Goal: Task Accomplishment & Management: Use online tool/utility

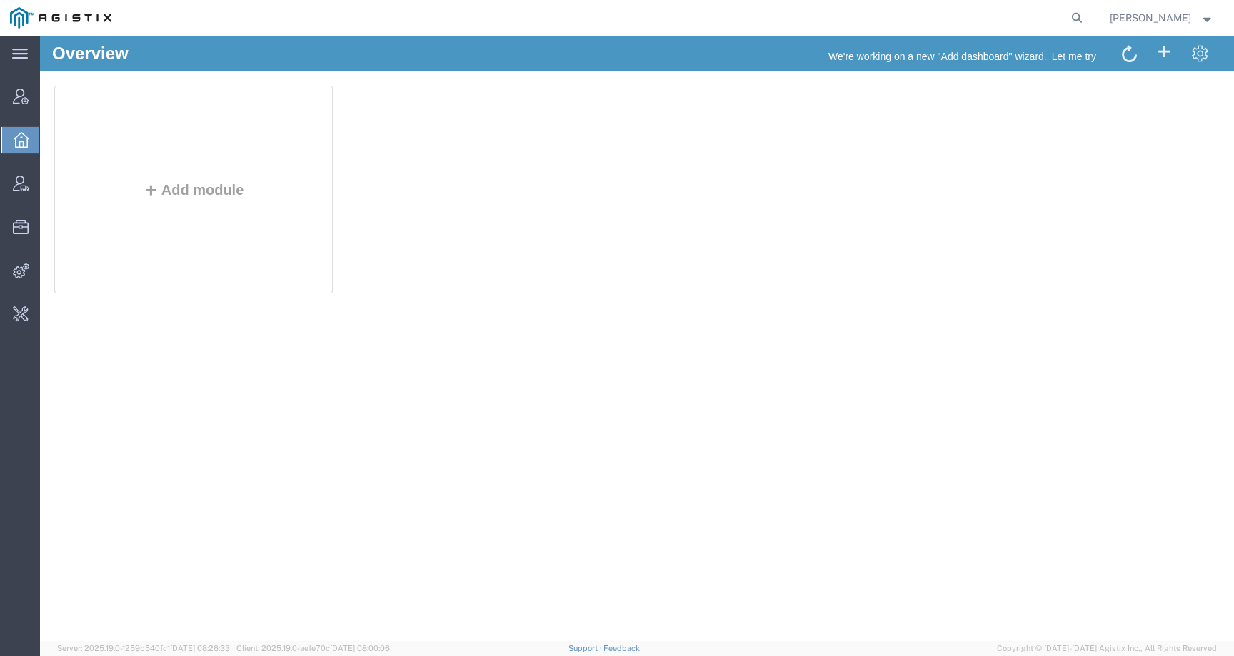
click at [1022, 23] on agx-global-search at bounding box center [860, 18] width 457 height 36
click at [1087, 19] on icon at bounding box center [1077, 18] width 20 height 20
click at [1064, 16] on input "search" at bounding box center [849, 18] width 434 height 34
paste input "56743430"
type input "56743430"
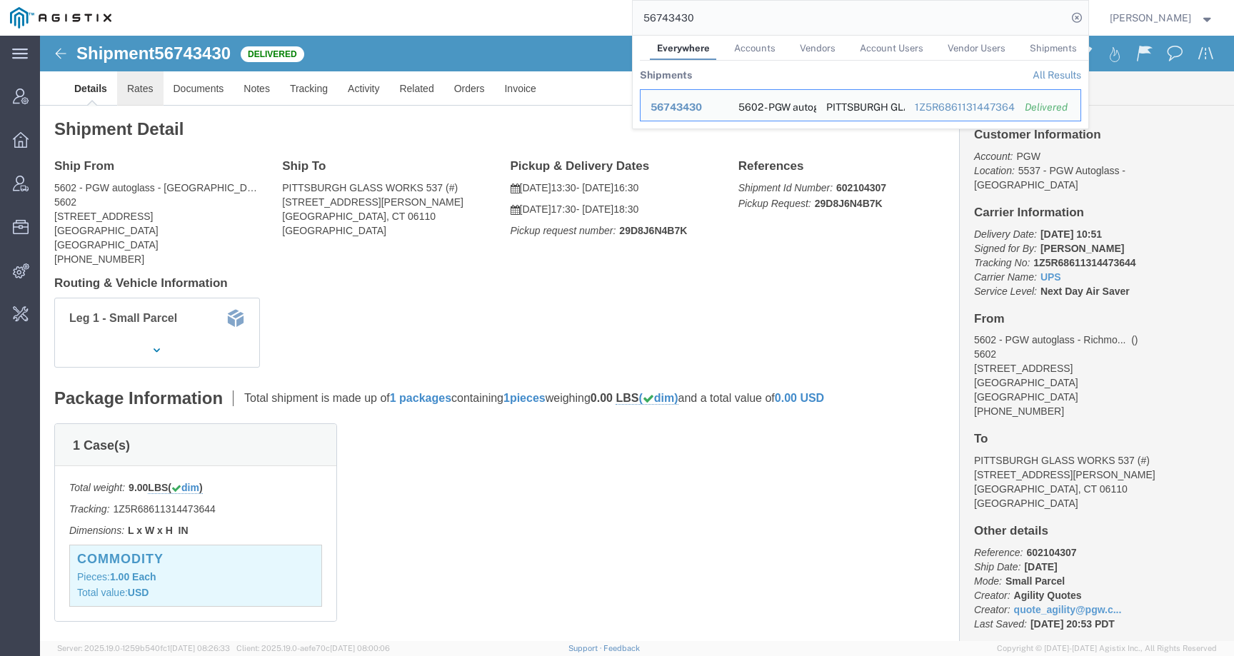
click link "Rates"
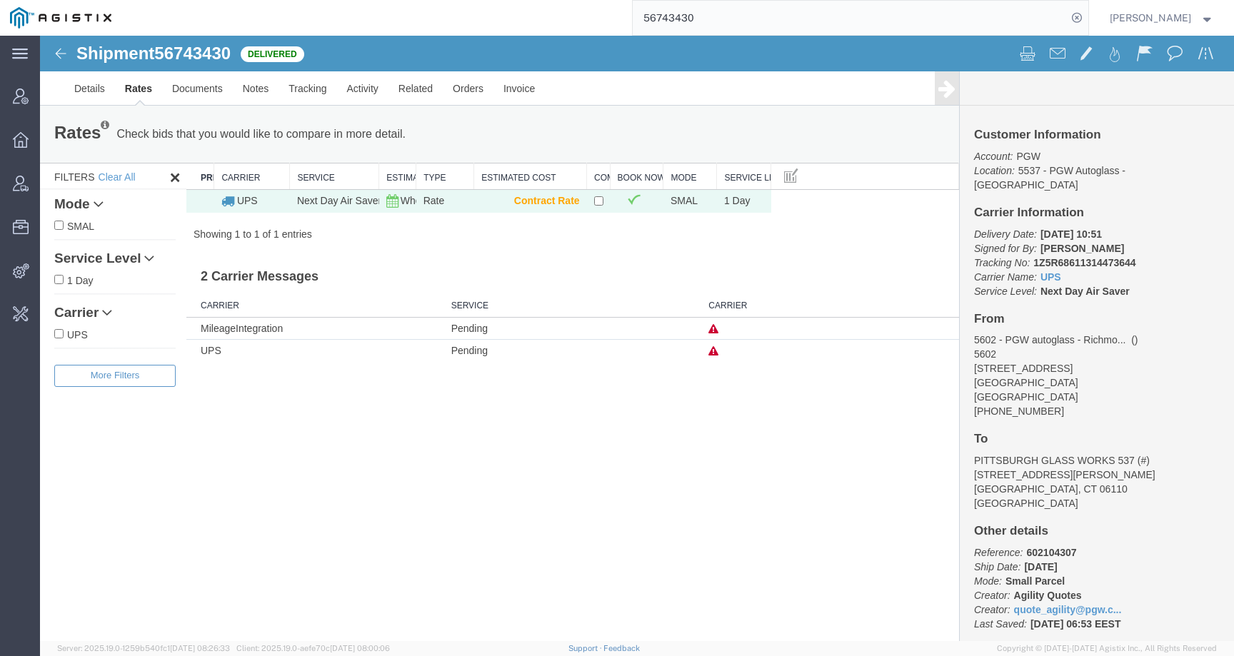
click at [206, 56] on span "56743430" at bounding box center [192, 53] width 76 height 19
copy span "56743430"
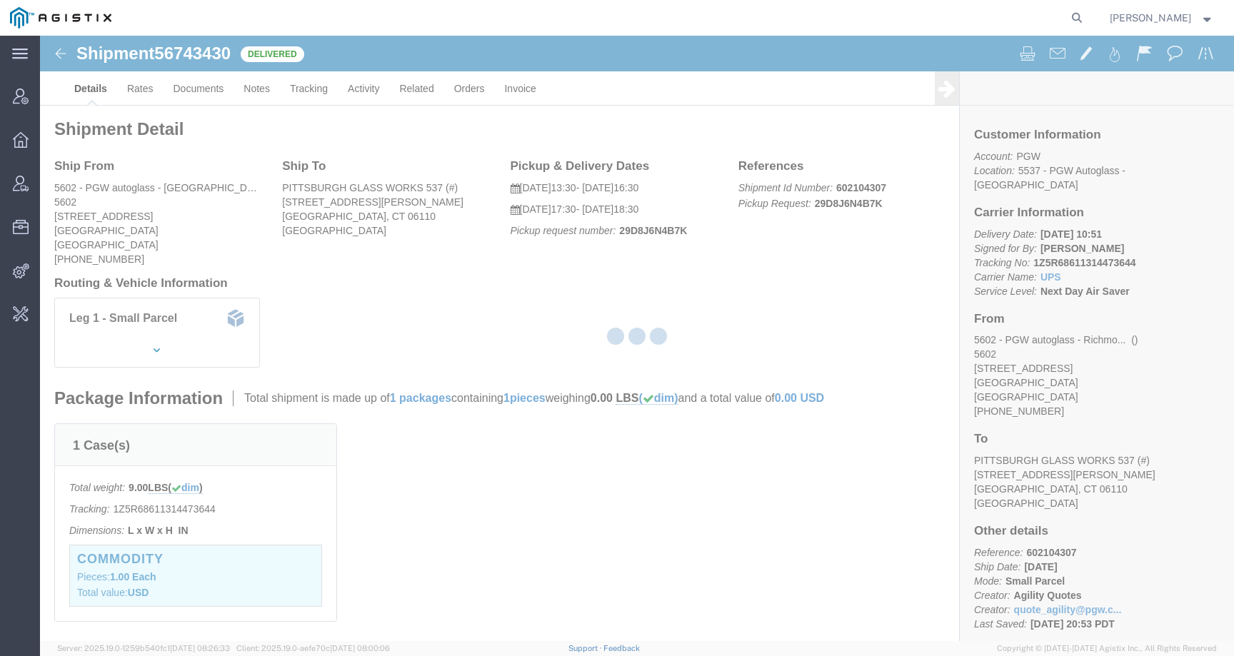
click at [78, 332] on div at bounding box center [637, 338] width 1194 height 605
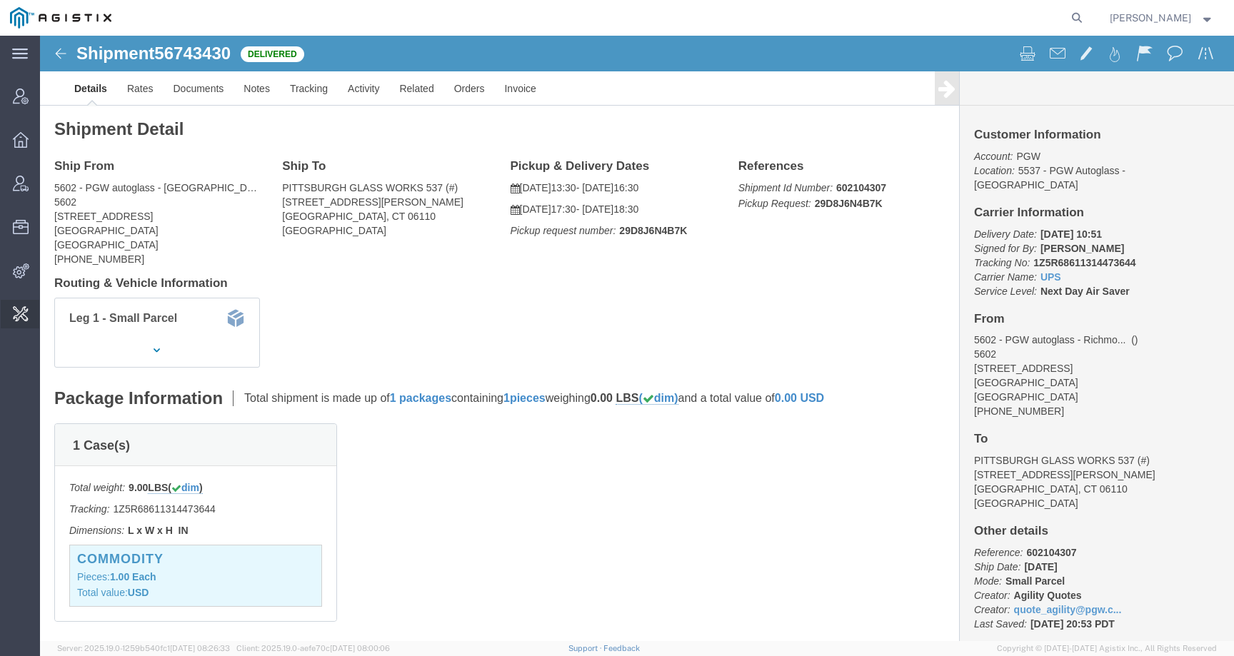
click at [49, 308] on span "Admin tools" at bounding box center [44, 314] width 10 height 29
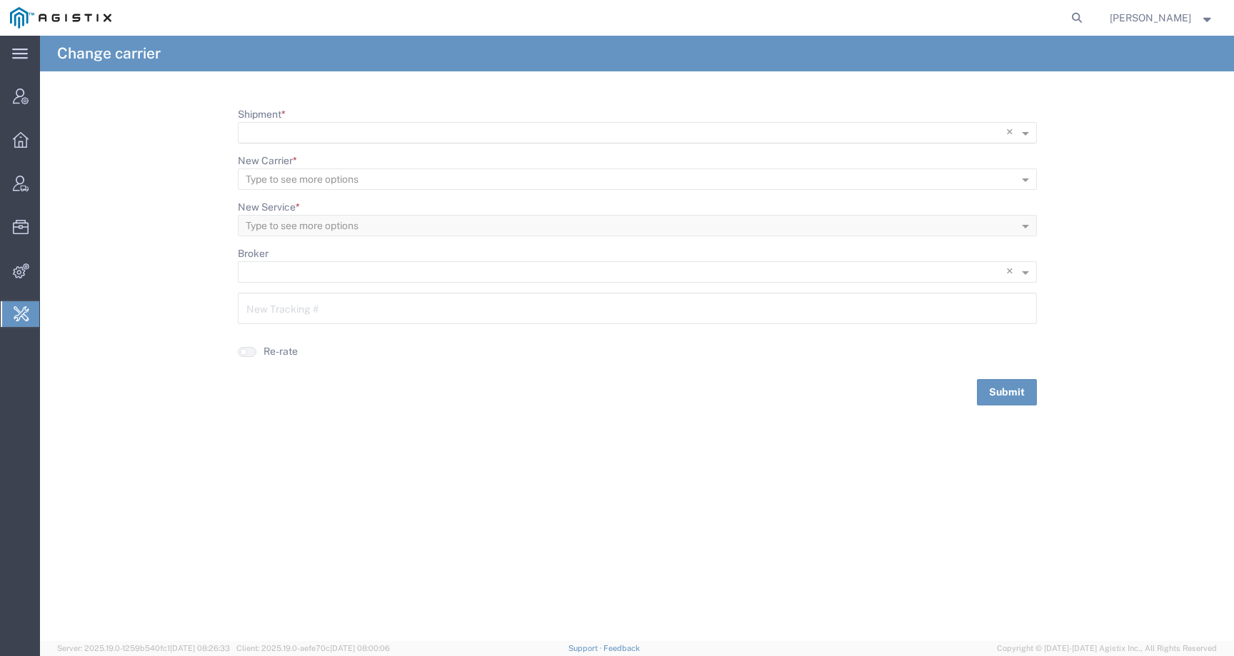
scroll to position [1, 0]
click at [304, 125] on input "Shipment *" at bounding box center [608, 133] width 725 height 20
paste input "56743430"
type input "56743430"
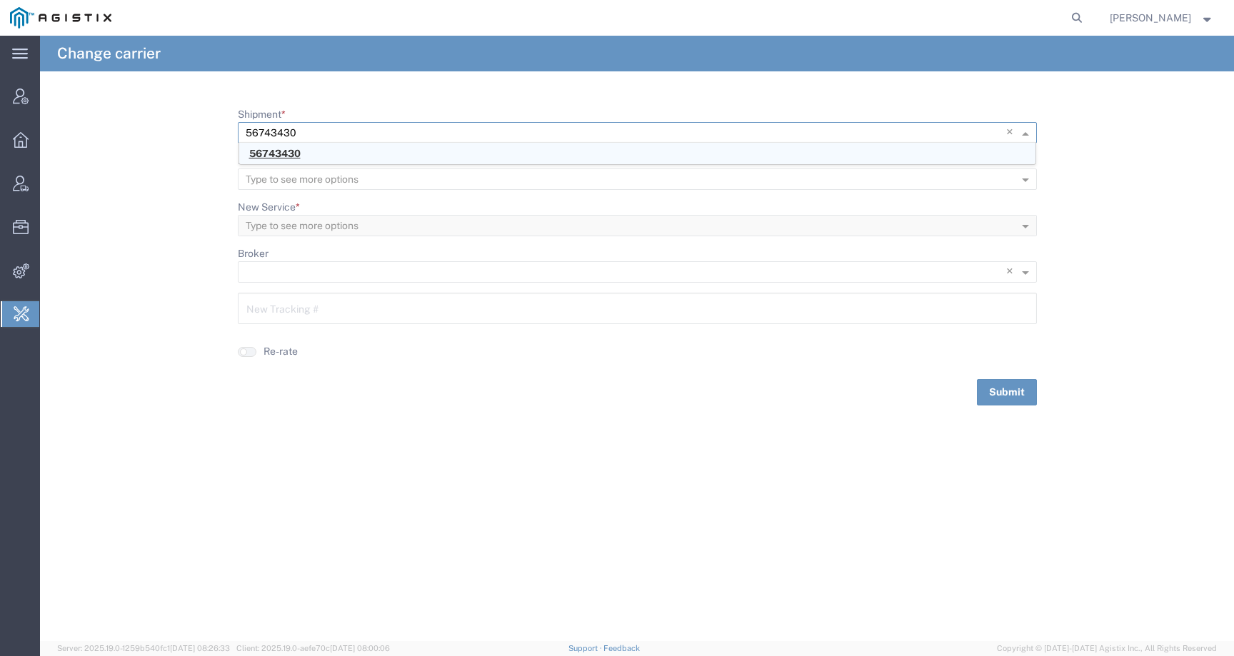
click at [258, 153] on span "56743430" at bounding box center [274, 153] width 51 height 11
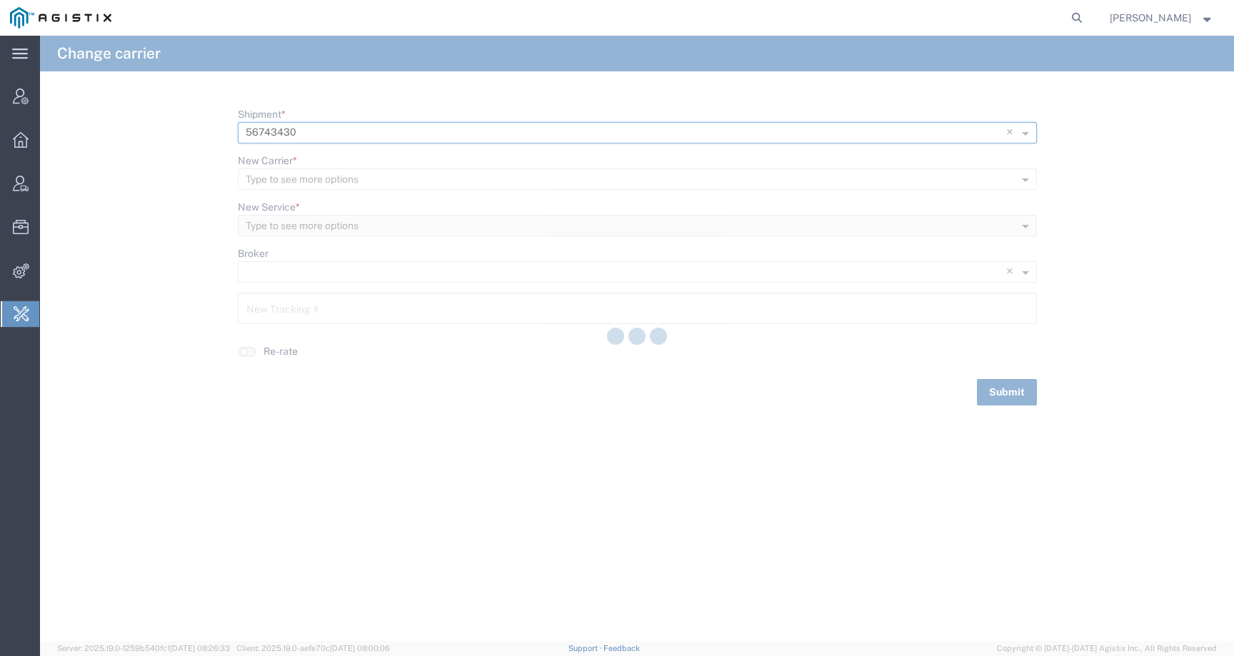
type input "1Z5R68611314473644"
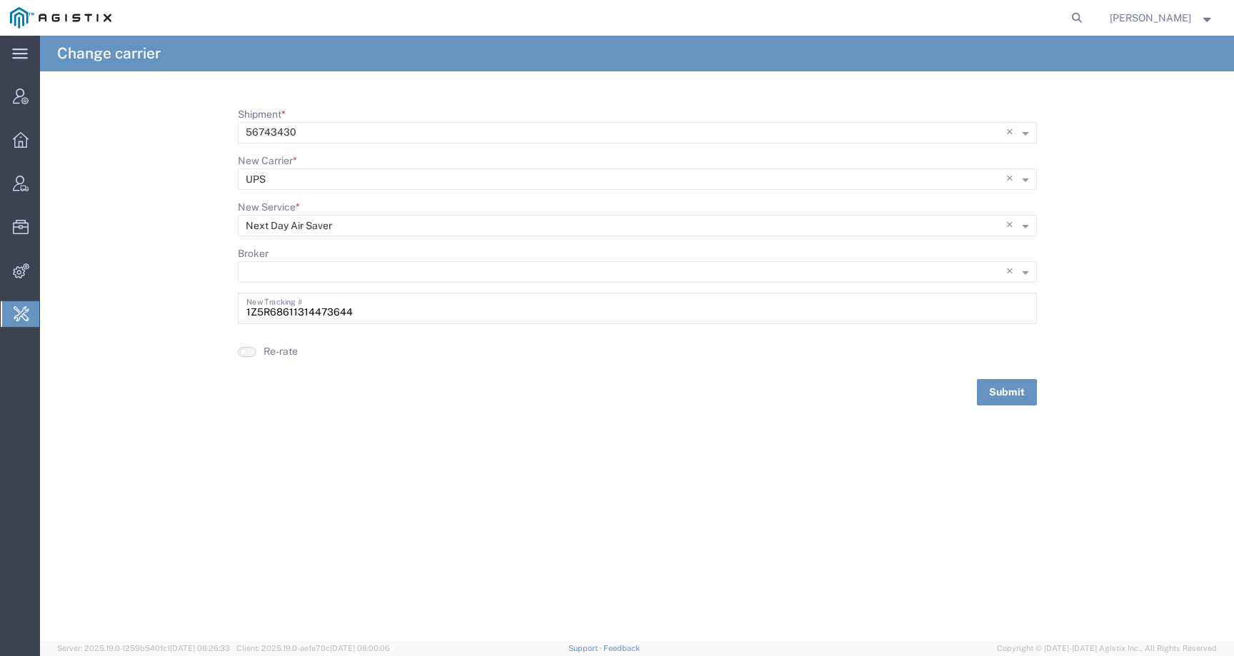
click at [248, 356] on button "button" at bounding box center [247, 352] width 19 height 10
click at [1004, 383] on button "Submit" at bounding box center [1007, 392] width 60 height 26
click at [298, 133] on input "Shipment *" at bounding box center [614, 133] width 737 height 20
click at [1087, 16] on icon at bounding box center [1077, 18] width 20 height 20
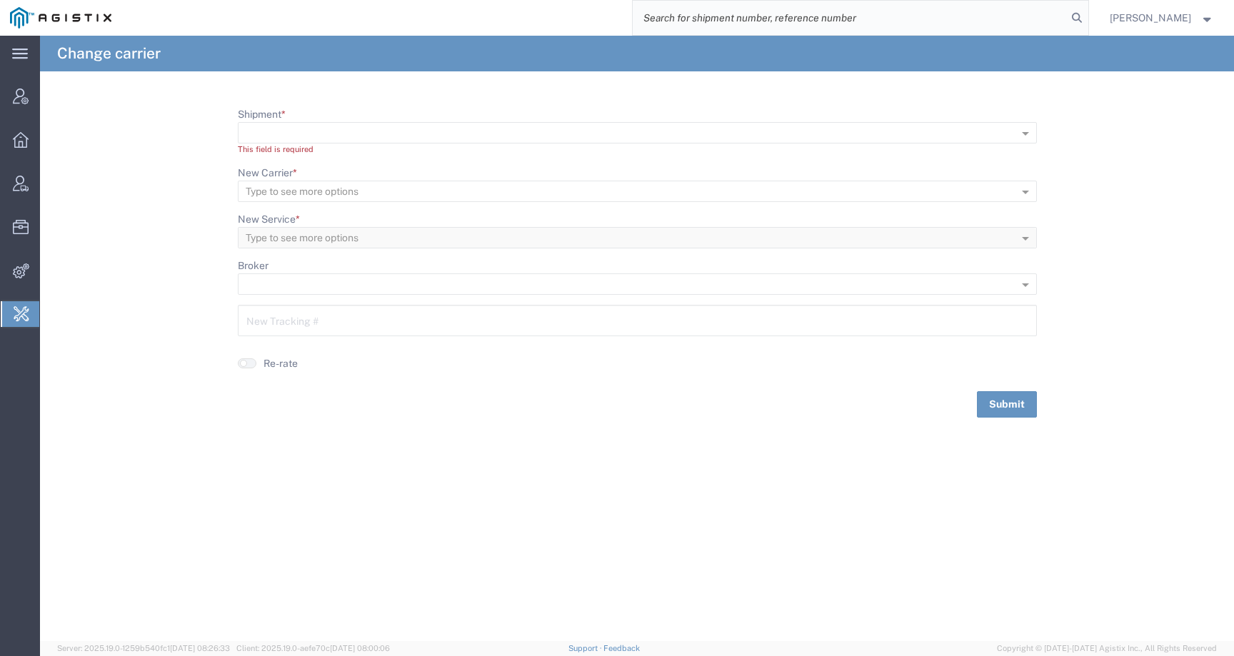
click at [1033, 16] on input "search" at bounding box center [849, 18] width 434 height 34
paste input "56743430"
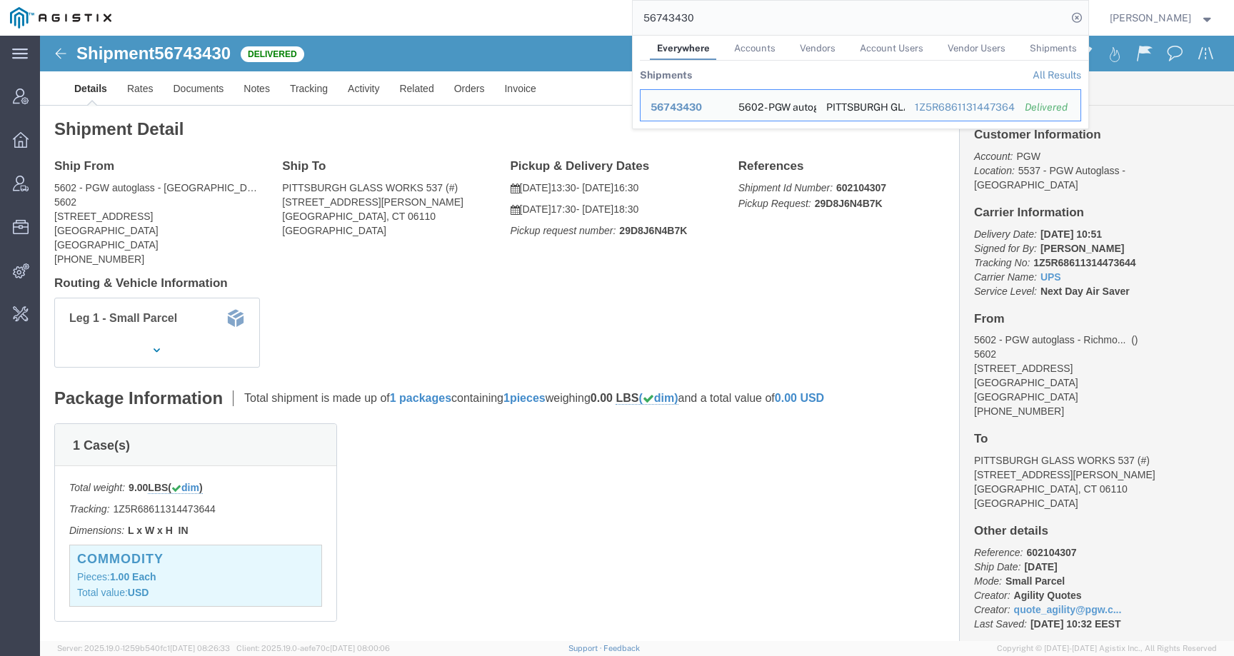
click div "Leg 1 - Small Parcel"
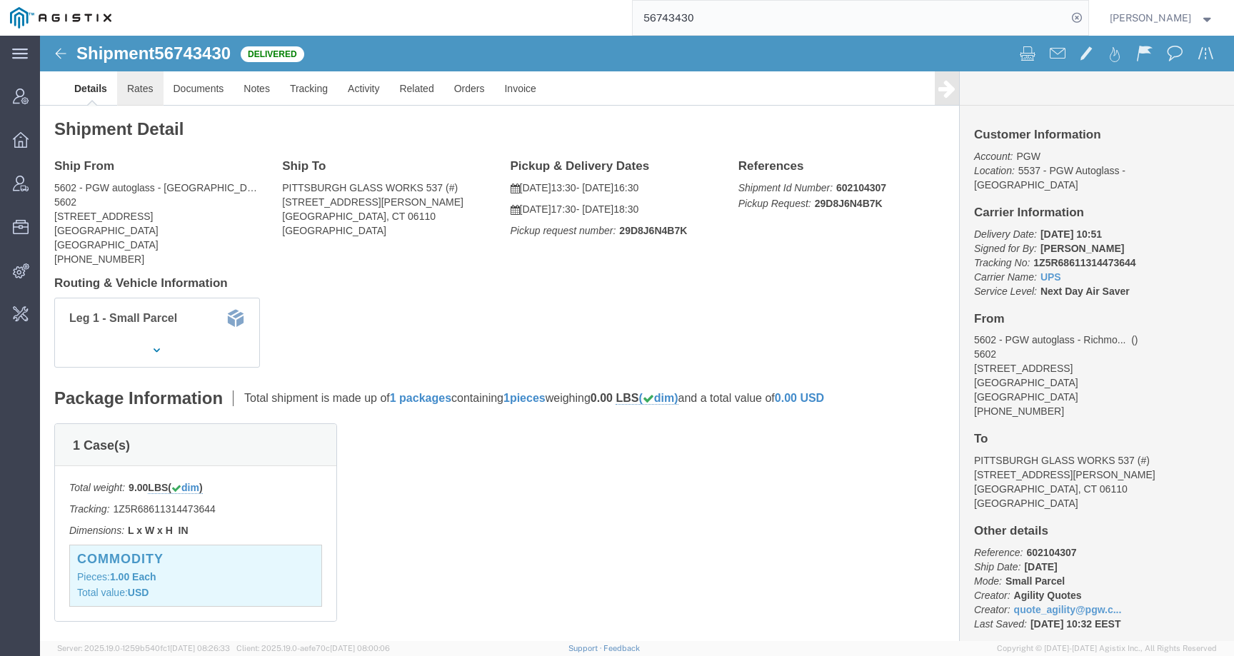
click link "Rates"
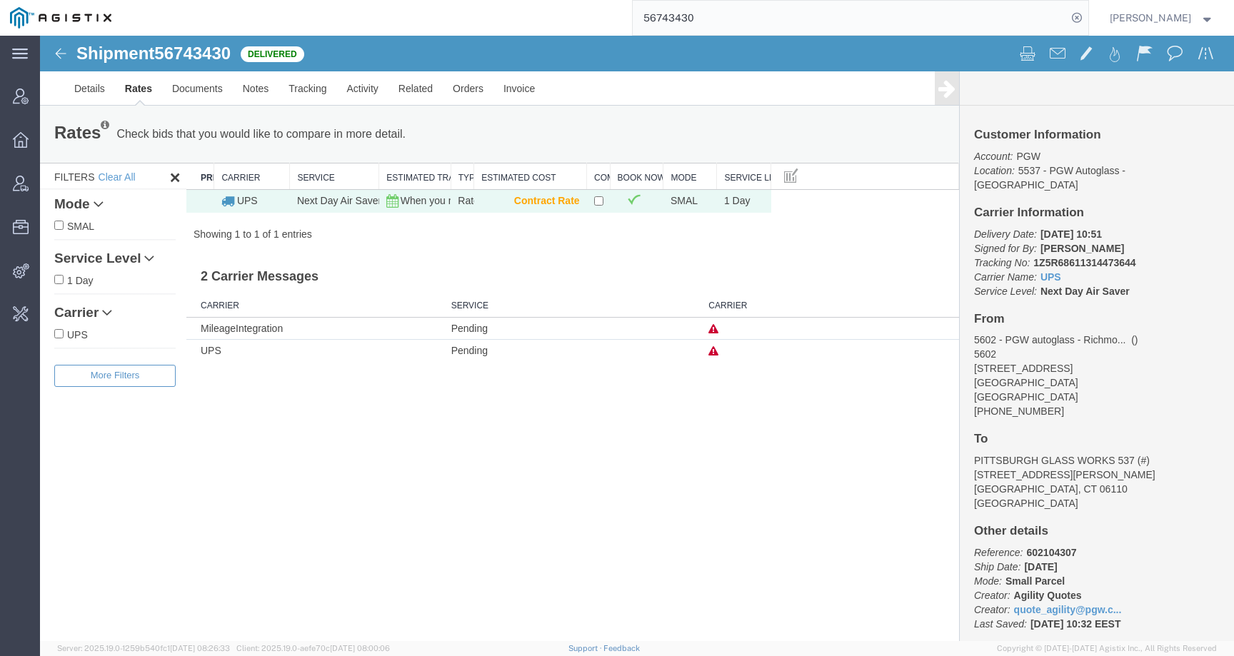
drag, startPoint x: 415, startPoint y: 172, endPoint x: 488, endPoint y: 172, distance: 72.8
click at [488, 172] on div "Search: Preferred Carrier Carrier Service Estimated Transit Type Estimated Cost…" at bounding box center [572, 202] width 772 height 79
click at [712, 353] on icon at bounding box center [713, 351] width 10 height 10
click at [711, 353] on icon at bounding box center [713, 351] width 10 height 10
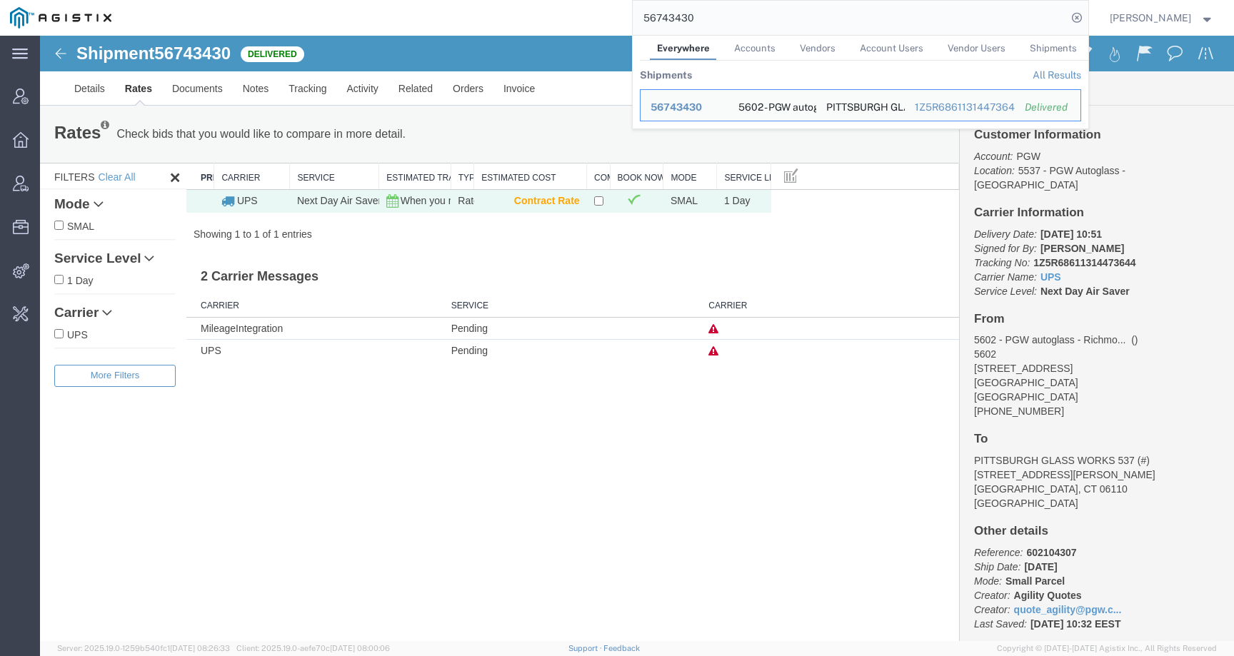
drag, startPoint x: 753, startPoint y: 21, endPoint x: 583, endPoint y: 21, distance: 170.6
click at [583, 21] on div "56743430 Everywhere Accounts Vendors Account Users Vendor Users Shipments Shipm…" at bounding box center [604, 18] width 967 height 36
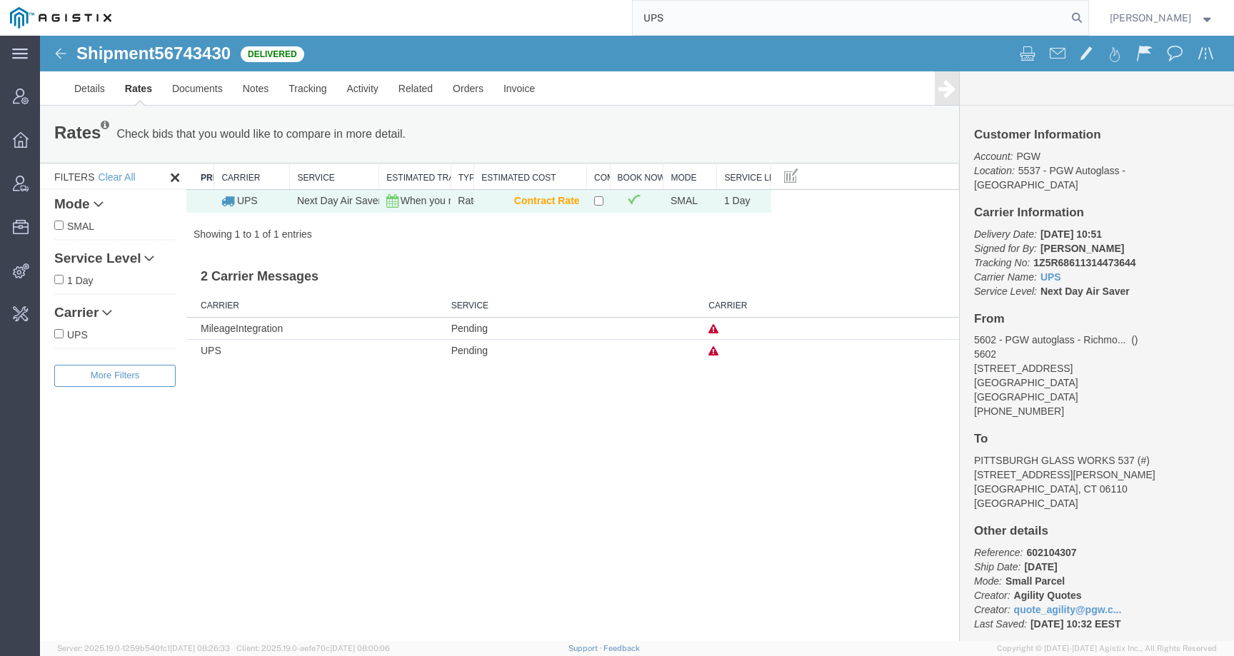
type input "UPS"
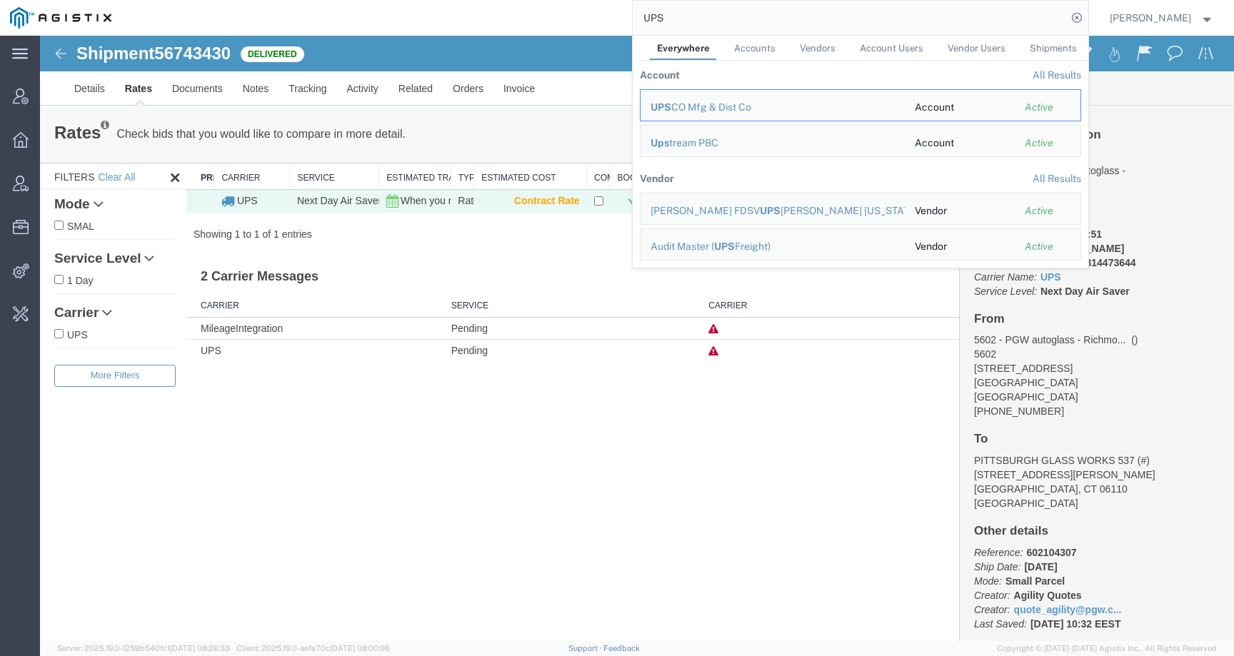
click at [770, 54] on link "Accounts" at bounding box center [755, 48] width 56 height 25
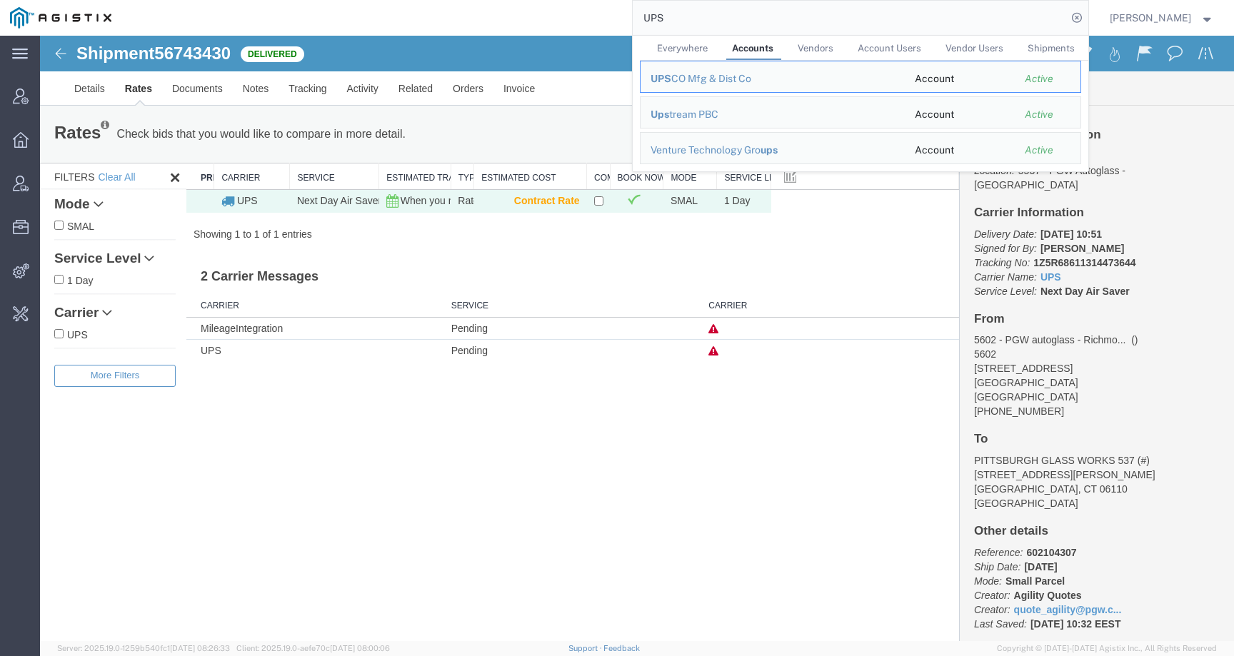
click at [833, 47] on span "Vendors" at bounding box center [815, 48] width 36 height 11
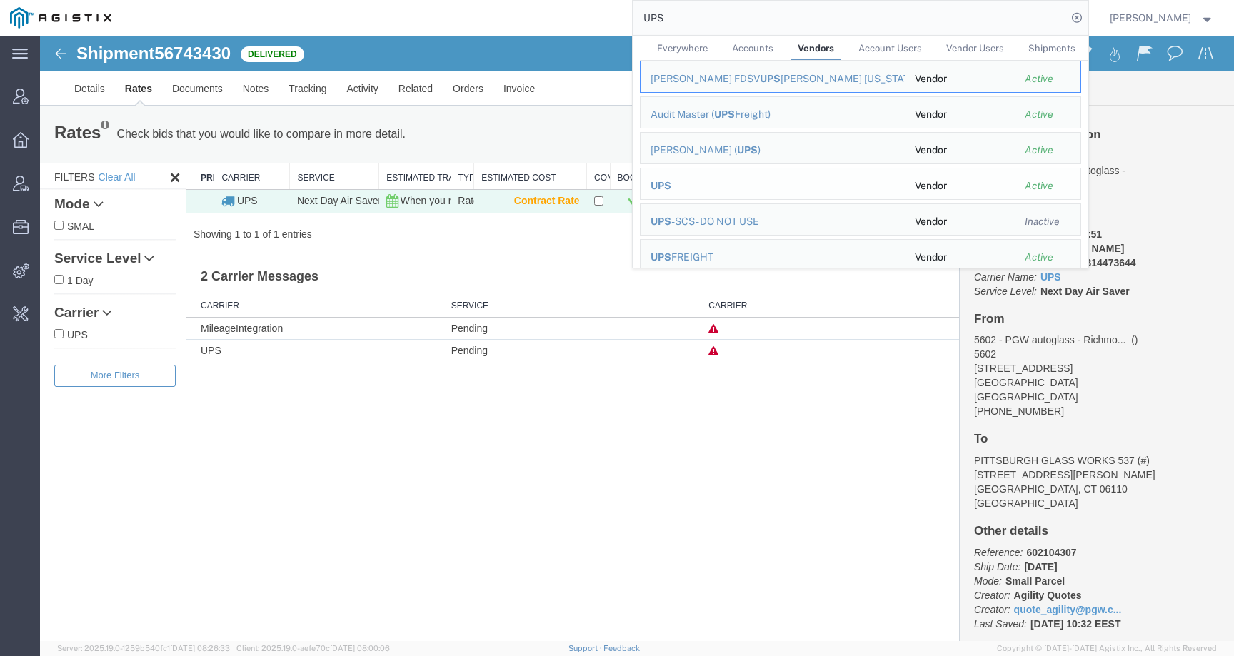
click at [671, 182] on span "UPS" at bounding box center [660, 185] width 21 height 11
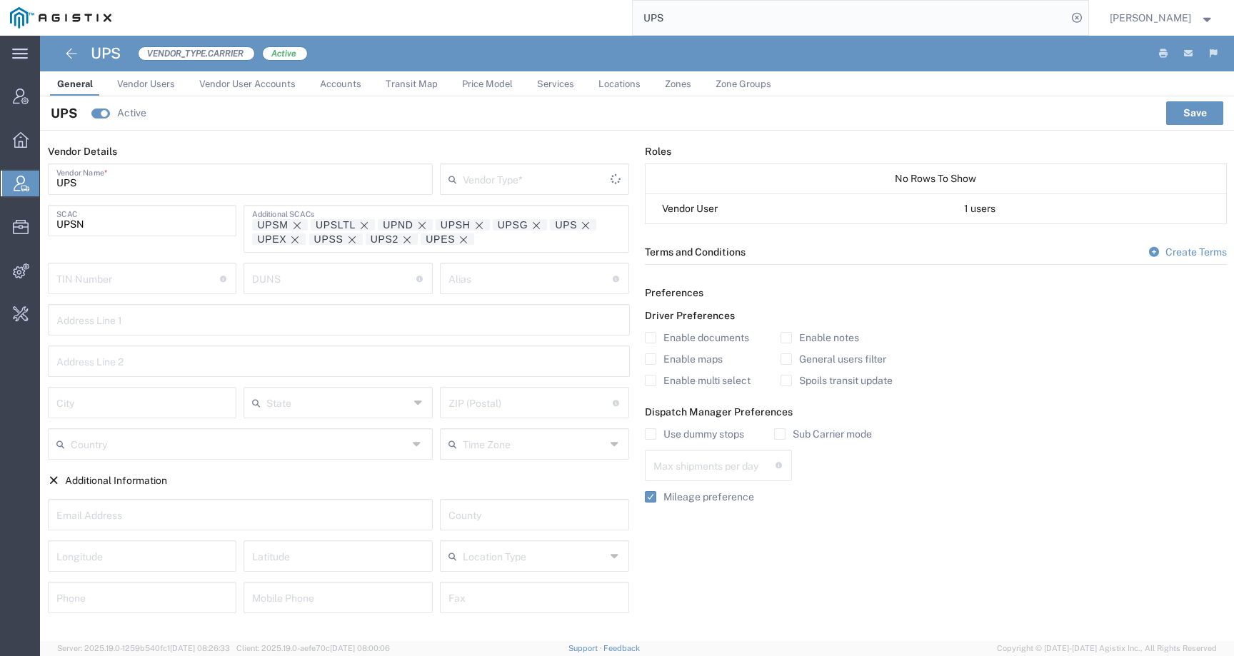
type input "Carrier"
click at [470, 83] on span "Price Model" at bounding box center [487, 84] width 51 height 11
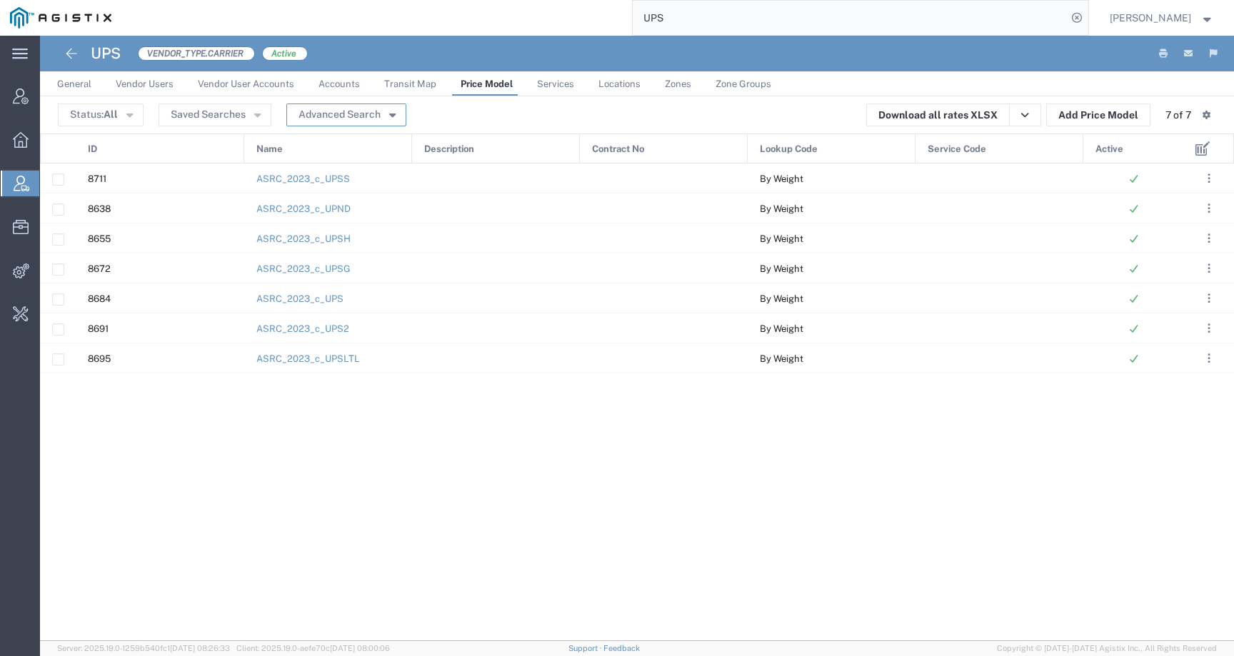
click at [351, 111] on button "Advanced Search" at bounding box center [346, 115] width 120 height 23
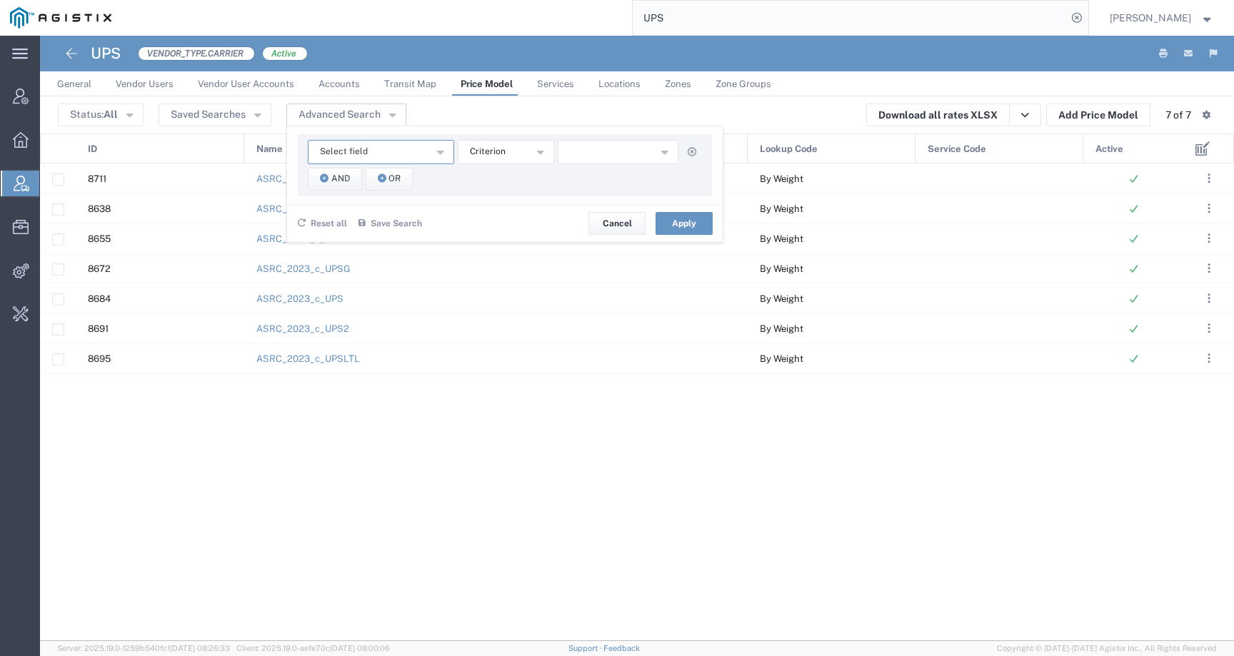
click at [353, 148] on span "Select field" at bounding box center [344, 152] width 48 height 14
click at [478, 196] on agx-table-advanced-filter "Select field Contract No Description ID Lookup Code Name Service Code Criterion…" at bounding box center [504, 188] width 435 height 108
click at [455, 547] on div "8711 ASRC_2023_c_UPSS By Weight 8638 ASRC_2023_c_UPND By Weight 8655 ASRC_2023_…" at bounding box center [612, 402] width 1144 height 478
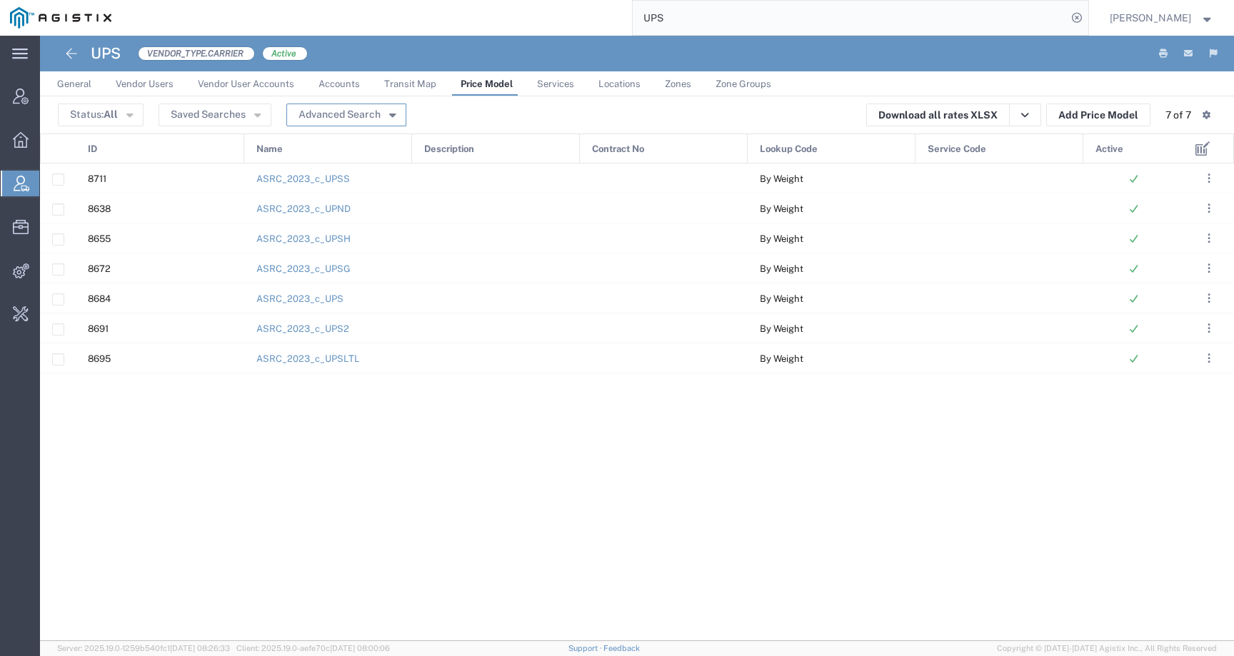
click at [316, 117] on button "Advanced Search" at bounding box center [346, 115] width 120 height 23
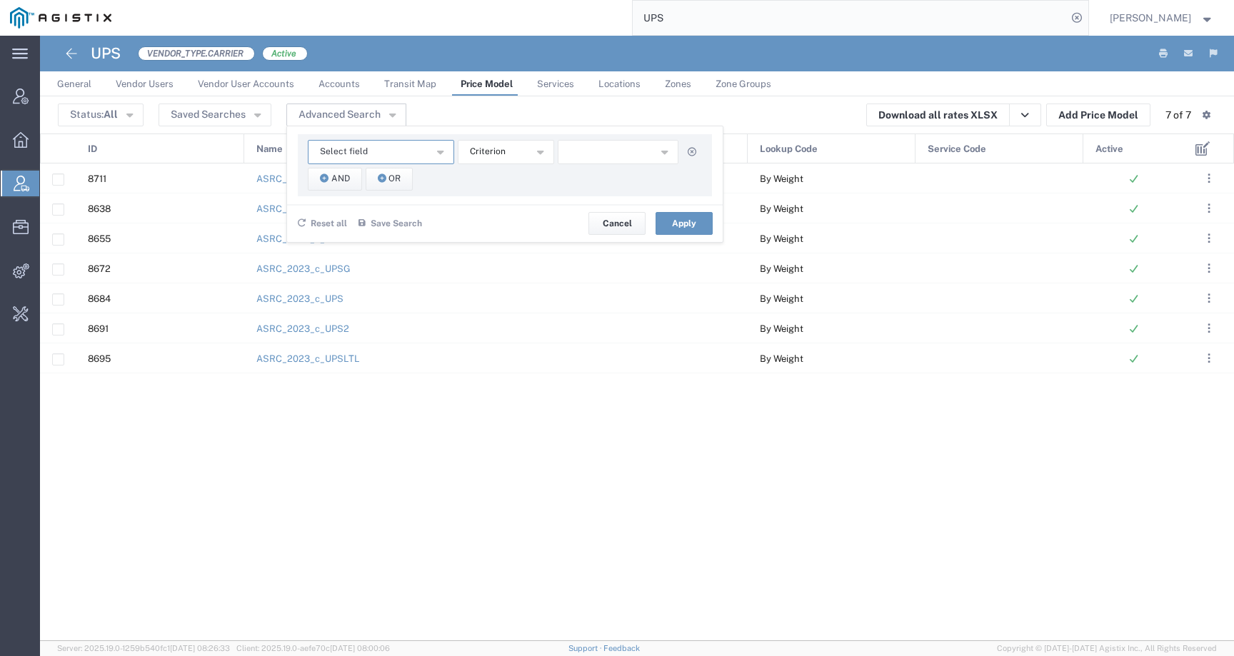
click at [343, 153] on span "Select field" at bounding box center [344, 152] width 48 height 14
click at [478, 183] on div "Select field Contract No Description ID Lookup Code Name Service Code Criterion…" at bounding box center [505, 165] width 414 height 62
click at [455, 115] on div "Status: All Active All Inactive Saved Searches Advanced Search Select field Con…" at bounding box center [637, 115] width 1158 height 23
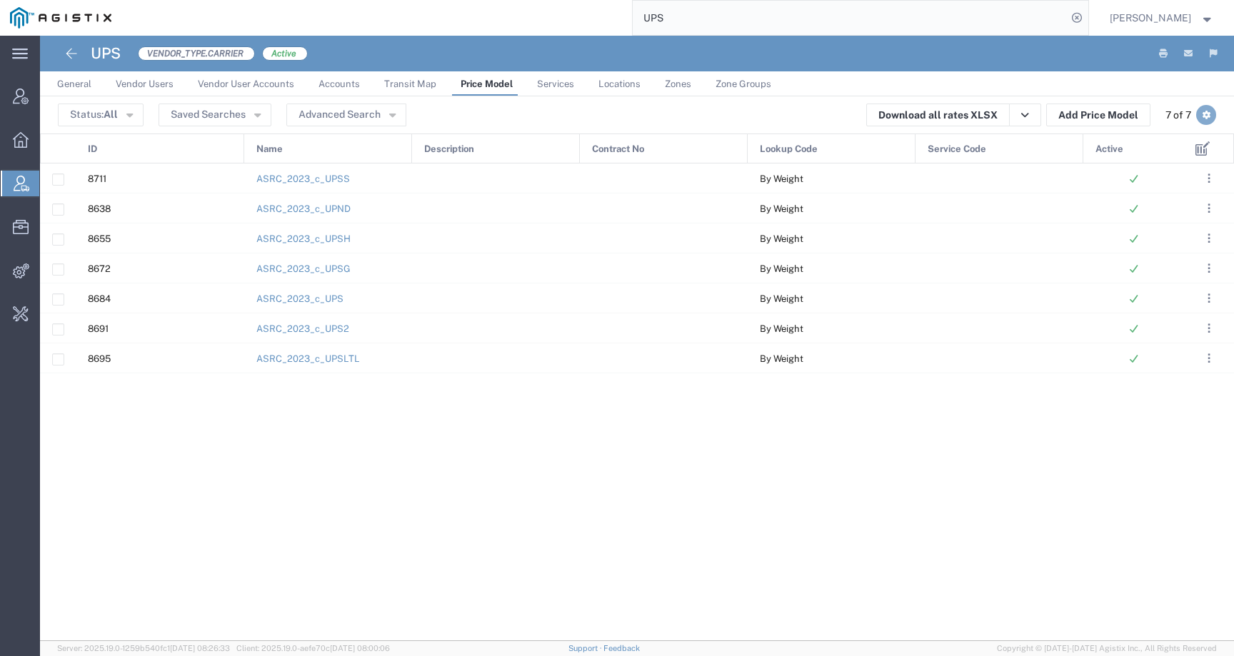
click at [1211, 121] on button "button" at bounding box center [1206, 115] width 20 height 20
click at [1210, 119] on button "button" at bounding box center [1206, 115] width 20 height 20
click at [223, 116] on button "Saved Searches" at bounding box center [214, 115] width 113 height 23
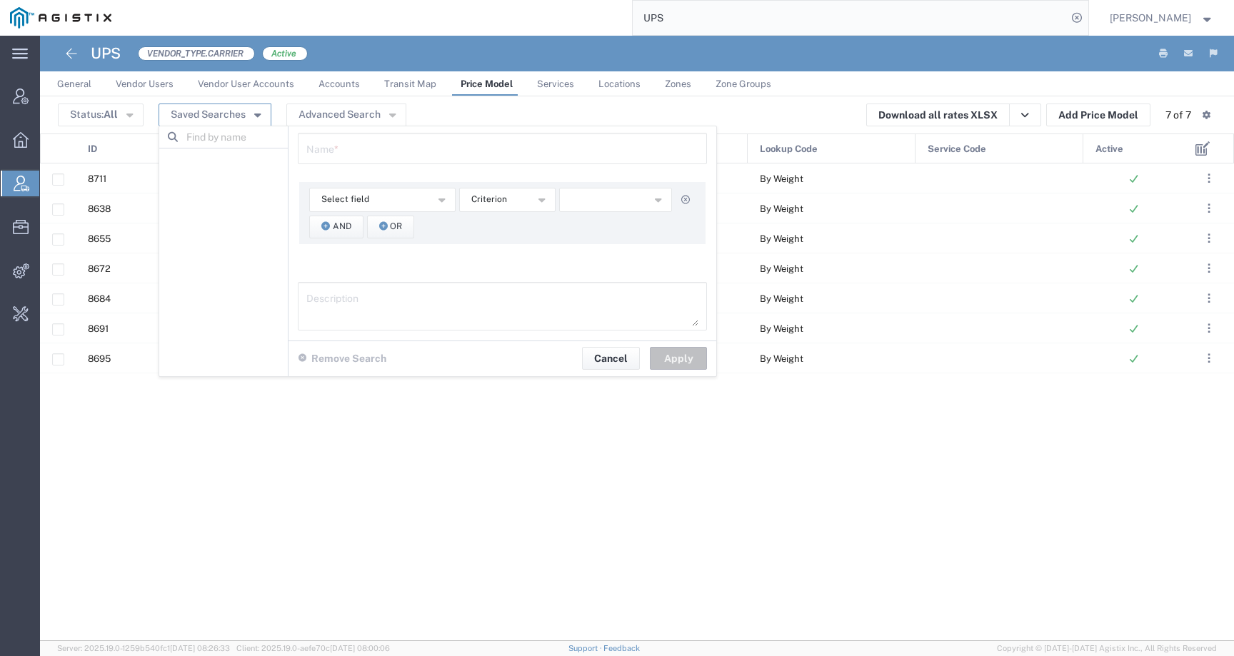
click at [223, 116] on button "Saved Searches" at bounding box center [214, 115] width 113 height 23
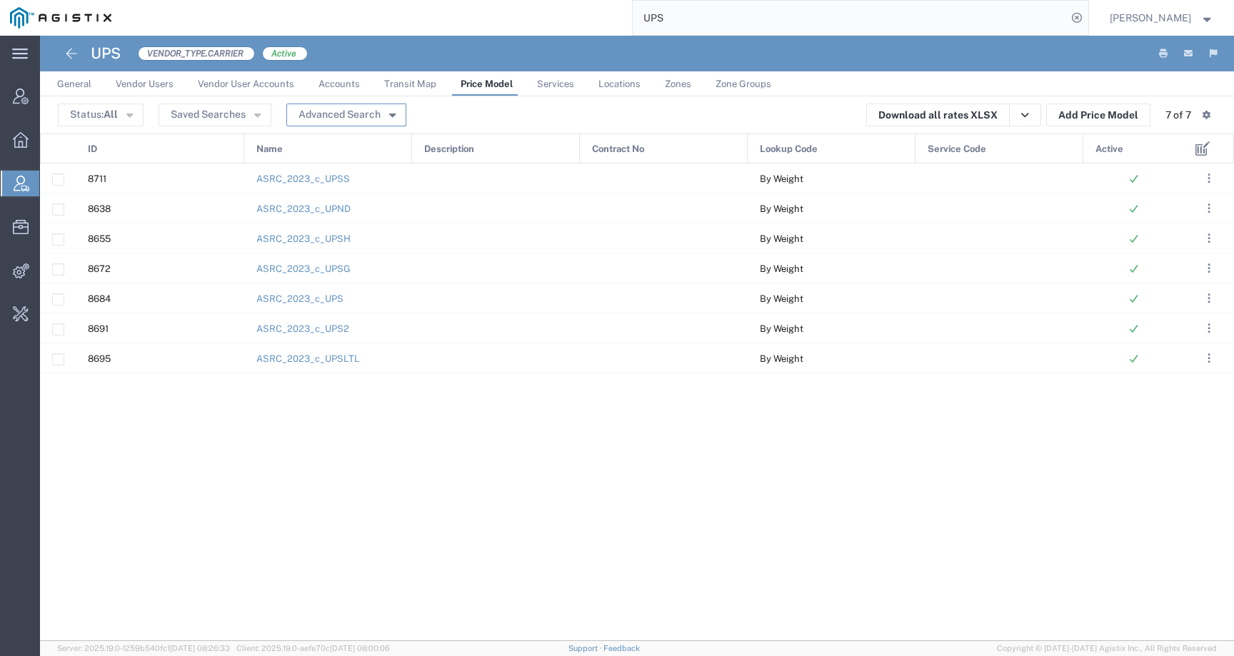
click at [389, 112] on icon "button" at bounding box center [392, 114] width 6 height 10
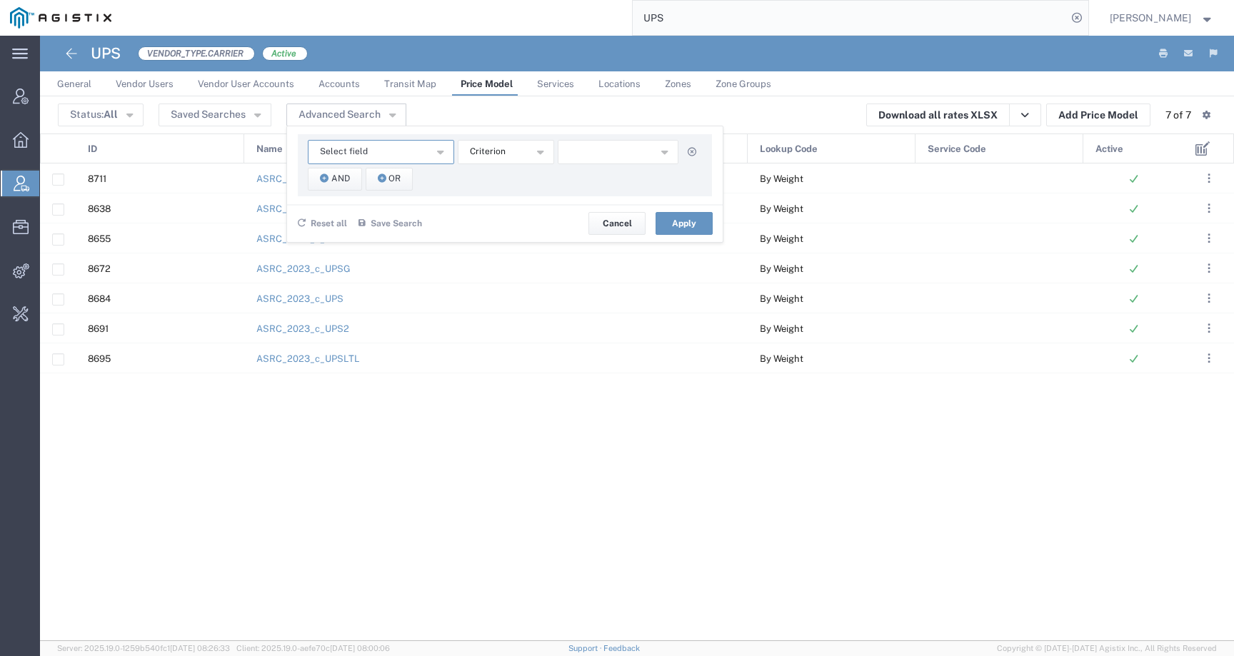
click at [384, 158] on button "Select field" at bounding box center [381, 152] width 146 height 24
click at [381, 241] on span "Lookup Code" at bounding box center [379, 238] width 143 height 19
click at [505, 159] on button "includes" at bounding box center [506, 152] width 96 height 24
click at [323, 530] on div "8711 ASRC_2023_c_UPSS By Weight 8638 ASRC_2023_c_UPND By Weight 8655 ASRC_2023_…" at bounding box center [612, 402] width 1144 height 478
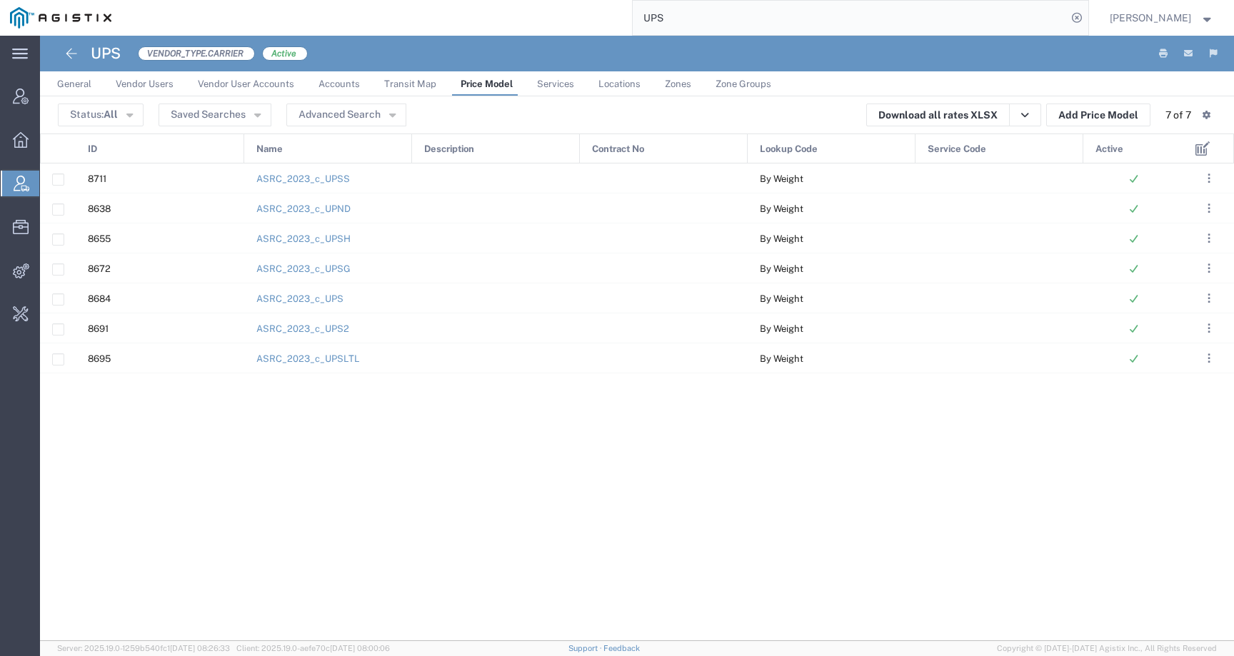
click at [94, 79] on link "General" at bounding box center [74, 83] width 49 height 25
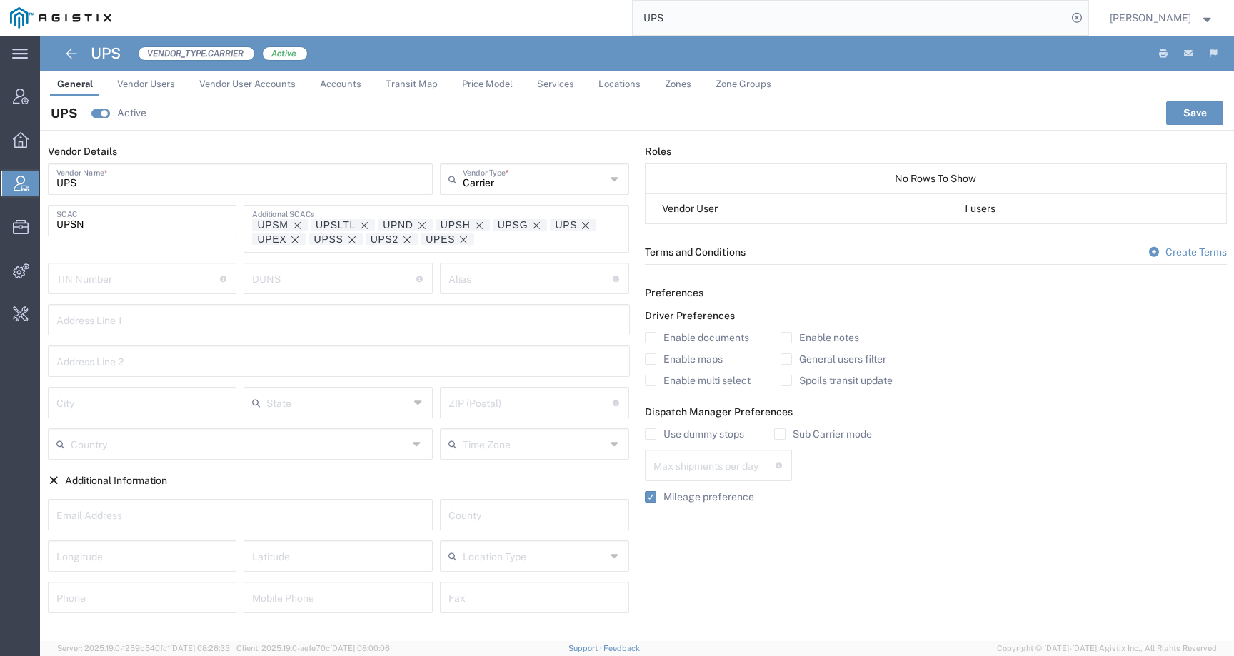
click at [154, 87] on span "Vendor Users" at bounding box center [146, 84] width 58 height 11
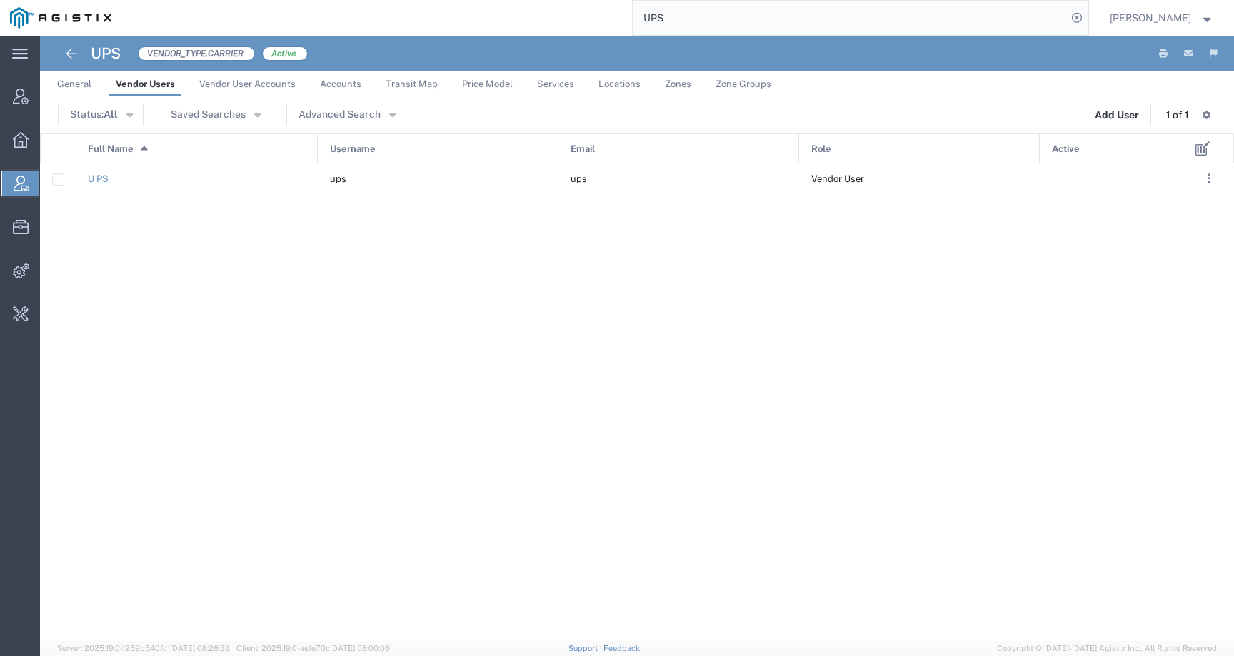
click at [219, 83] on span "Vendor User Accounts" at bounding box center [247, 84] width 96 height 11
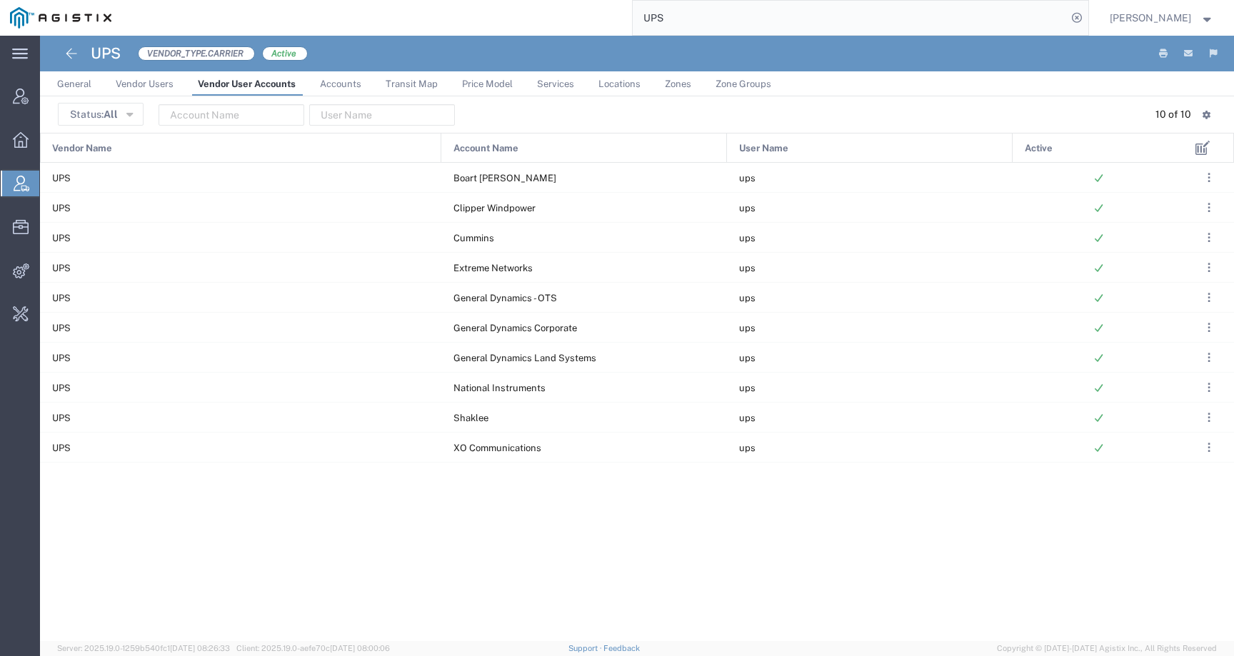
click at [337, 85] on span "Accounts" at bounding box center [340, 84] width 41 height 11
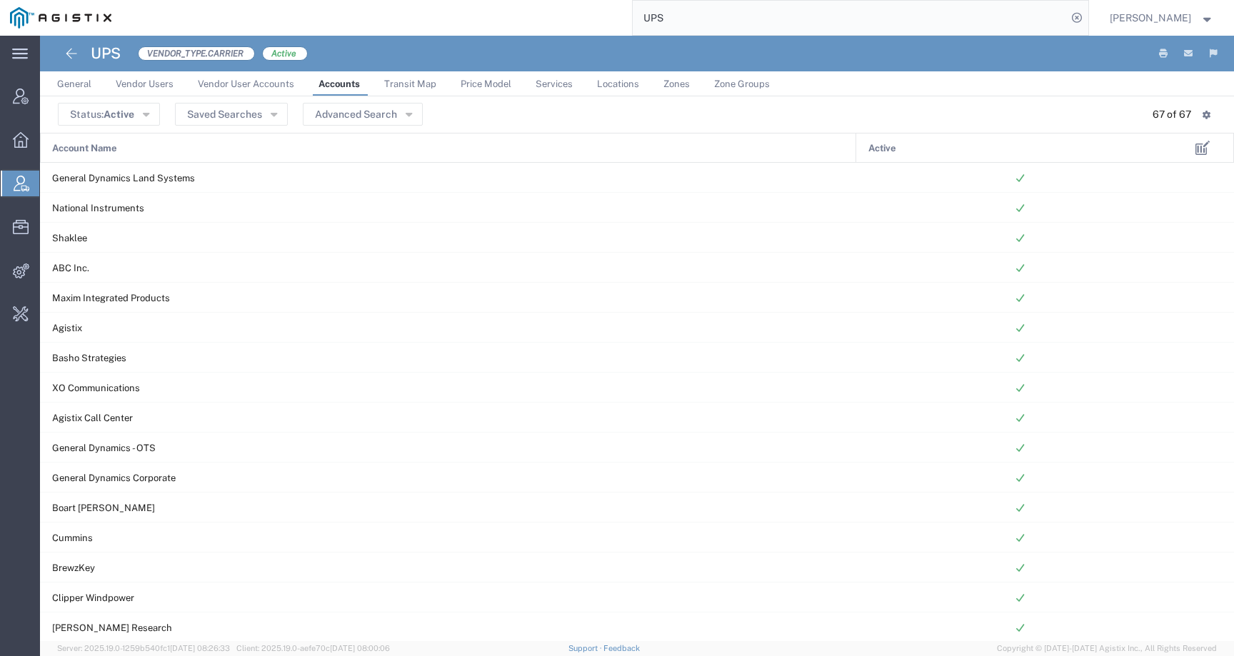
click at [406, 83] on span "Transit Map" at bounding box center [410, 84] width 52 height 11
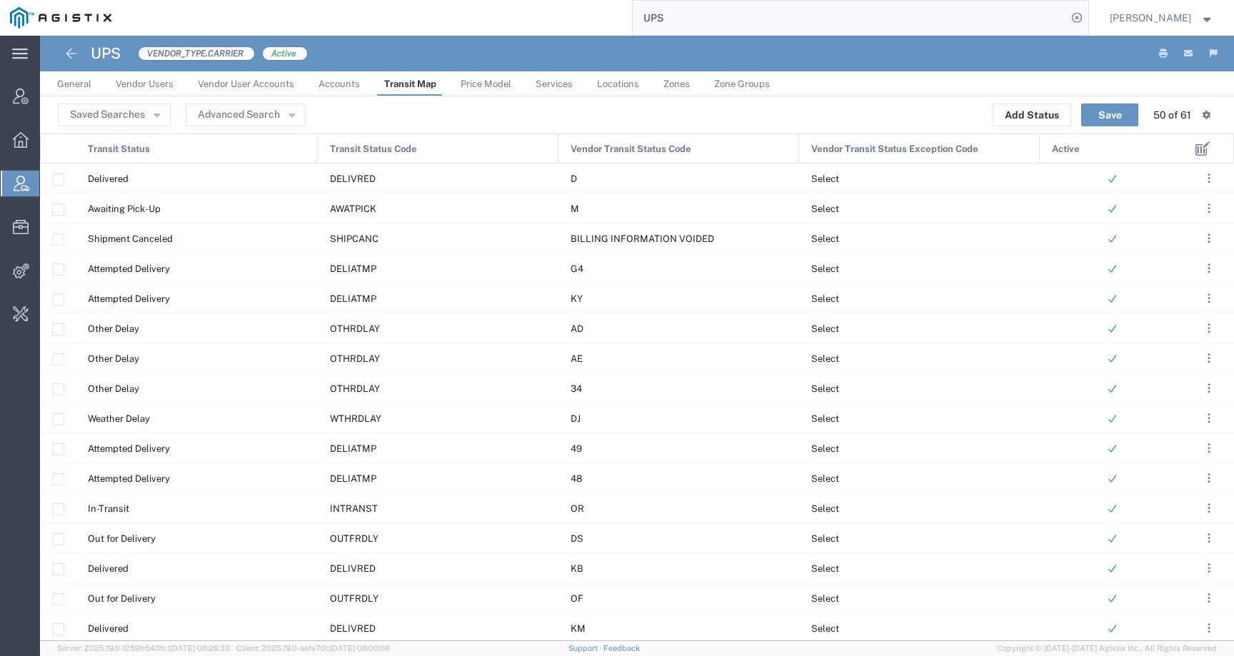
click at [481, 86] on span "Price Model" at bounding box center [485, 84] width 51 height 11
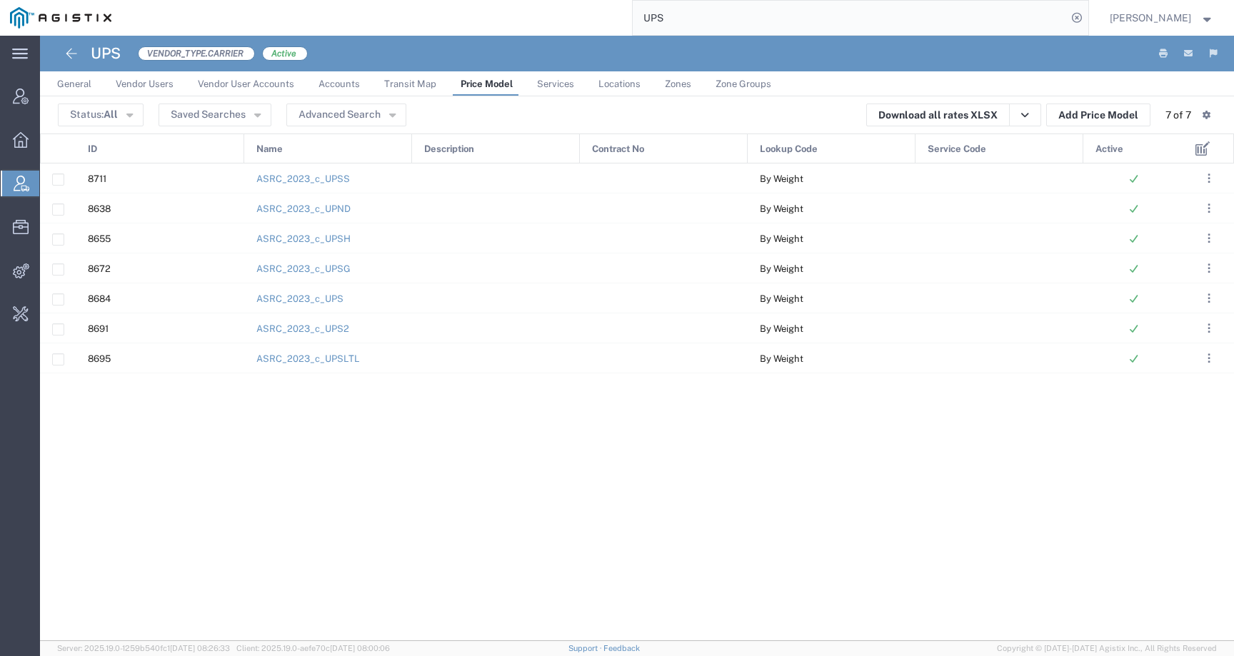
click at [568, 80] on span "Services" at bounding box center [555, 84] width 37 height 11
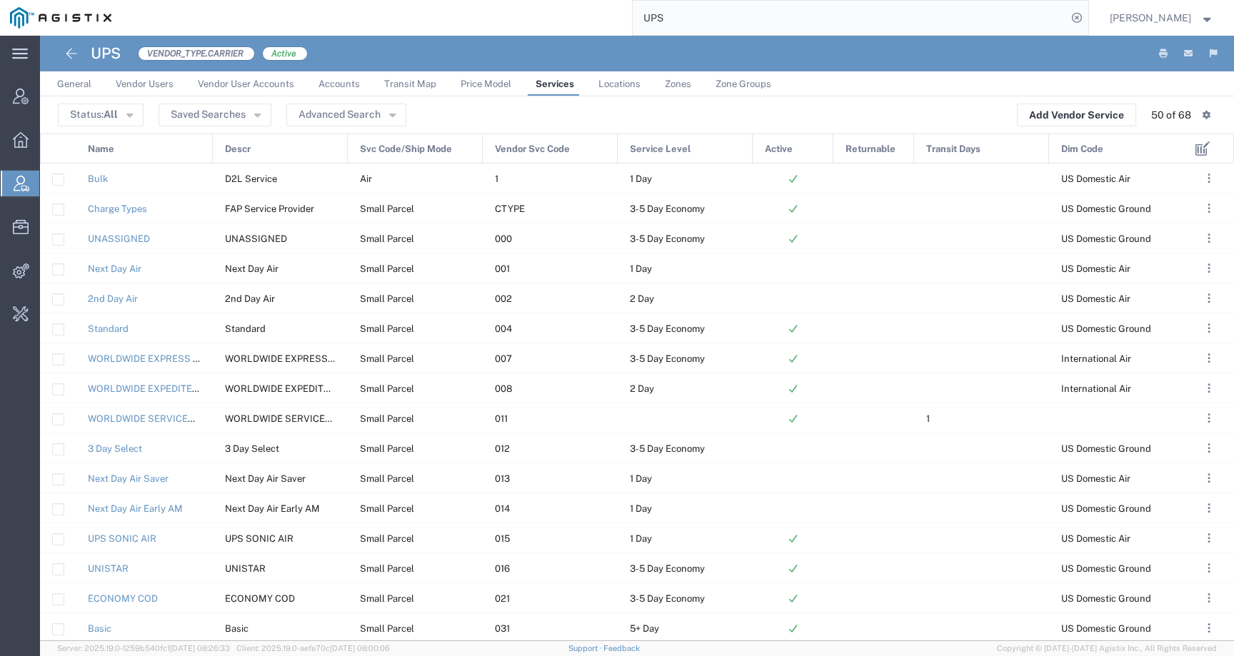
click at [678, 91] on link "Zones" at bounding box center [677, 83] width 41 height 25
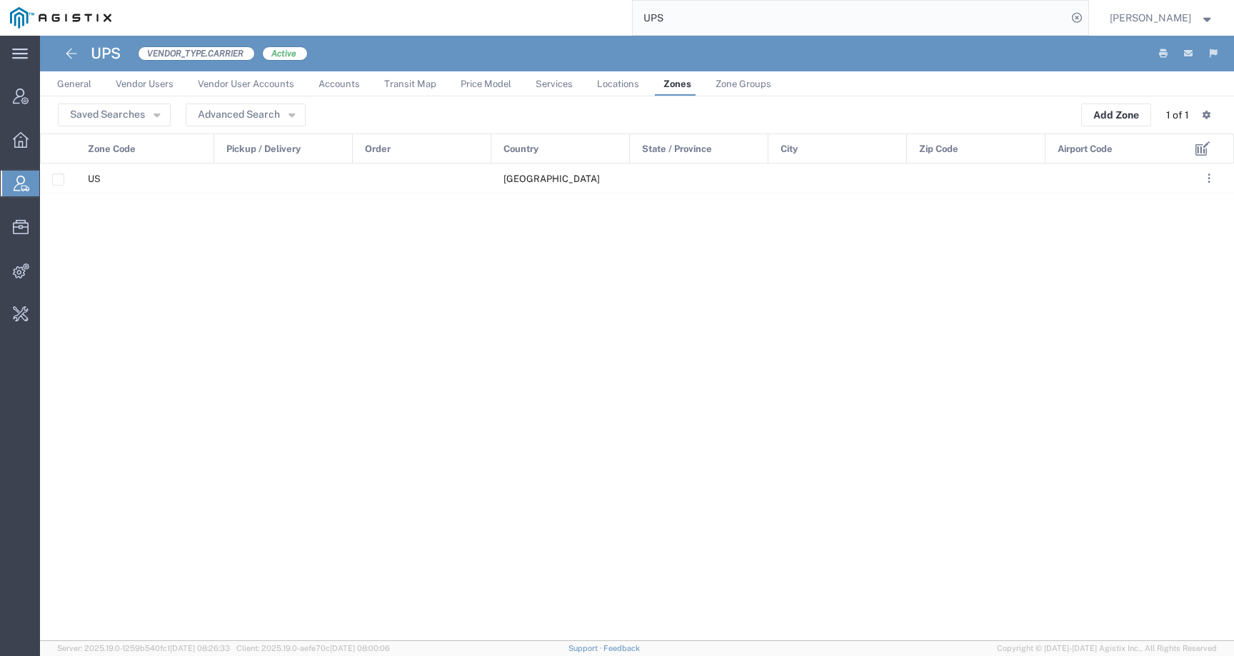
click at [631, 89] on span "Locations" at bounding box center [618, 84] width 42 height 11
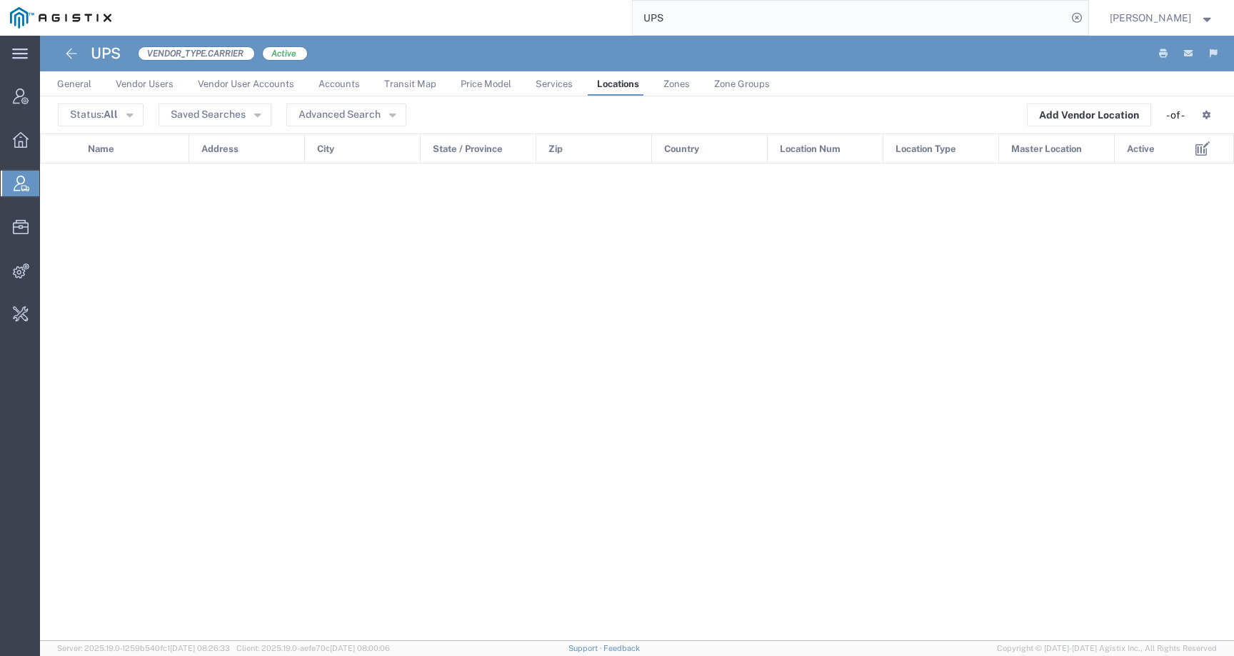
click at [718, 89] on span "Zone Groups" at bounding box center [742, 84] width 56 height 11
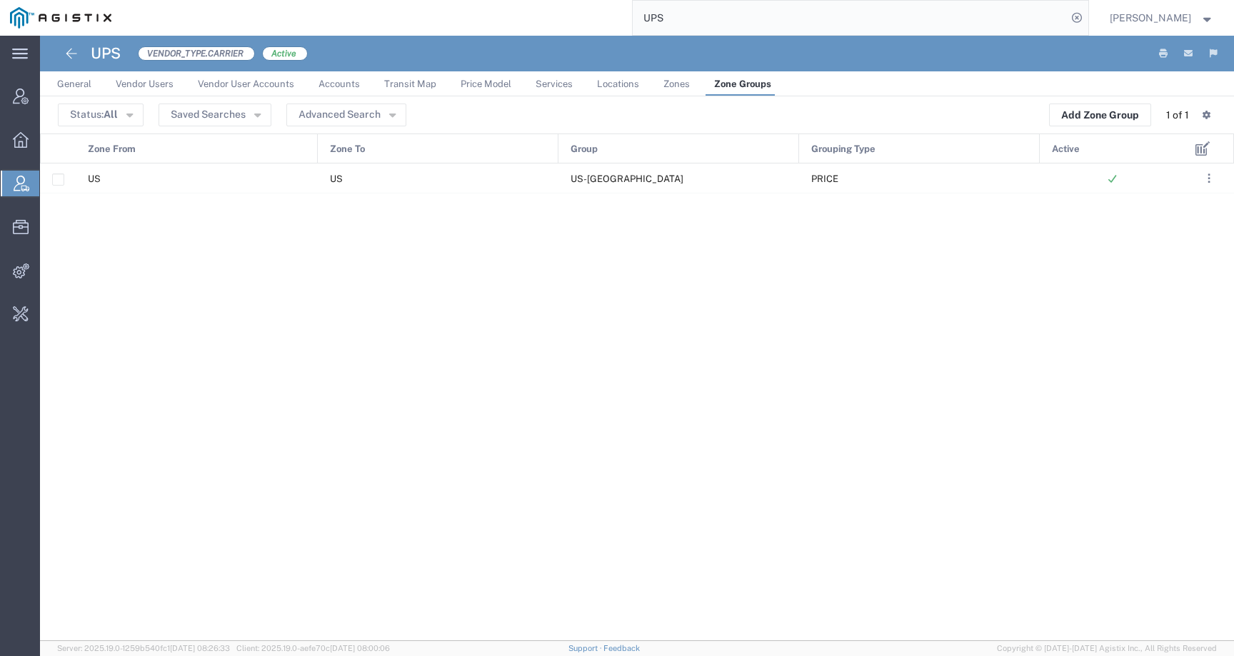
click at [475, 83] on span "Price Model" at bounding box center [485, 84] width 51 height 11
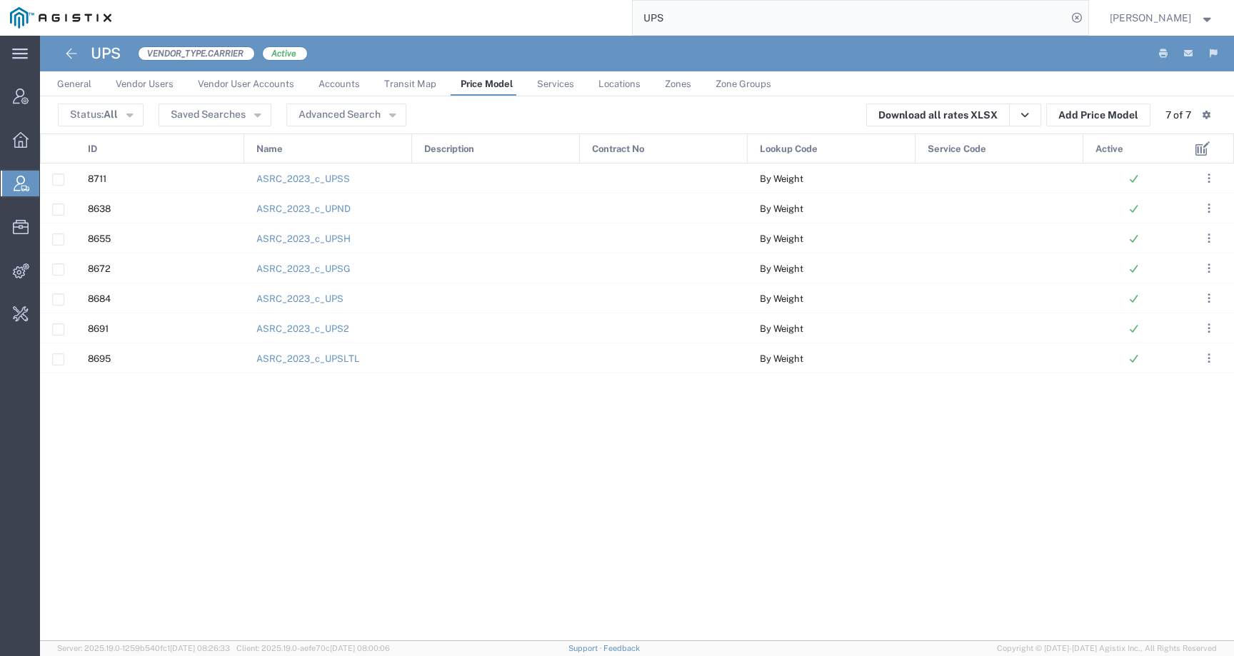
click at [69, 89] on span "General" at bounding box center [74, 84] width 34 height 11
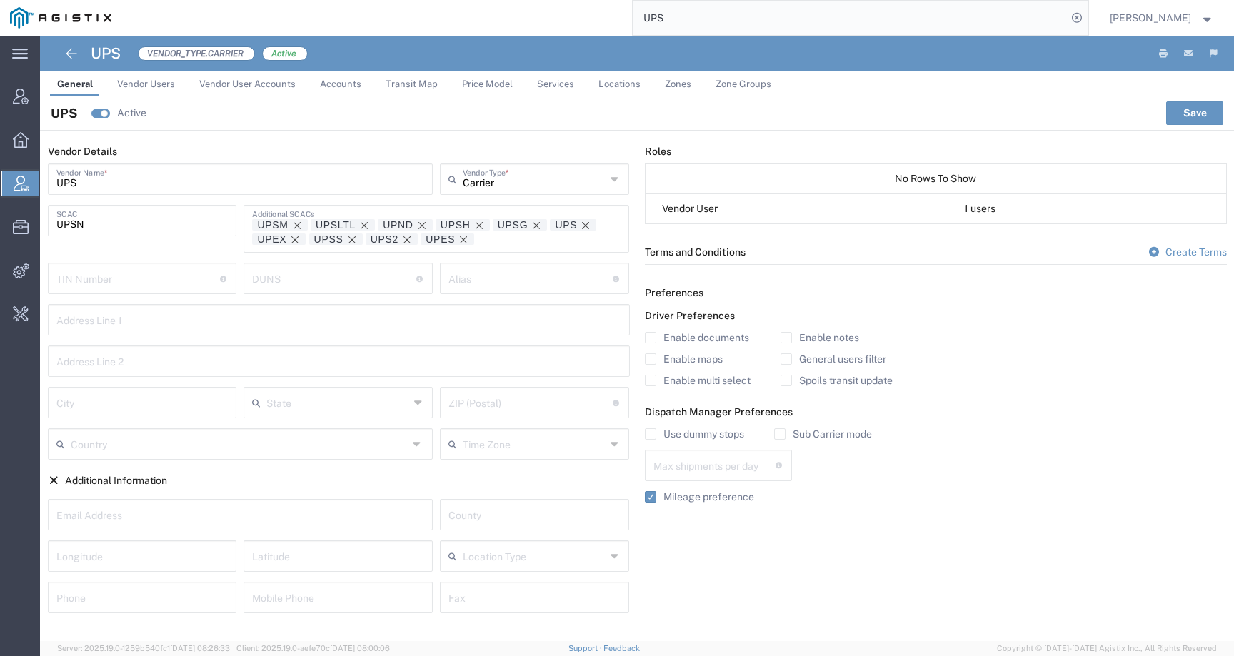
click at [138, 84] on span "Vendor Users" at bounding box center [146, 84] width 58 height 11
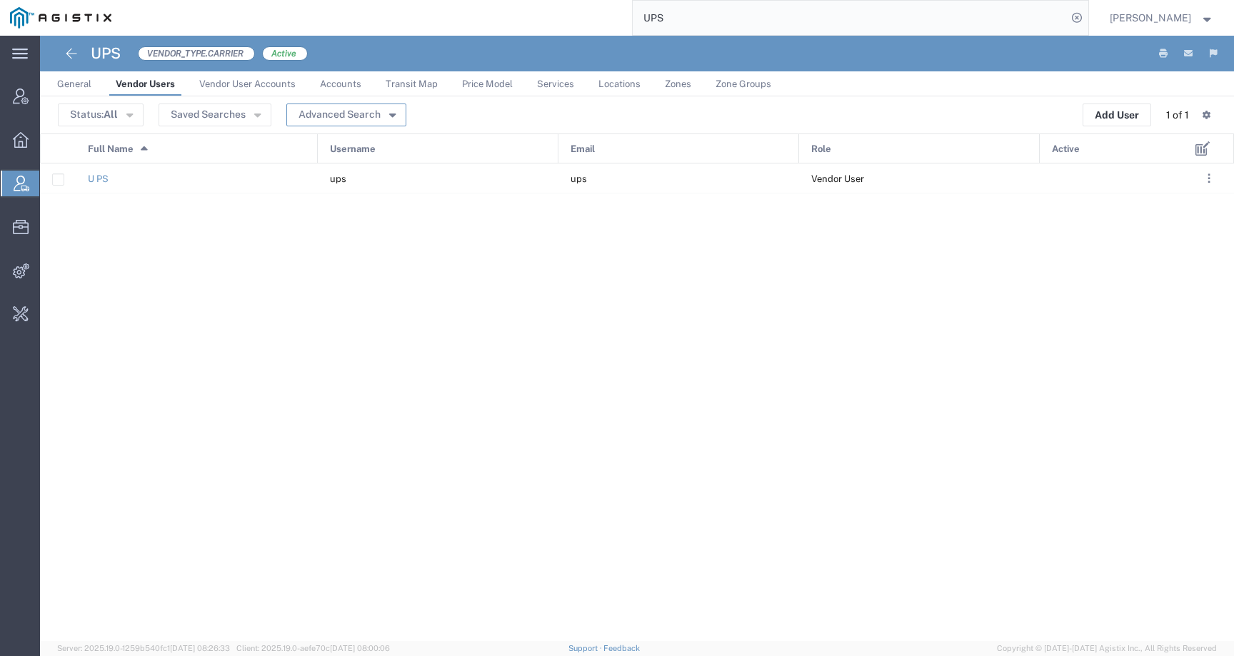
click at [367, 110] on button "Advanced Search" at bounding box center [346, 115] width 120 height 23
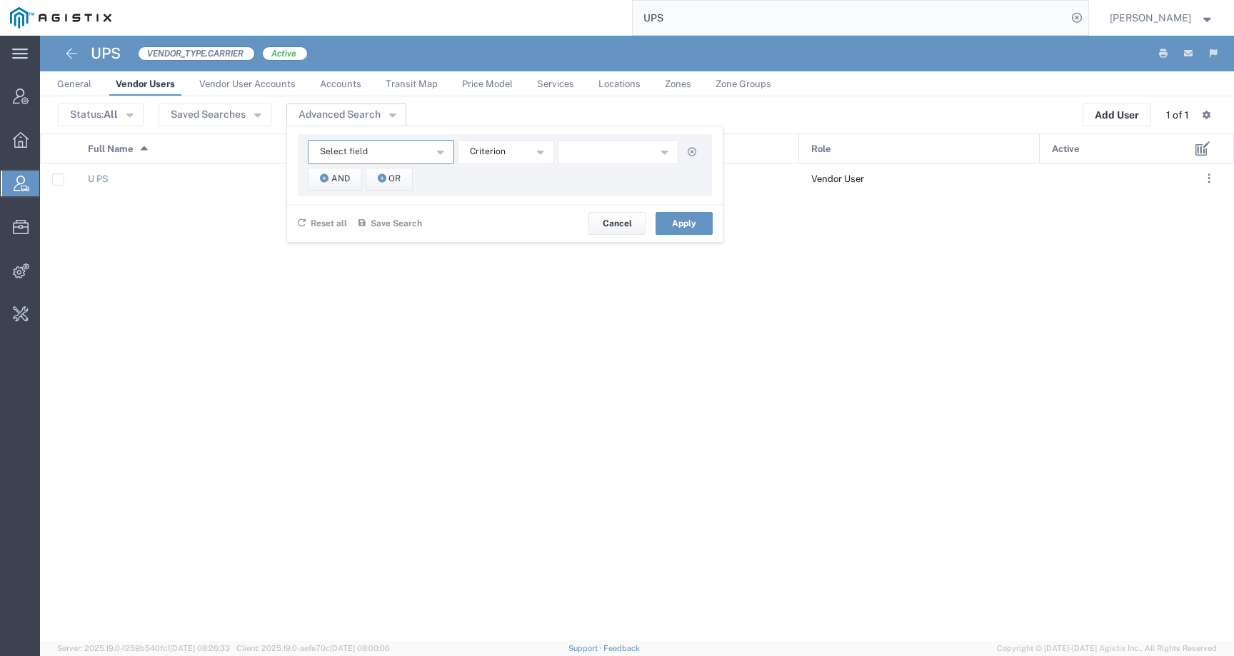
click at [366, 158] on button "Select field" at bounding box center [381, 152] width 146 height 24
click at [333, 391] on div "U PS ups ups Vendor User" at bounding box center [612, 402] width 1144 height 478
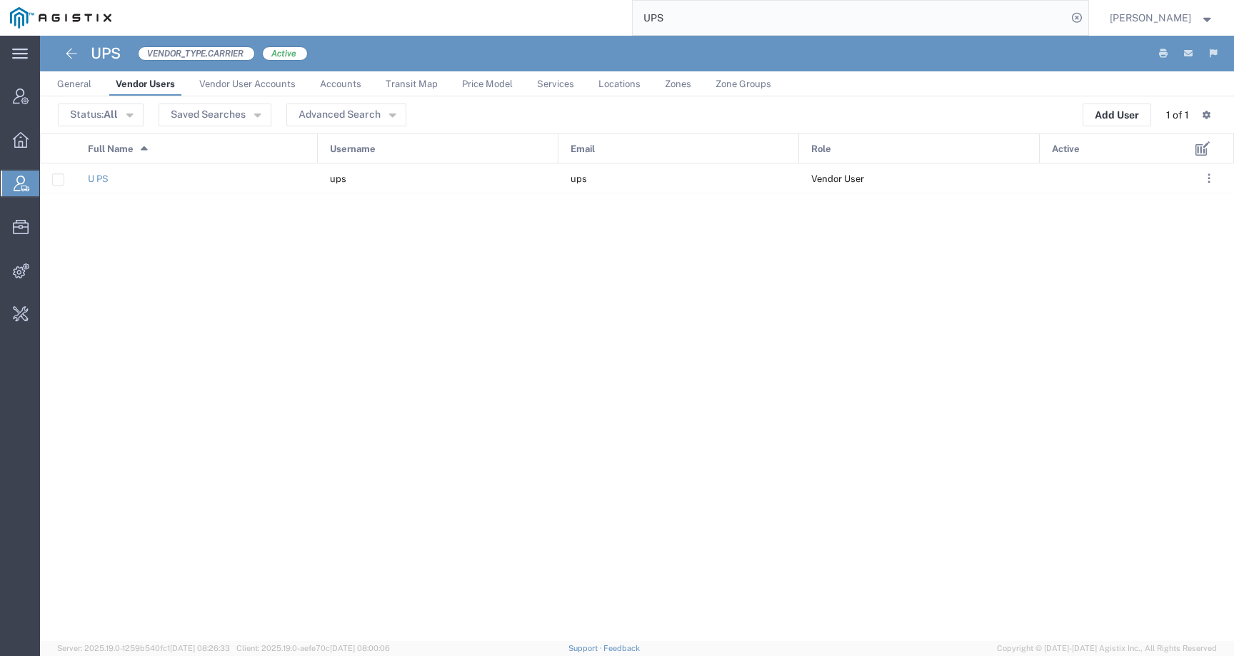
click at [288, 92] on link "Vendor User Accounts" at bounding box center [247, 83] width 111 height 25
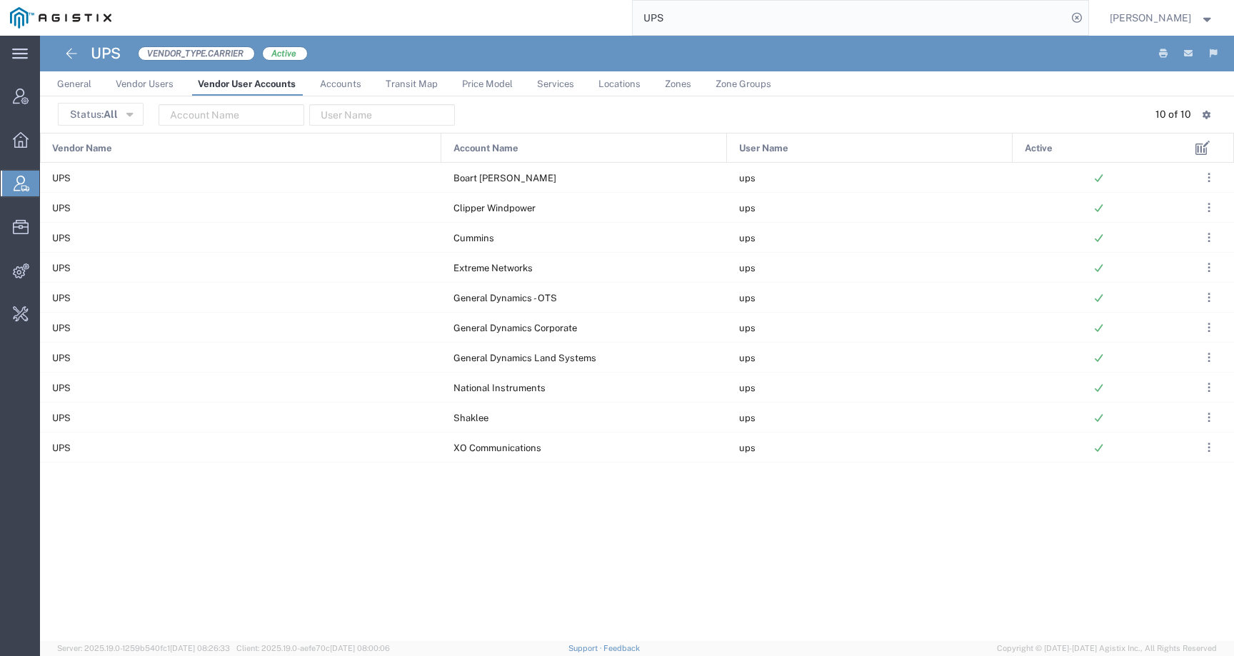
click at [362, 78] on link "Accounts" at bounding box center [341, 83] width 56 height 25
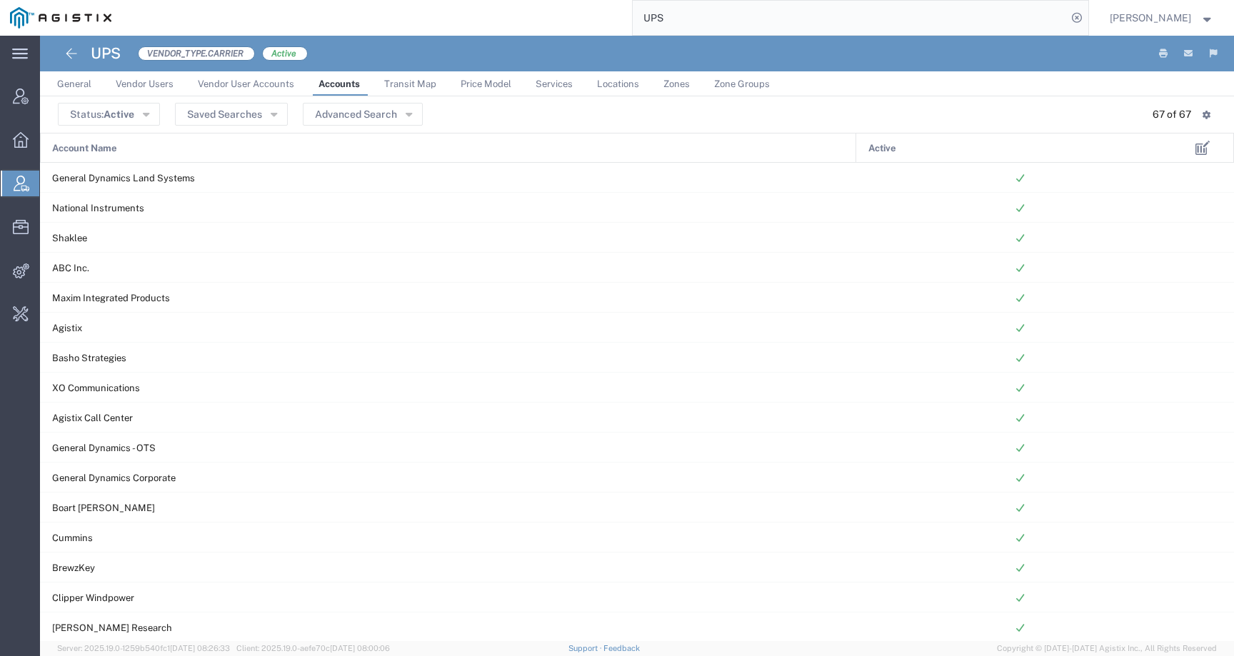
click at [358, 126] on header "Status: Active Active All Inactive Saved Searches Advanced Search 67 of 67 Tabl…" at bounding box center [637, 114] width 1194 height 36
click at [358, 124] on button "Advanced Search" at bounding box center [363, 114] width 120 height 23
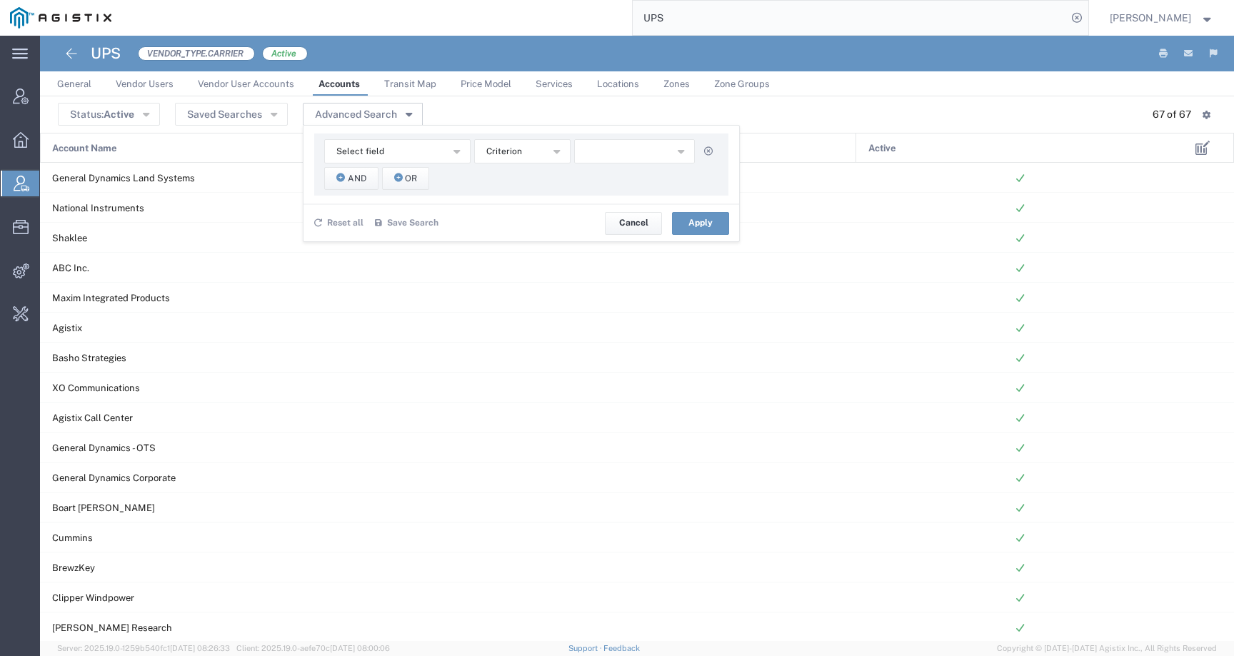
click at [358, 125] on div "Select field Account Name Criterion No Results Found And Or Reset all Save Sear…" at bounding box center [521, 183] width 437 height 117
click at [394, 93] on link "Transit Map" at bounding box center [410, 83] width 66 height 25
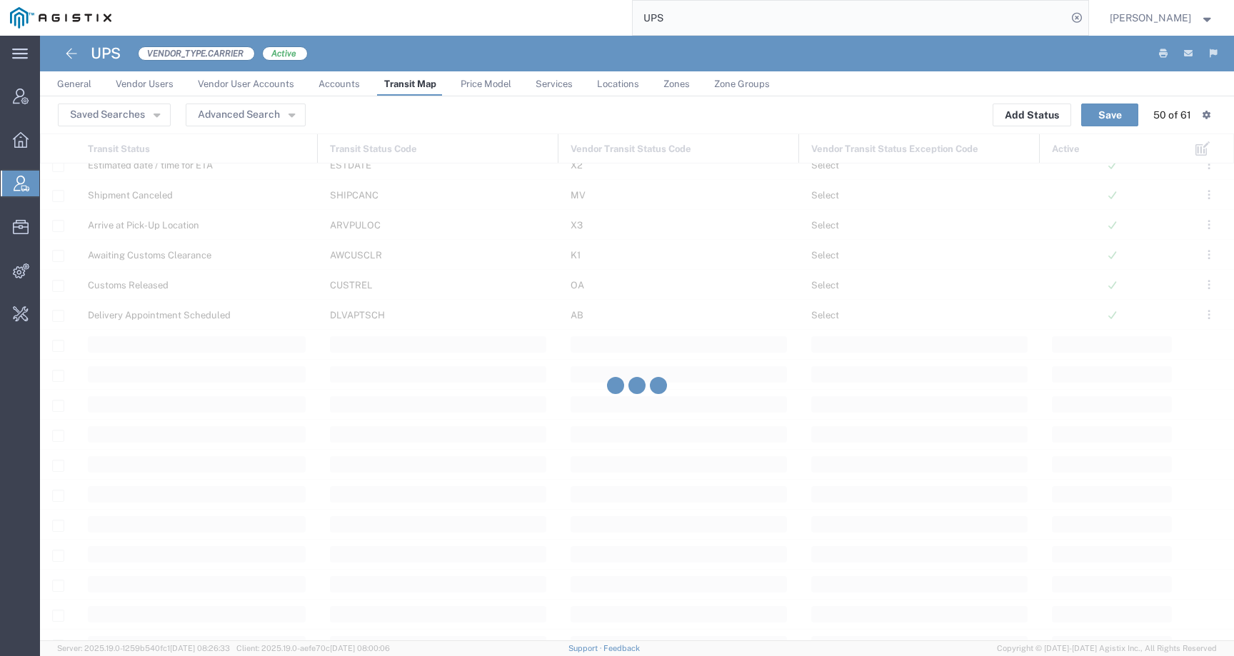
scroll to position [1351, 0]
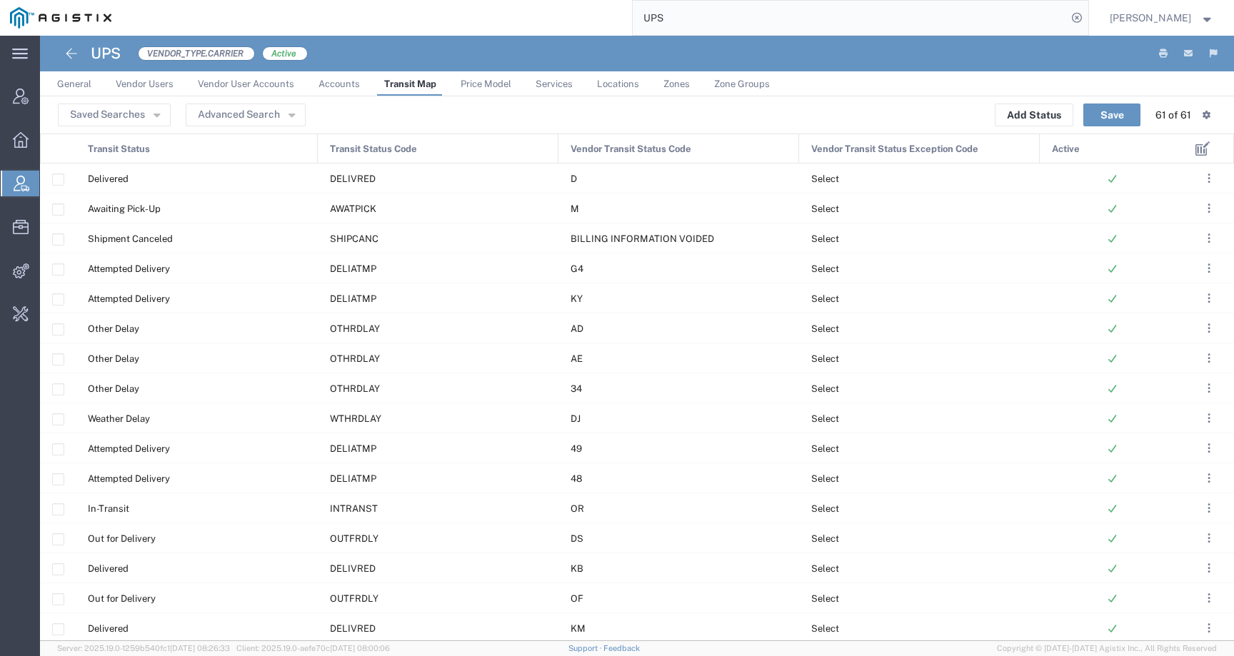
click at [480, 79] on span "Price Model" at bounding box center [485, 84] width 51 height 11
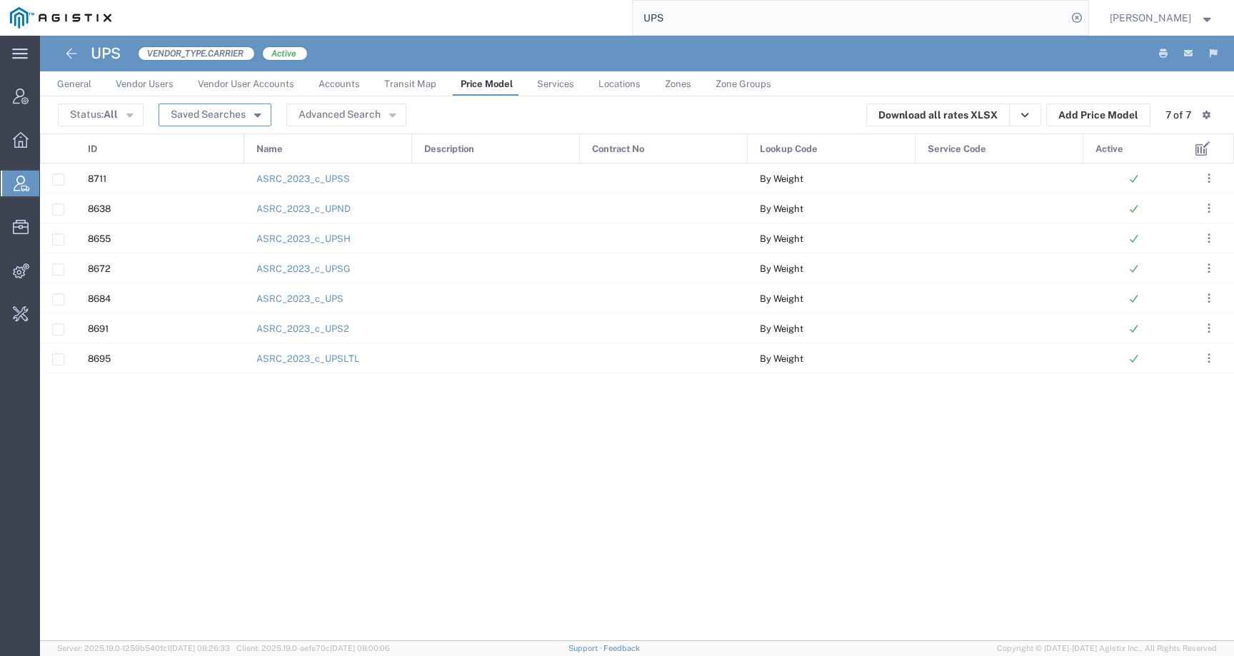
click at [213, 116] on button "Saved Searches" at bounding box center [214, 115] width 113 height 23
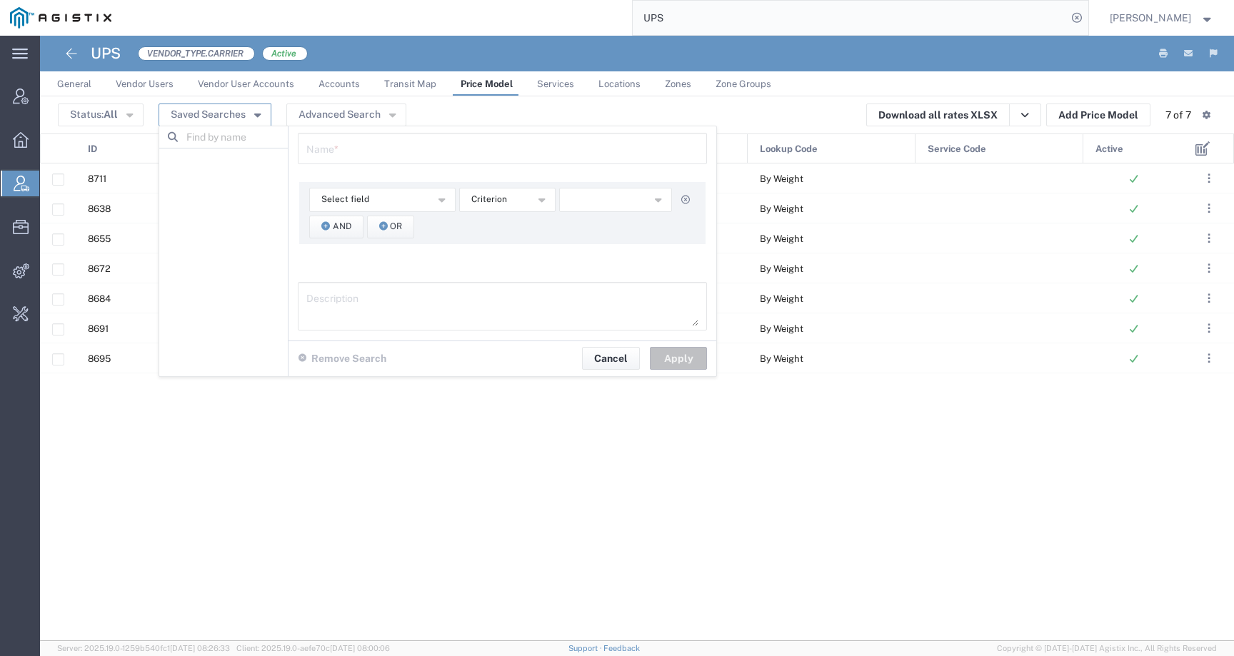
click at [213, 116] on button "Saved Searches" at bounding box center [214, 115] width 113 height 23
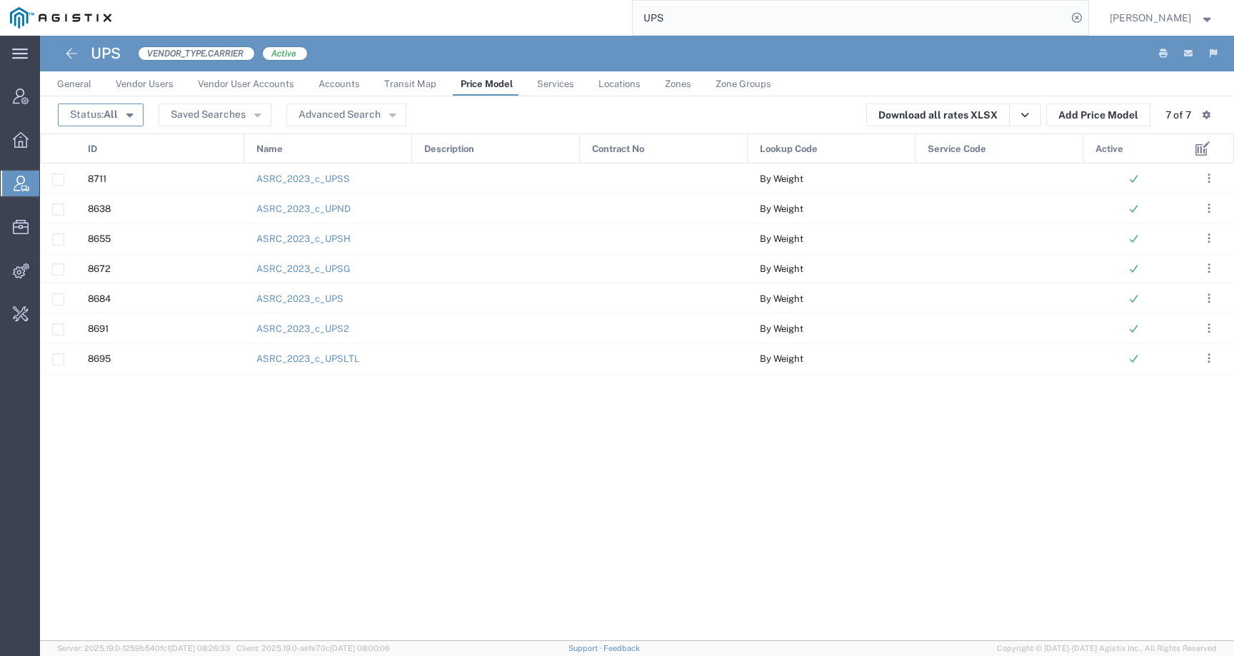
click at [110, 112] on span "All" at bounding box center [111, 114] width 14 height 11
click at [537, 87] on span "Services" at bounding box center [555, 84] width 37 height 11
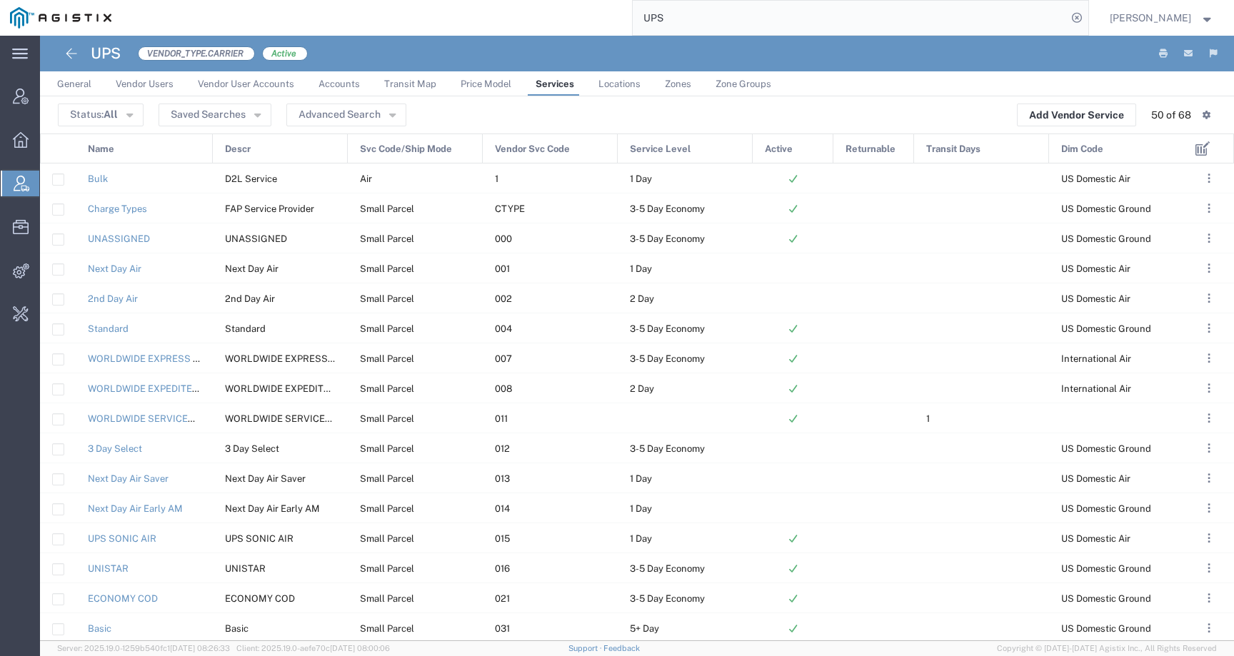
click at [624, 84] on span "Locations" at bounding box center [619, 84] width 42 height 11
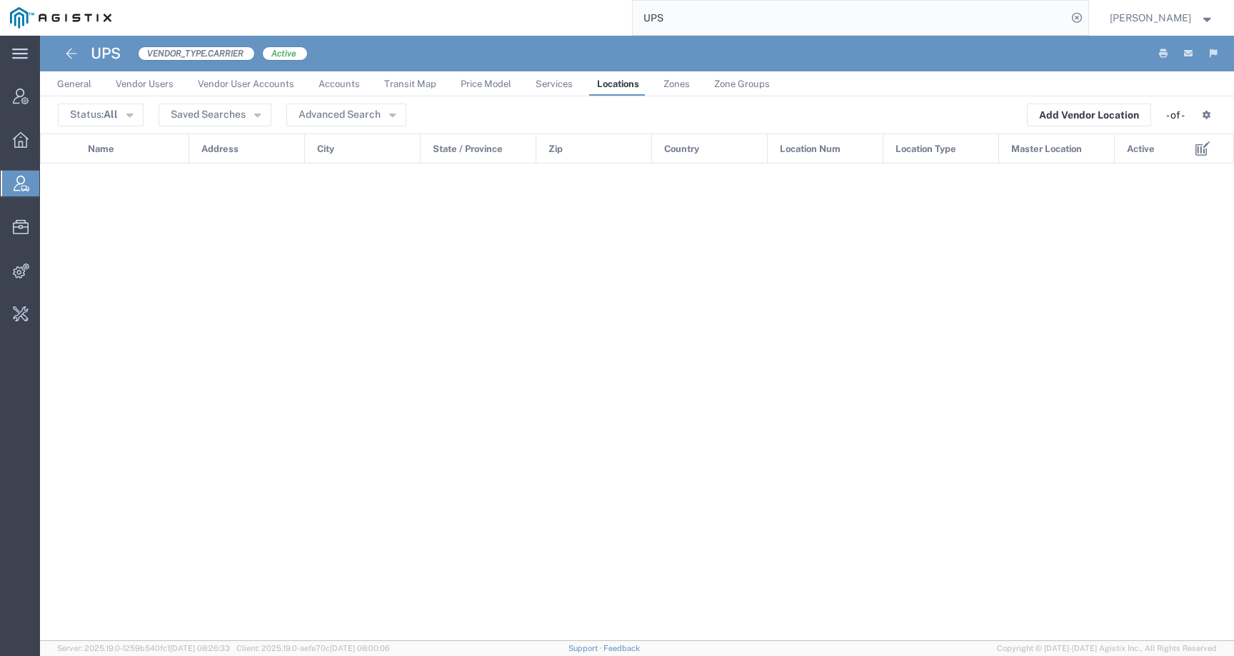
click at [674, 90] on link "Zones" at bounding box center [676, 83] width 41 height 25
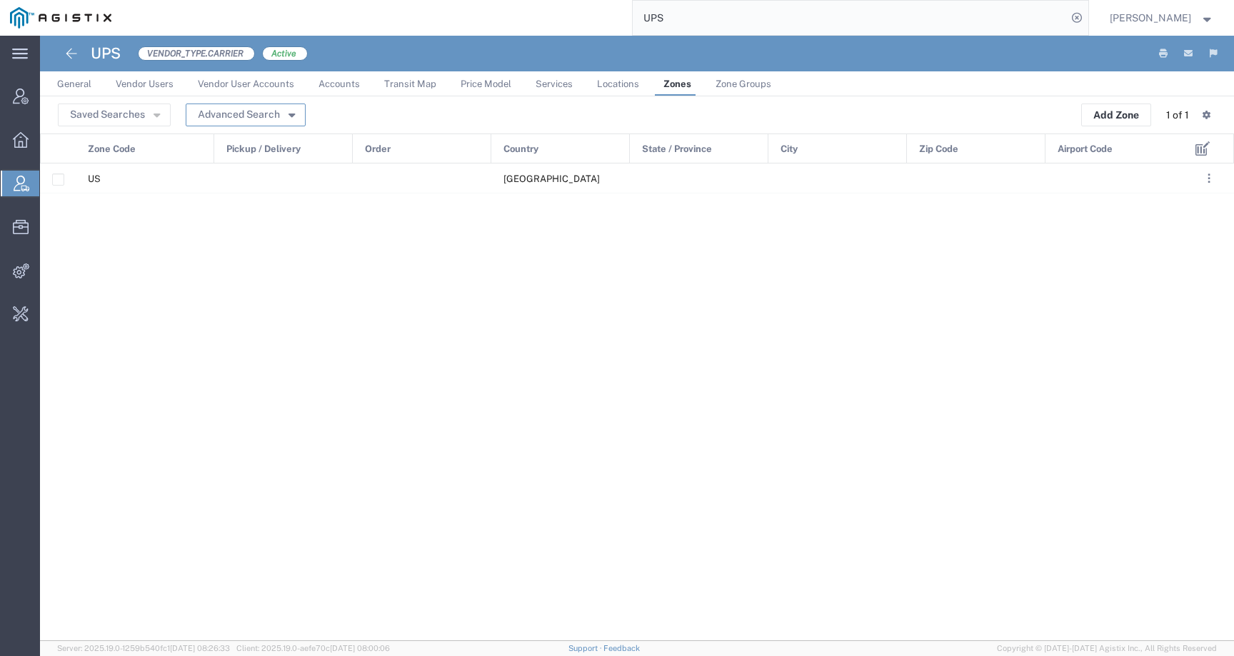
click at [238, 109] on button "Advanced Search" at bounding box center [246, 115] width 120 height 23
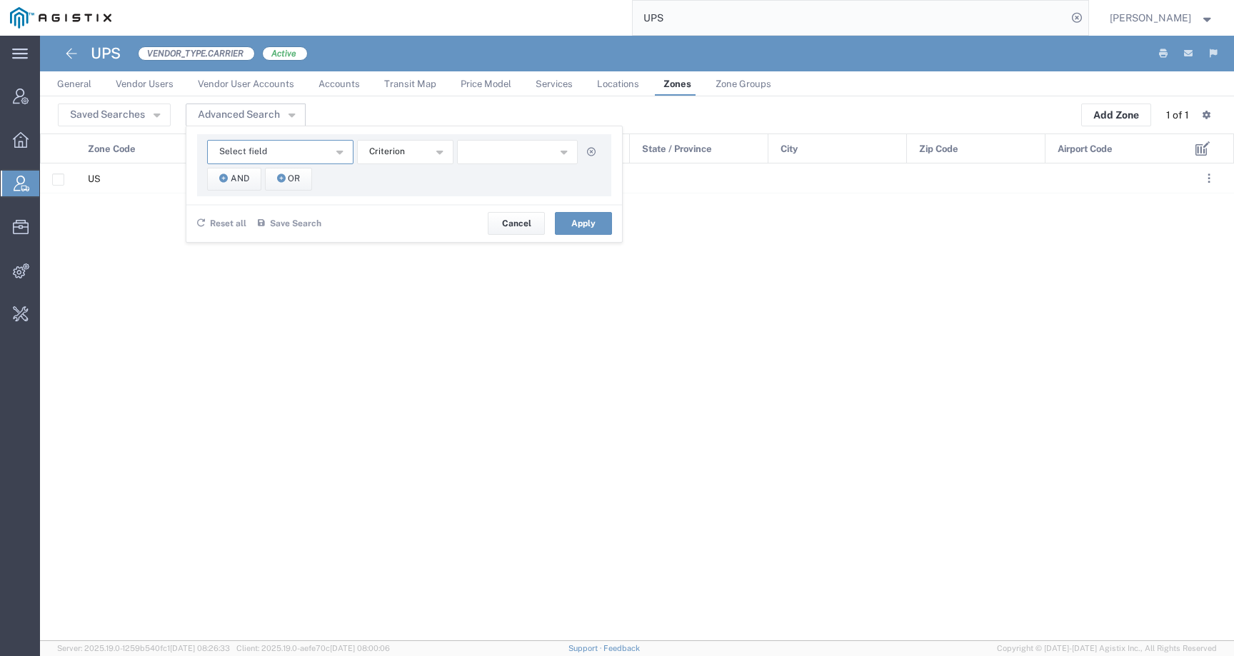
click at [330, 152] on button "Select field" at bounding box center [280, 152] width 146 height 24
click at [292, 280] on span "Zip Code" at bounding box center [279, 279] width 143 height 19
click at [390, 147] on span "starts with" at bounding box center [391, 152] width 44 height 14
click at [397, 181] on span "contains" at bounding box center [405, 177] width 94 height 19
click at [400, 148] on span "contains" at bounding box center [386, 152] width 35 height 14
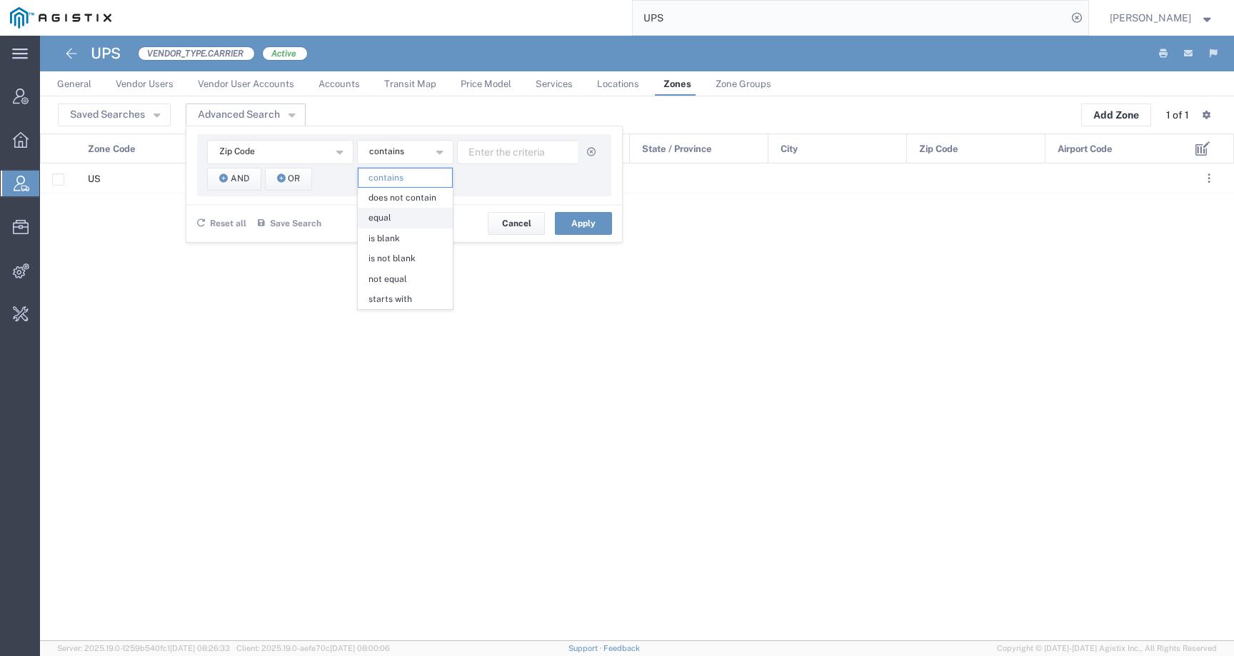
click at [389, 215] on span "equal" at bounding box center [405, 217] width 94 height 19
click at [548, 160] on input "text" at bounding box center [517, 152] width 121 height 24
paste input "23223"
type input "23223"
click at [233, 179] on span "And" at bounding box center [240, 179] width 19 height 14
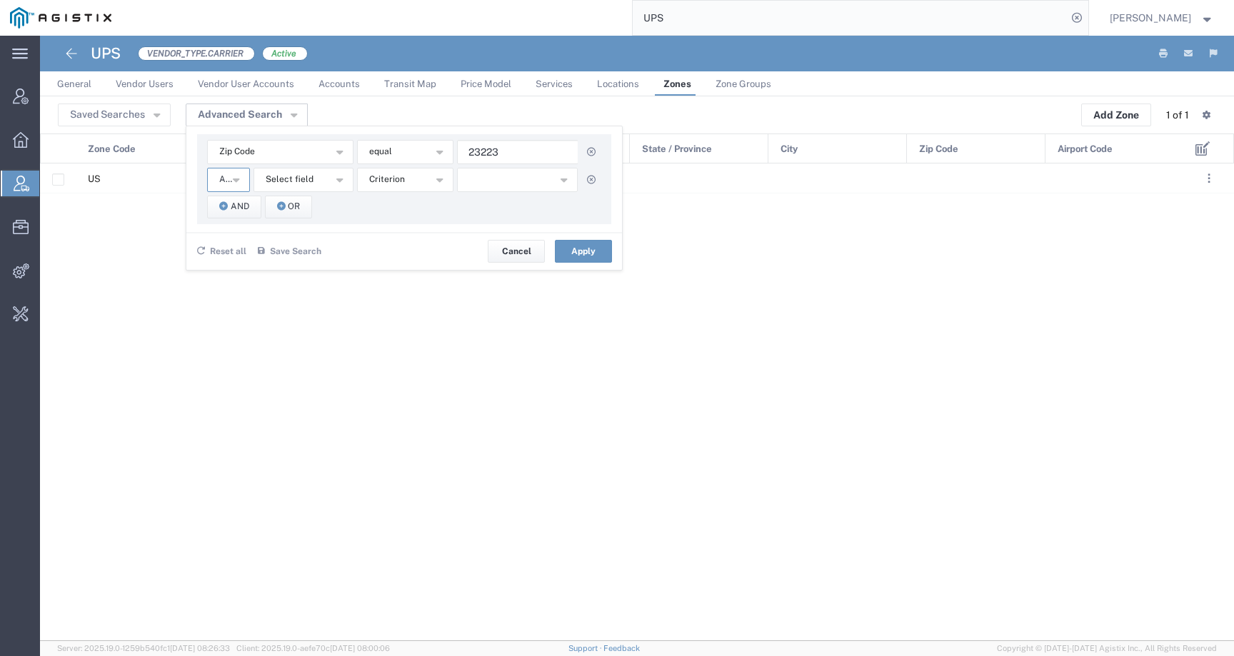
click at [235, 180] on icon "button" at bounding box center [236, 178] width 6 height 10
click at [281, 183] on span "Select field" at bounding box center [290, 180] width 48 height 14
click at [283, 312] on span "Zip Code" at bounding box center [303, 307] width 97 height 19
click at [498, 177] on input "text" at bounding box center [517, 180] width 121 height 24
paste input "06110"
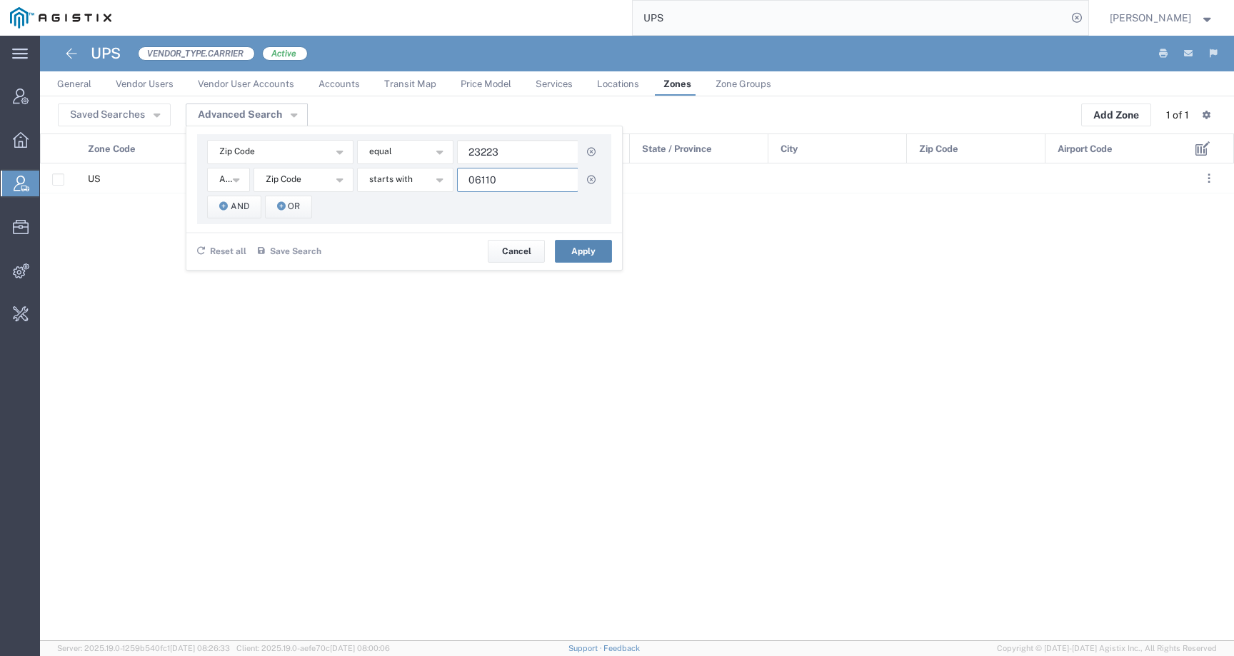
type input "06110"
click at [595, 253] on button "Apply" at bounding box center [583, 251] width 57 height 23
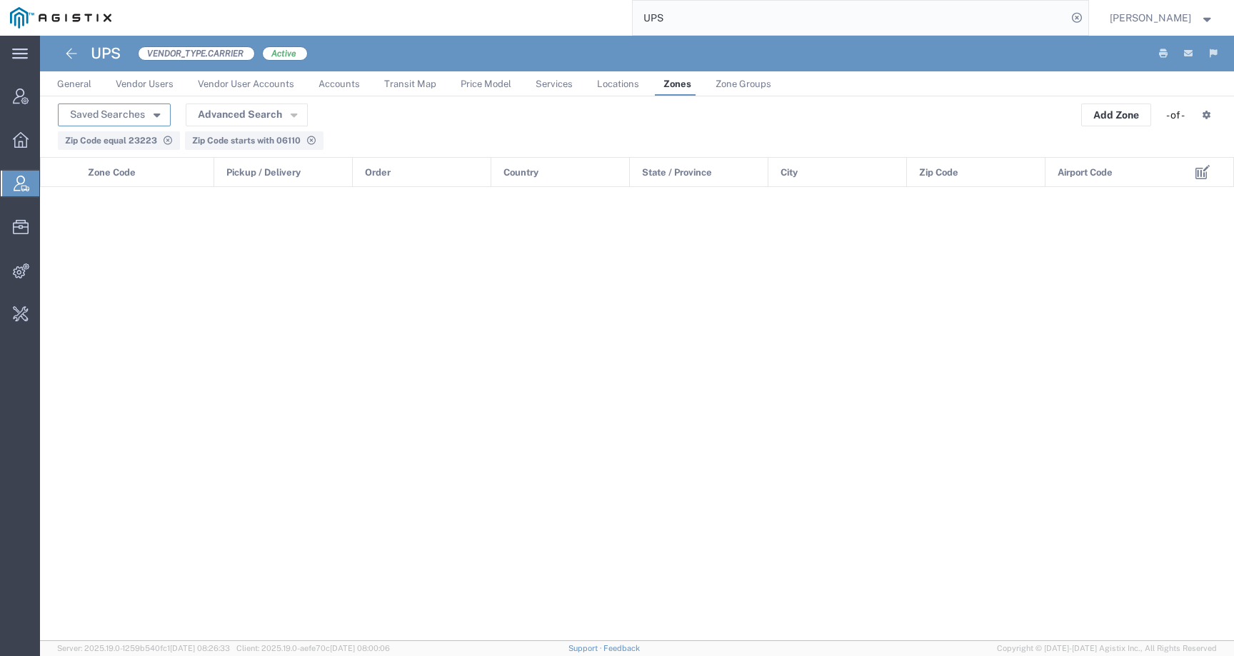
click at [140, 109] on button "Saved Searches" at bounding box center [114, 115] width 113 height 23
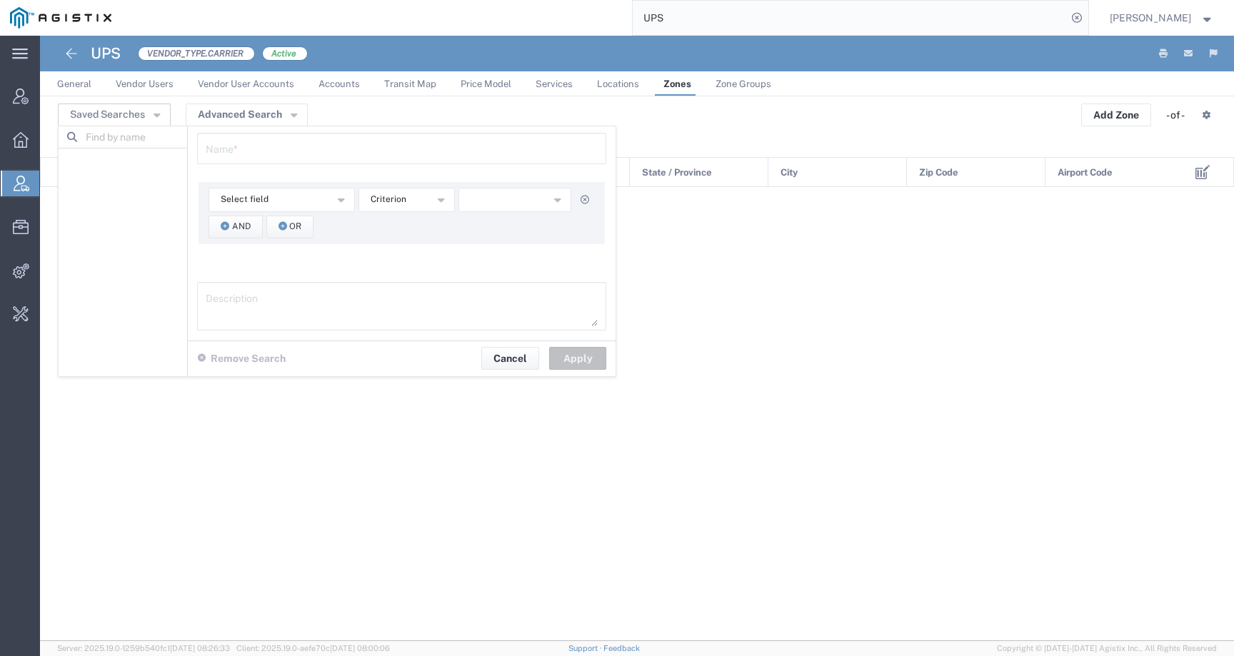
click at [438, 99] on header "Saved Searches Name * Select field Airport Code City Country Order Pickup / Del…" at bounding box center [637, 126] width 1194 height 61
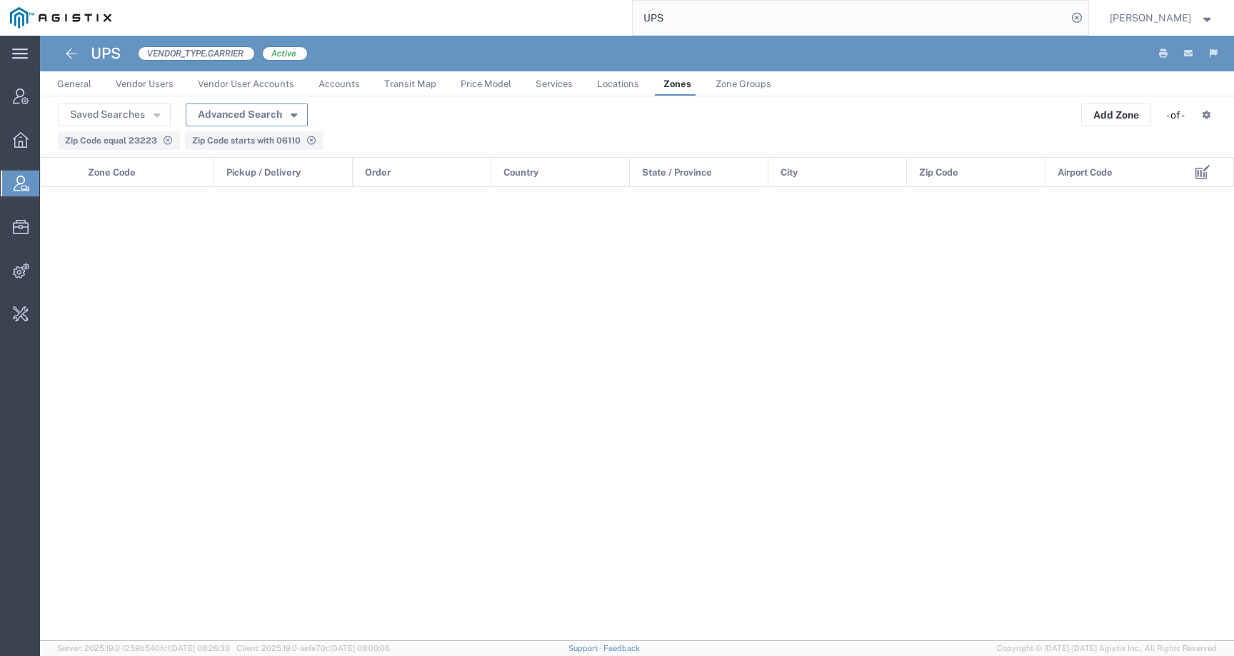
click at [230, 119] on button "Advanced Search" at bounding box center [247, 115] width 122 height 23
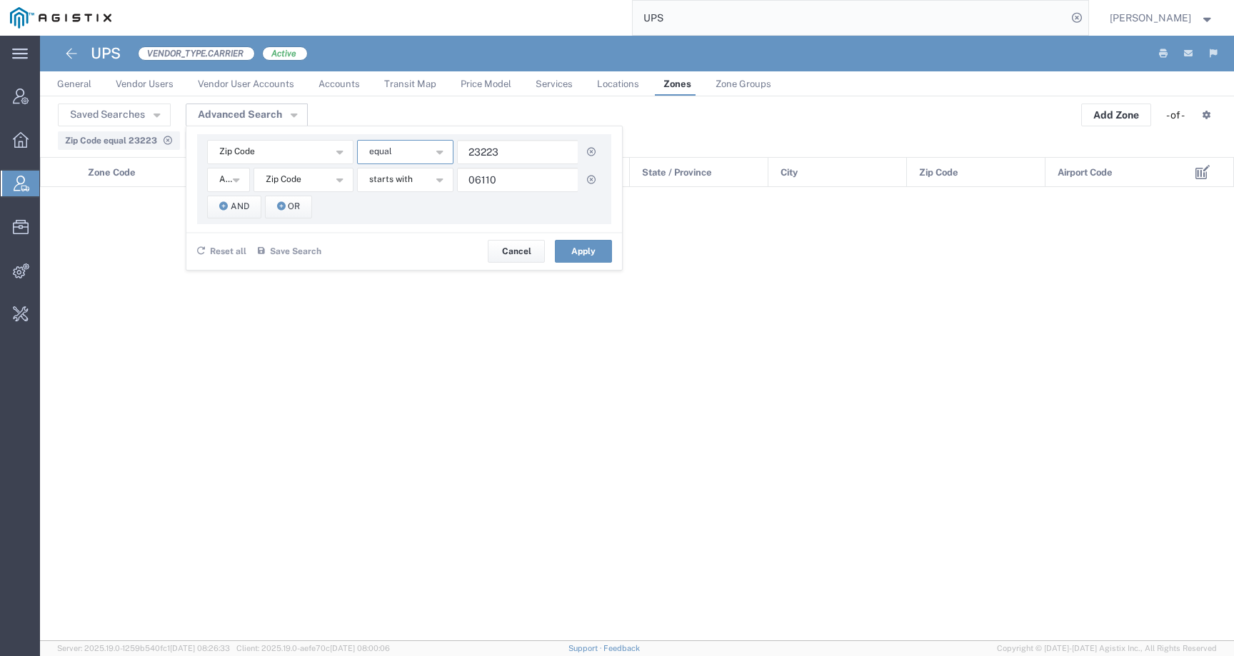
click at [389, 153] on span "equal" at bounding box center [380, 152] width 23 height 14
click at [395, 302] on span "starts with" at bounding box center [405, 299] width 94 height 19
click at [573, 258] on button "Apply" at bounding box center [583, 251] width 57 height 23
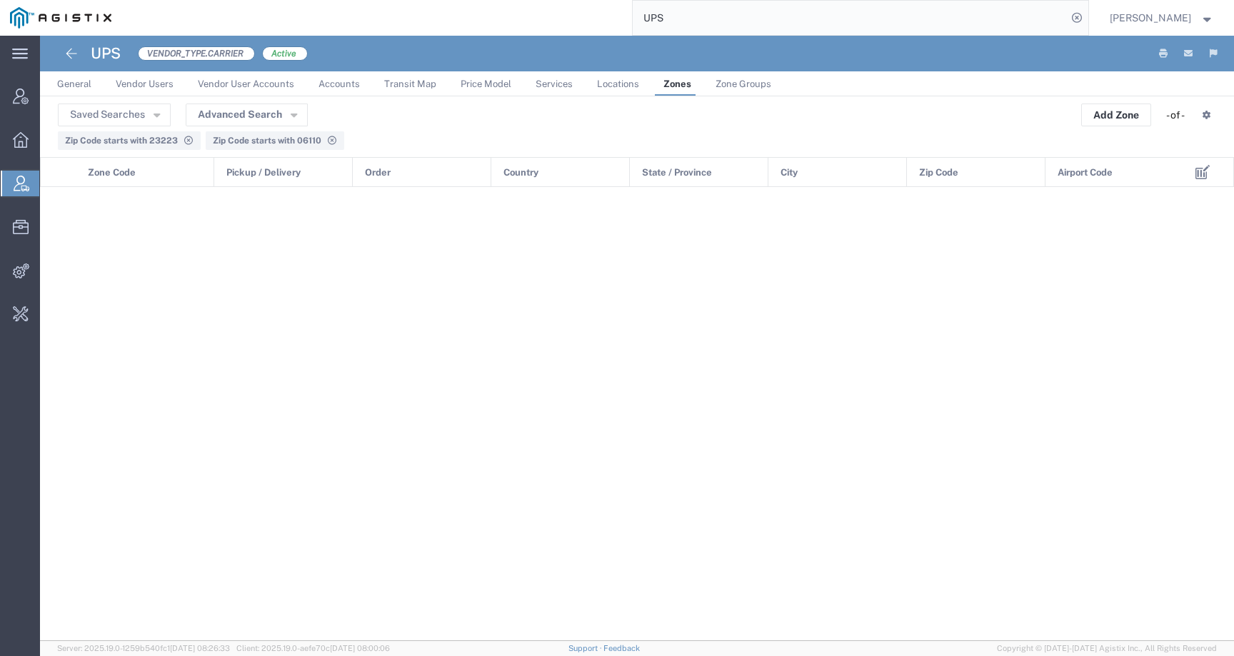
click at [767, 78] on link "Zone Groups" at bounding box center [743, 83] width 70 height 25
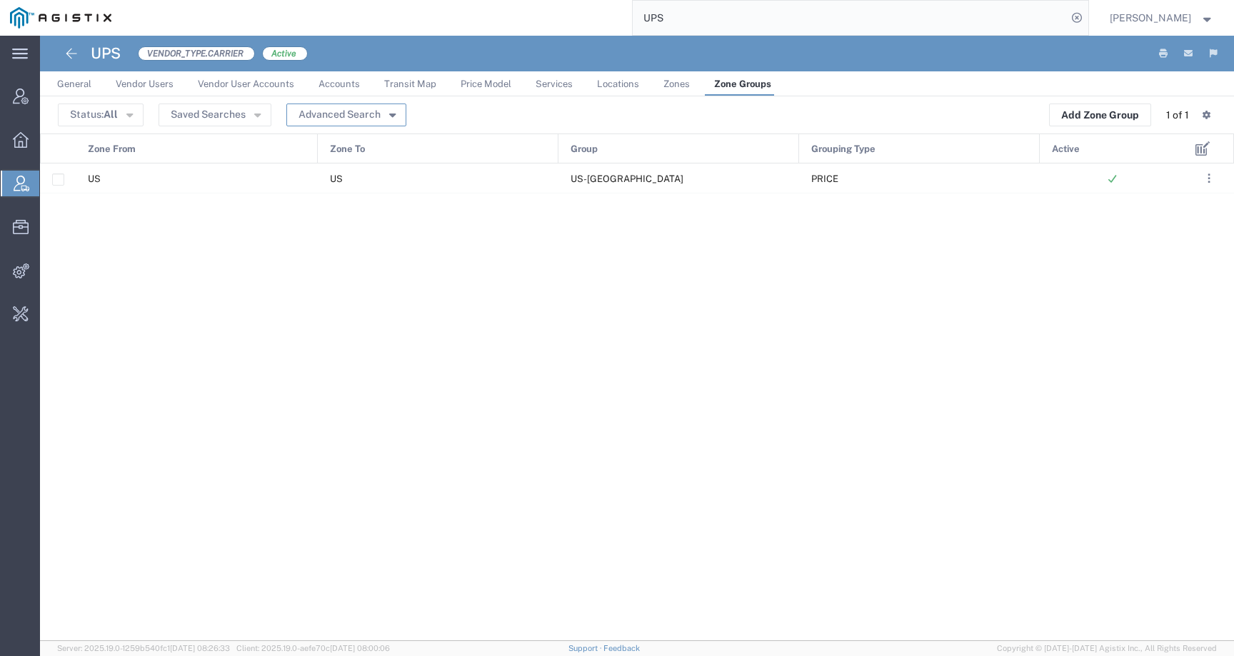
click at [311, 114] on button "Advanced Search" at bounding box center [346, 115] width 120 height 23
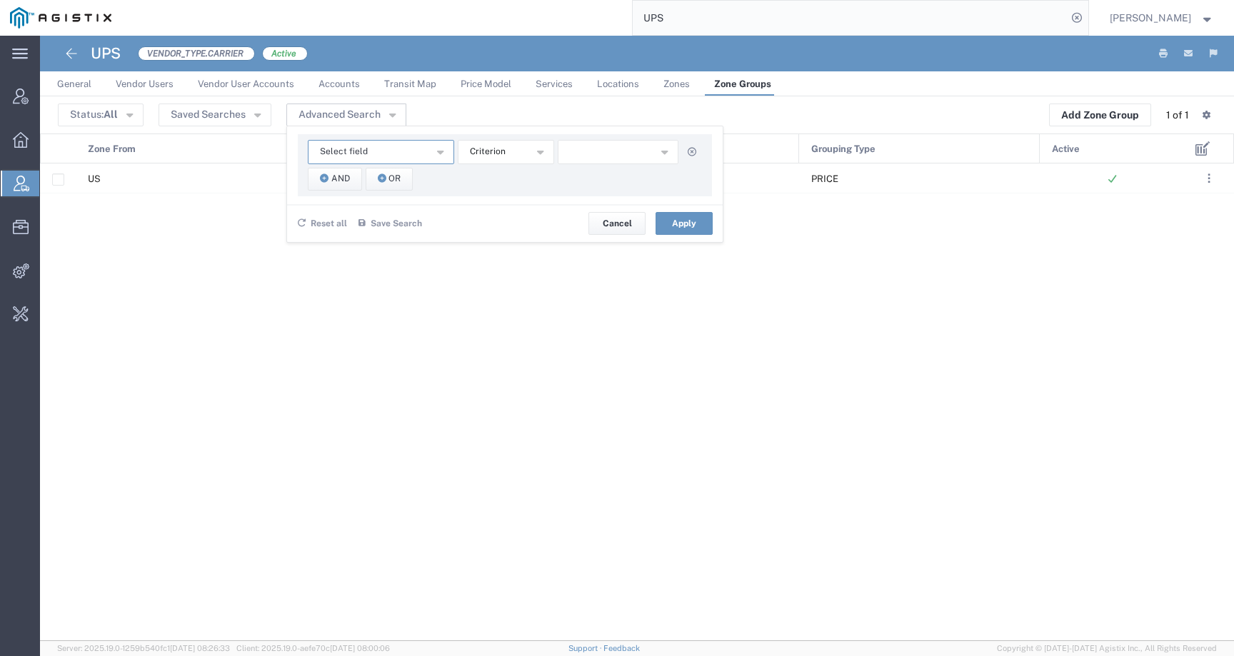
click at [333, 141] on button "Select field" at bounding box center [381, 152] width 146 height 24
click at [347, 244] on span "Zone From" at bounding box center [379, 238] width 143 height 19
click at [606, 153] on input "text" at bounding box center [618, 152] width 121 height 24
paste input "23223"
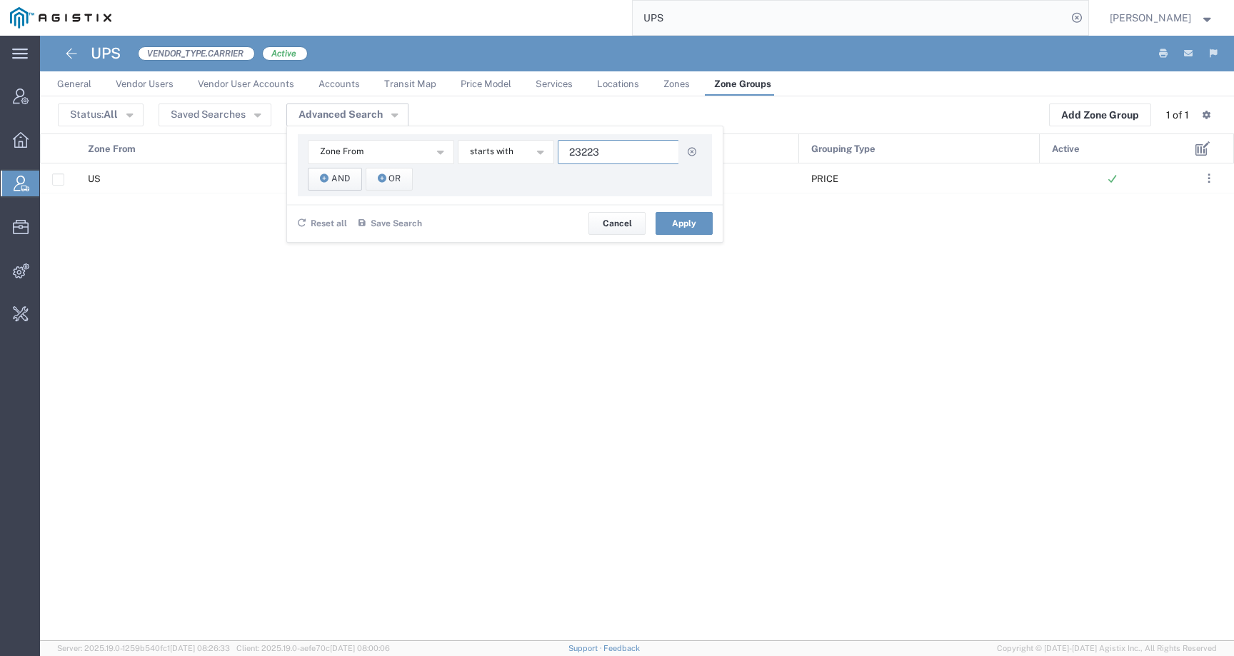
type input "23223"
click at [321, 176] on icon "button" at bounding box center [324, 179] width 9 height 10
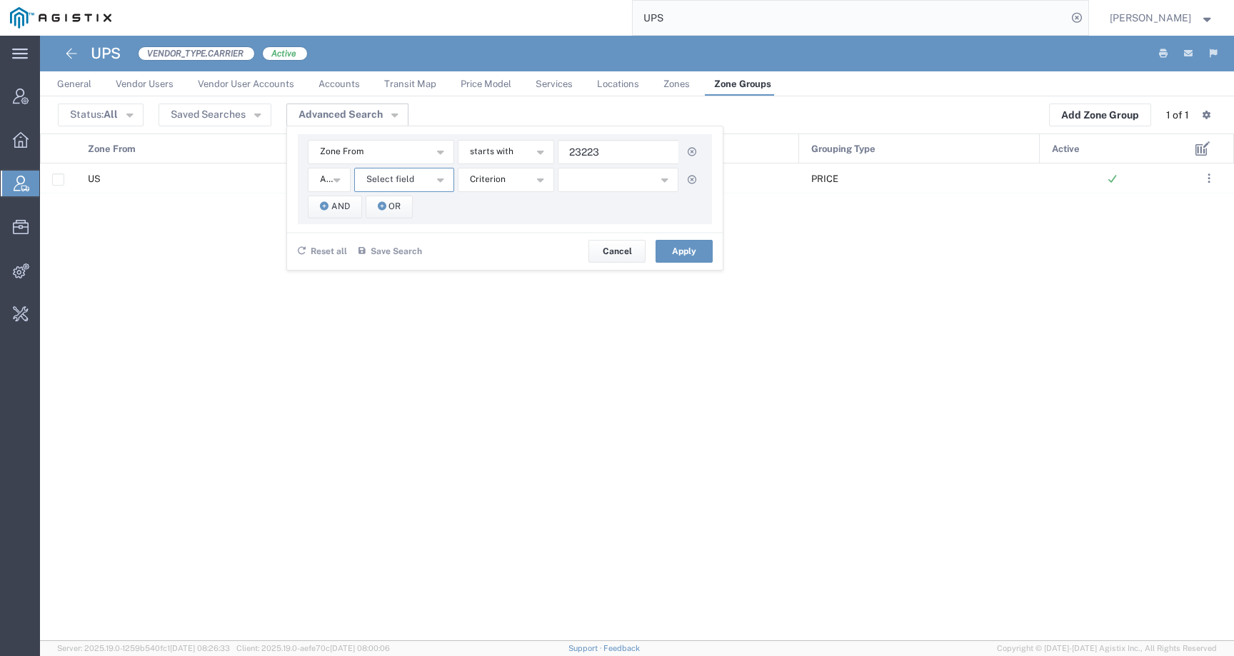
click at [387, 181] on span "Select field" at bounding box center [390, 180] width 48 height 14
click at [412, 286] on span "Zone To" at bounding box center [403, 286] width 97 height 19
click at [378, 143] on button "Zone From" at bounding box center [381, 152] width 146 height 24
click at [609, 181] on input "text" at bounding box center [618, 180] width 121 height 24
paste input "06110"
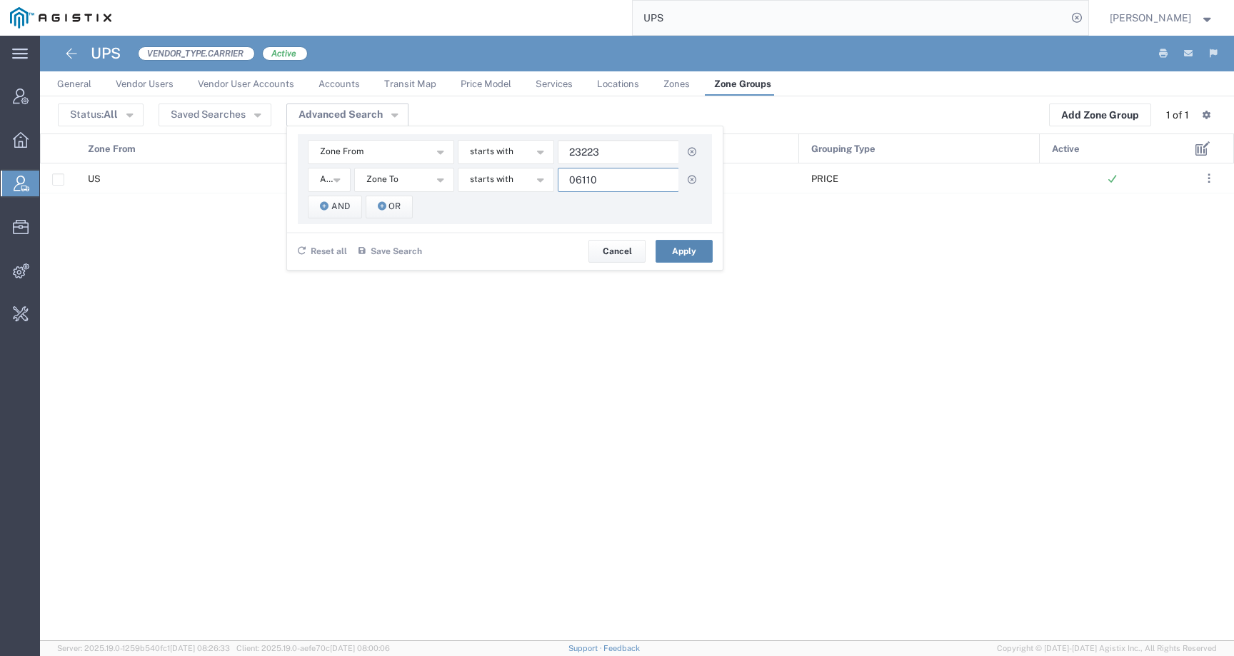
type input "06110"
click at [669, 245] on button "Apply" at bounding box center [683, 251] width 57 height 23
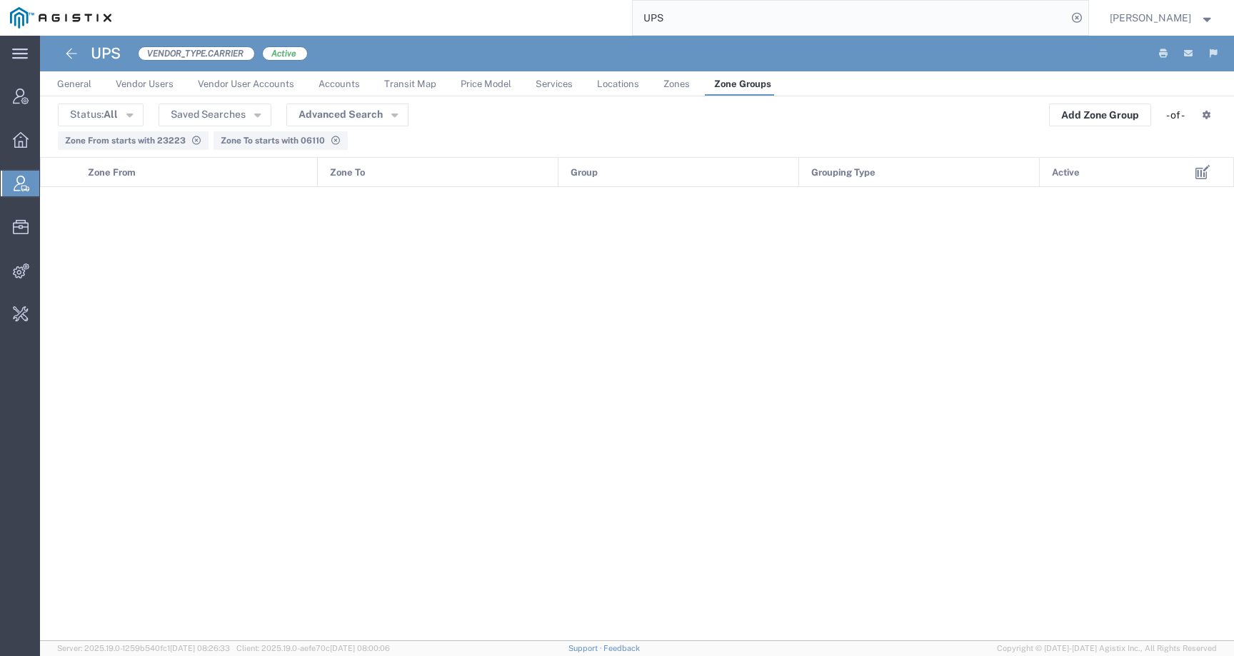
click at [334, 141] on icon at bounding box center [335, 140] width 11 height 9
click at [193, 141] on icon at bounding box center [196, 140] width 11 height 9
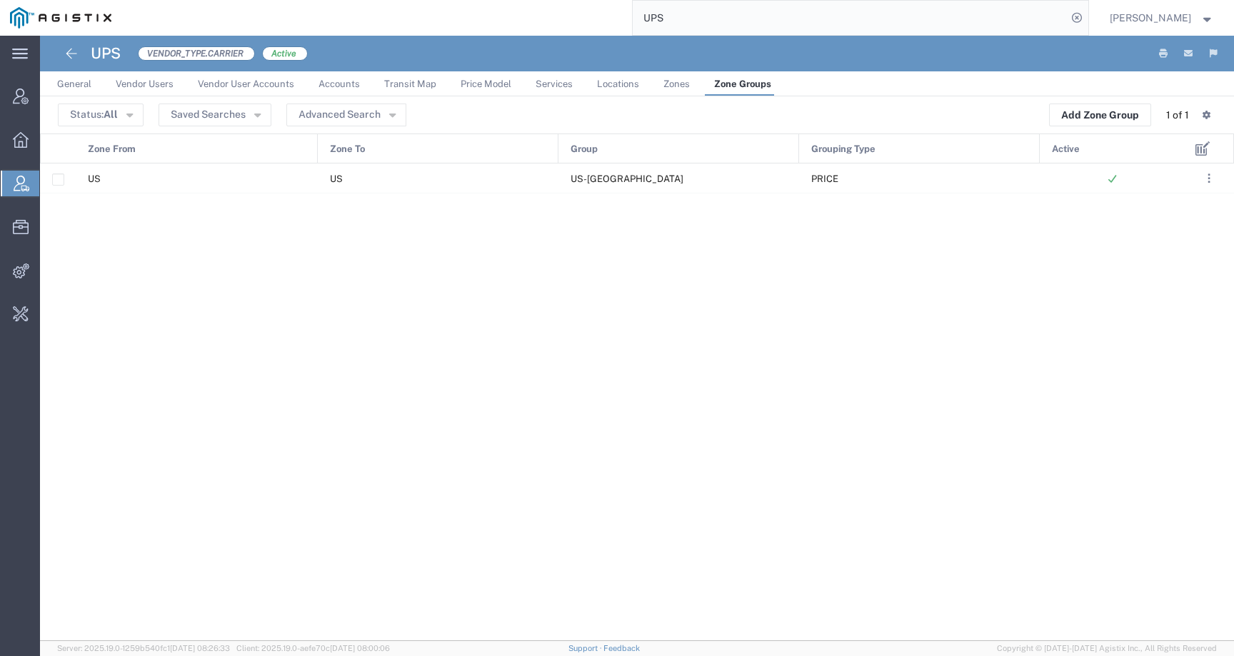
click at [647, 84] on ul "General Vendor Users Vendor User Accounts Accounts Transit Map Price Model Serv…" at bounding box center [637, 83] width 1194 height 25
click at [670, 84] on span "Zones" at bounding box center [676, 84] width 26 height 11
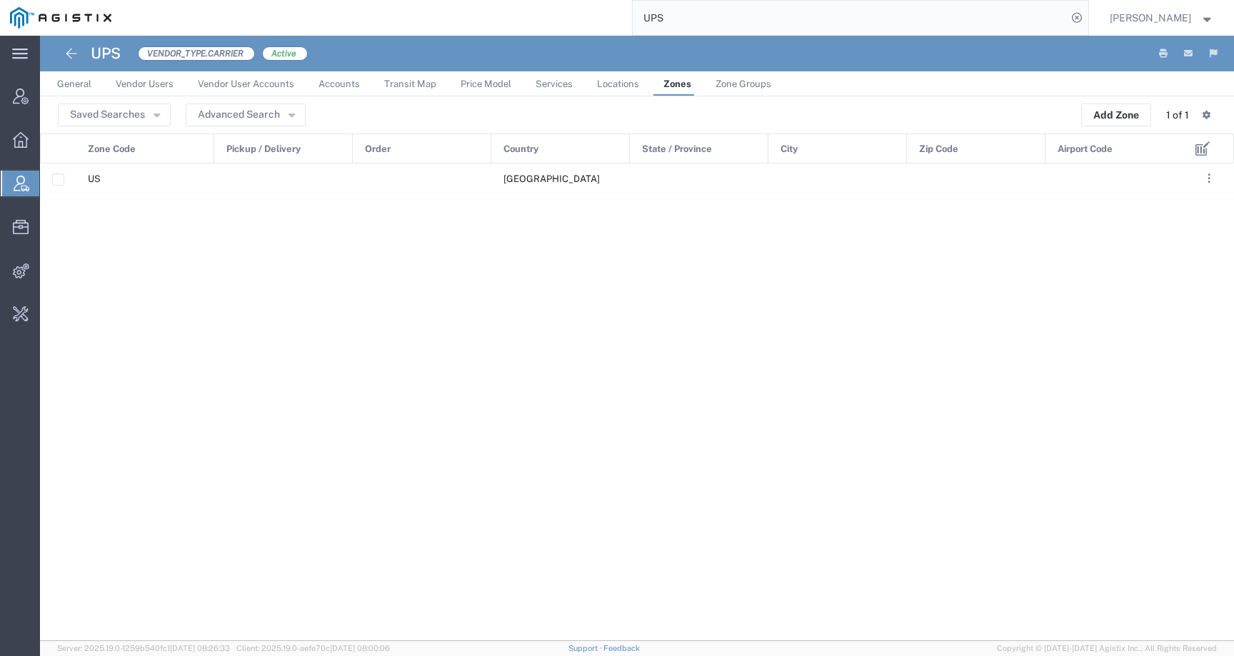
click at [739, 84] on span "Zone Groups" at bounding box center [743, 84] width 56 height 11
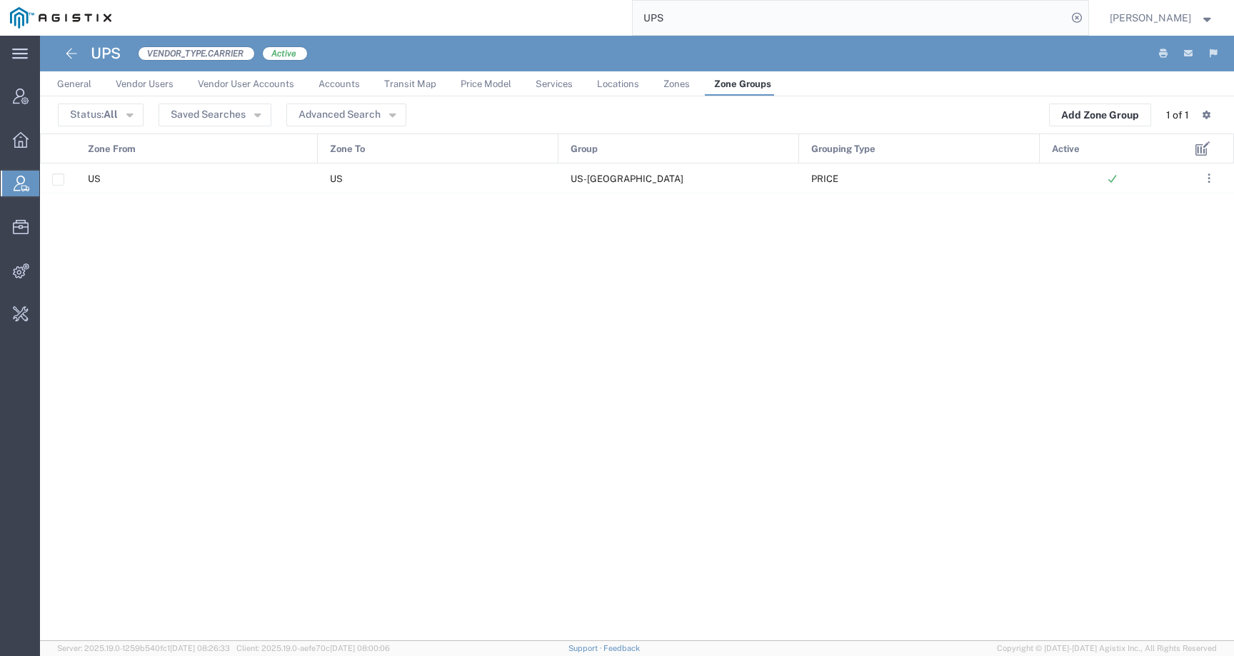
click at [663, 81] on span "Zones" at bounding box center [676, 84] width 26 height 11
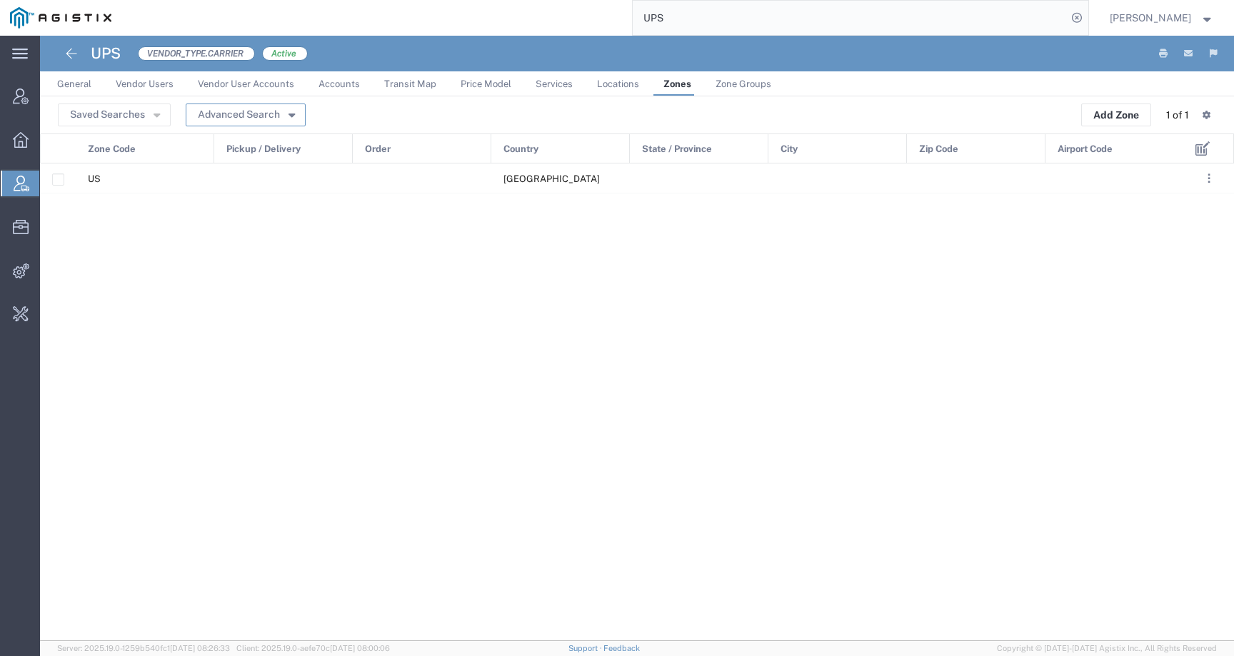
click at [273, 119] on button "Advanced Search" at bounding box center [246, 115] width 120 height 23
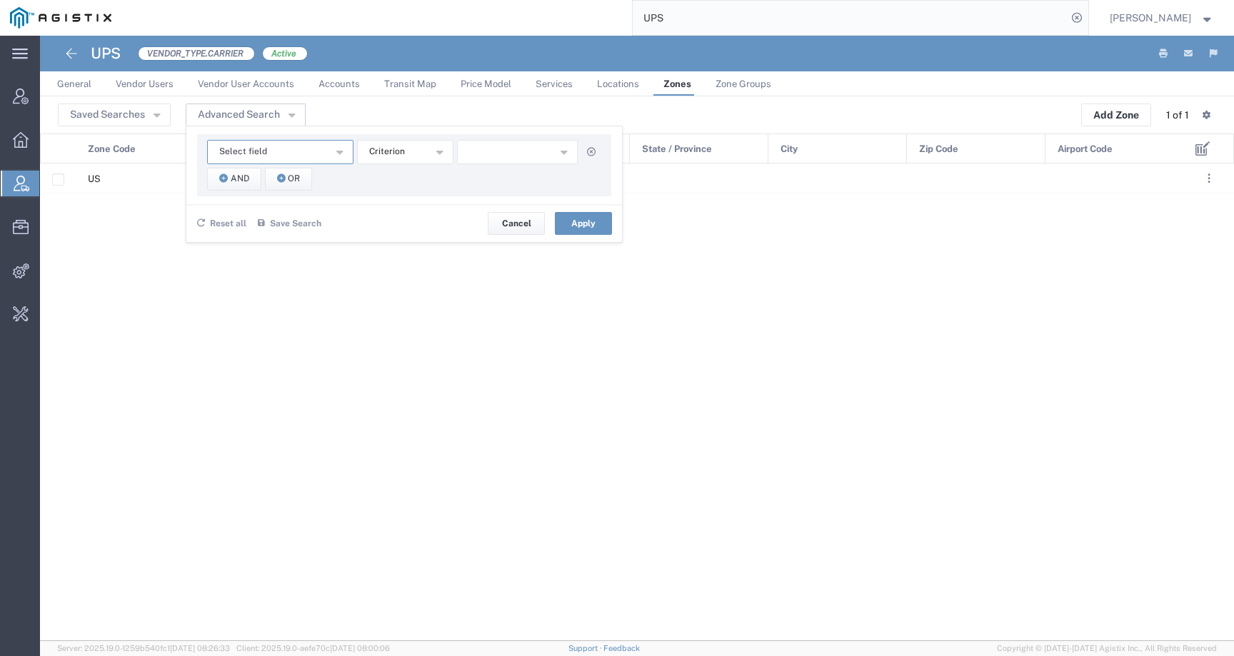
click at [308, 155] on button "Select field" at bounding box center [280, 152] width 146 height 24
click at [271, 280] on span "Zip Code" at bounding box center [279, 279] width 143 height 19
click at [232, 181] on span "And" at bounding box center [240, 179] width 19 height 14
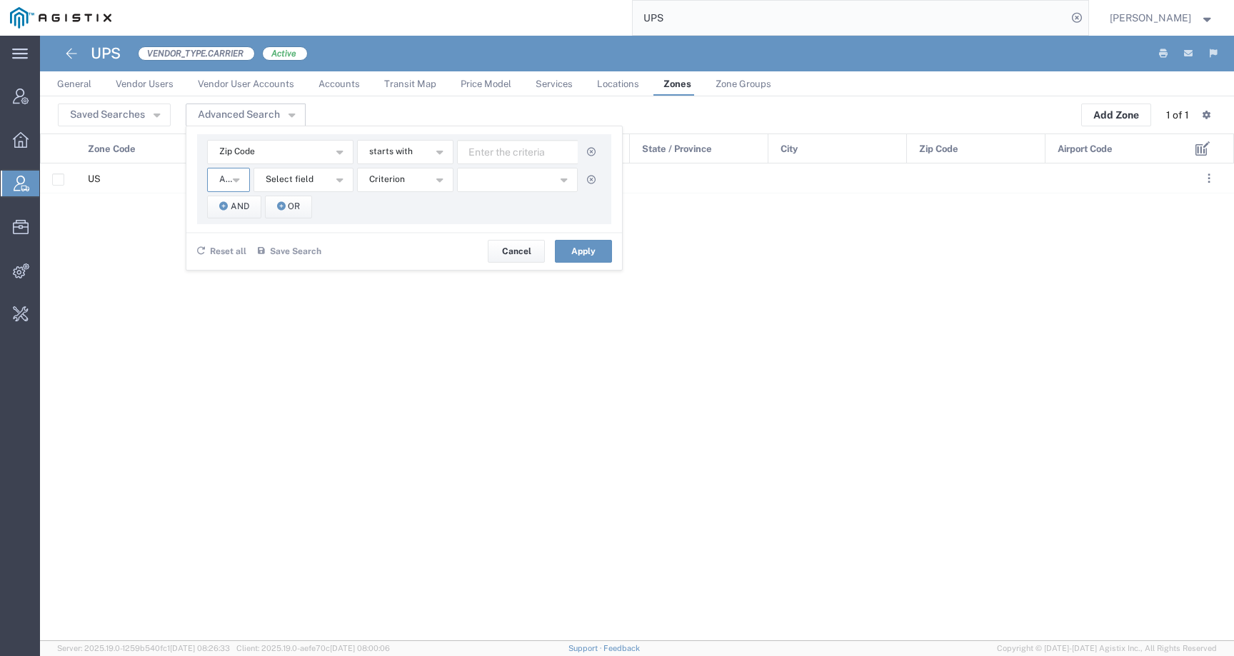
click at [233, 179] on icon "button" at bounding box center [236, 178] width 6 height 10
click at [282, 177] on span "Select field" at bounding box center [290, 180] width 48 height 14
click at [282, 304] on span "Zip Code" at bounding box center [303, 307] width 97 height 19
click at [547, 148] on input "text" at bounding box center [517, 152] width 121 height 24
paste input "06110"
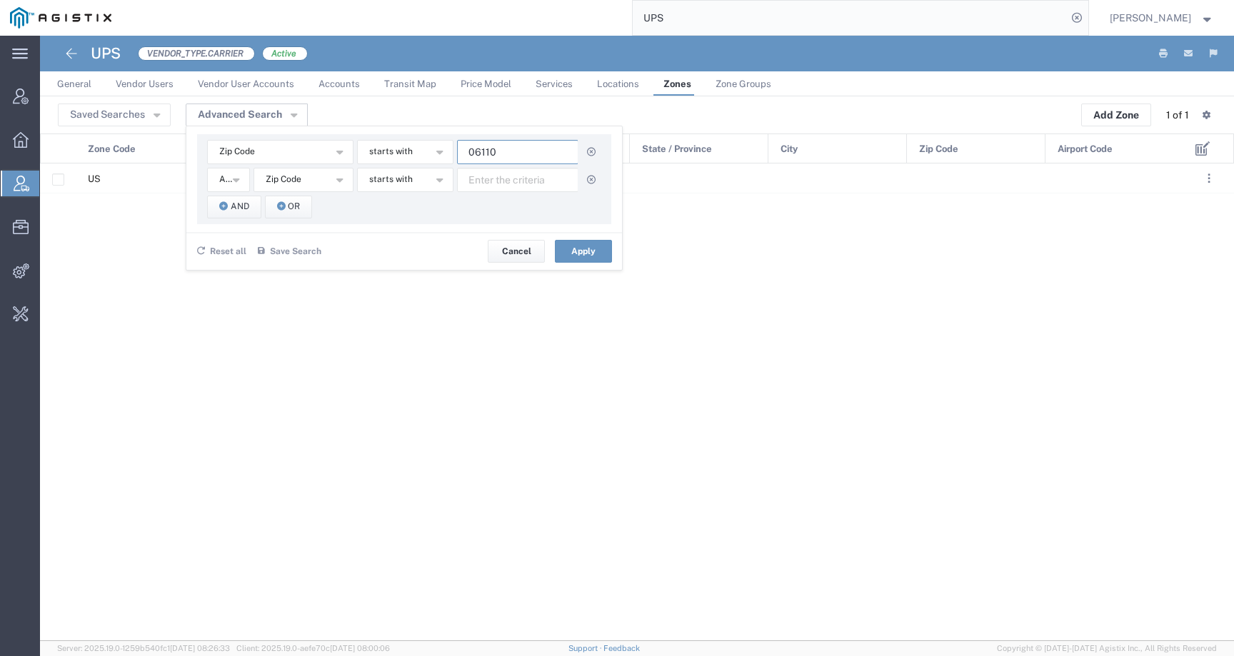
type input "06110"
click at [528, 176] on input "text" at bounding box center [517, 180] width 121 height 24
paste input "06110"
type input "06110"
drag, startPoint x: 513, startPoint y: 148, endPoint x: 397, endPoint y: 148, distance: 115.6
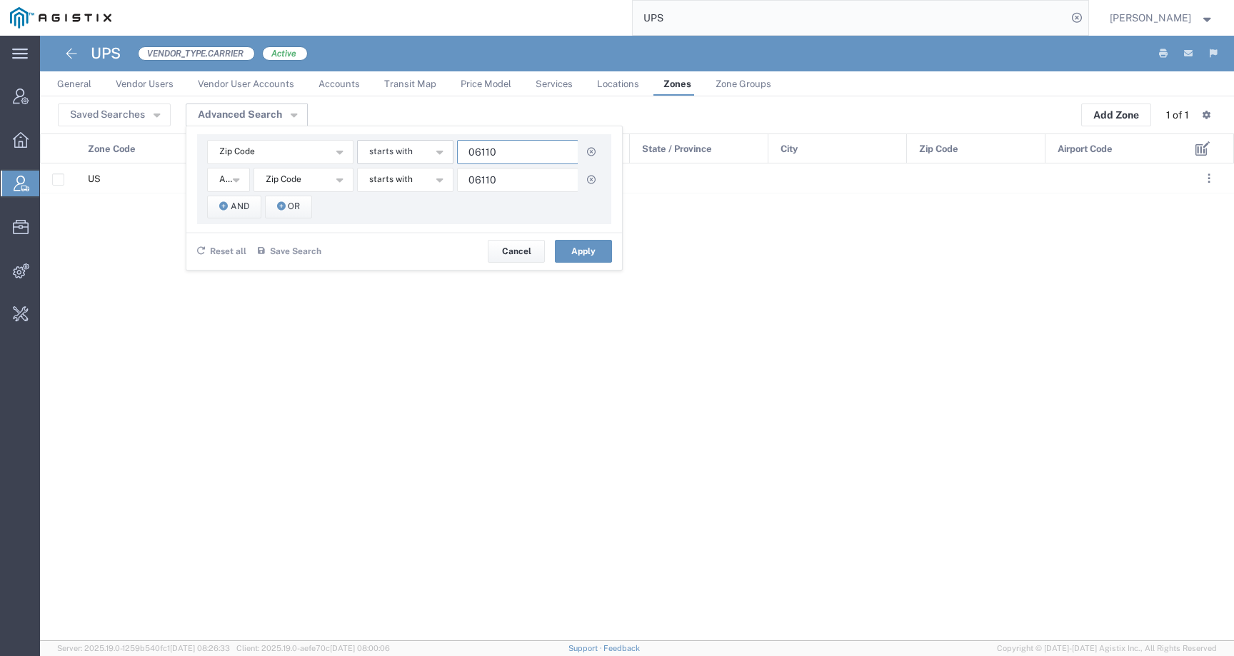
click at [397, 148] on div "Zip Code Airport Code City Country Order Pickup / Delivery Zip Code Zone Code s…" at bounding box center [404, 152] width 394 height 24
paste input "23223"
type input "23223"
click at [577, 258] on button "Apply" at bounding box center [583, 251] width 57 height 23
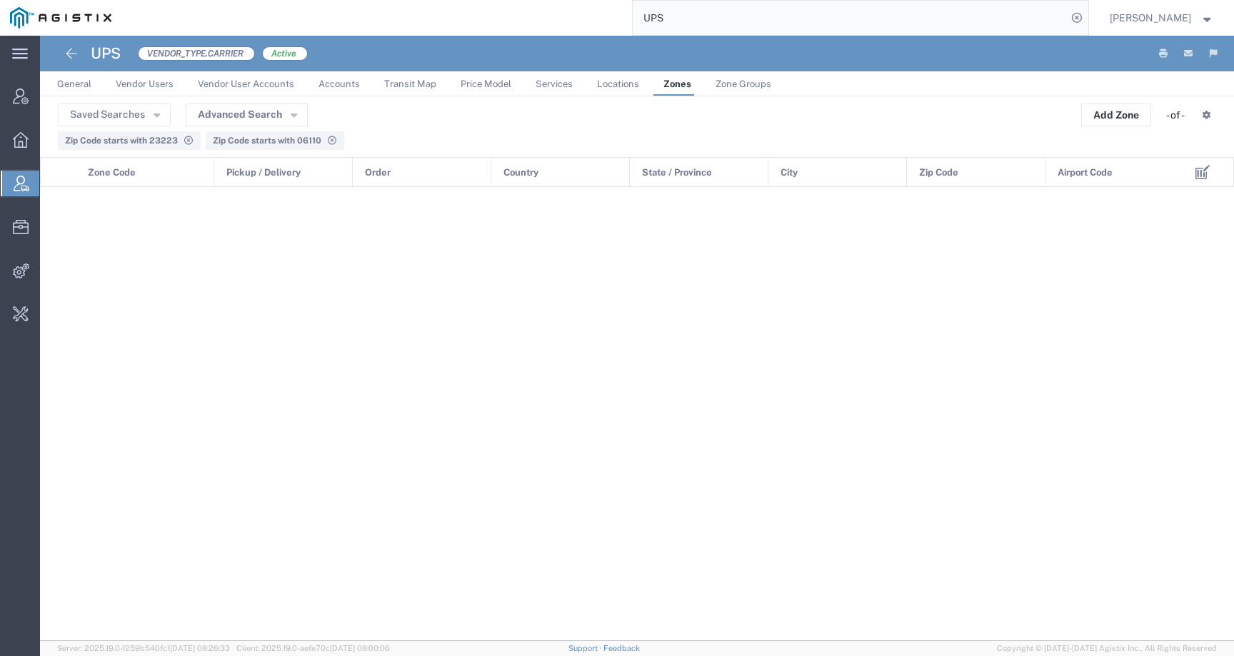
click at [128, 128] on agx-table-filter-chips "Zip Code starts with 23223 Zip Code starts with 06110" at bounding box center [637, 138] width 1158 height 24
click at [128, 116] on button "Saved Searches" at bounding box center [114, 115] width 113 height 23
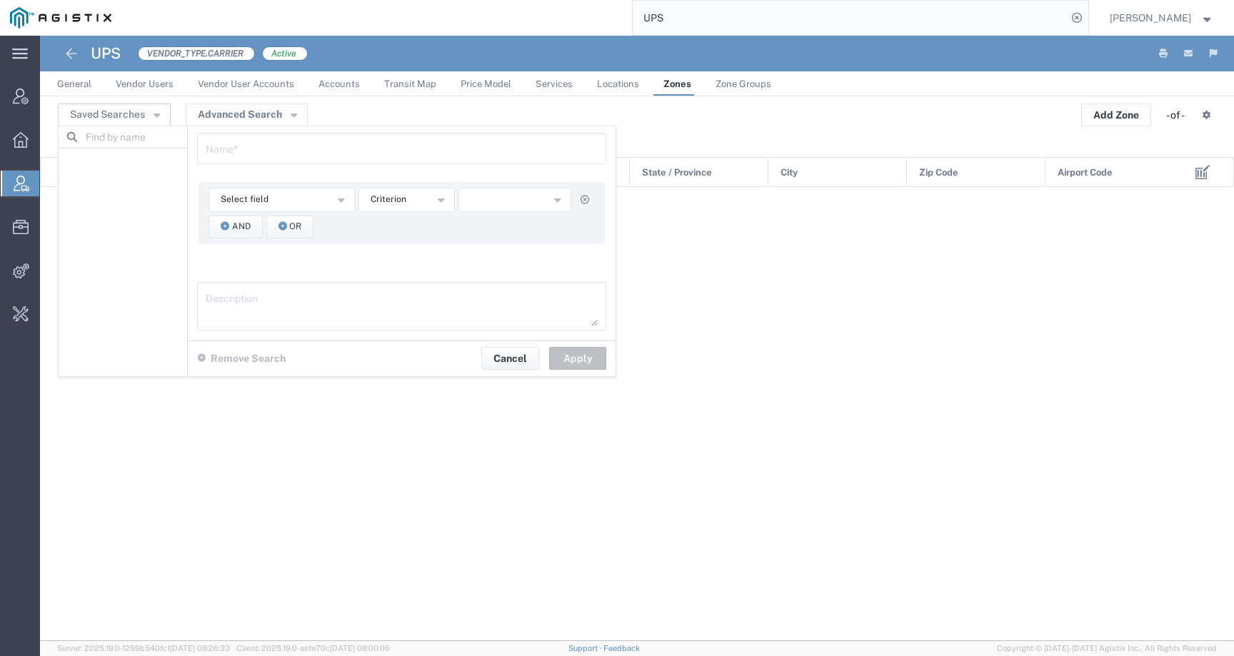
click at [363, 112] on div "Saved Searches Name * Select field Airport Code City Country Order Pickup / Del…" at bounding box center [637, 115] width 1158 height 23
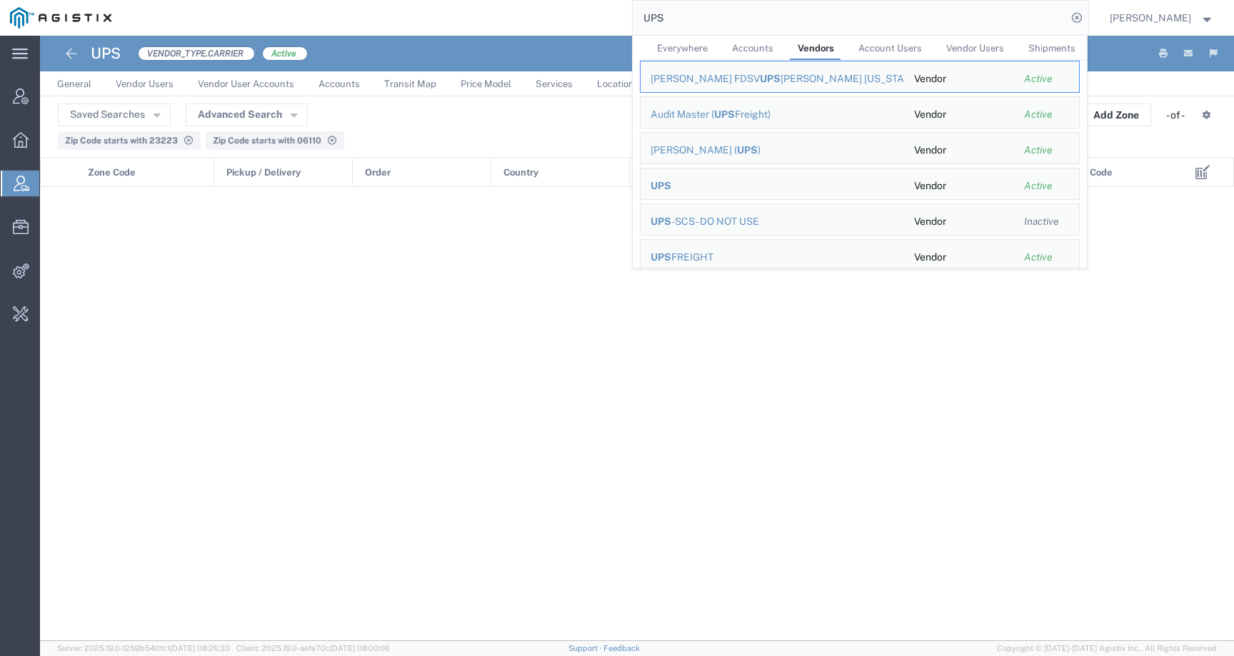
click at [733, 14] on input "UPS" at bounding box center [849, 18] width 434 height 34
drag, startPoint x: 729, startPoint y: 14, endPoint x: 625, endPoint y: 14, distance: 104.2
click at [625, 14] on div "UPS Everywhere Accounts Vendors Account Users Vendor Users Shipments ACOSTA FDS…" at bounding box center [604, 18] width 967 height 36
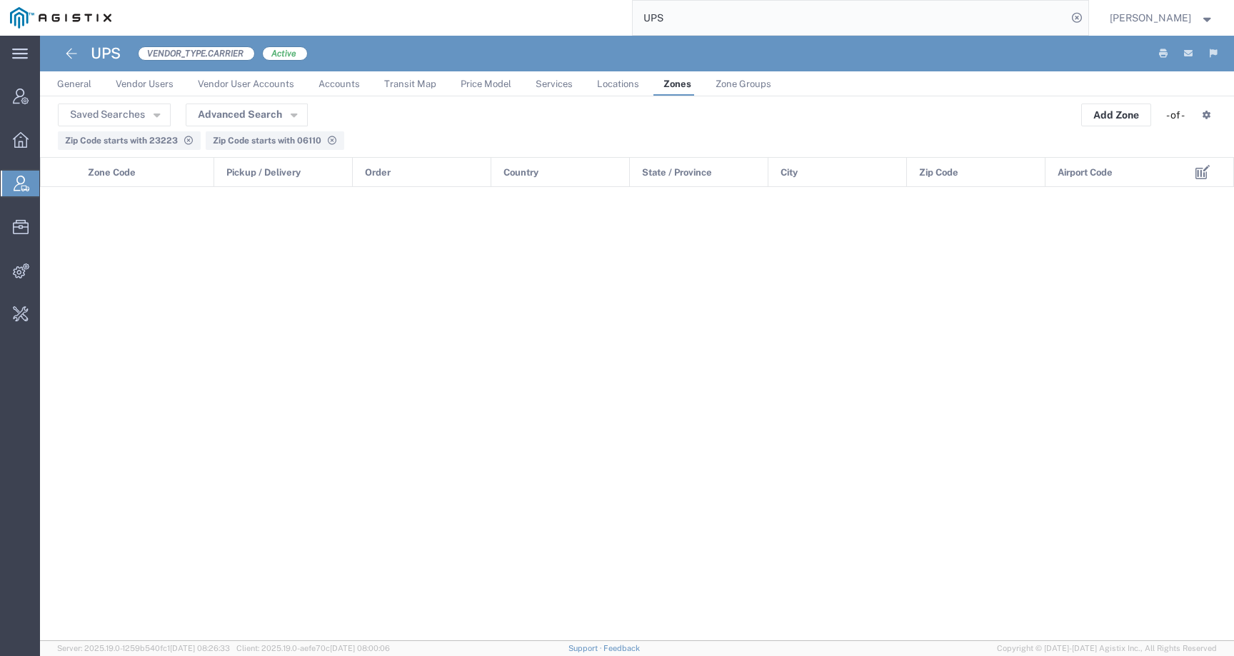
paste input "56743430"
type input "56743430"
click at [16, 51] on icon at bounding box center [20, 54] width 16 height 11
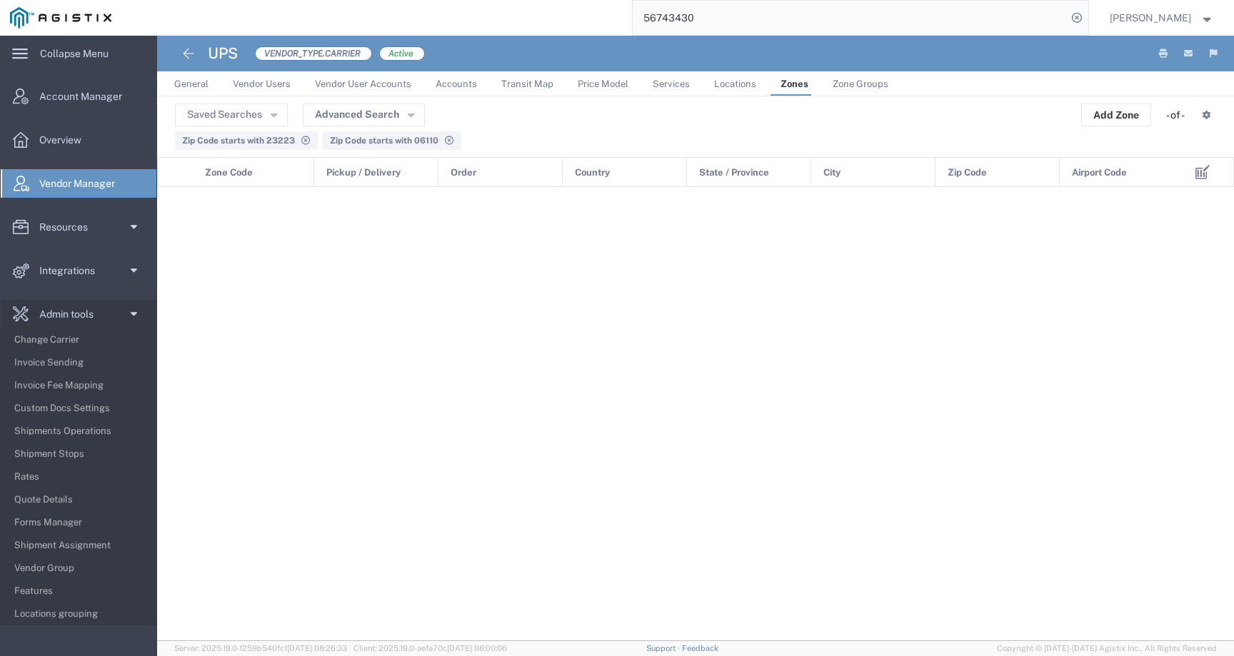
click at [55, 11] on img at bounding box center [60, 17] width 101 height 21
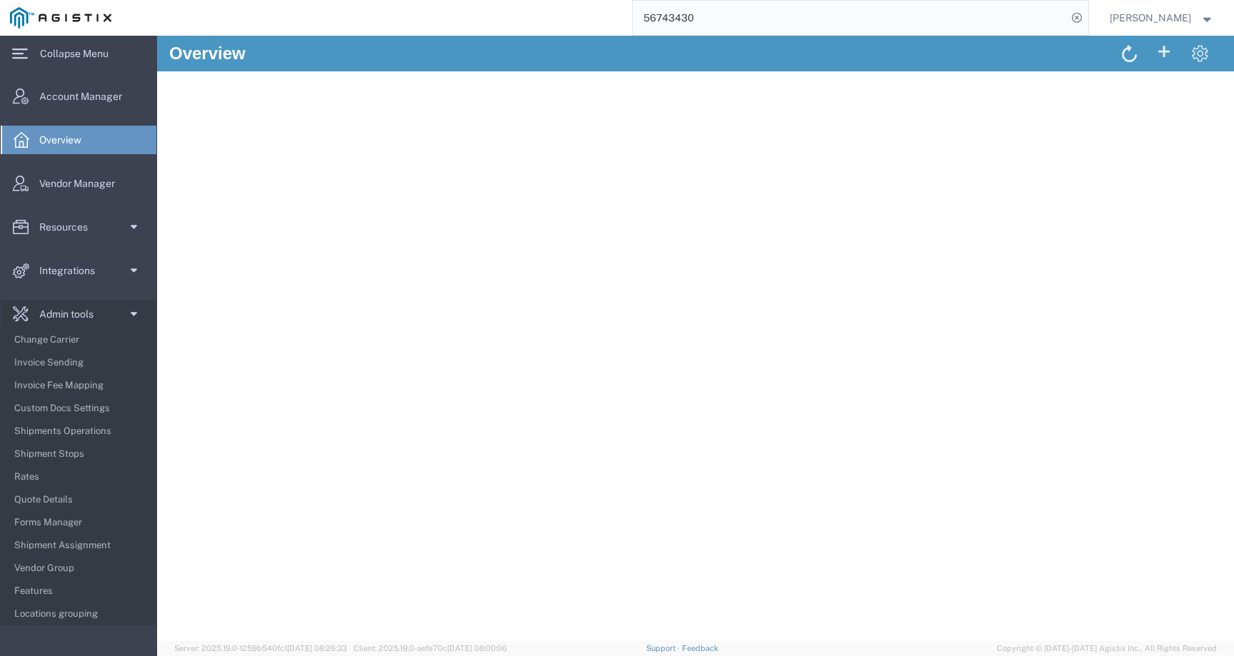
click at [725, 16] on input "56743430" at bounding box center [849, 18] width 434 height 34
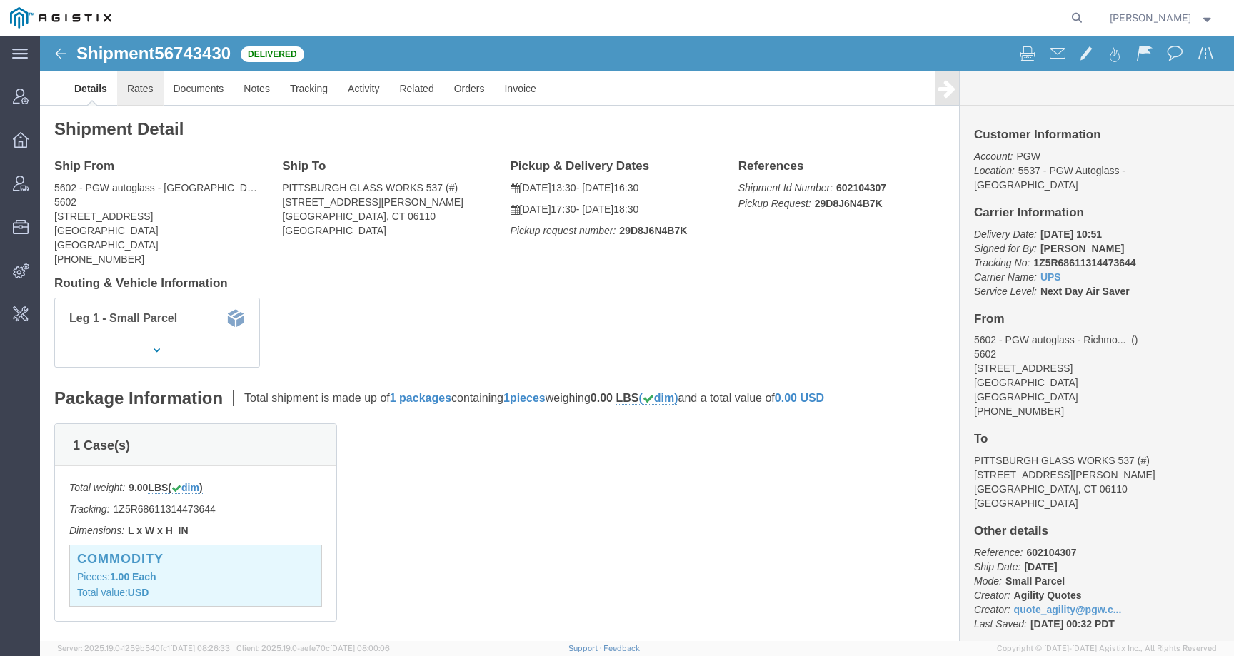
click link "Rates"
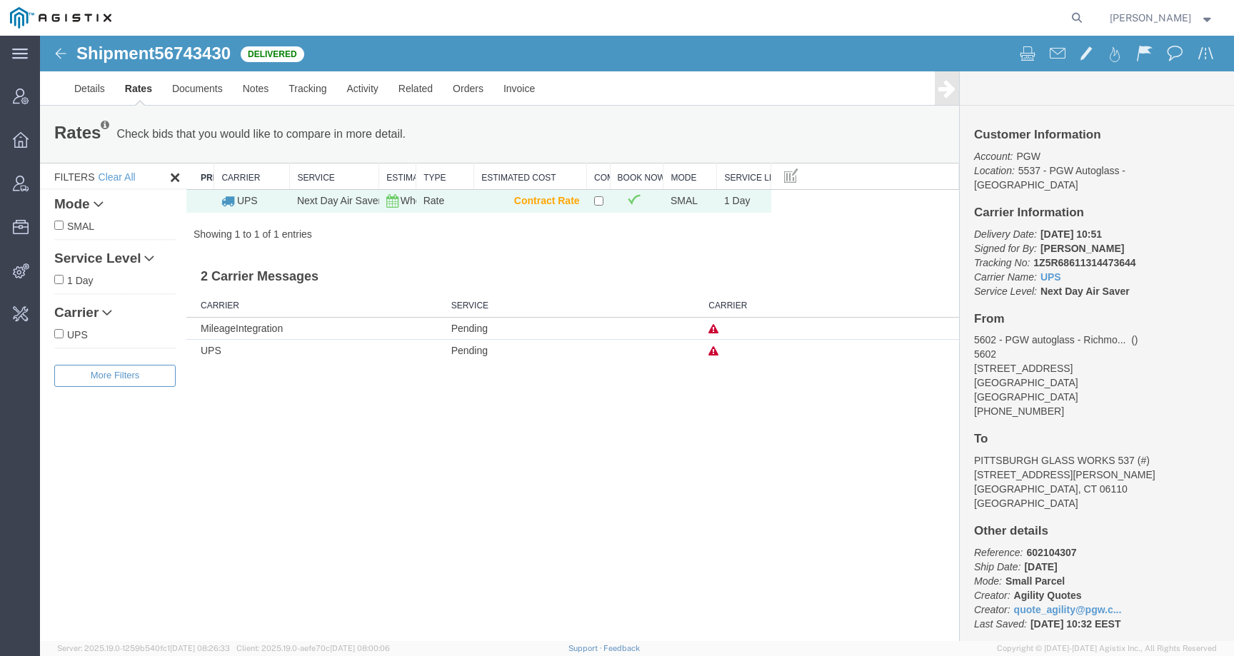
scroll to position [12, 0]
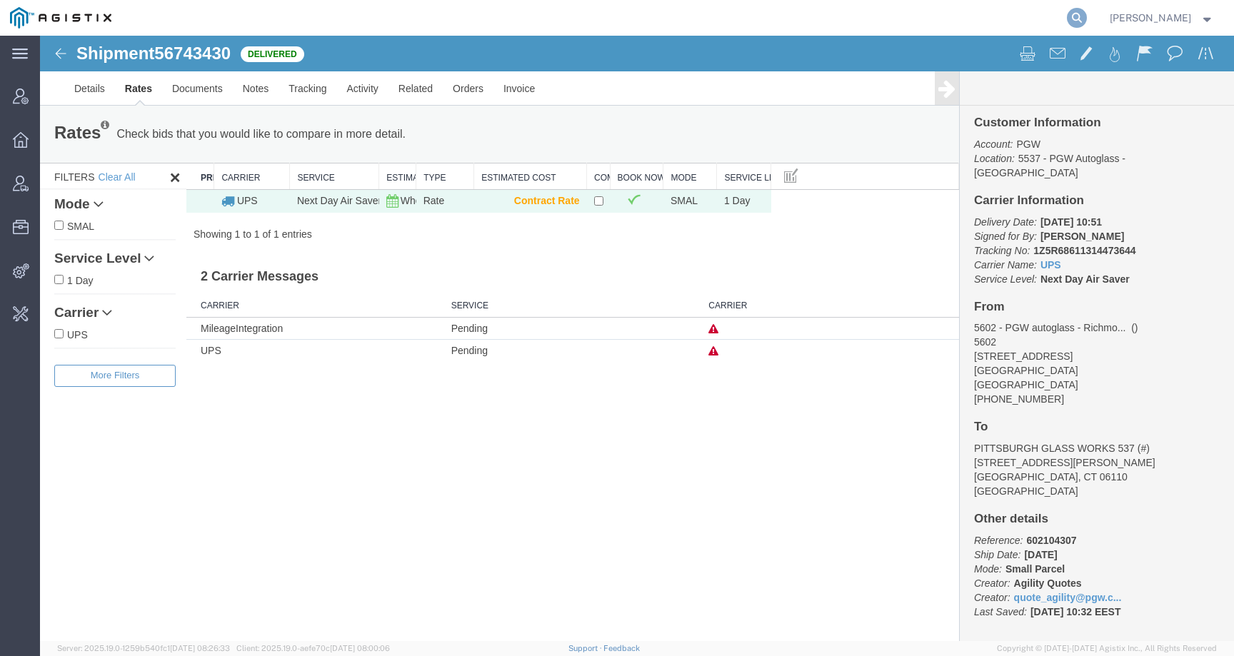
click at [1087, 12] on icon at bounding box center [1077, 18] width 20 height 20
click at [1019, 22] on input "search" at bounding box center [849, 18] width 434 height 34
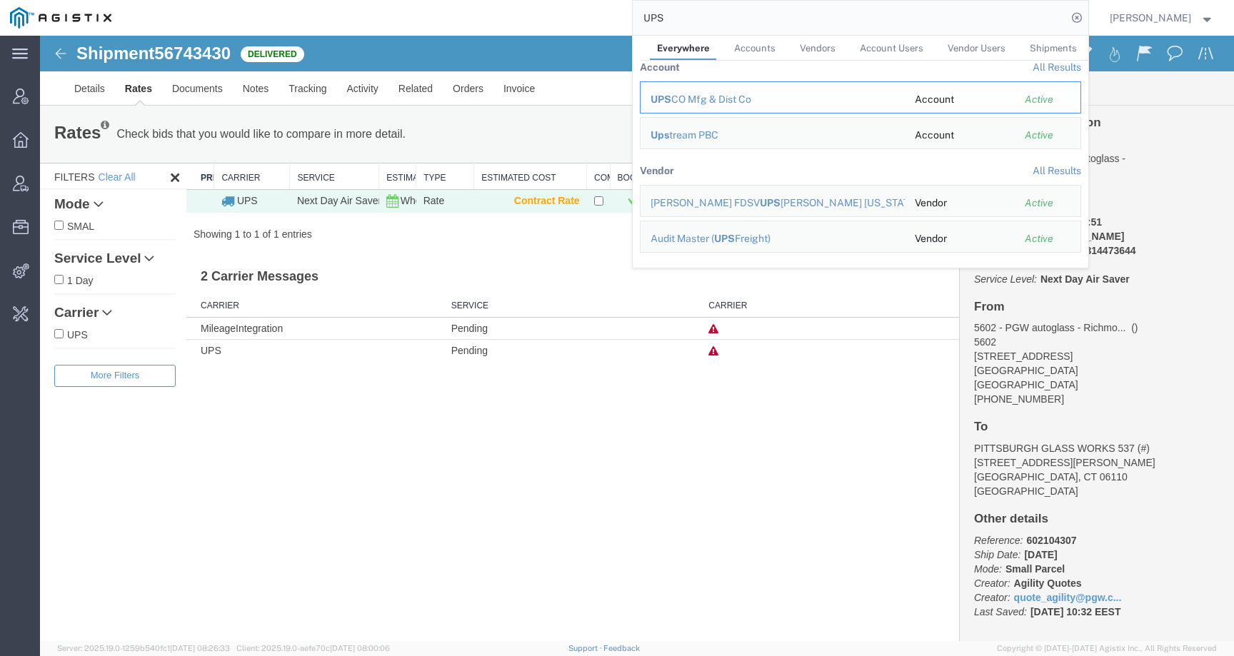
scroll to position [0, 0]
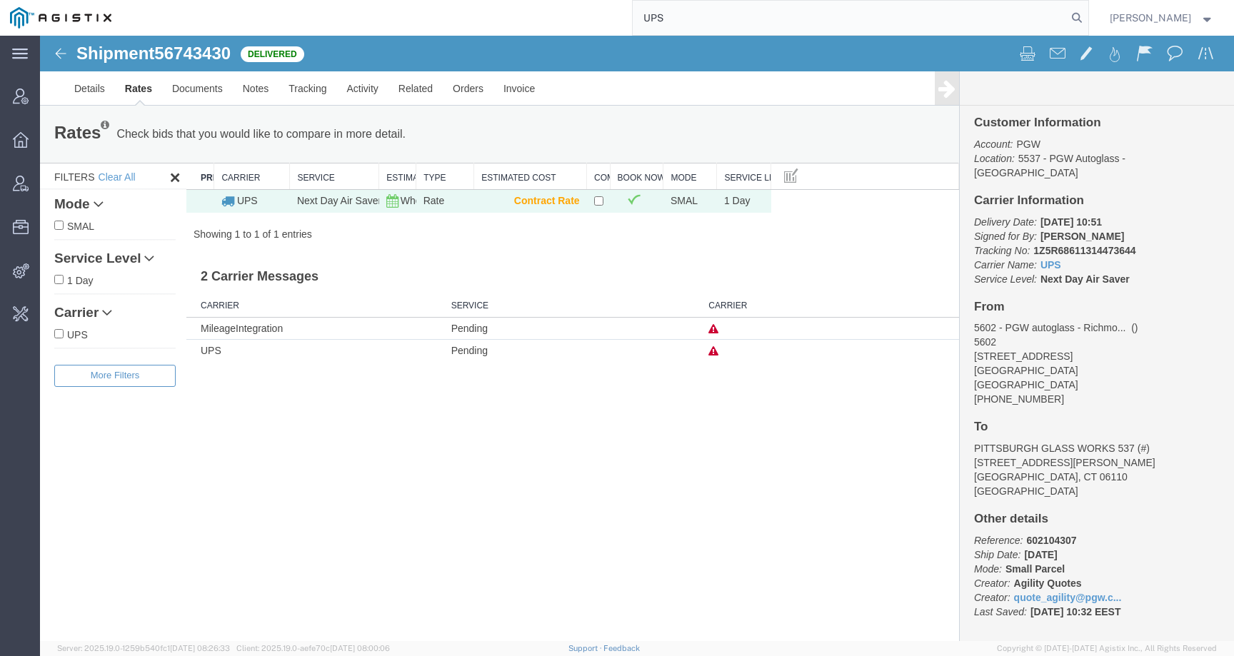
type input "UPS"
click at [695, 14] on input "UPS" at bounding box center [849, 18] width 434 height 34
click at [0, 0] on span "Vendor Group" at bounding box center [0, 0] width 0 height 0
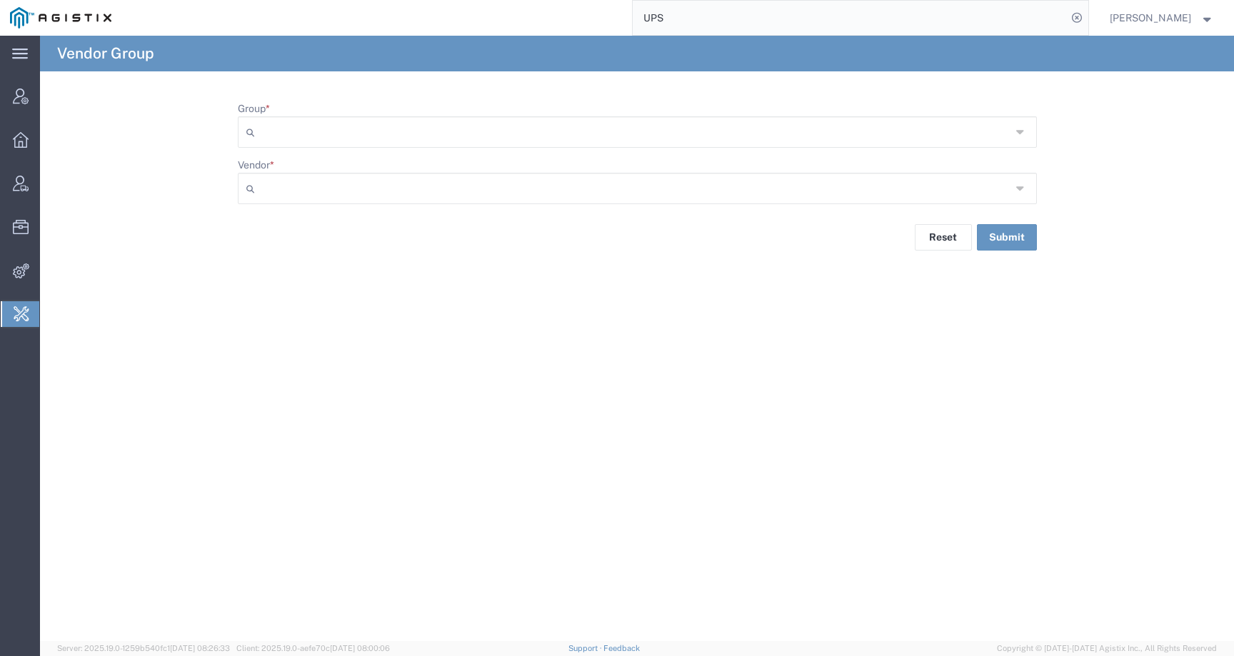
click at [338, 131] on input "Group *" at bounding box center [636, 132] width 750 height 23
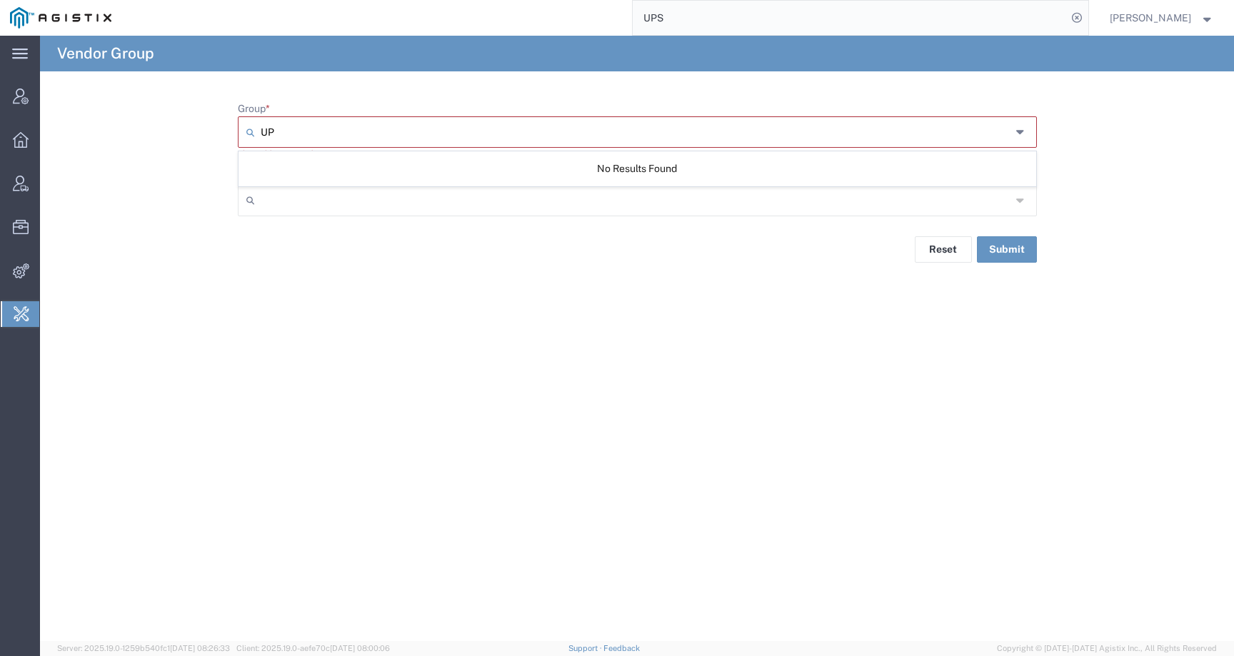
type input "U"
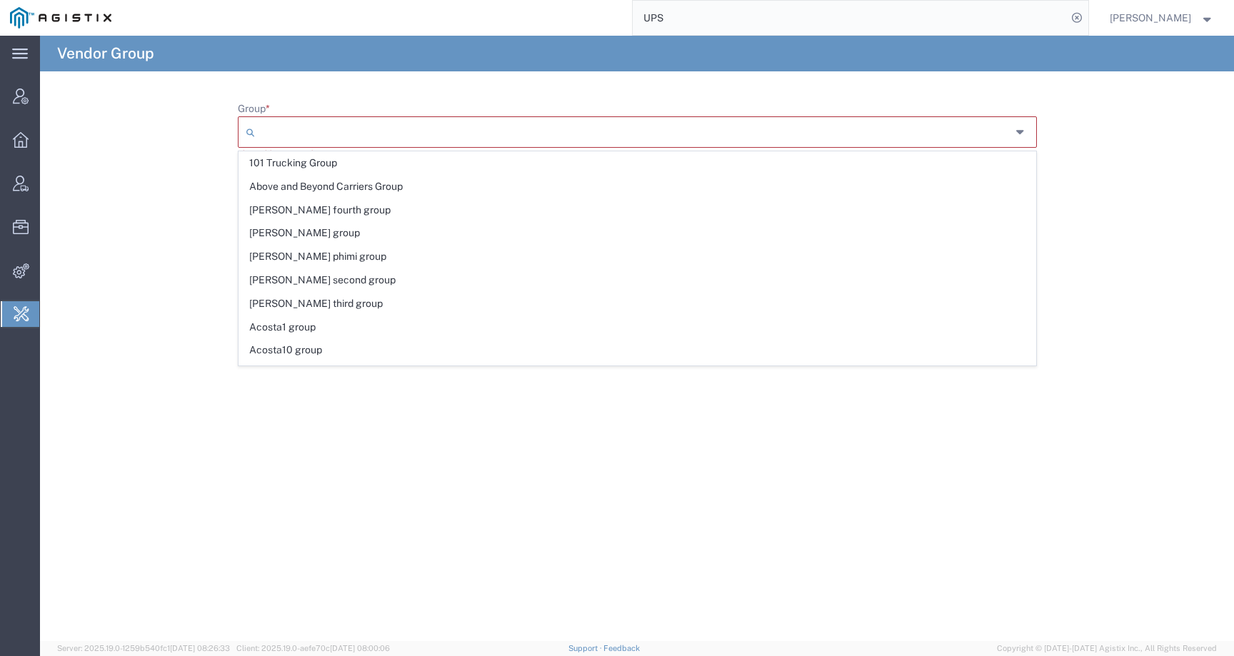
click at [697, 21] on input "UPS" at bounding box center [849, 18] width 434 height 34
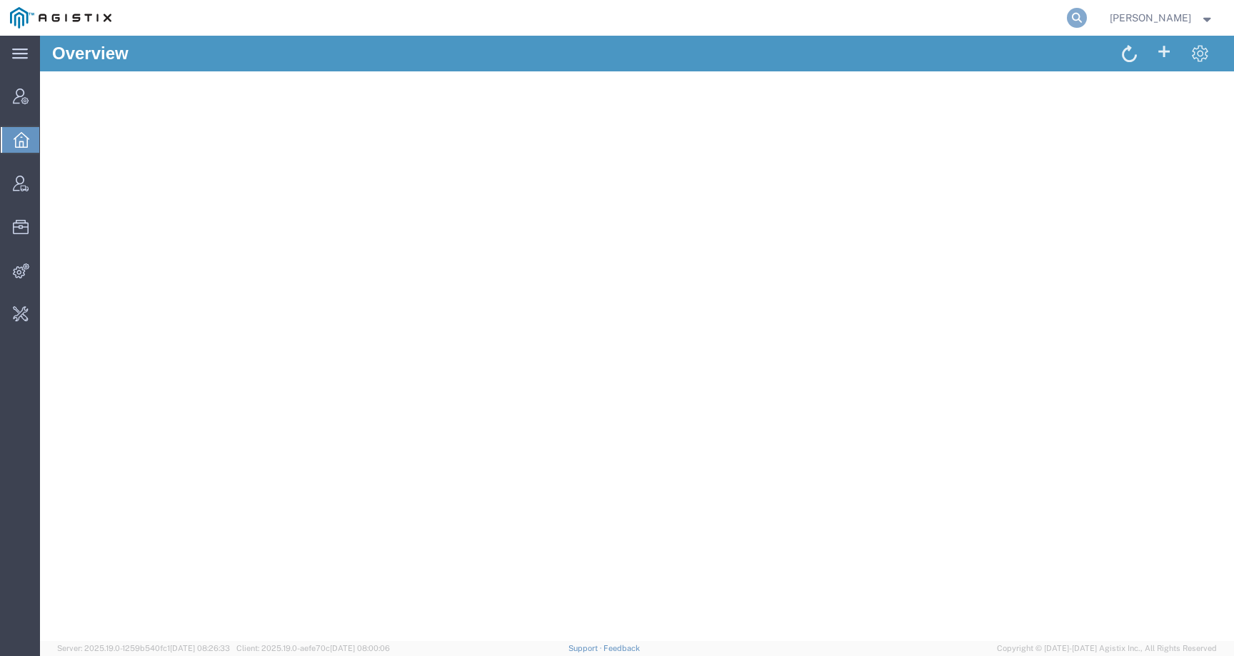
click at [1087, 24] on icon at bounding box center [1077, 18] width 20 height 20
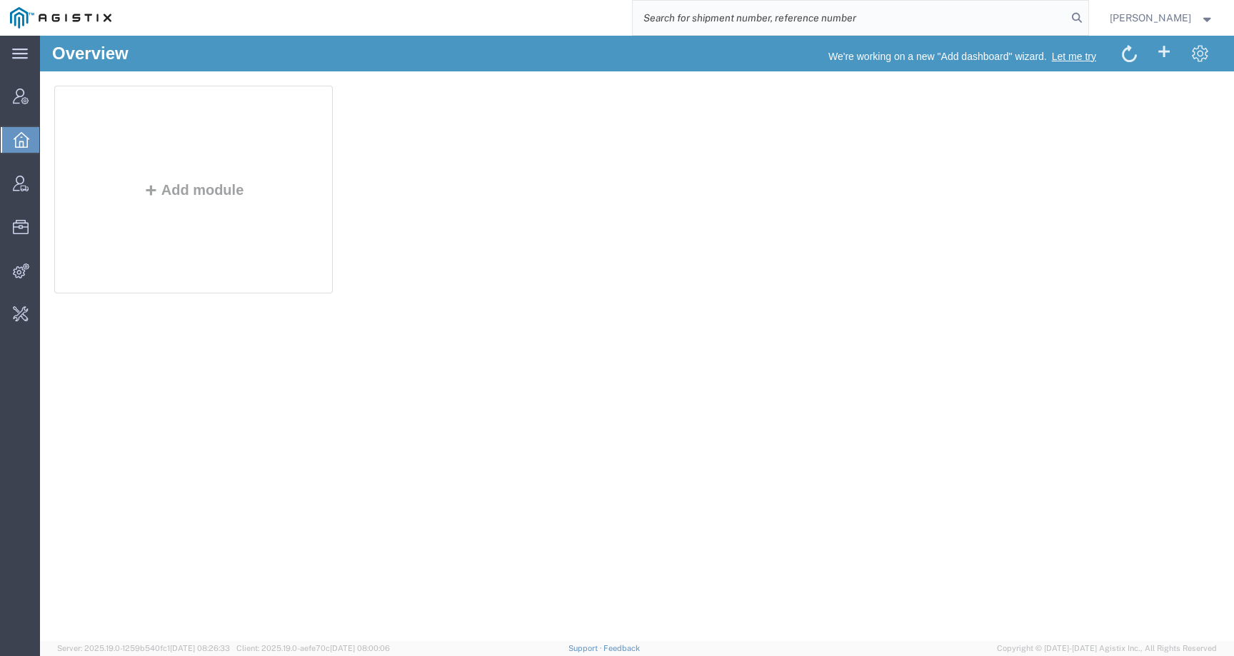
click at [1019, 23] on input "search" at bounding box center [849, 18] width 434 height 34
type input "v"
paste input "56743430"
type input "56743430"
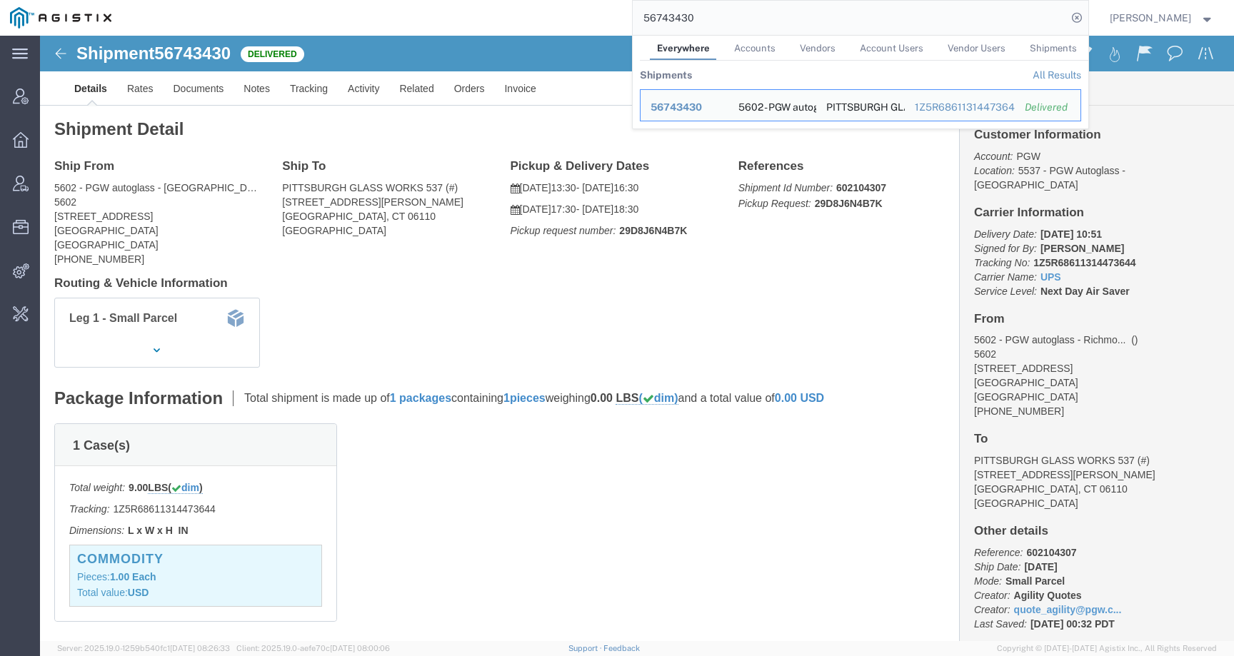
click div "Leg 1 - Small Parcel"
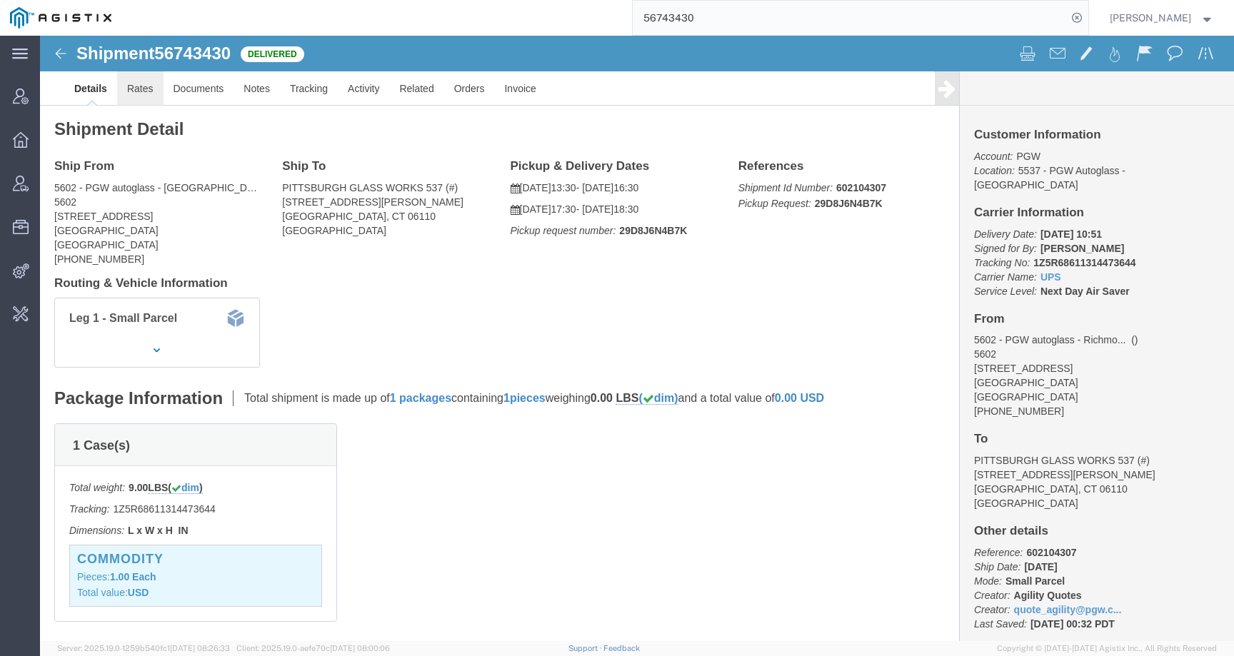
click link "Rates"
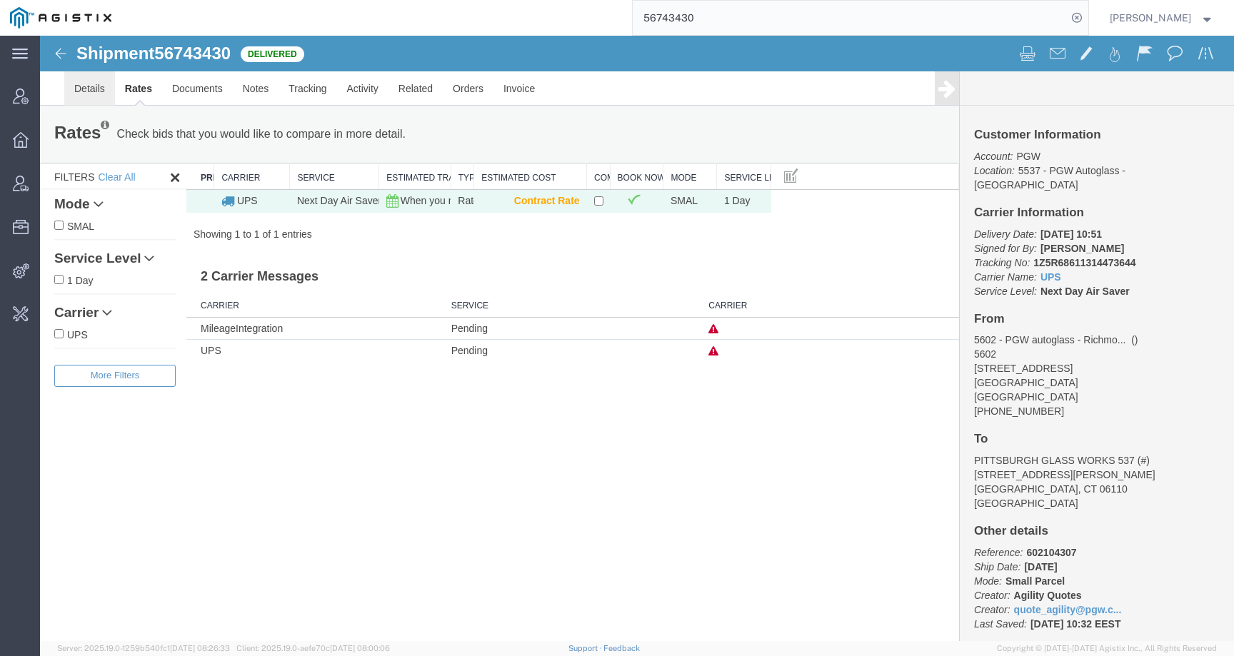
click at [102, 94] on link "Details" at bounding box center [89, 88] width 51 height 34
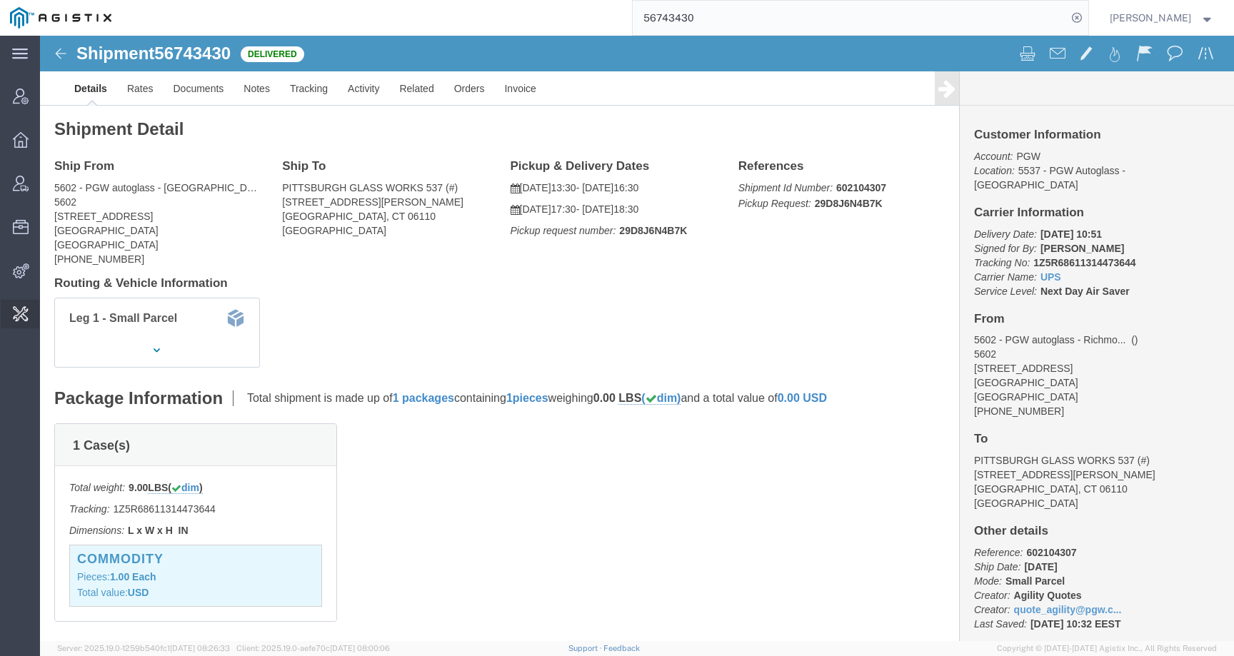
click at [0, 0] on span "Change Carrier" at bounding box center [0, 0] width 0 height 0
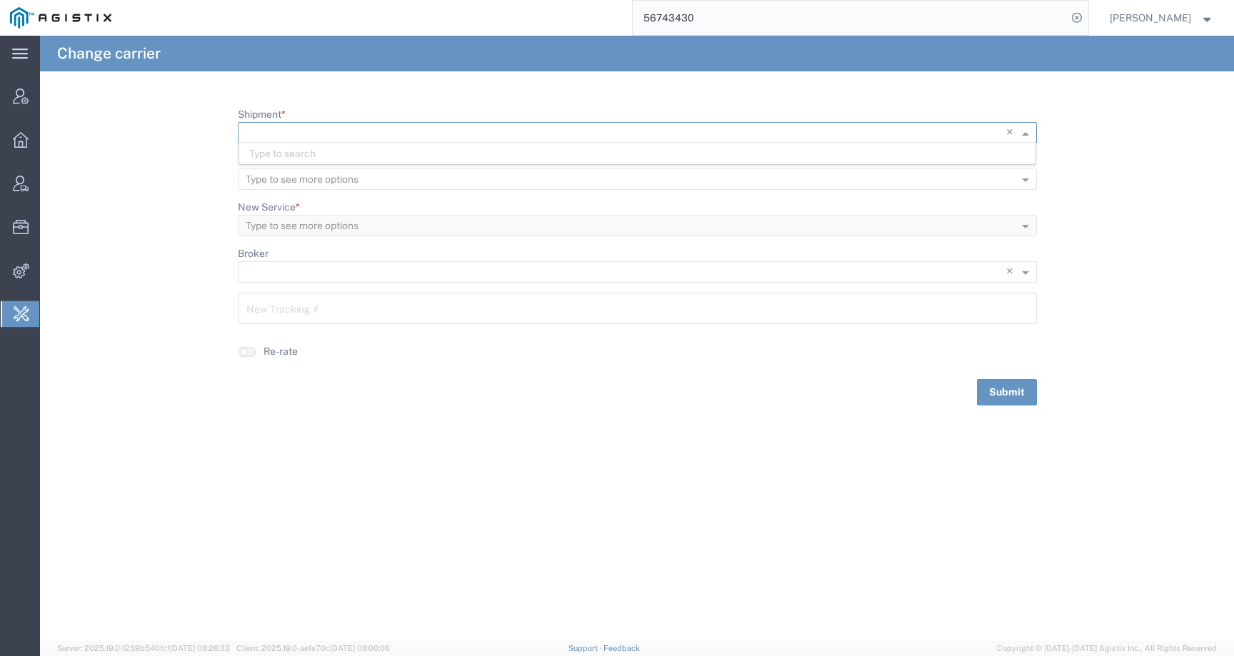
scroll to position [1, 0]
click at [301, 133] on input "Shipment *" at bounding box center [608, 133] width 725 height 20
paste input "56743430"
type input "56743430"
click at [287, 161] on div "56743430" at bounding box center [637, 153] width 796 height 21
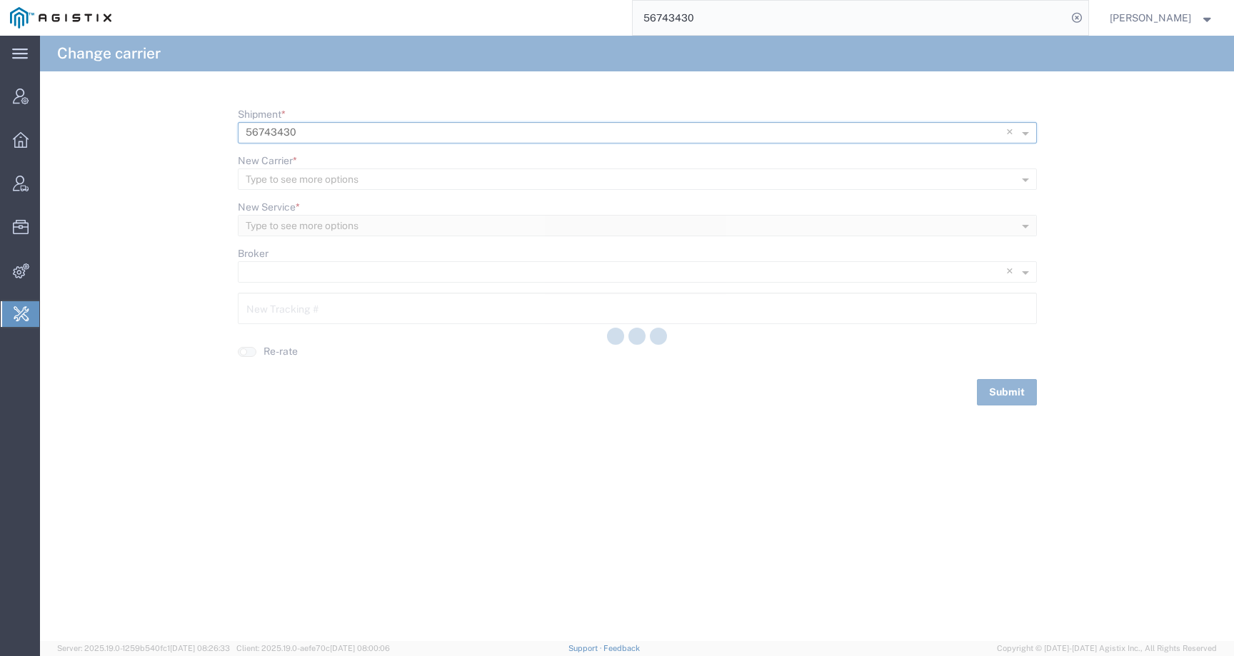
type input "1Z5R68611314473644"
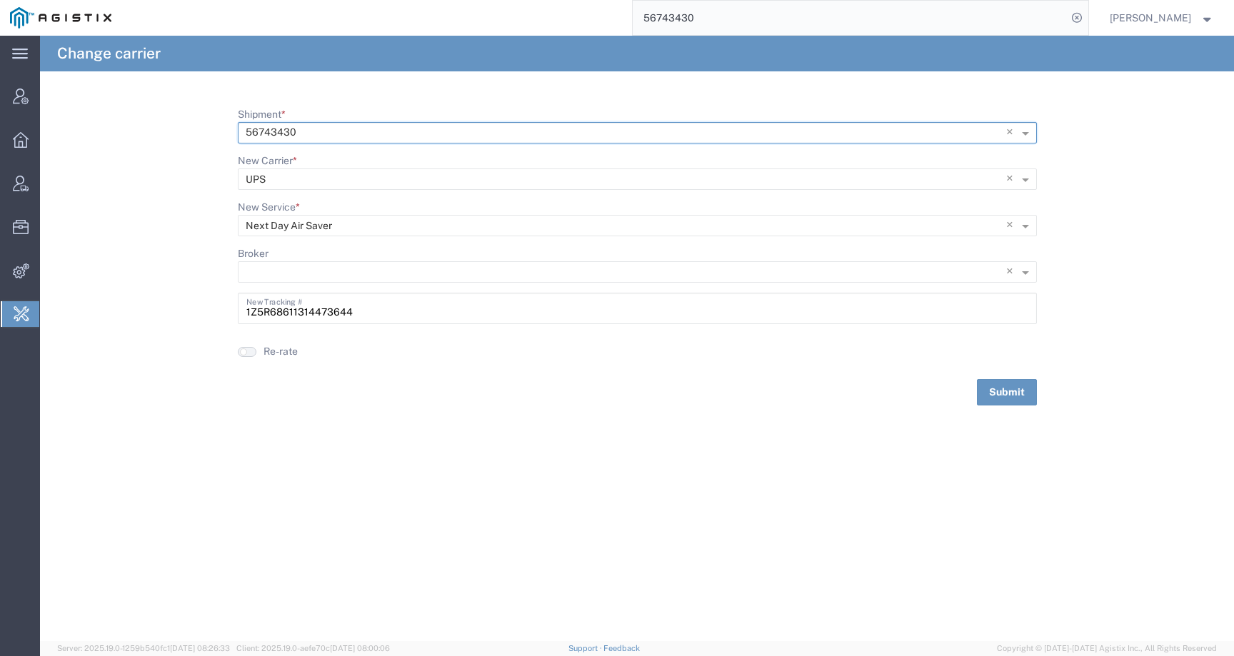
click at [253, 353] on button "button" at bounding box center [247, 352] width 19 height 10
click at [1010, 393] on button "Submit" at bounding box center [1007, 392] width 60 height 26
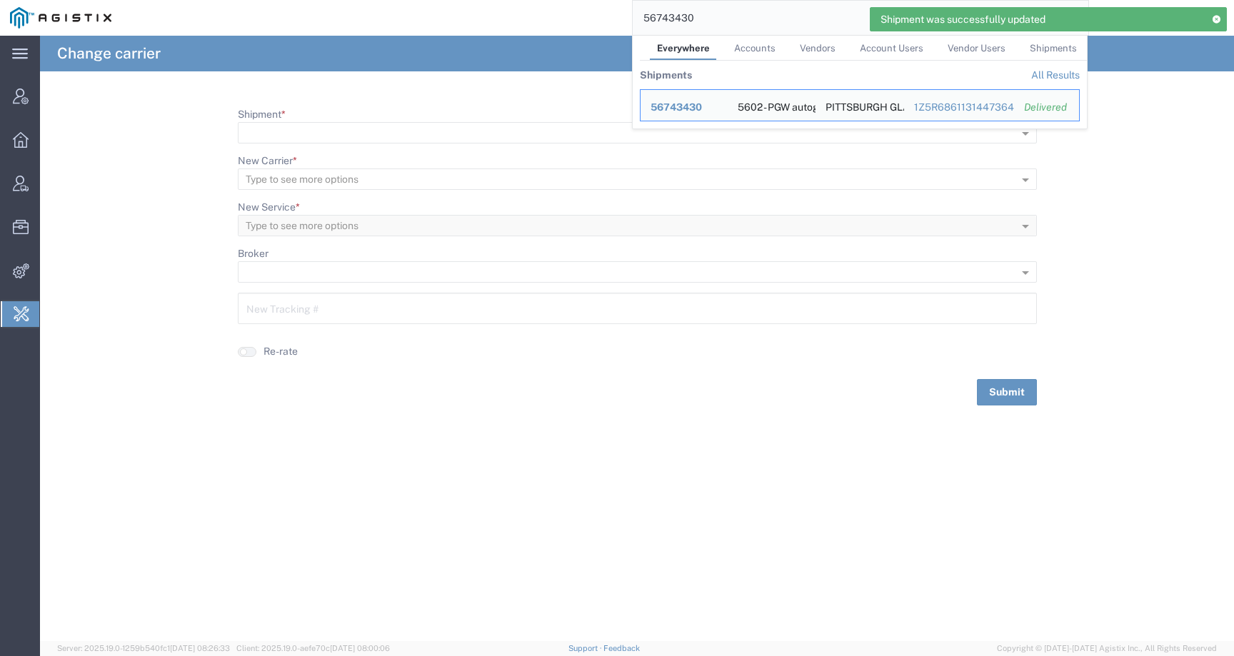
click at [725, 22] on input "56743430" at bounding box center [849, 18] width 434 height 34
click at [692, 104] on span "56743430" at bounding box center [675, 106] width 51 height 11
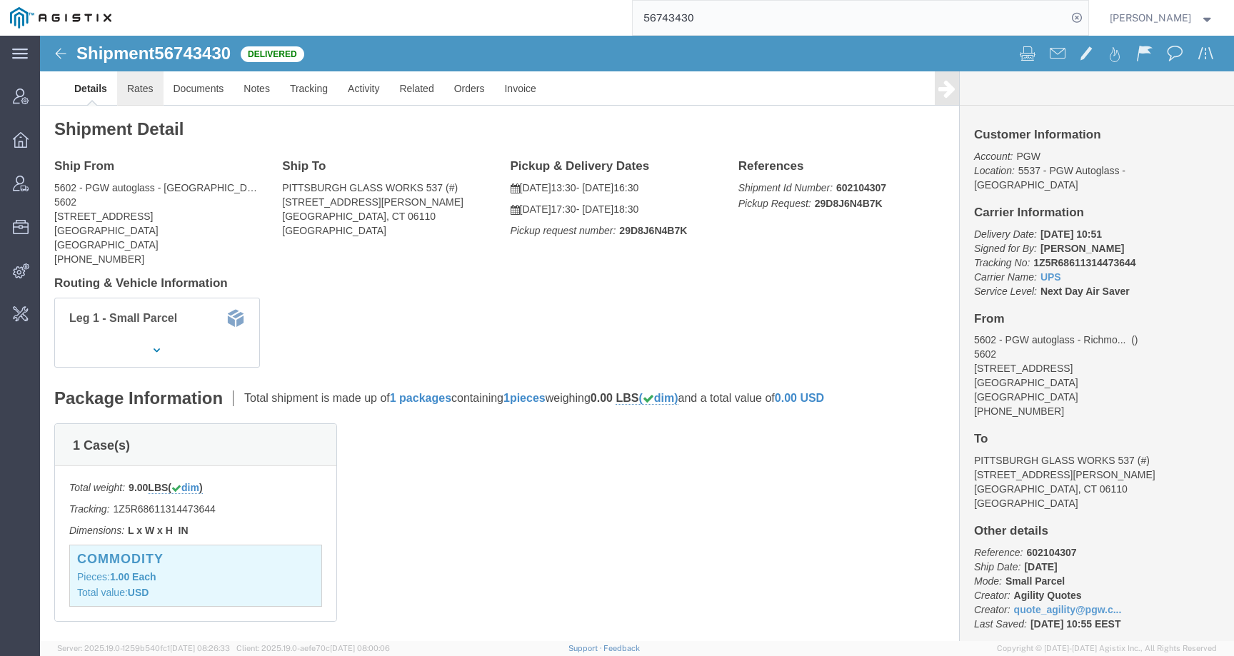
click link "Rates"
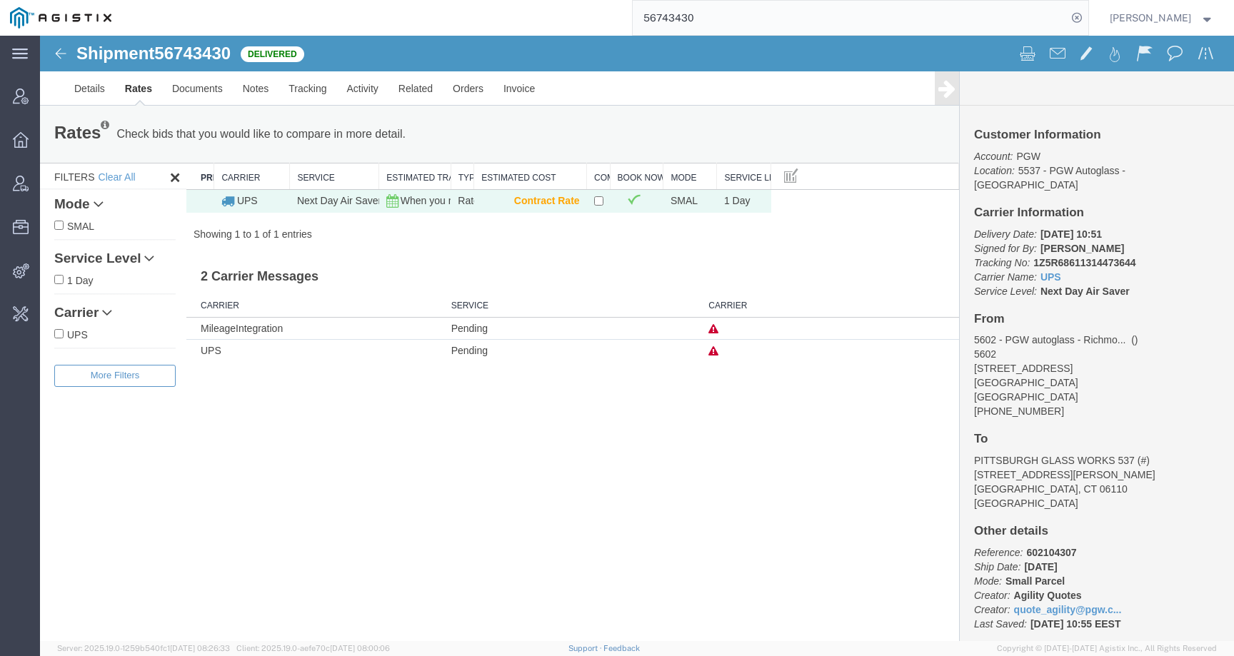
click at [711, 352] on icon at bounding box center [713, 351] width 10 height 10
click at [98, 94] on link "Details" at bounding box center [89, 88] width 51 height 34
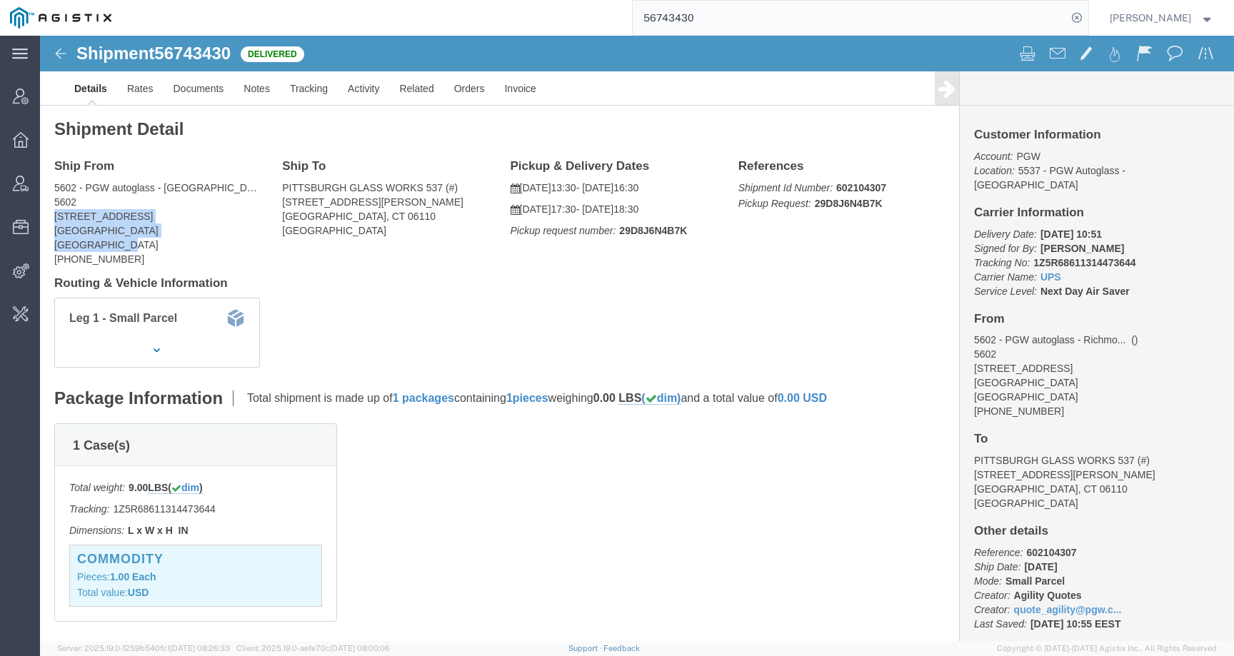
drag, startPoint x: 79, startPoint y: 206, endPoint x: 7, endPoint y: 181, distance: 75.9
click div "Ship From 5602 - PGW autoglass - Richmond 5602 2600 Magnolia St Richmond, VA 23…"
copy address "2600 Magnolia St Richmond, VA 23223 United States"
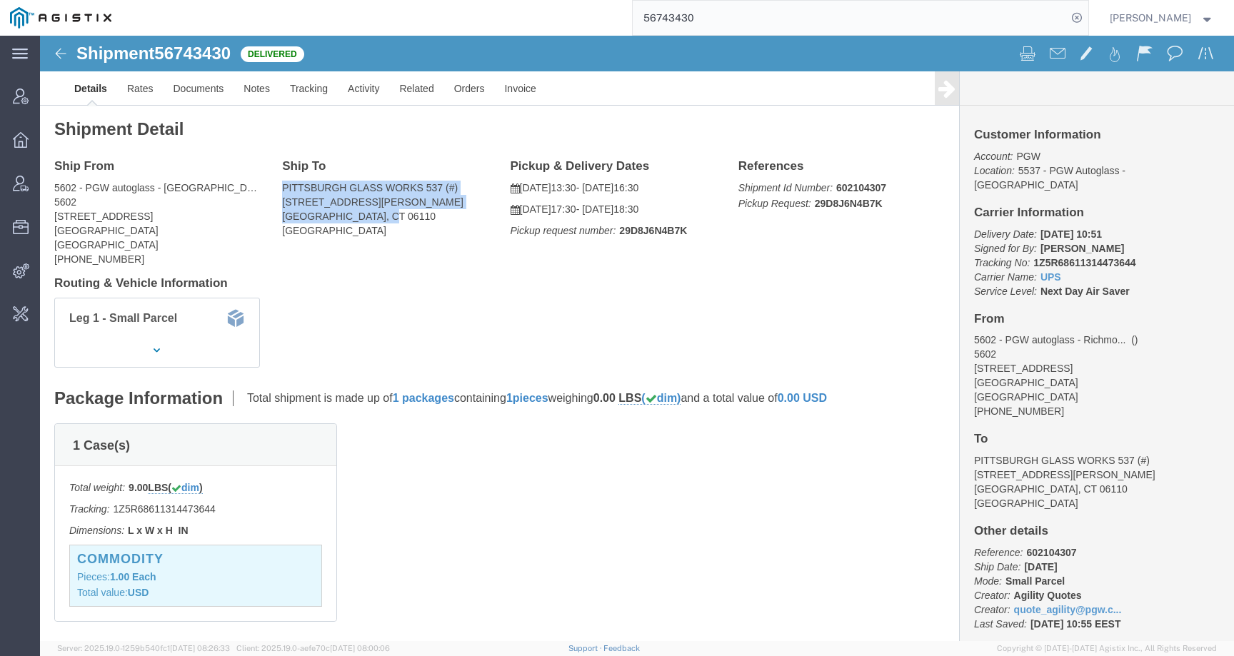
drag, startPoint x: 362, startPoint y: 179, endPoint x: 231, endPoint y: 158, distance: 132.4
click div "Ship To PITTSBURGH GLASS WORKS 537 (#) 185 WEST NEWBERRY ROAD BLOOMFIELD, CT 06…"
copy address "PITTSBURGH GLASS WORKS 537 (#) 185 WEST NEWBERRY ROAD BLOOMFIELD, CT 06110"
click address "PITTSBURGH GLASS WORKS 537 (#) 185 WEST NEWBERRY ROAD BLOOMFIELD, CT 06110 Unit…"
drag, startPoint x: 302, startPoint y: 196, endPoint x: 230, endPoint y: 171, distance: 76.1
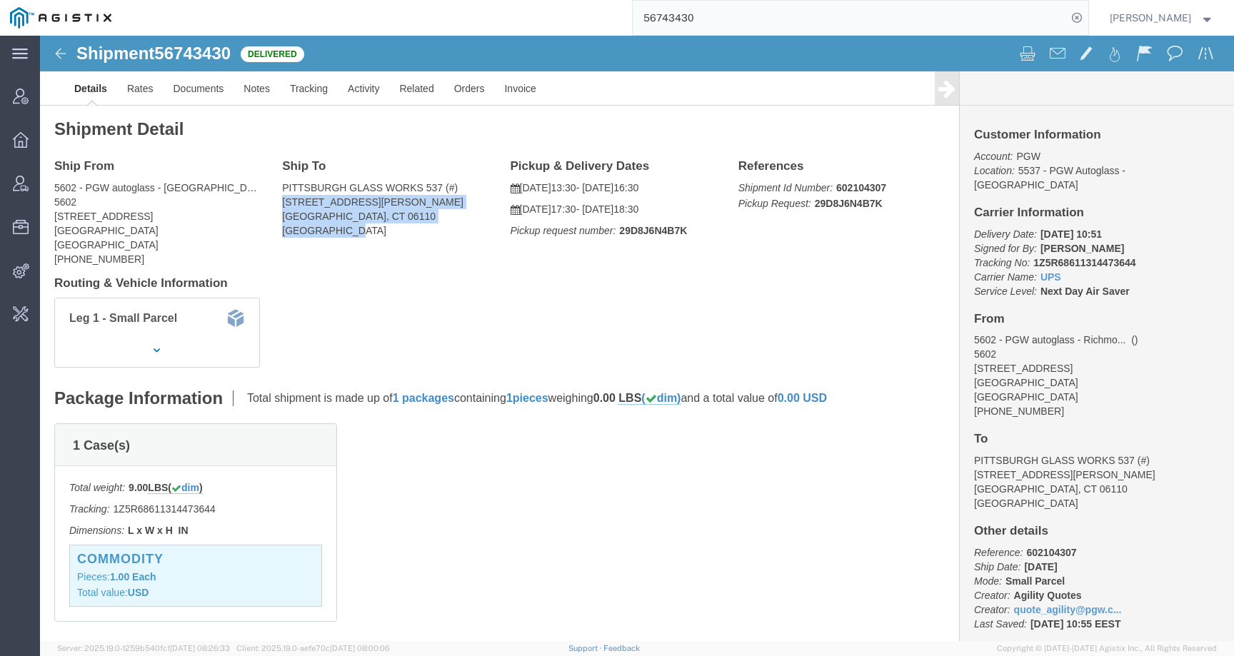
click div "Ship To PITTSBURGH GLASS WORKS 537 (#) 185 WEST NEWBERRY ROAD BLOOMFIELD, CT 06…"
copy address "185 WEST NEWBERRY ROAD BLOOMFIELD, CT 06110 United States"
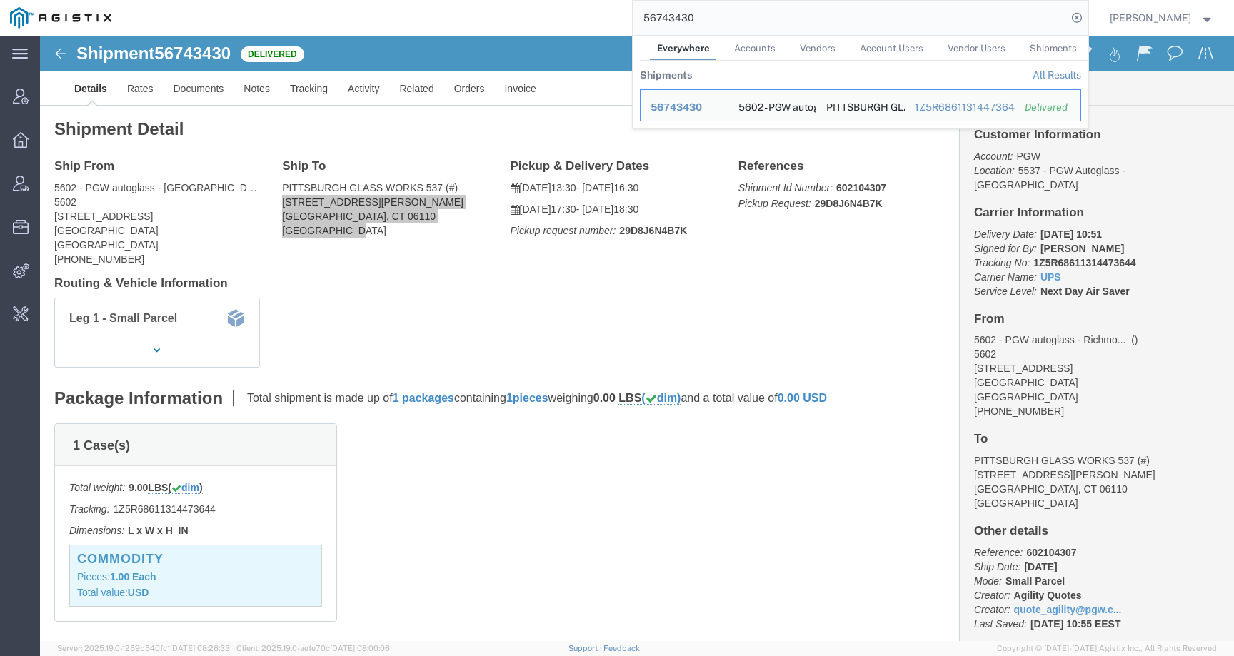
drag, startPoint x: 786, startPoint y: 19, endPoint x: 624, endPoint y: 19, distance: 162.1
click at [624, 19] on div "56743430 Everywhere Accounts Vendors Account Users Vendor Users Shipments Shipm…" at bounding box center [604, 18] width 967 height 36
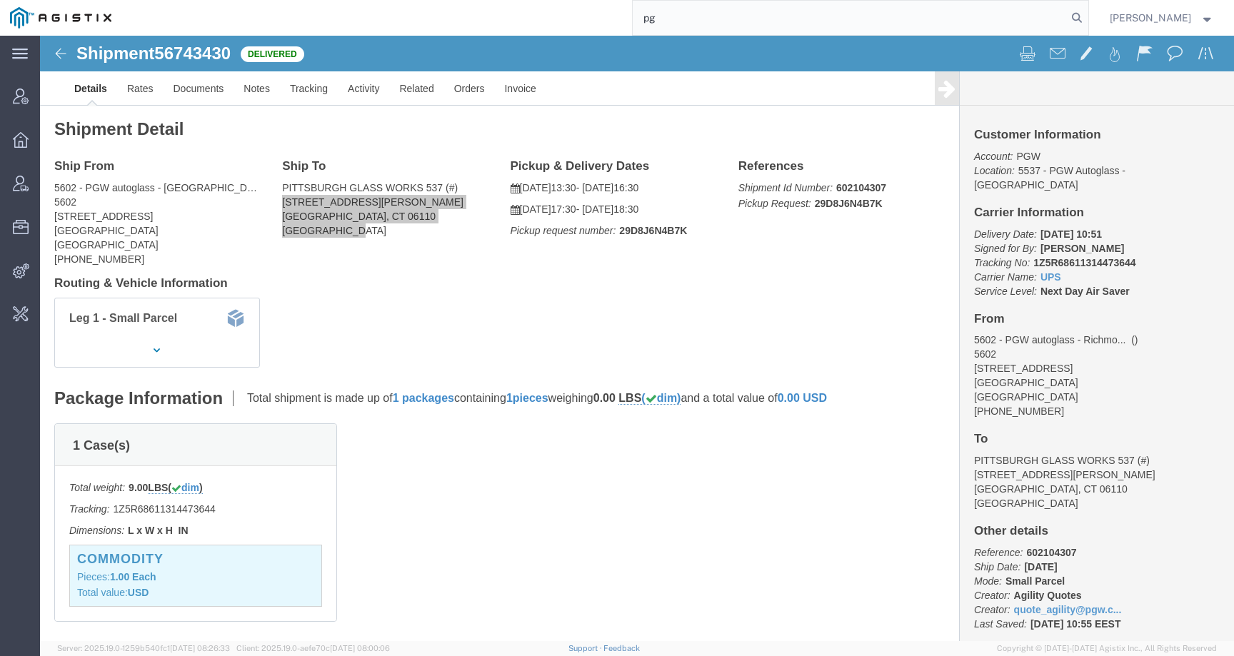
type input "p"
type input "offline@pgw"
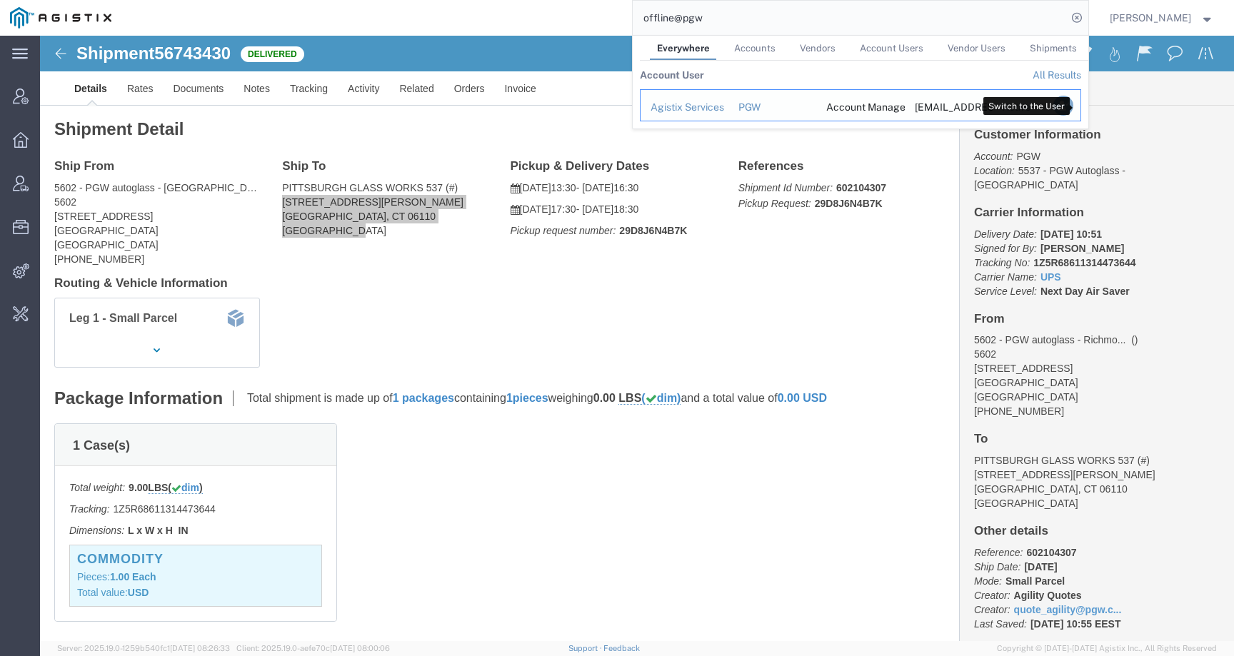
click at [1072, 107] on icon "Search Results" at bounding box center [1062, 106] width 20 height 20
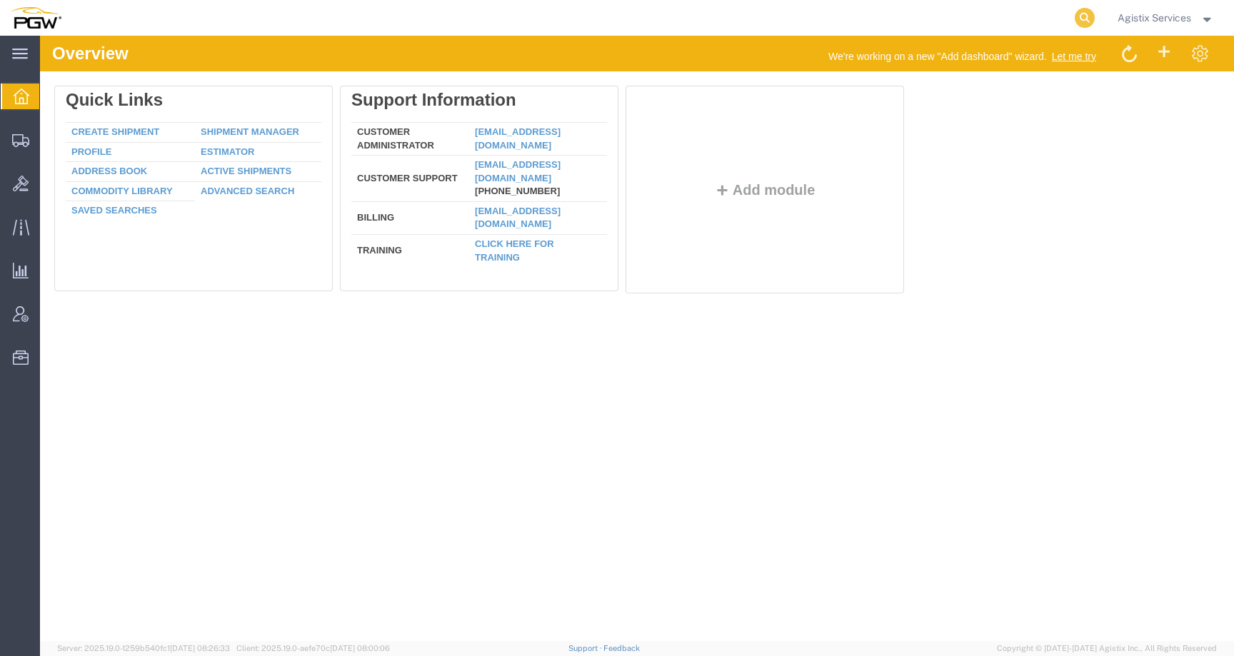
click at [1079, 14] on icon at bounding box center [1084, 18] width 20 height 20
click at [1042, 16] on input "search" at bounding box center [857, 18] width 434 height 34
paste input "56743430"
type input "56743430"
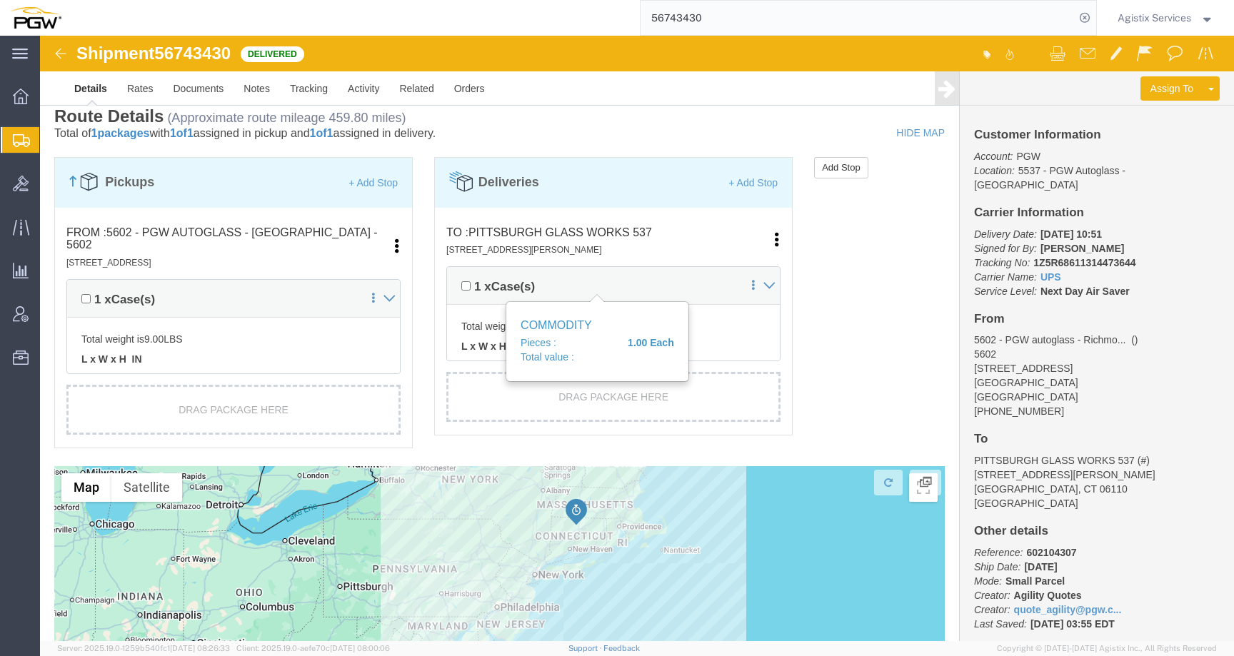
scroll to position [800, 0]
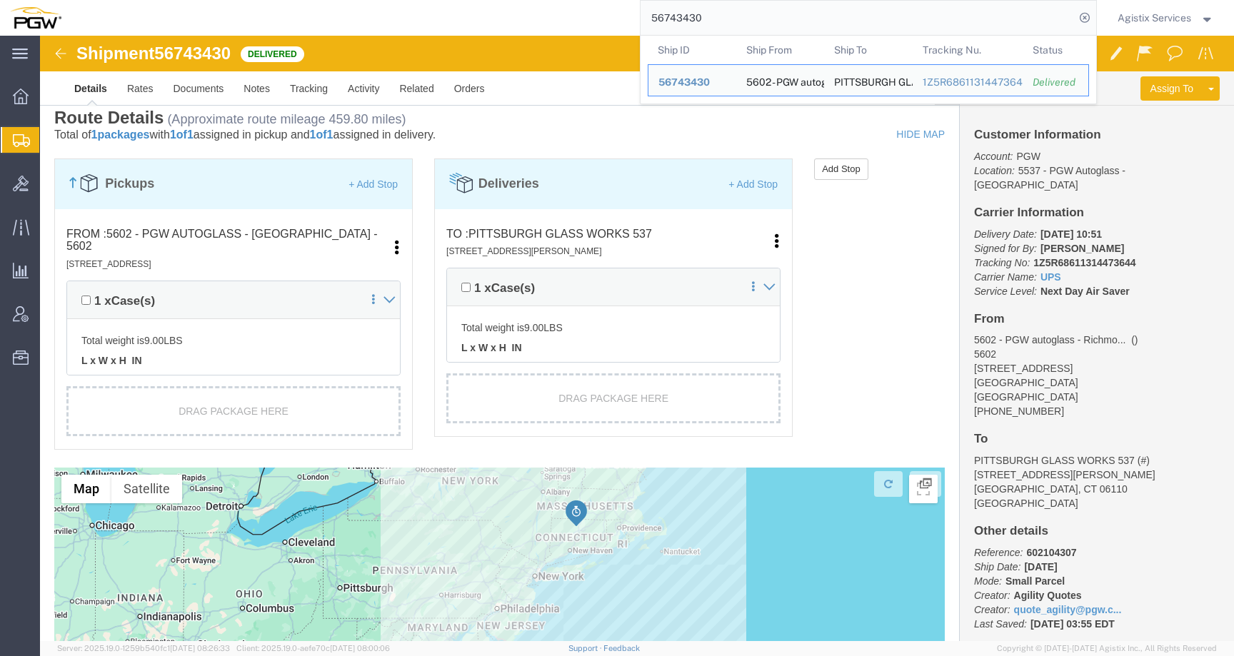
click div "Pickups + Add Stop From : 5602 - PGW autoglass - [GEOGRAPHIC_DATA] - 5602 [STRE…"
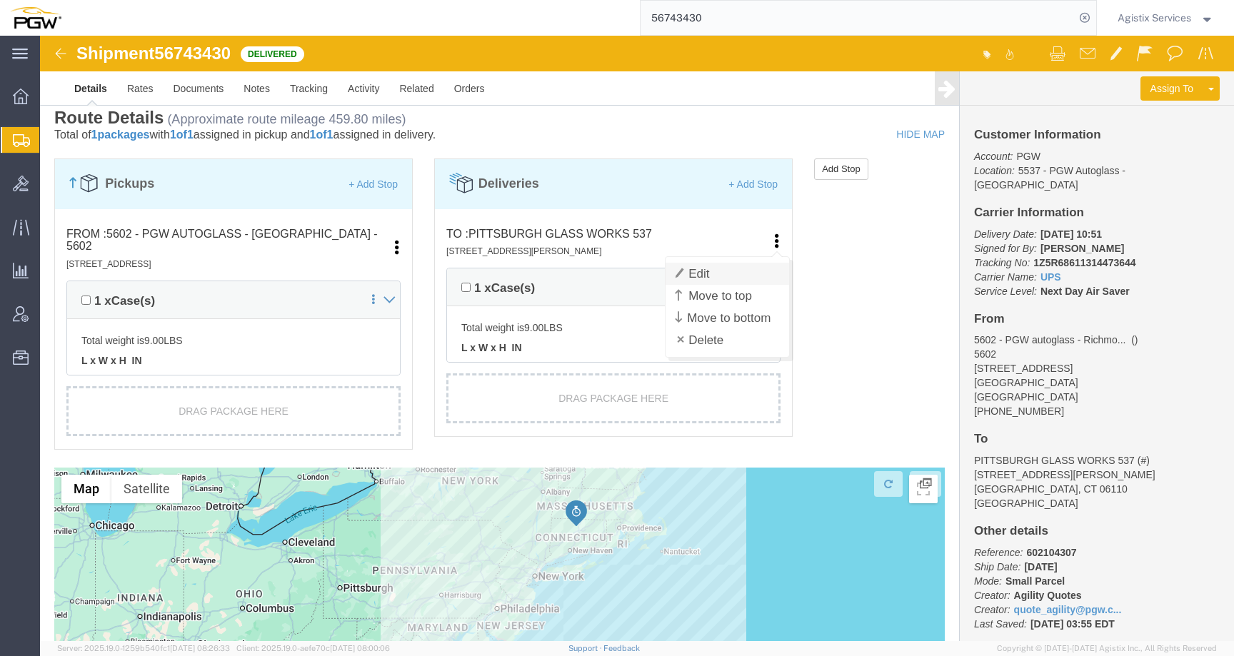
click link "Edit"
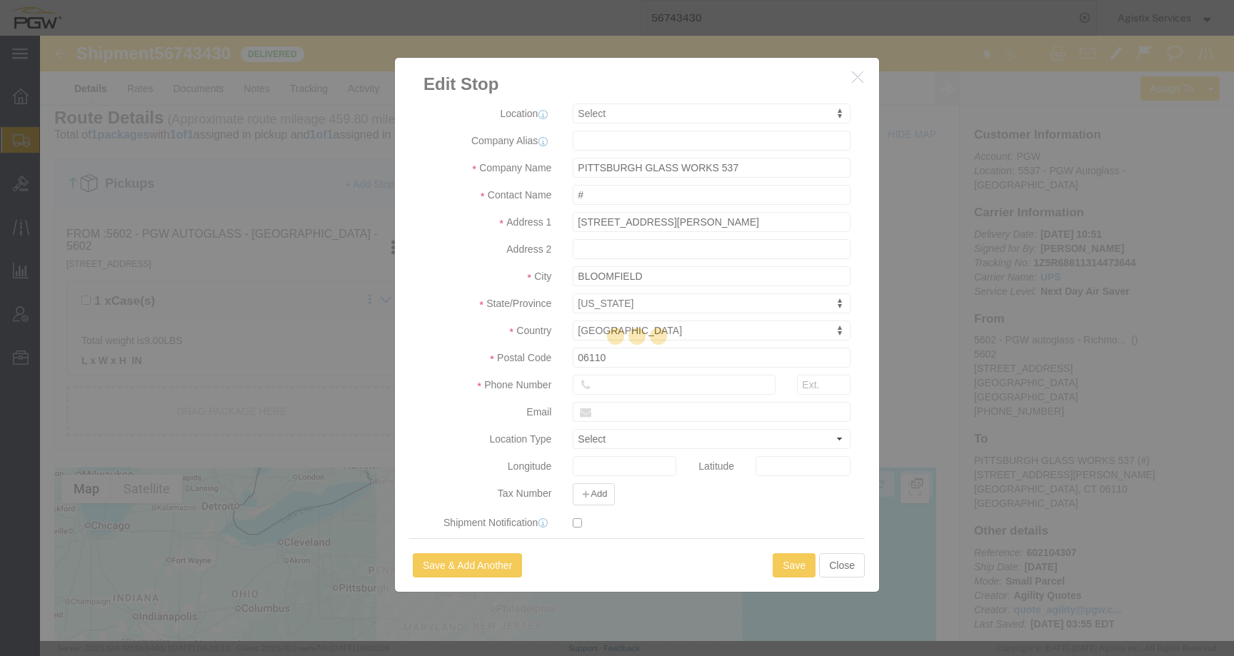
select select
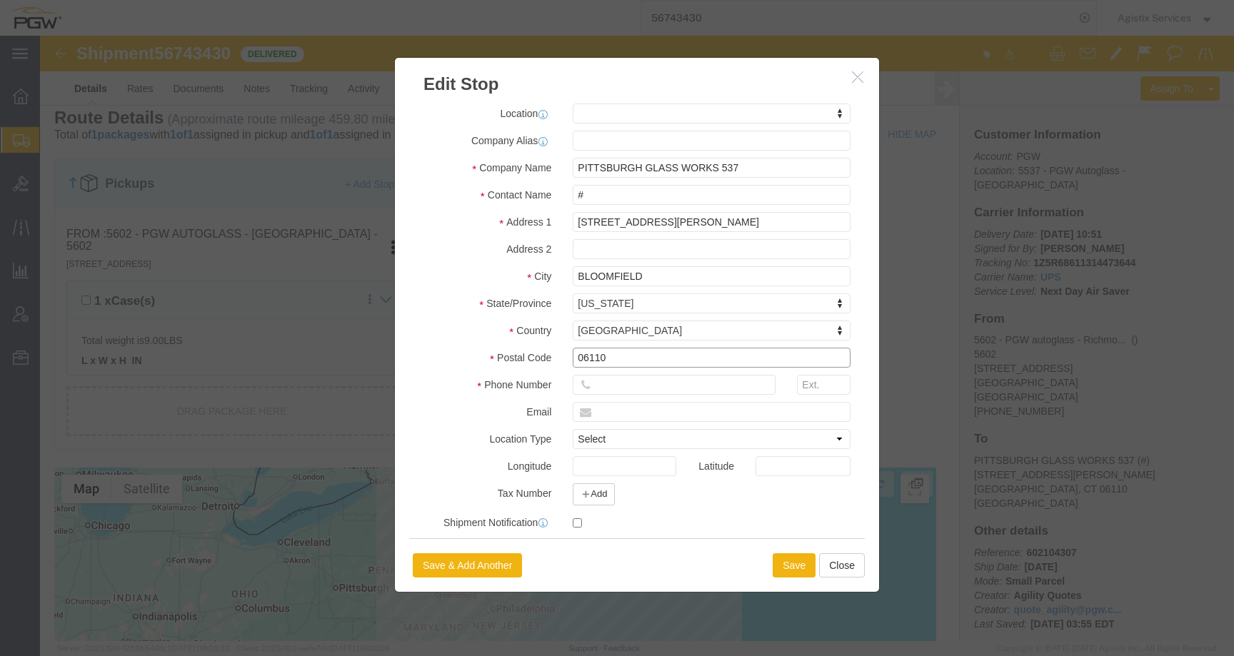
click input "06110"
type input "06002"
select select
click button "Save"
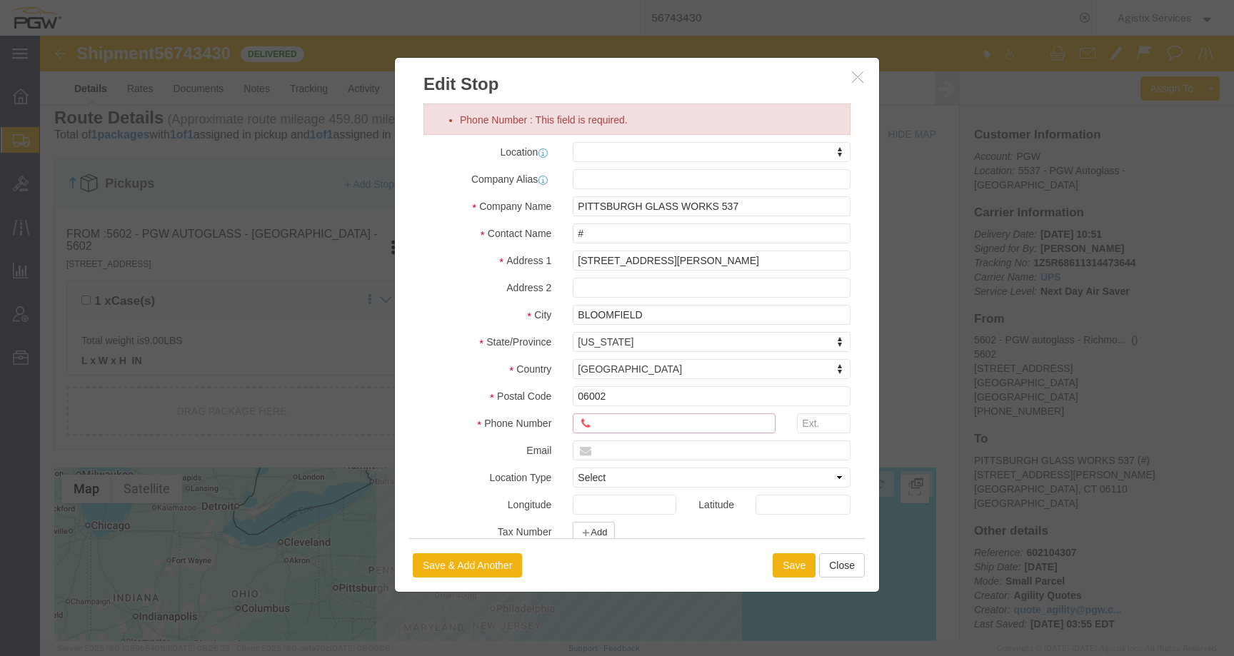
click input "Phone Number : This field is required."
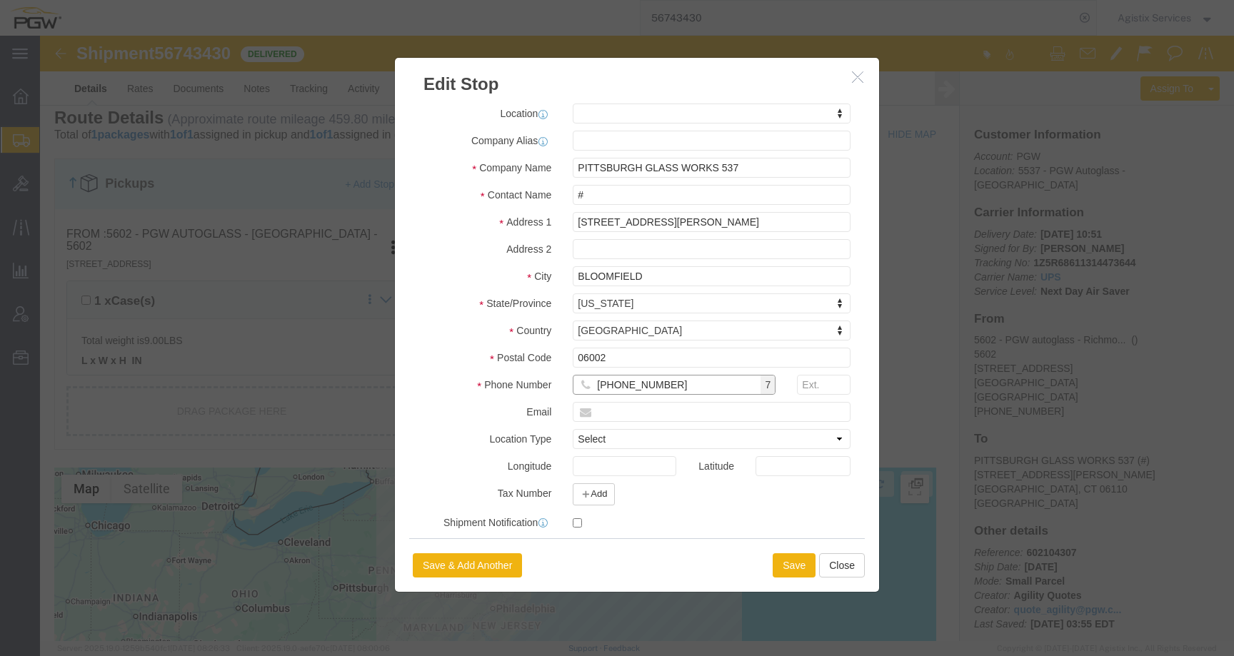
click input "[PHONE_NUMBER]"
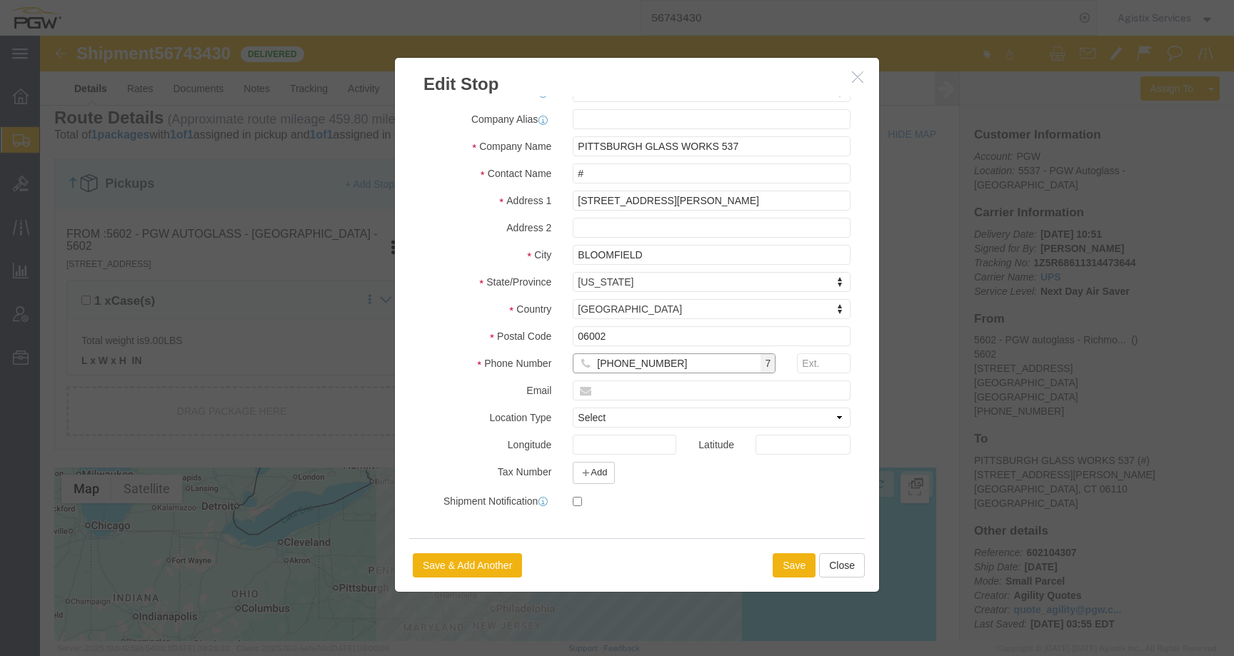
scroll to position [126, 0]
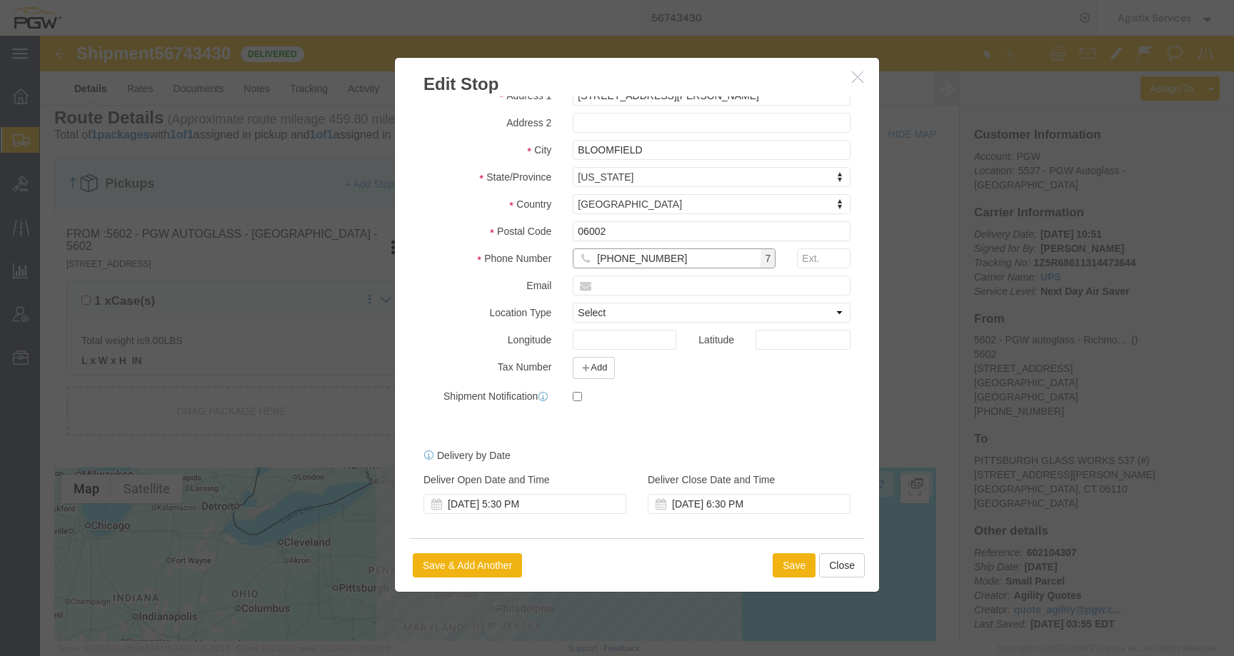
type input "[PHONE_NUMBER]"
click button "Save"
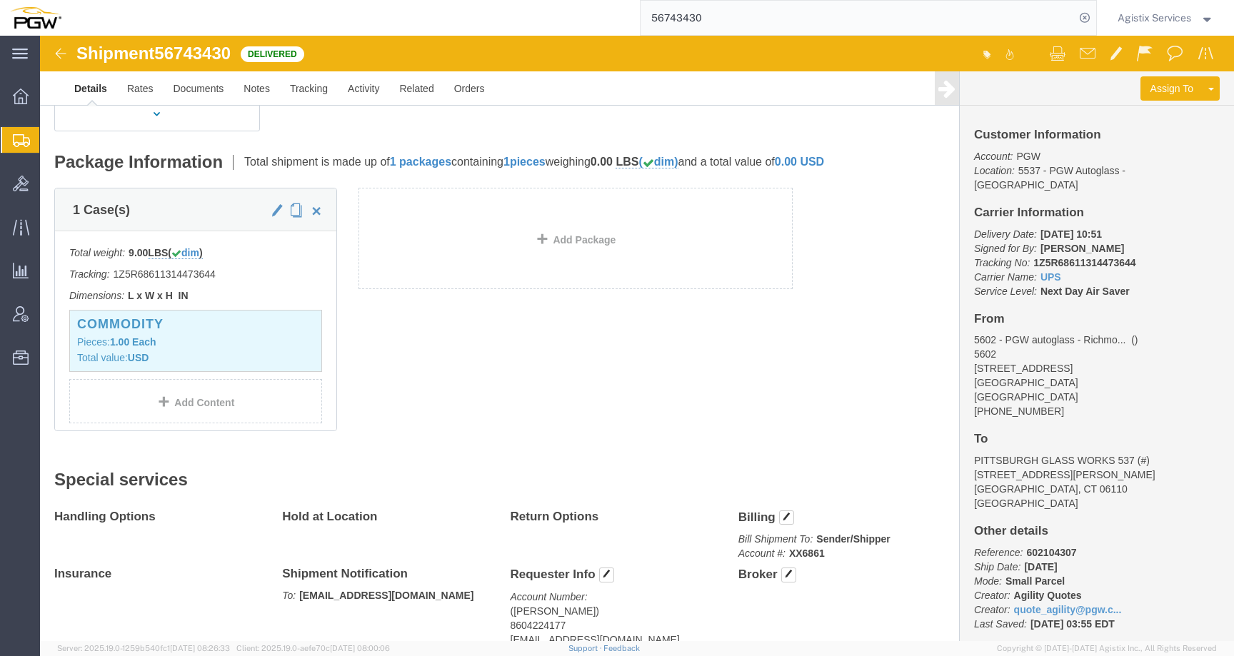
scroll to position [0, 0]
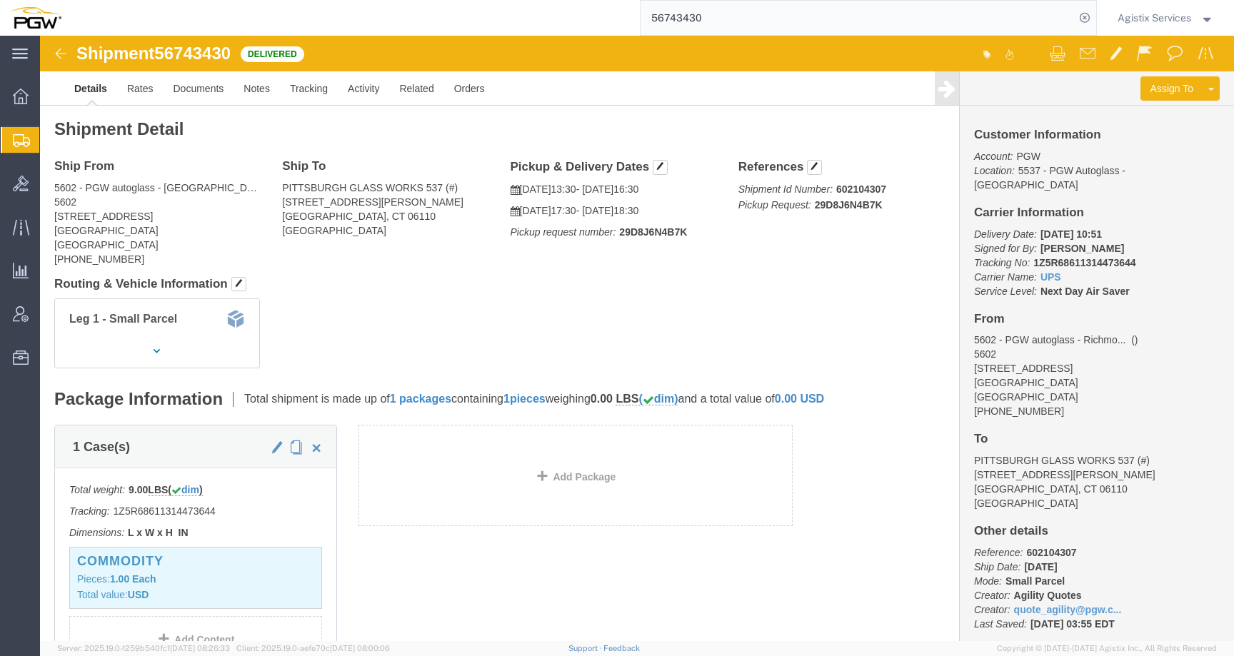
click at [1132, 15] on span "Agistix Services" at bounding box center [1154, 18] width 74 height 16
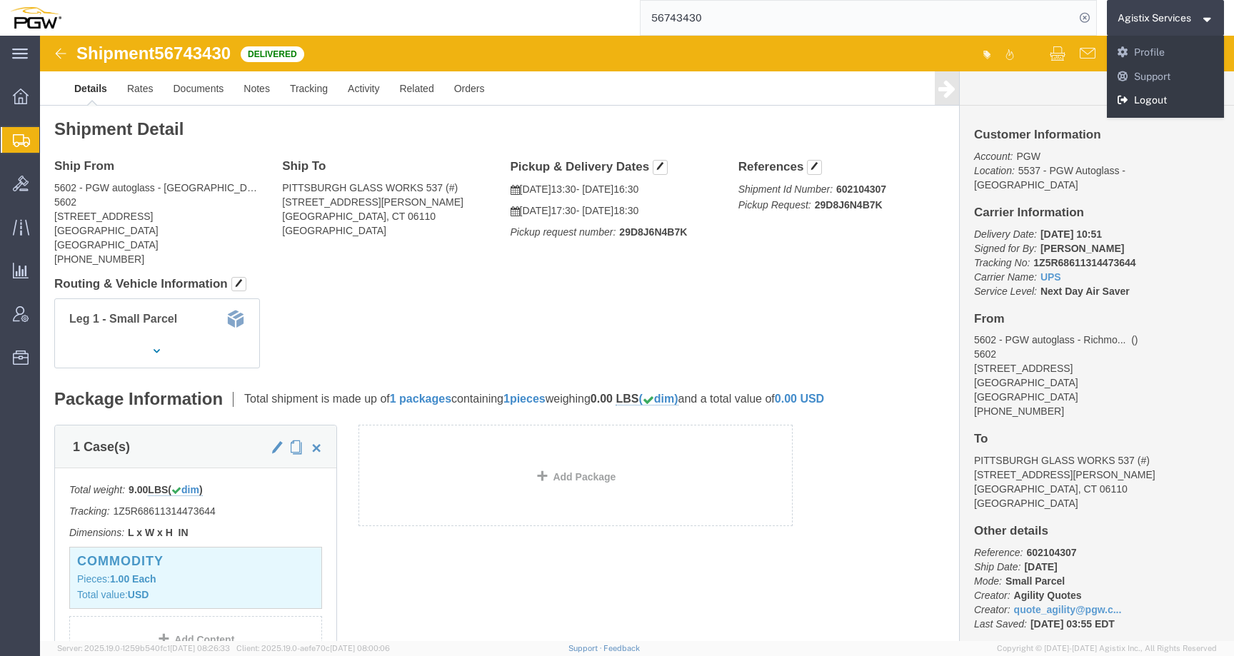
click at [1122, 108] on link "Logout" at bounding box center [1166, 101] width 118 height 24
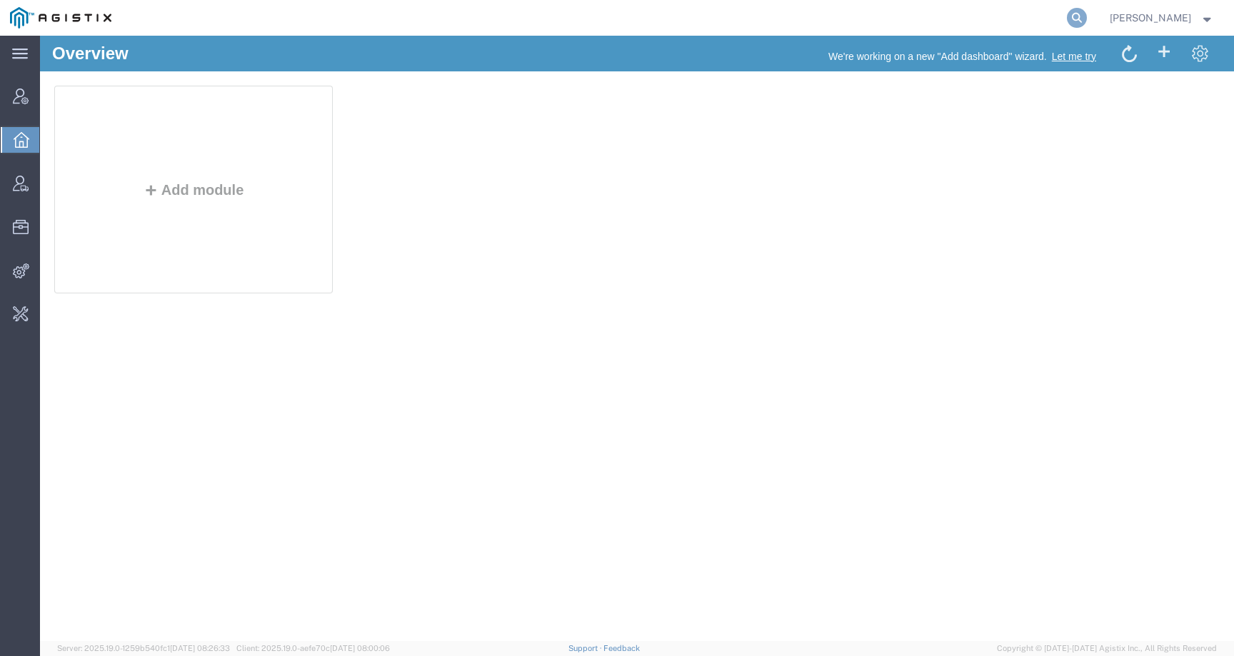
click at [1087, 12] on icon at bounding box center [1077, 18] width 20 height 20
click at [1051, 20] on input "search" at bounding box center [849, 18] width 434 height 34
paste input "54382806"
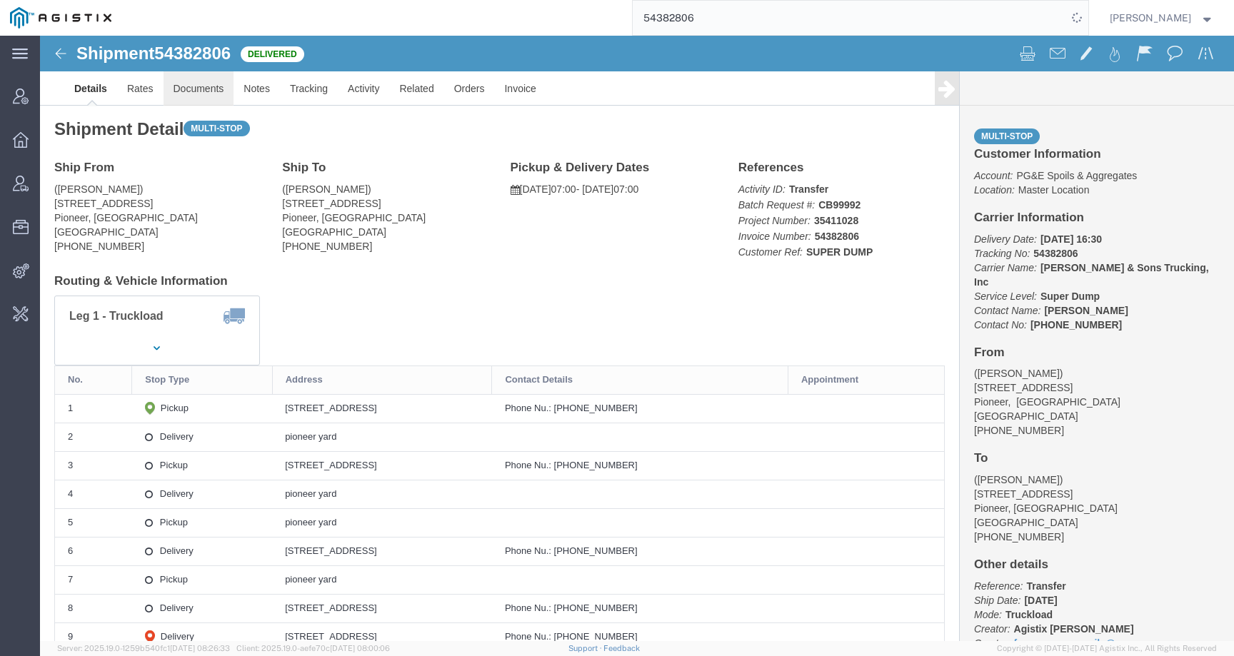
click link "Documents"
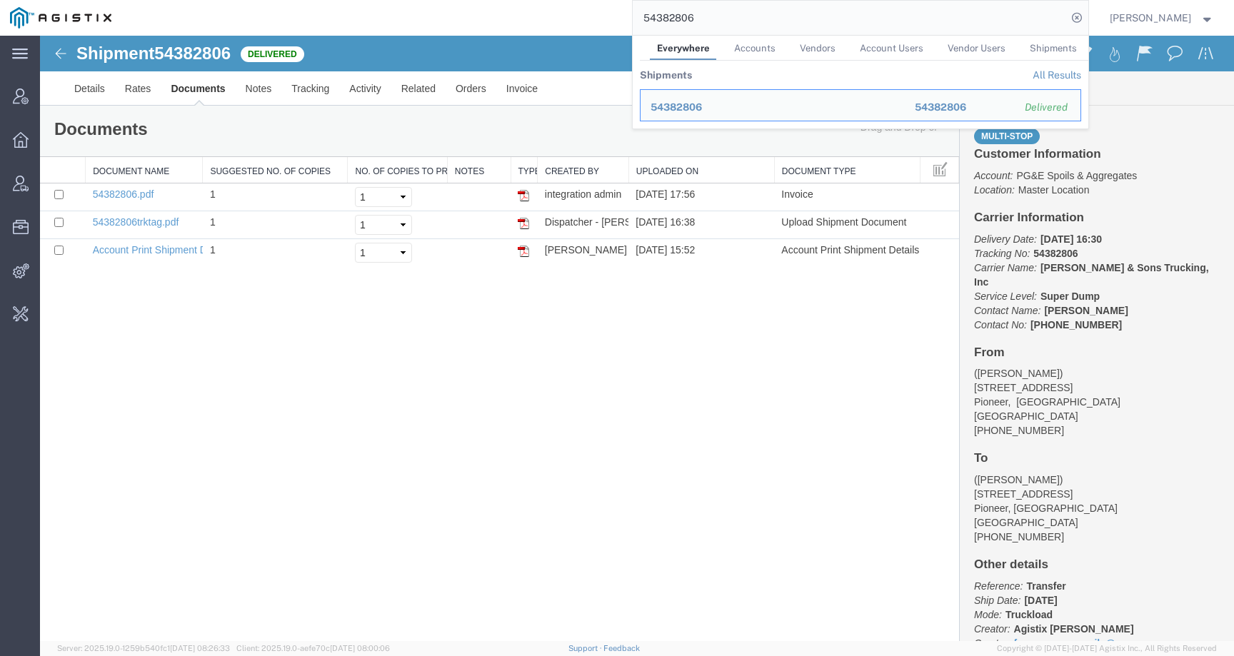
click at [694, 19] on input "54382806" at bounding box center [849, 18] width 434 height 34
paste input "61"
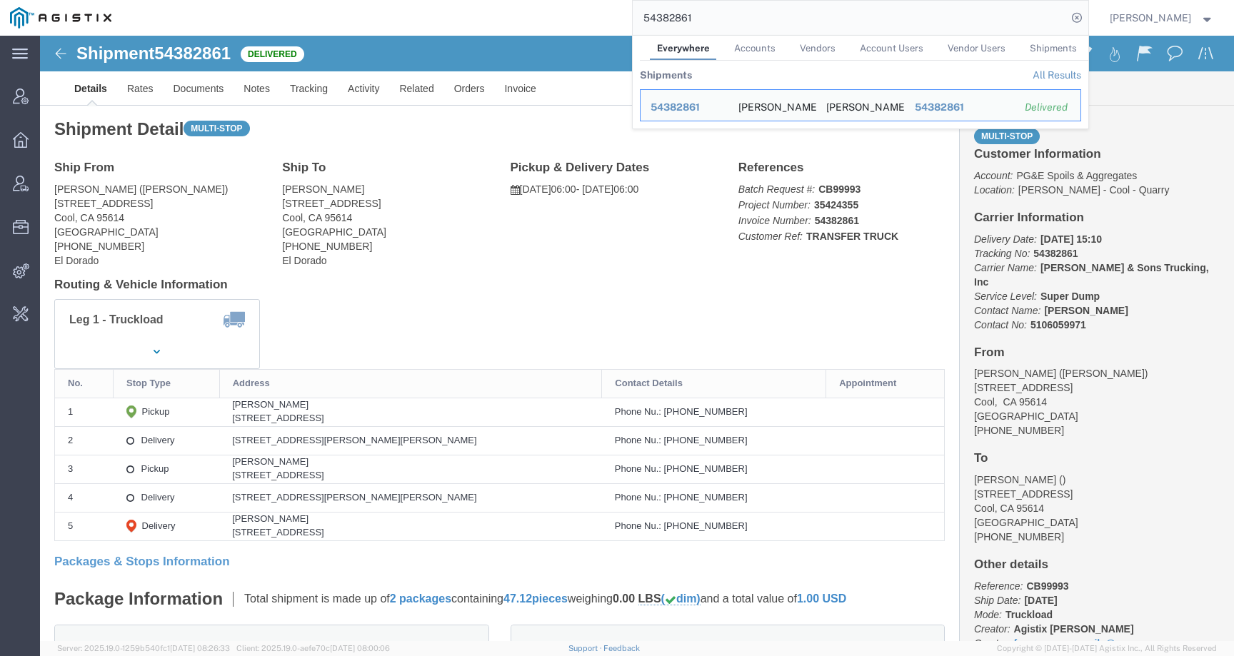
click at [684, 17] on input "54382861" at bounding box center [849, 18] width 434 height 34
click link "Rates"
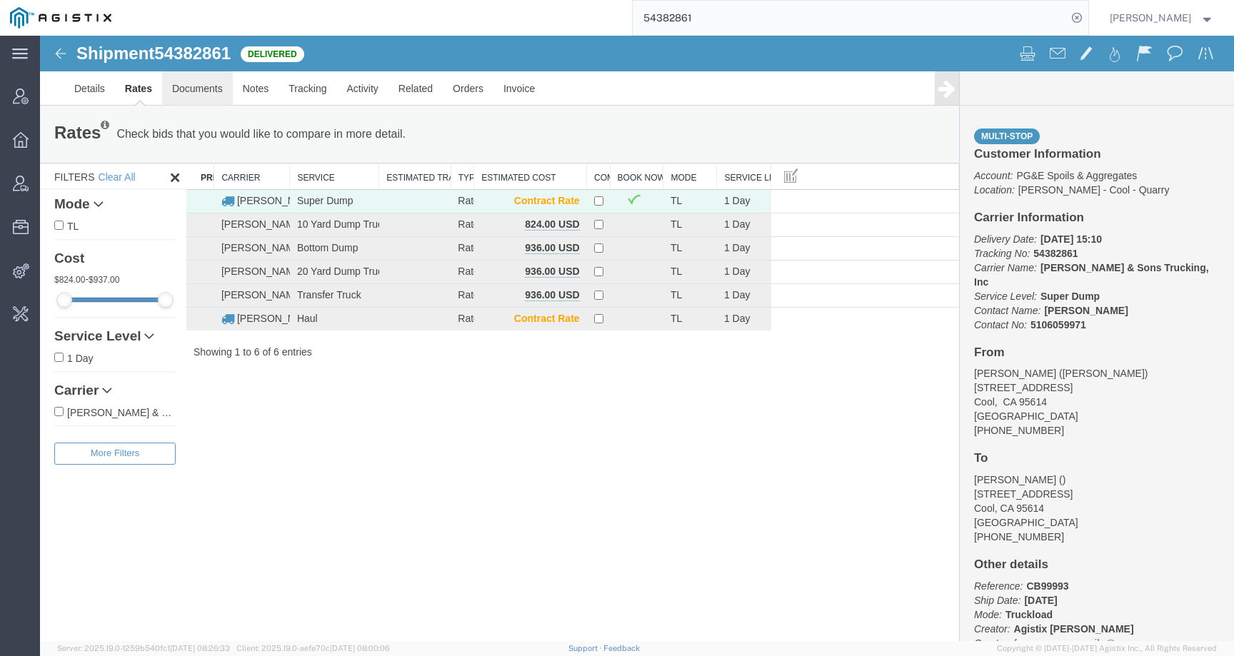
click at [186, 96] on link "Documents" at bounding box center [197, 88] width 71 height 34
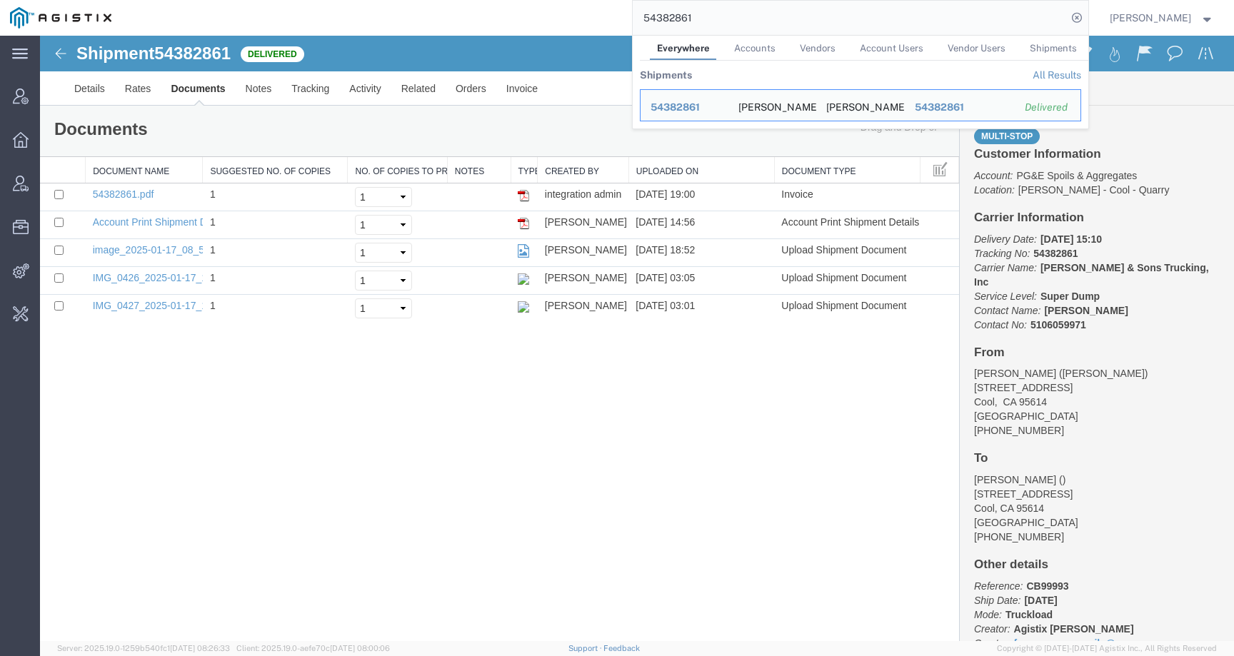
drag, startPoint x: 739, startPoint y: 16, endPoint x: 556, endPoint y: 17, distance: 182.8
click at [556, 17] on div "54382861 Everywhere Accounts Vendors Account Users Vendor Users Shipments Shipm…" at bounding box center [604, 18] width 967 height 36
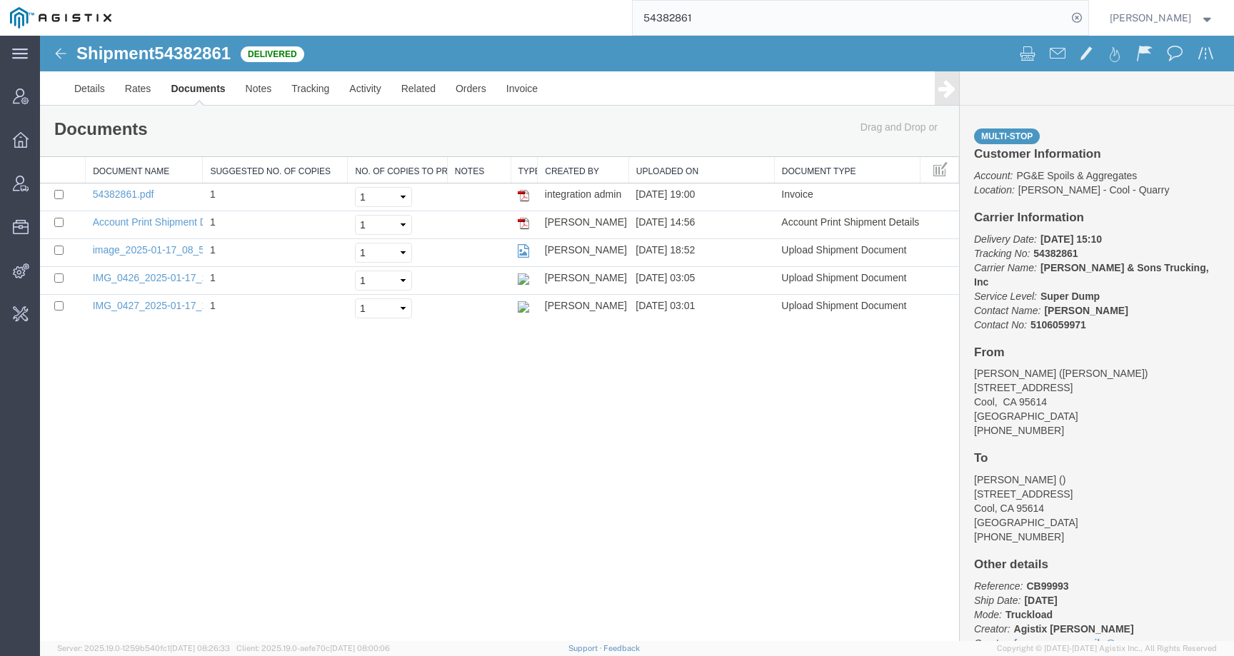
paste input "6737"
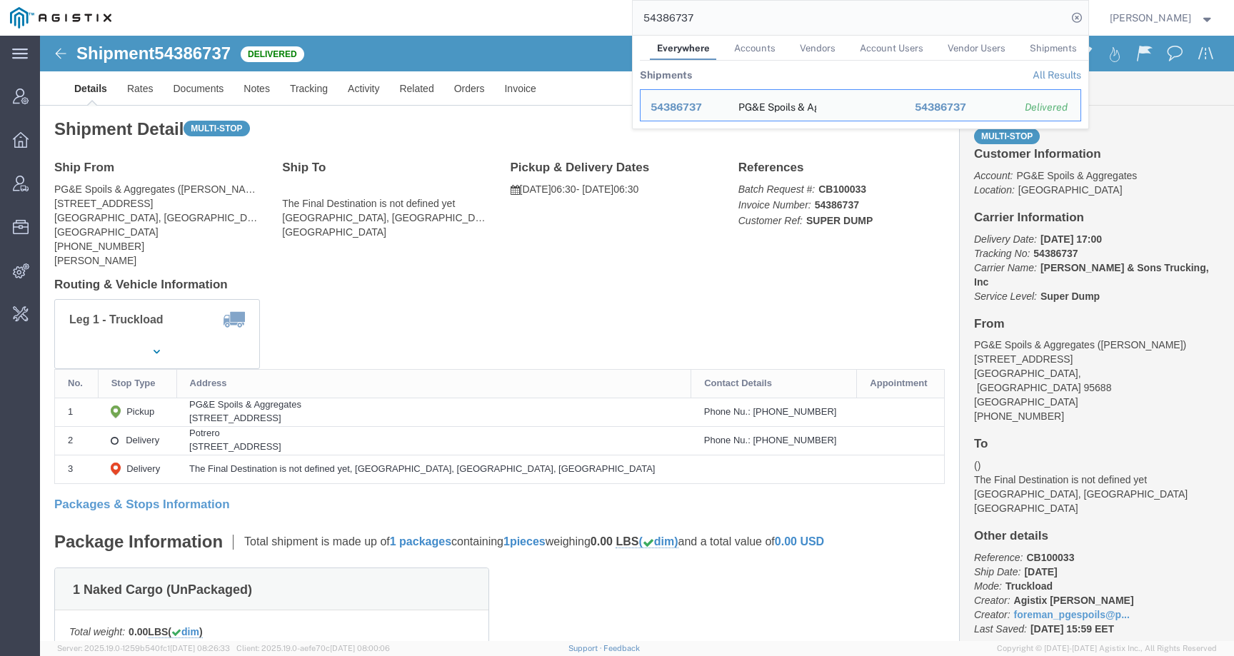
click at [697, 25] on input "54386737" at bounding box center [849, 18] width 434 height 34
click link "Documents"
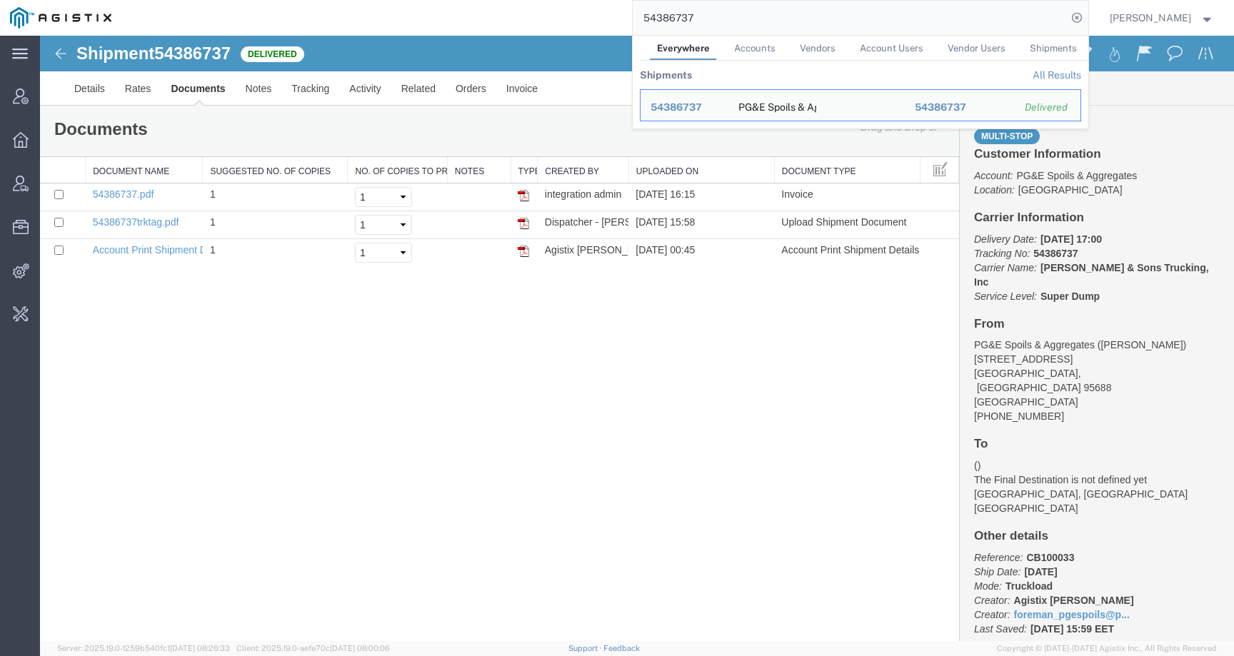
drag, startPoint x: 740, startPoint y: 24, endPoint x: 569, endPoint y: 13, distance: 171.7
click at [568, 13] on div "54386737 Everywhere Accounts Vendors Account Users Vendor Users Shipments Shipm…" at bounding box center [604, 18] width 967 height 36
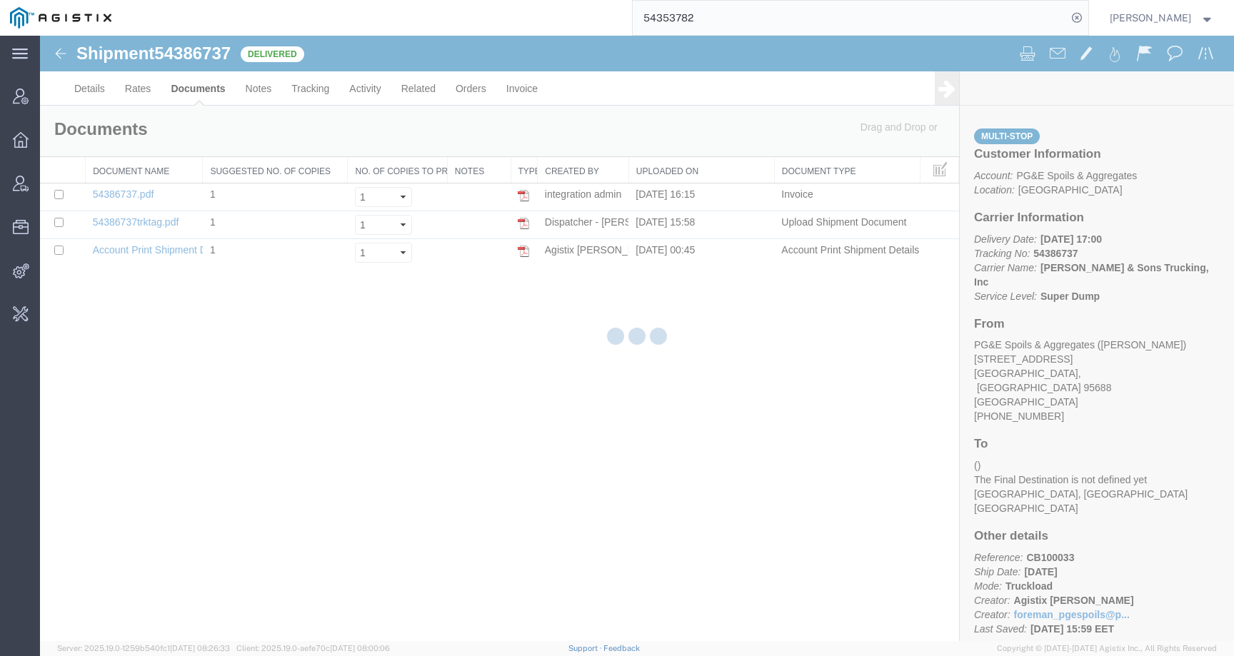
click at [675, 20] on input "54353782" at bounding box center [849, 18] width 434 height 34
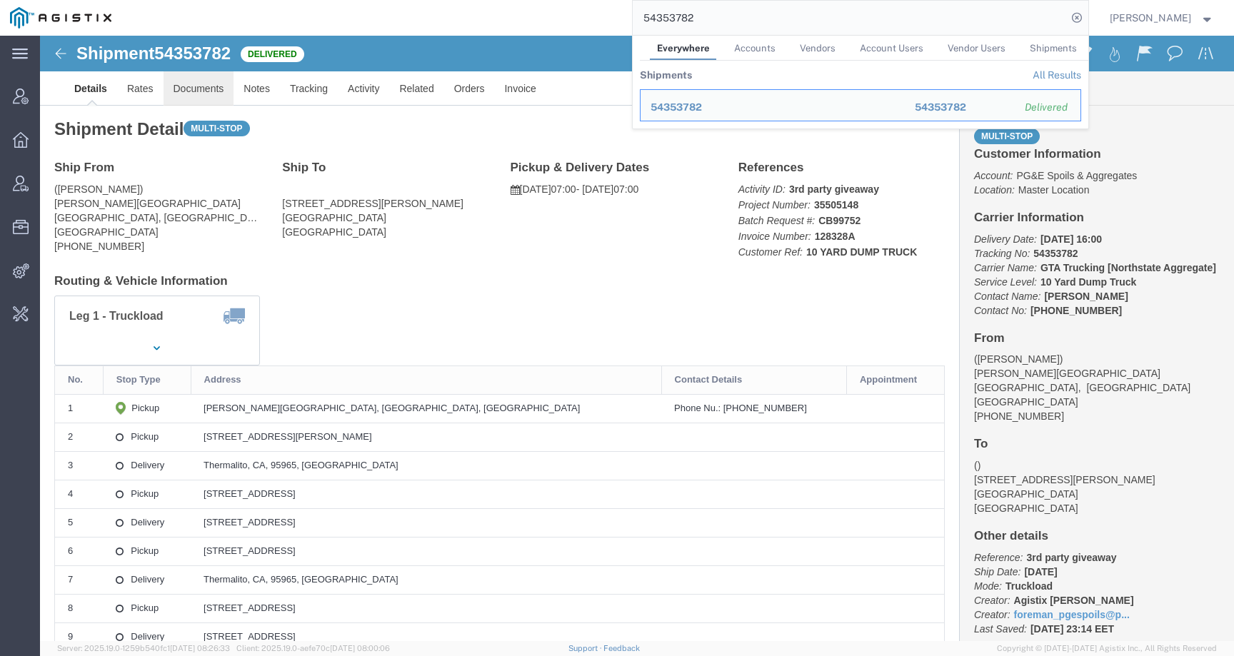
click link "Documents"
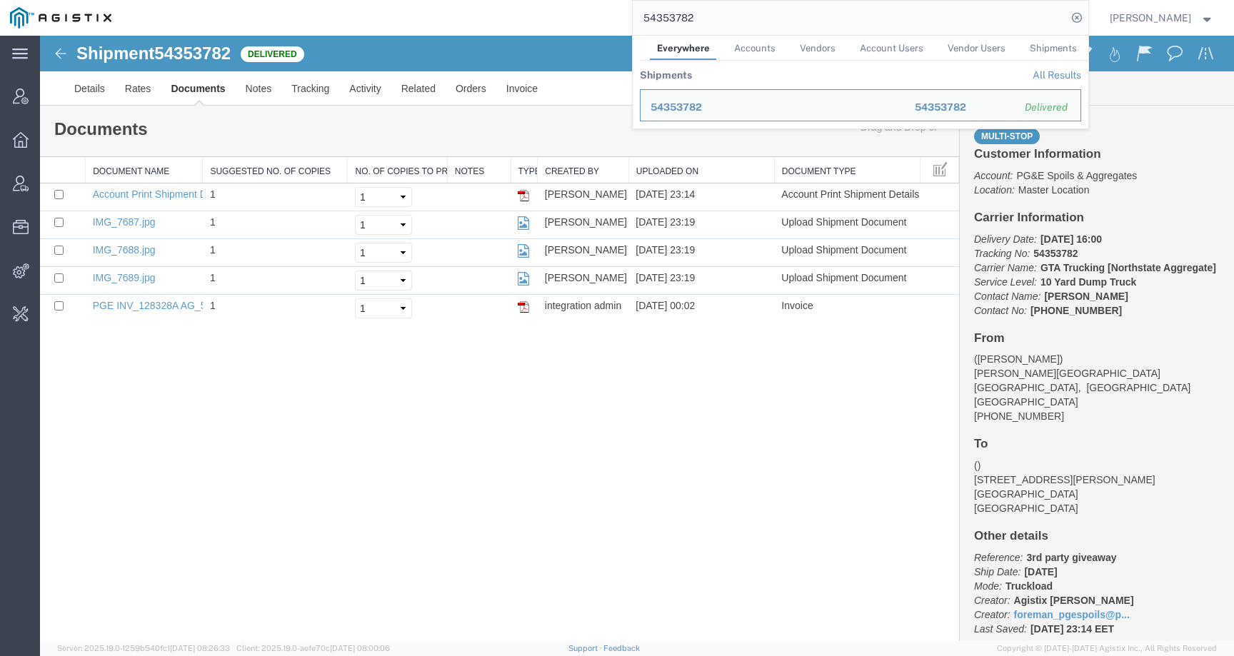
drag, startPoint x: 725, startPoint y: 20, endPoint x: 617, endPoint y: 20, distance: 107.8
click at [617, 20] on div "54353782 Everywhere Accounts Vendors Account Users Vendor Users Shipments Shipm…" at bounding box center [604, 18] width 967 height 36
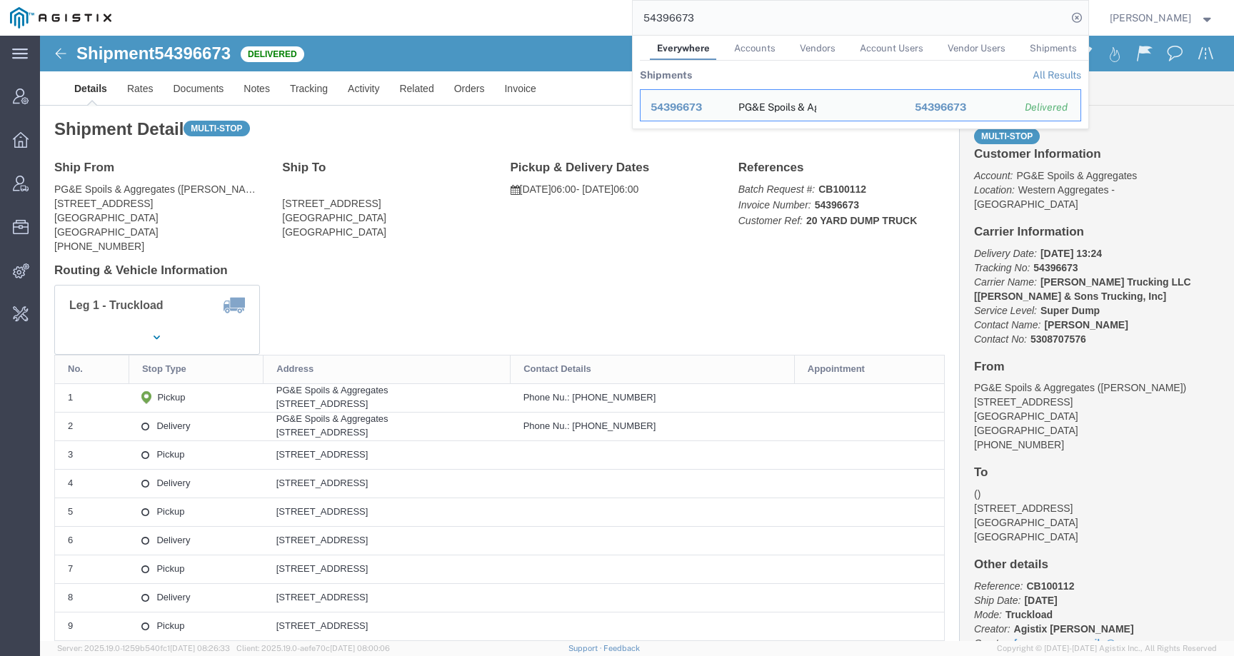
click at [695, 16] on input "54396673" at bounding box center [849, 18] width 434 height 34
paste input "22"
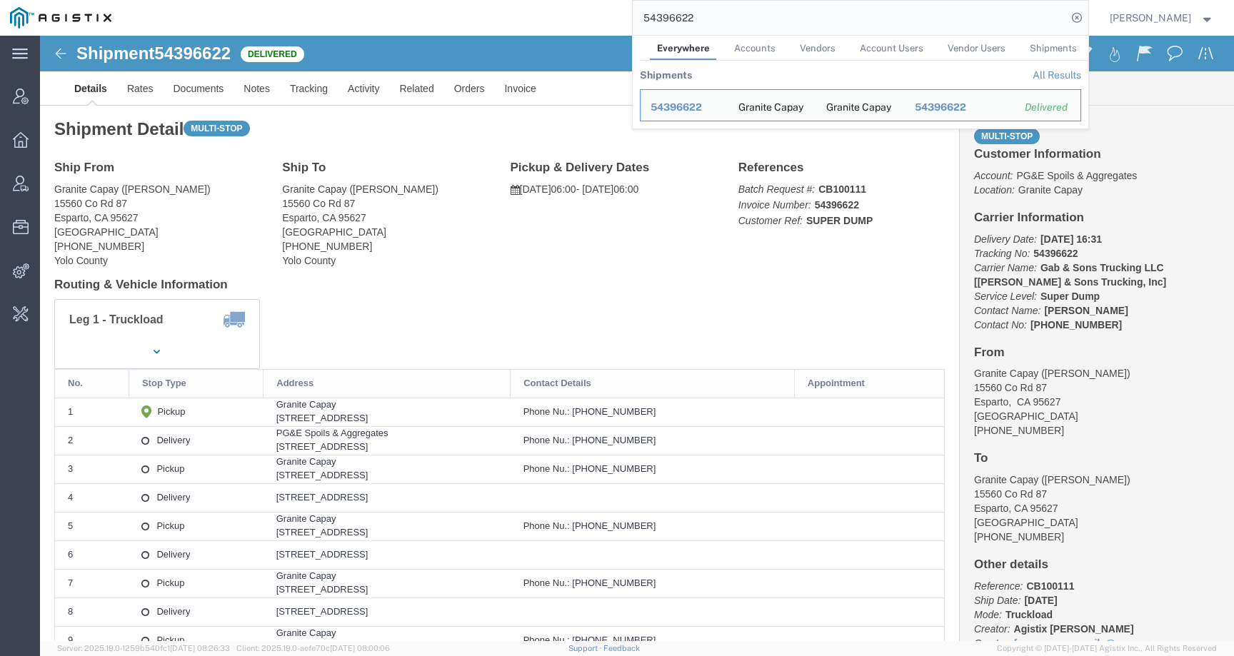
click at [695, 16] on input "54396622" at bounding box center [849, 18] width 434 height 34
click link "Documents"
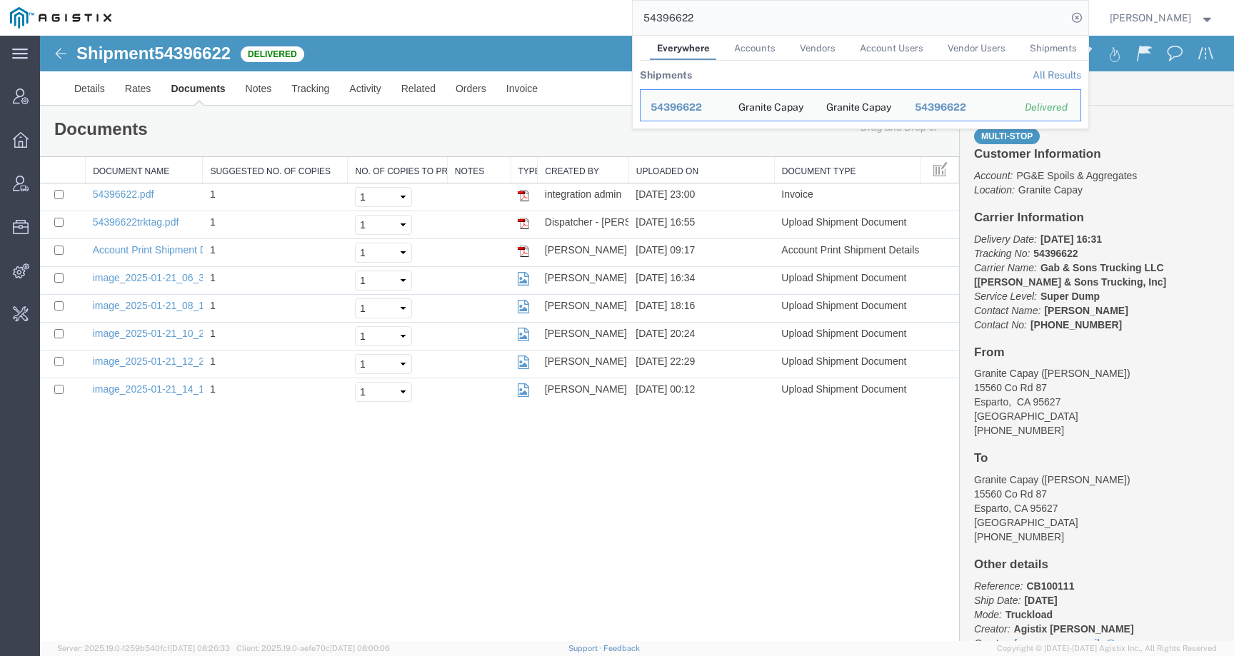
drag, startPoint x: 748, startPoint y: 22, endPoint x: 449, endPoint y: 22, distance: 299.1
click at [450, 22] on div "54396622 Everywhere Accounts Vendors Account Users Vendor Users Shipments Shipm…" at bounding box center [604, 18] width 967 height 36
paste input "PG&E"
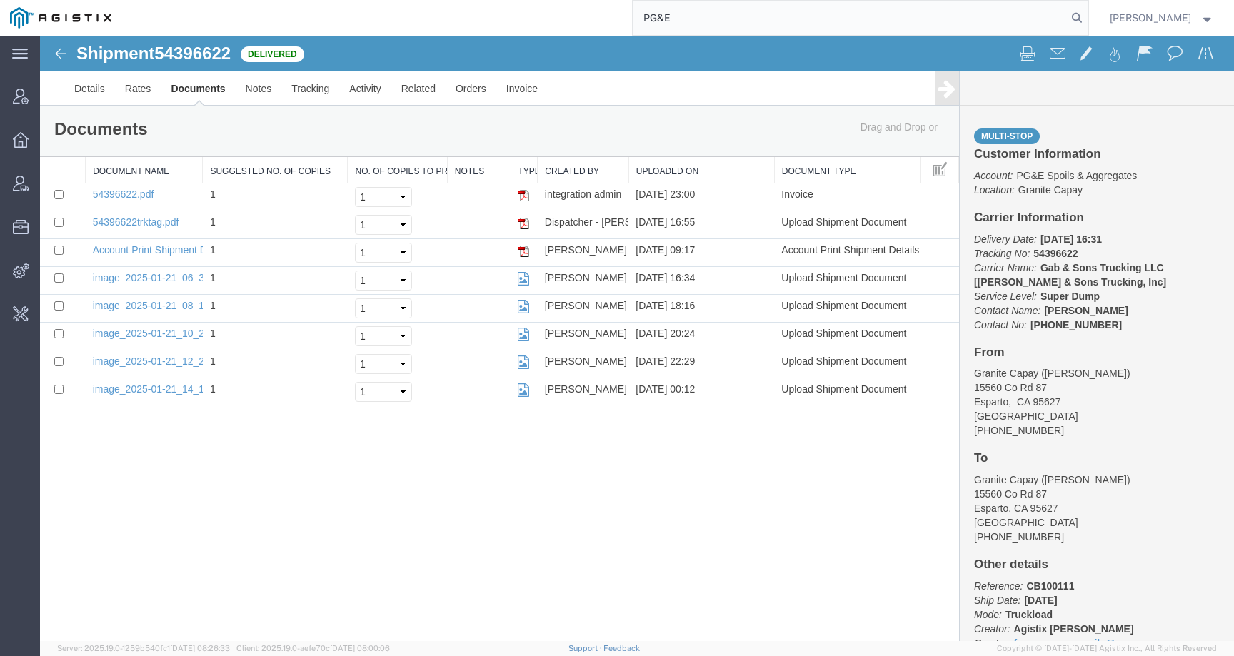
type input "PG&E"
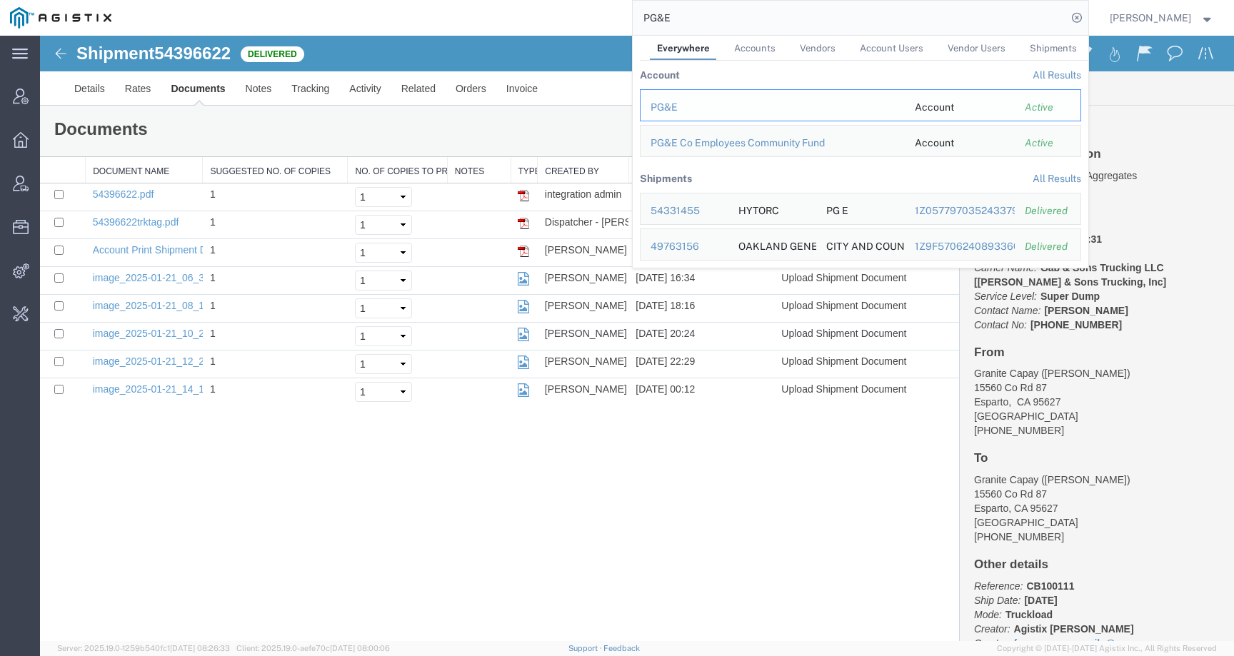
click at [682, 108] on div "PG&E" at bounding box center [772, 107] width 244 height 15
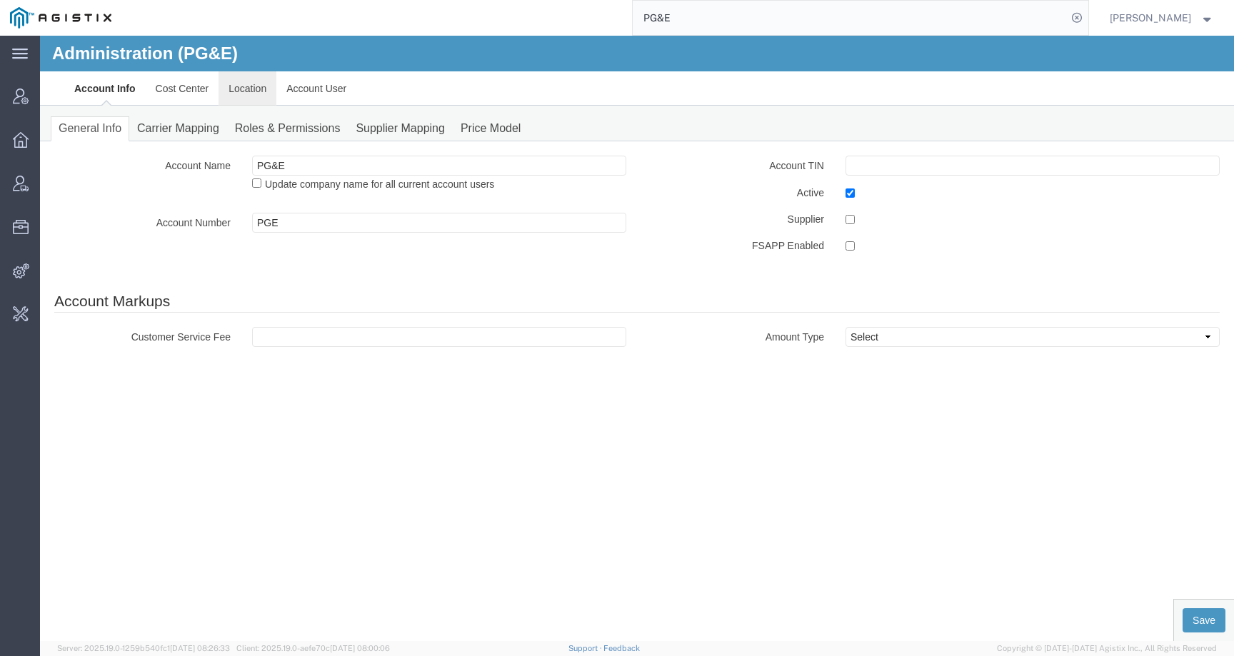
click at [247, 84] on link "Location" at bounding box center [247, 88] width 58 height 34
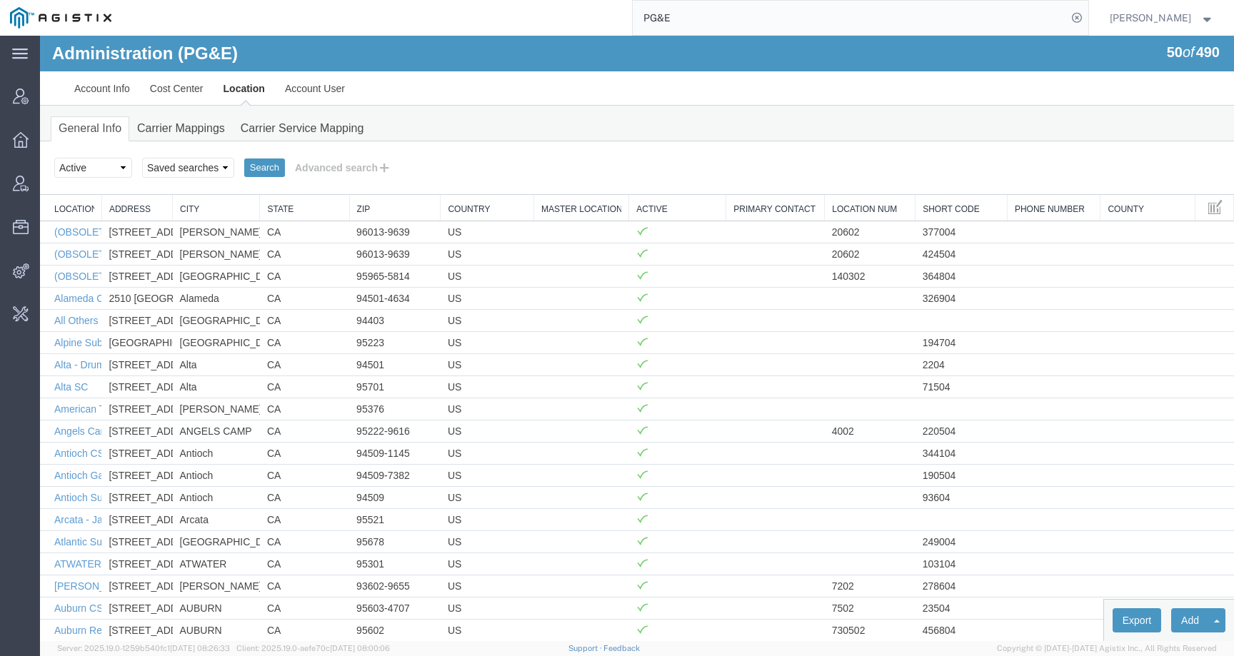
click at [313, 154] on div "Search Select status Active All Inactive Saved searches Search Advanced search …" at bounding box center [637, 168] width 1194 height 54
click at [313, 168] on button "Advanced search" at bounding box center [343, 168] width 116 height 24
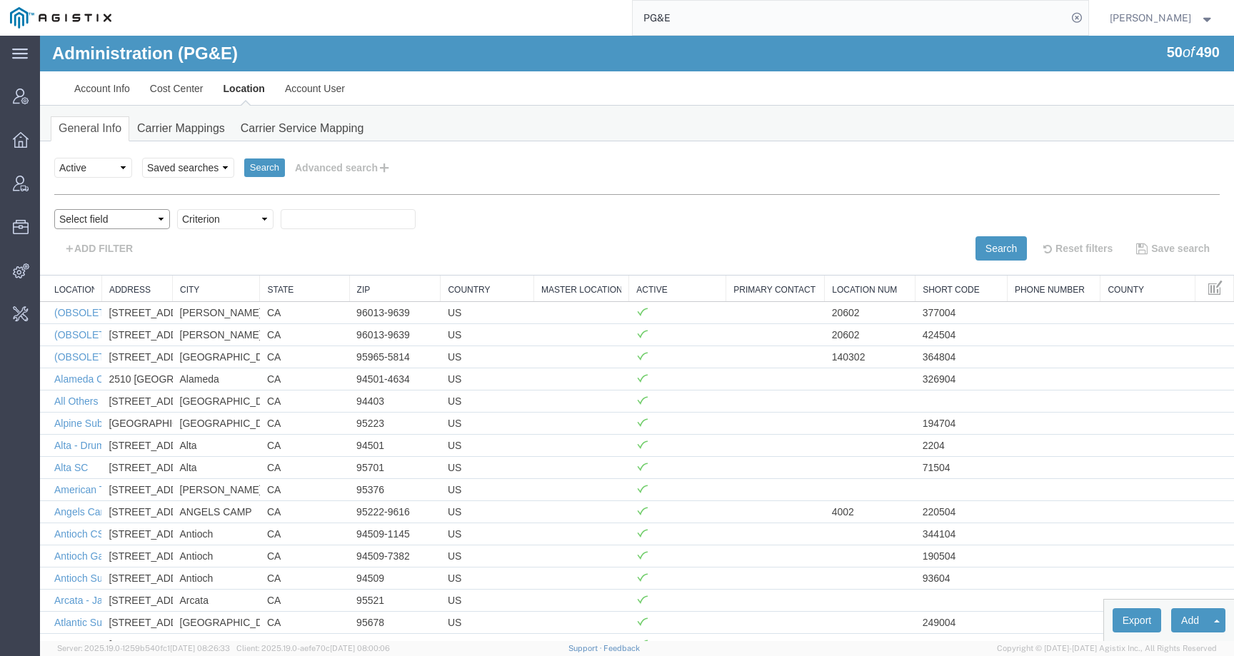
click at [133, 220] on select "Select field Address City Country County Location Name Location Num Master Loca…" at bounding box center [112, 219] width 116 height 20
select select "city"
click at [54, 209] on select "Select field Address City Country County Location Name Location Num Master Loca…" at bounding box center [112, 219] width 116 height 20
click at [210, 212] on select "Criterion contains does not contain is is blank is not blank starts with" at bounding box center [225, 219] width 96 height 20
click at [177, 209] on select "Criterion contains does not contain is is blank is not blank starts with" at bounding box center [225, 219] width 96 height 20
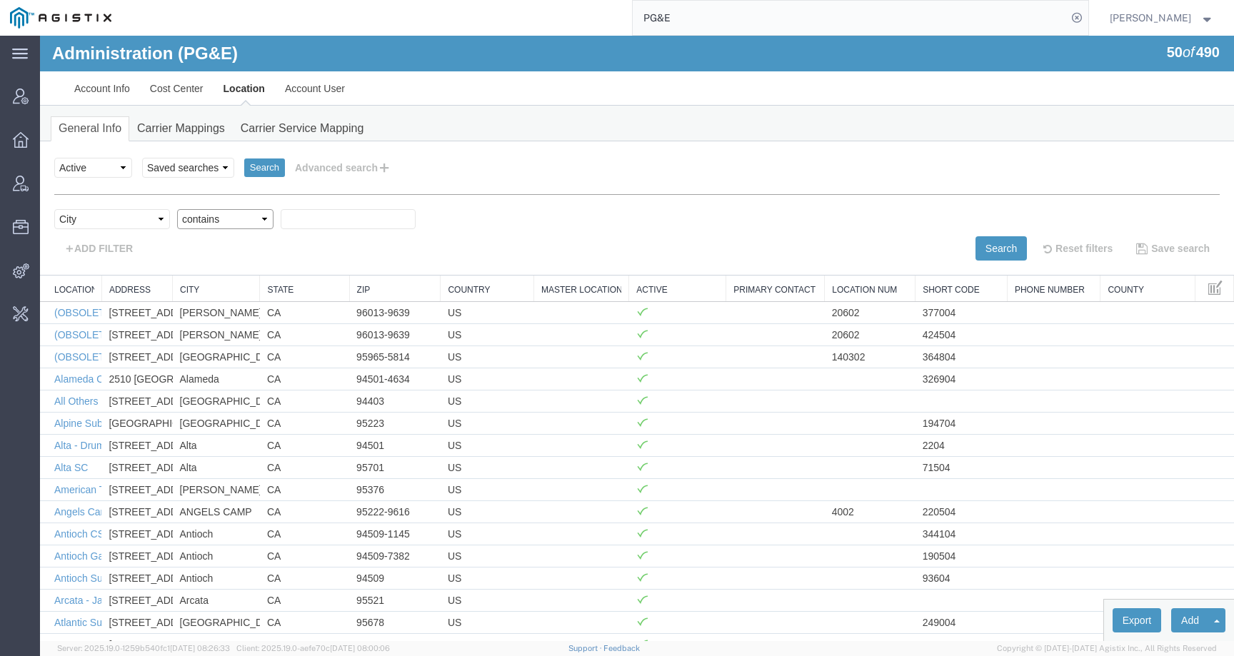
click at [231, 217] on select "Criterion contains does not contain is is blank is not blank starts with" at bounding box center [225, 219] width 96 height 20
select select "is"
click at [177, 209] on select "Criterion contains does not contain is is blank is not blank starts with" at bounding box center [225, 219] width 96 height 20
paste input "Benicia"
click at [984, 236] on button "Search" at bounding box center [1000, 248] width 51 height 24
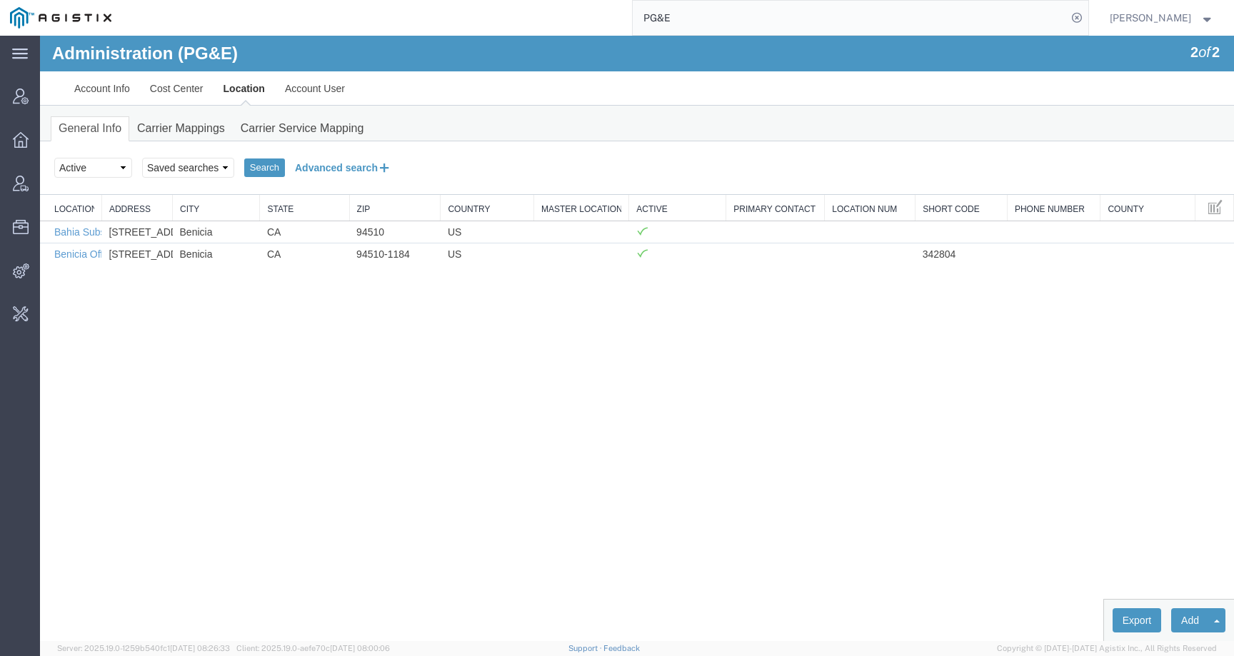
click at [326, 176] on button "Advanced search" at bounding box center [343, 168] width 116 height 24
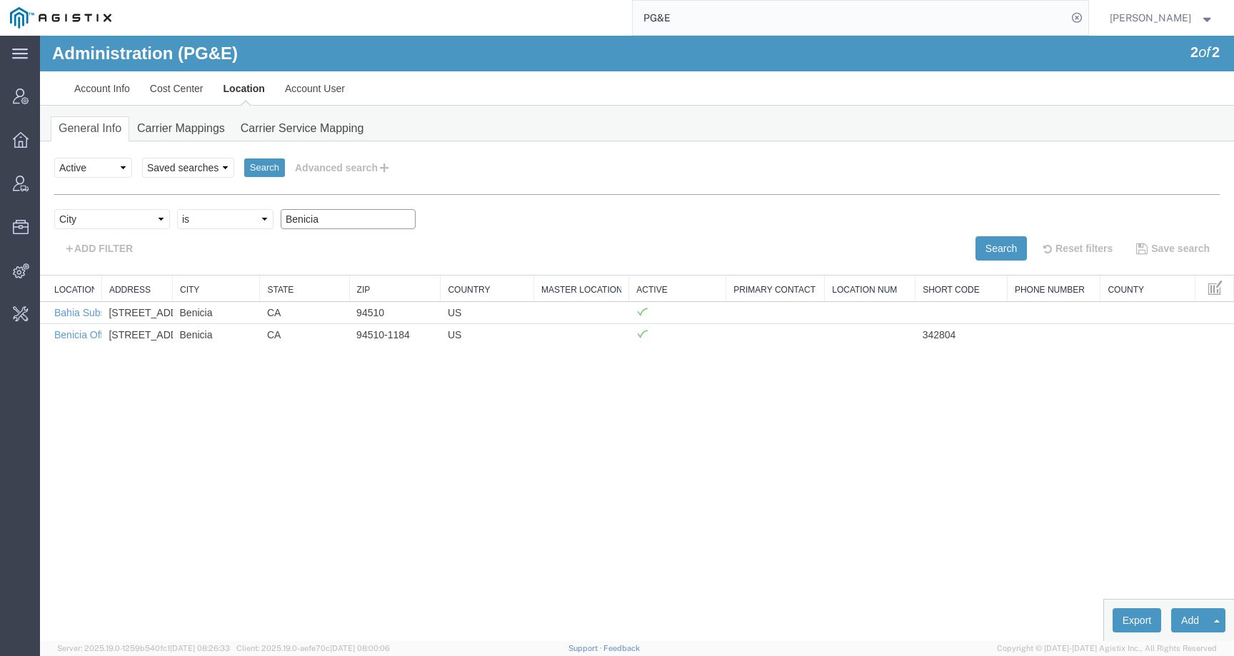
drag, startPoint x: 326, startPoint y: 215, endPoint x: 236, endPoint y: 215, distance: 89.9
click at [236, 215] on div "Select field Address City Country County Location Name Location Num Master Loca…" at bounding box center [636, 222] width 1165 height 27
paste input "Dublin"
click at [975, 247] on button "Search" at bounding box center [1000, 248] width 51 height 24
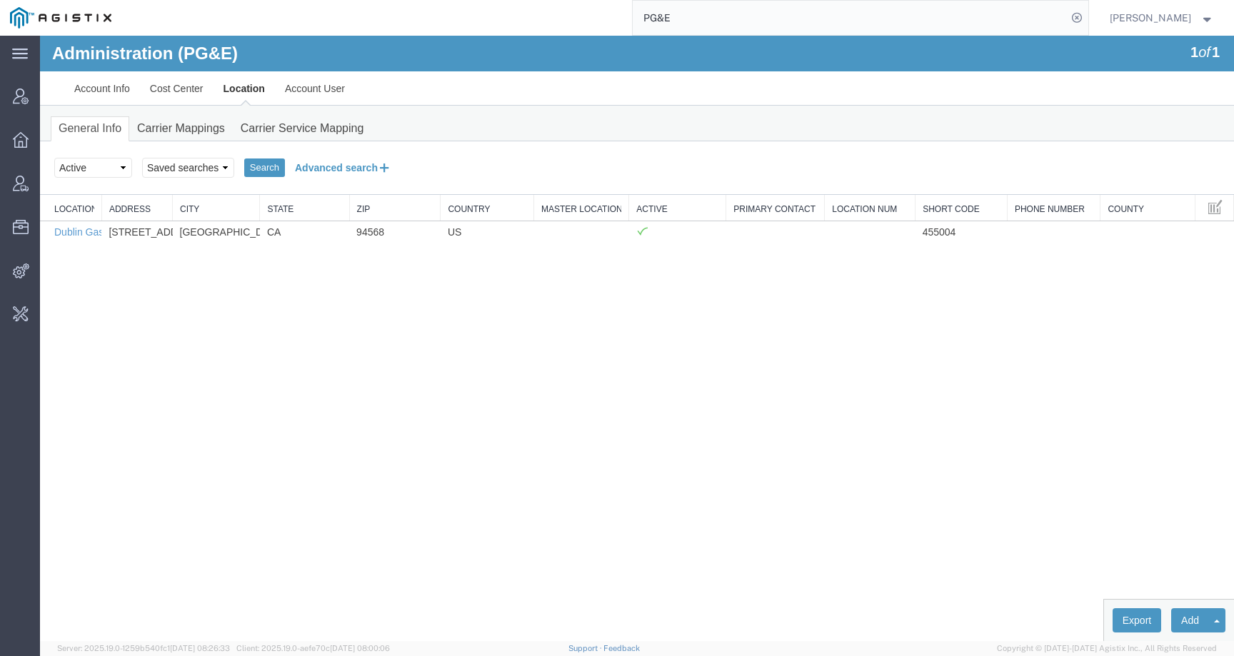
click at [343, 171] on button "Advanced search" at bounding box center [343, 168] width 116 height 24
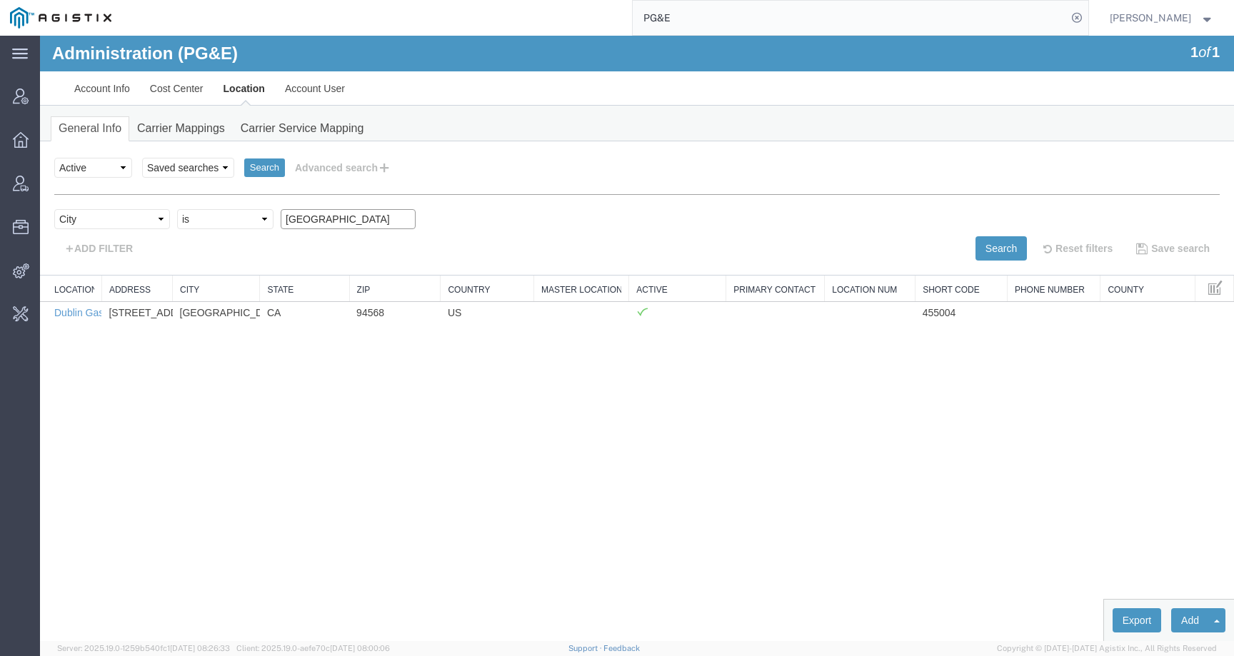
drag, startPoint x: 348, startPoint y: 214, endPoint x: 227, endPoint y: 214, distance: 120.6
click at [228, 214] on div "Select field Address City Country County Location Name Location Num Master Loca…" at bounding box center [636, 222] width 1165 height 27
paste input "Moss Landing"
click at [984, 253] on button "Search" at bounding box center [1000, 248] width 51 height 24
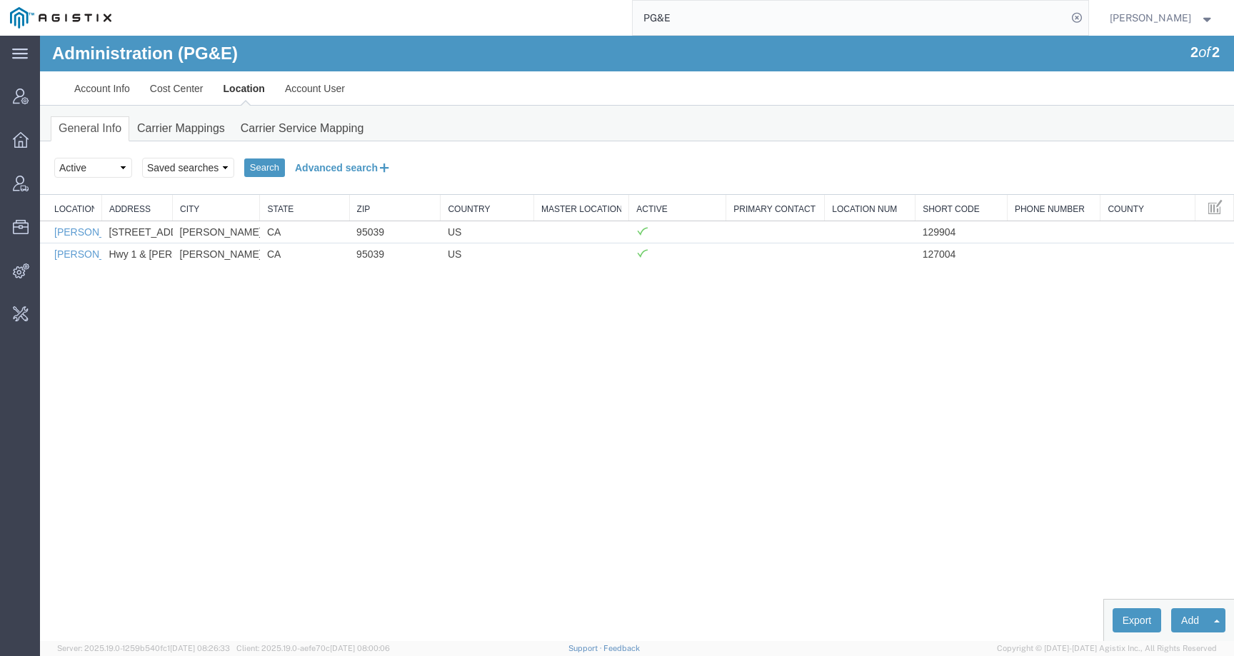
click at [357, 170] on button "Advanced search" at bounding box center [343, 168] width 116 height 24
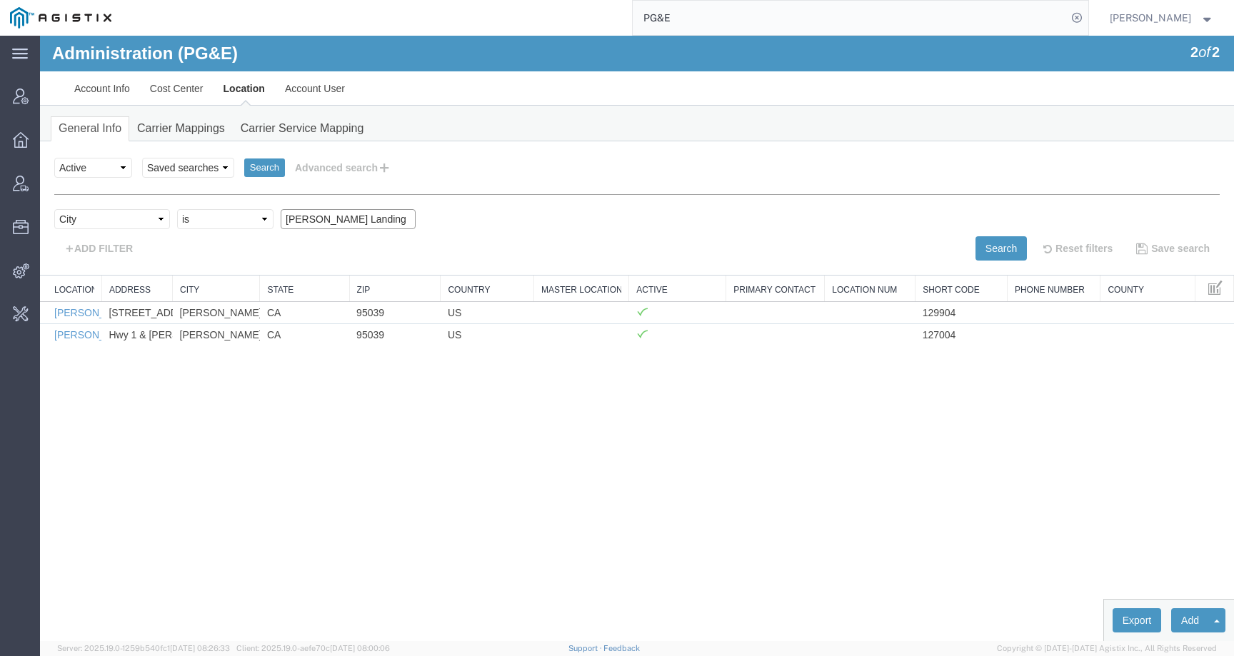
drag, startPoint x: 354, startPoint y: 226, endPoint x: 250, endPoint y: 221, distance: 104.4
click at [250, 221] on div "Select field Address City Country County Location Name Location Num Master Loca…" at bounding box center [636, 222] width 1165 height 27
paste input "Oakland"
click at [976, 230] on div "Select field Address City Country County Location Name Location Num Master Loca…" at bounding box center [636, 222] width 1165 height 27
click at [976, 237] on button "Search" at bounding box center [1000, 248] width 51 height 24
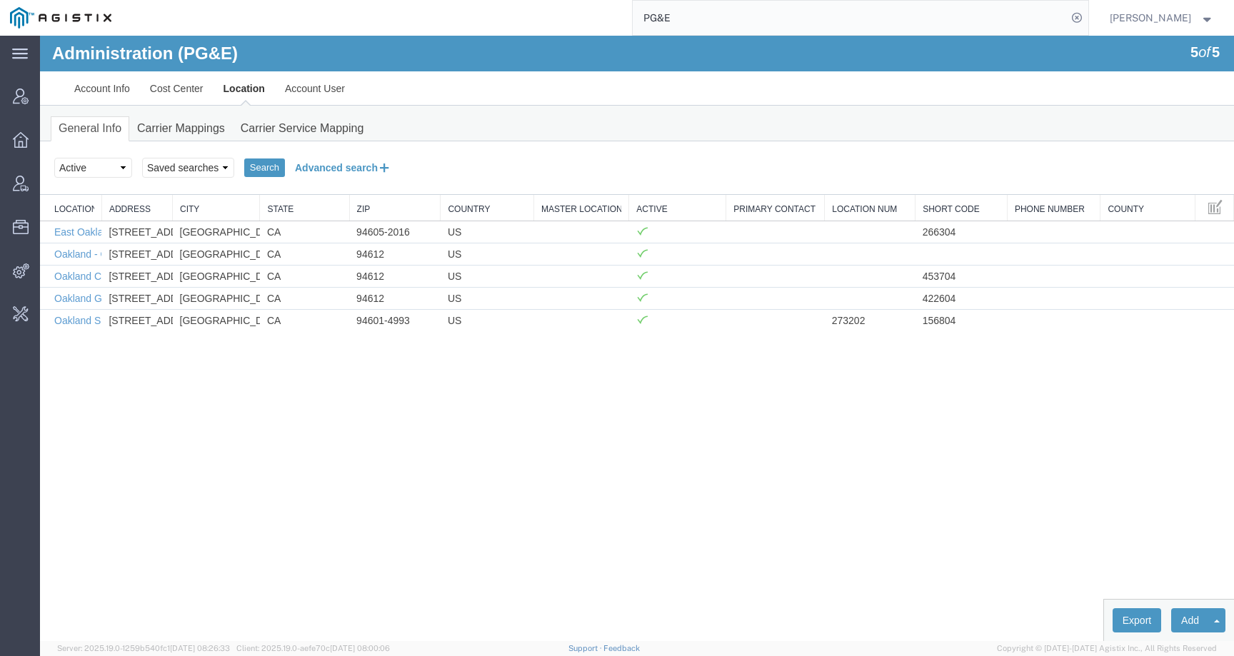
click at [336, 160] on button "Advanced search" at bounding box center [343, 168] width 116 height 24
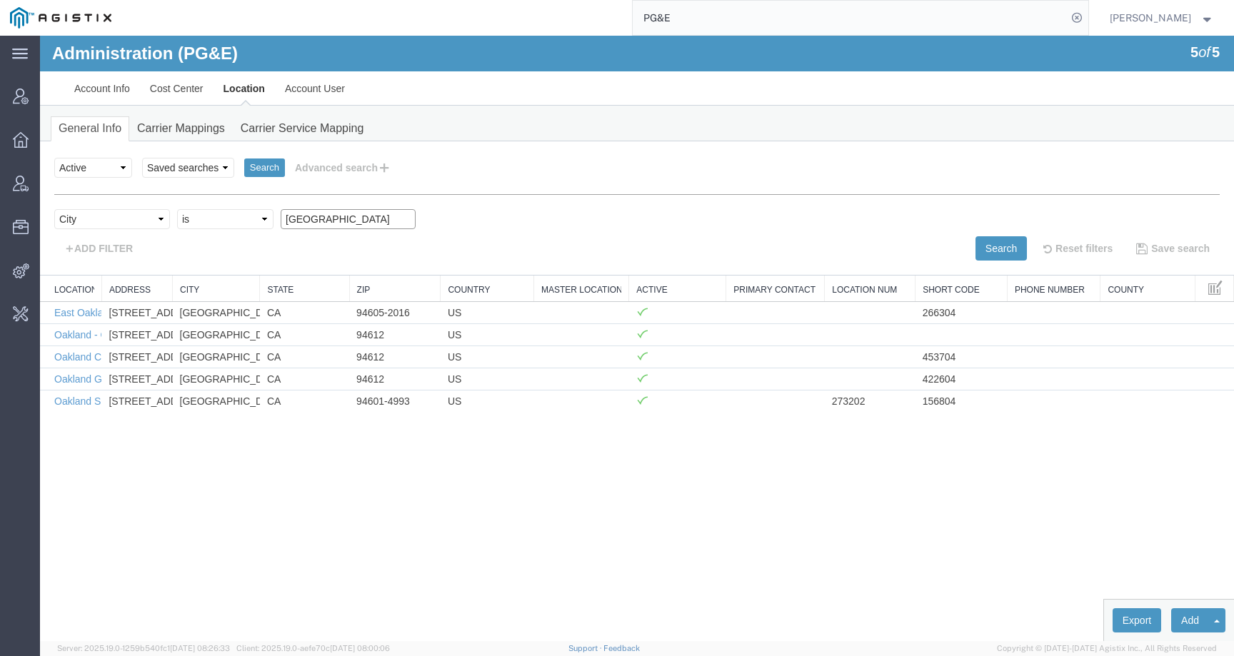
drag, startPoint x: 349, startPoint y: 223, endPoint x: 223, endPoint y: 223, distance: 125.6
click at [223, 223] on div "Select field Address City Country County Location Name Location Num Master Loca…" at bounding box center [636, 222] width 1165 height 27
paste input "Rio Vista"
type input "Rio Vista"
click at [967, 256] on div "Search Reset filters Save search" at bounding box center [933, 248] width 593 height 24
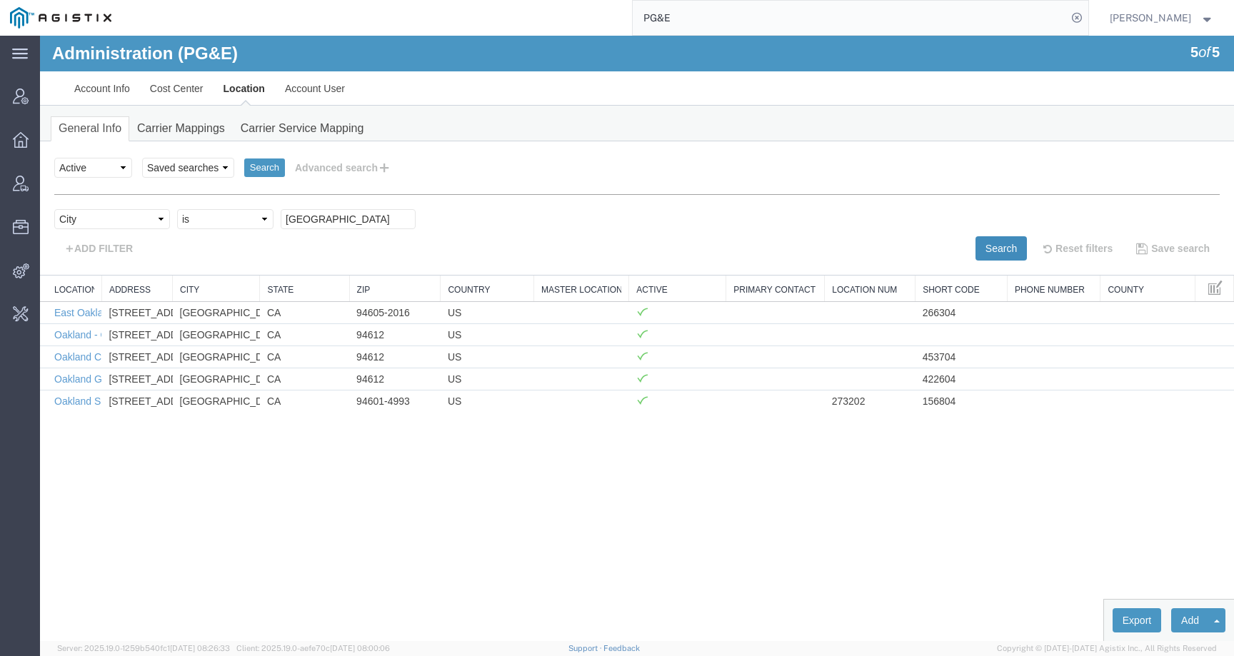
click at [975, 255] on button "Search" at bounding box center [1000, 248] width 51 height 24
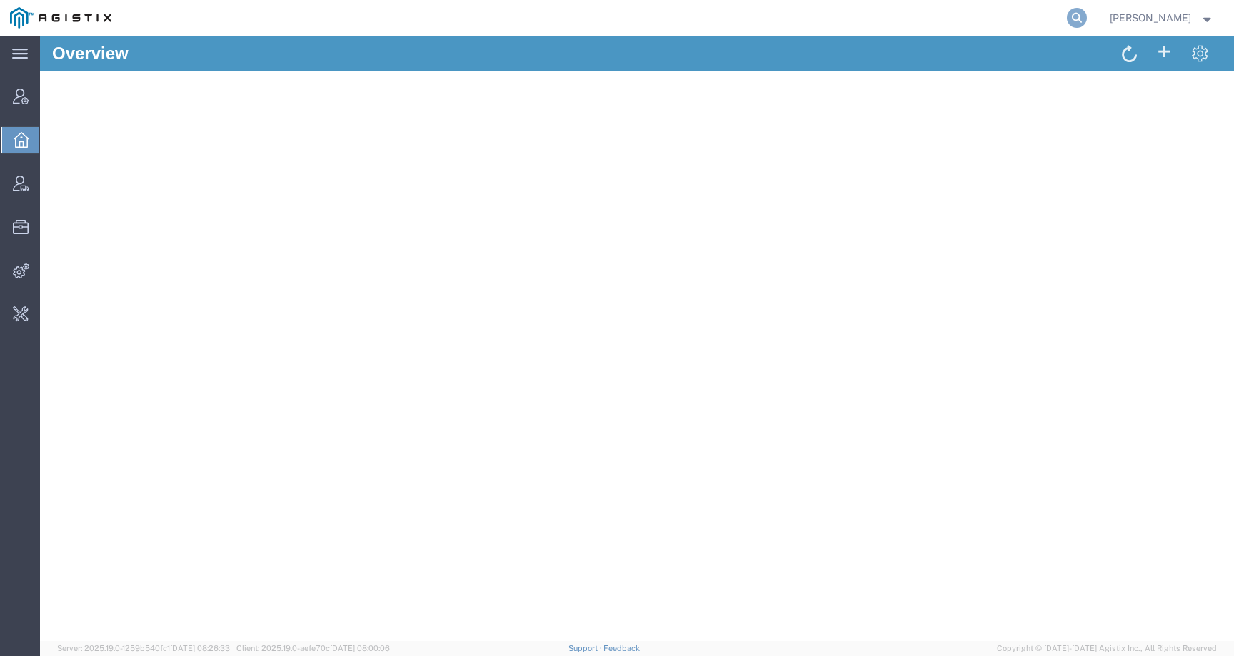
click at [1087, 19] on icon at bounding box center [1077, 18] width 20 height 20
click at [1039, 19] on input "search" at bounding box center [849, 18] width 434 height 34
paste input "56330447"
type input "56330447"
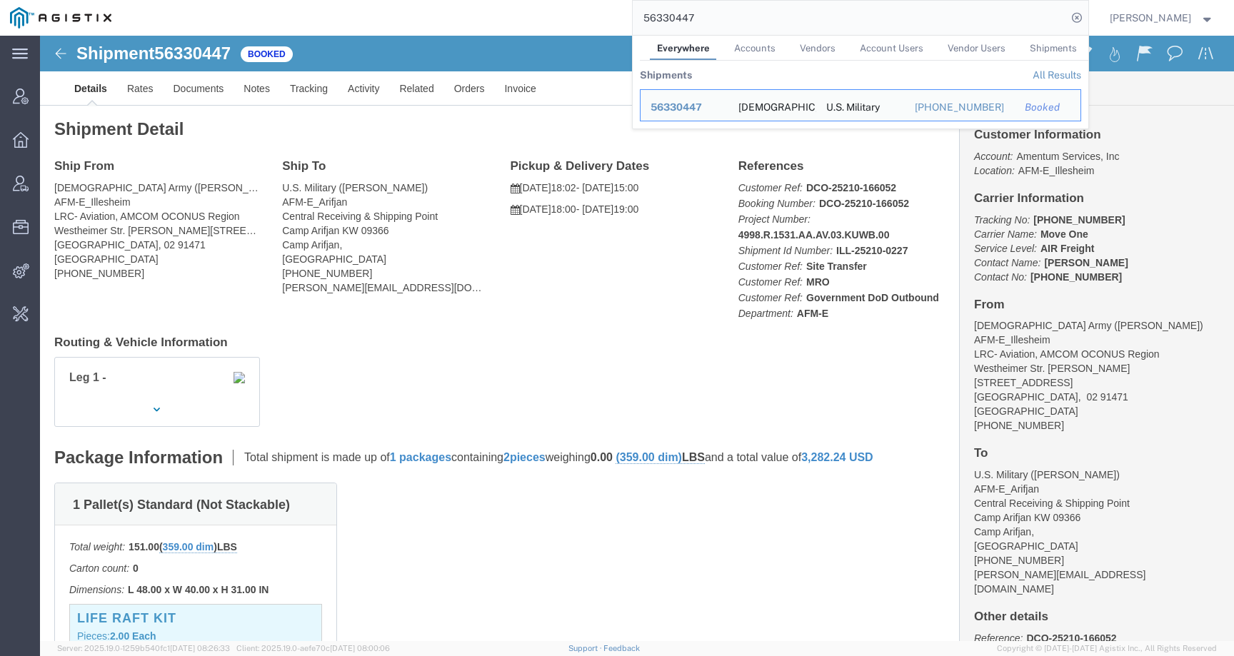
click div "Leg 1 -"
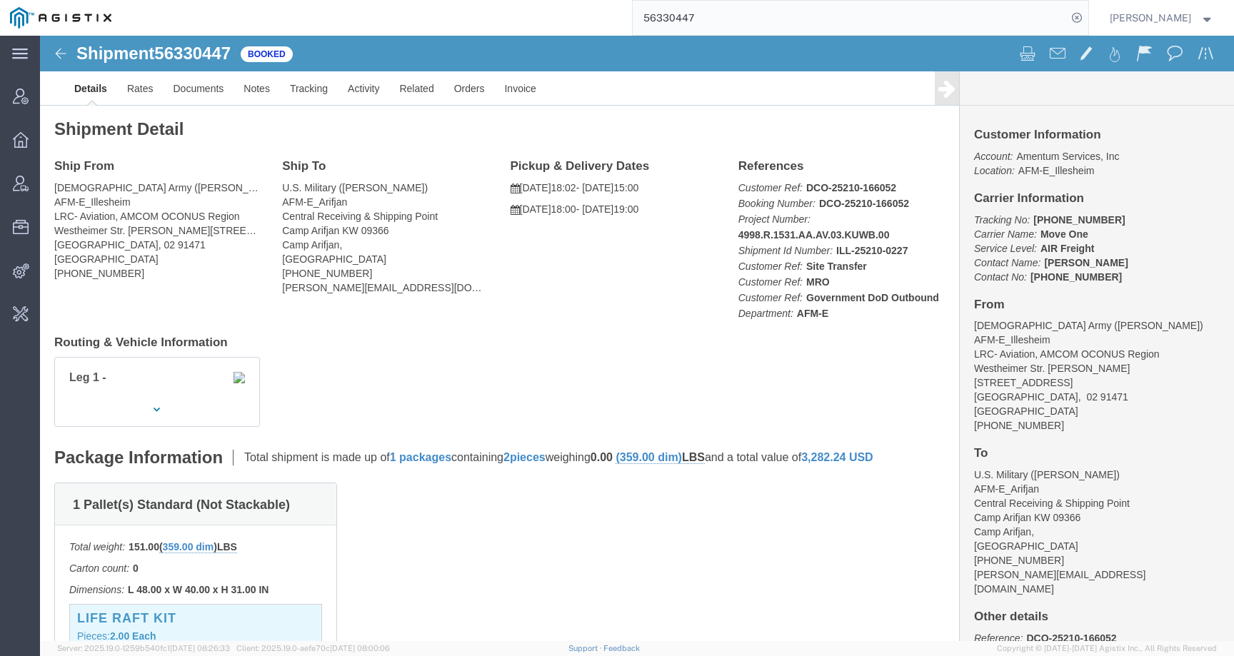
click at [737, 26] on input "56330447" at bounding box center [849, 18] width 434 height 34
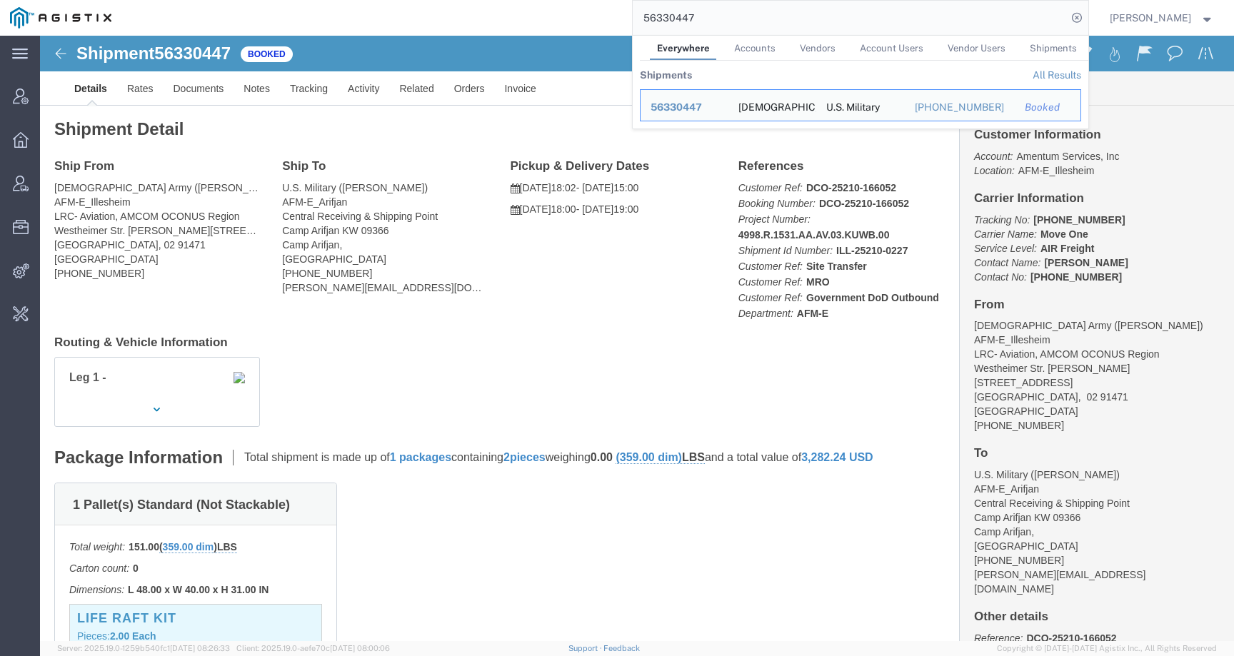
drag, startPoint x: 702, startPoint y: 19, endPoint x: 570, endPoint y: 19, distance: 132.1
click at [570, 19] on div "56330447 Everywhere Accounts Vendors Account Users Vendor Users Shipments Shipm…" at bounding box center [604, 18] width 967 height 36
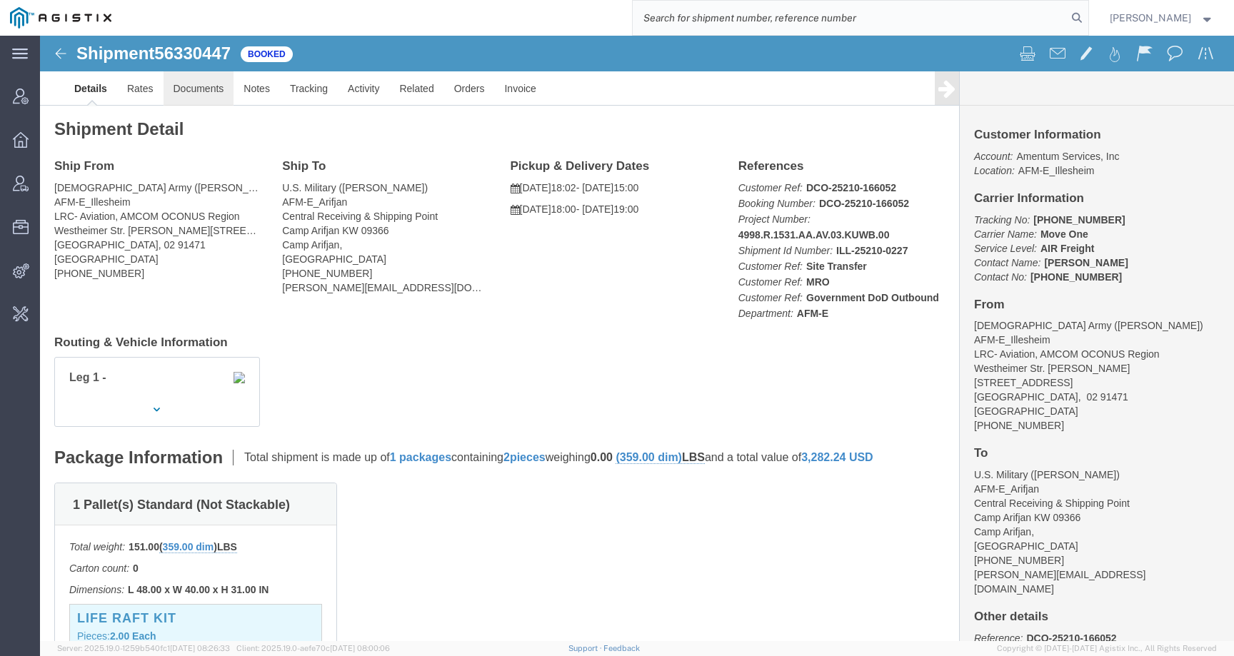
click link "Documents"
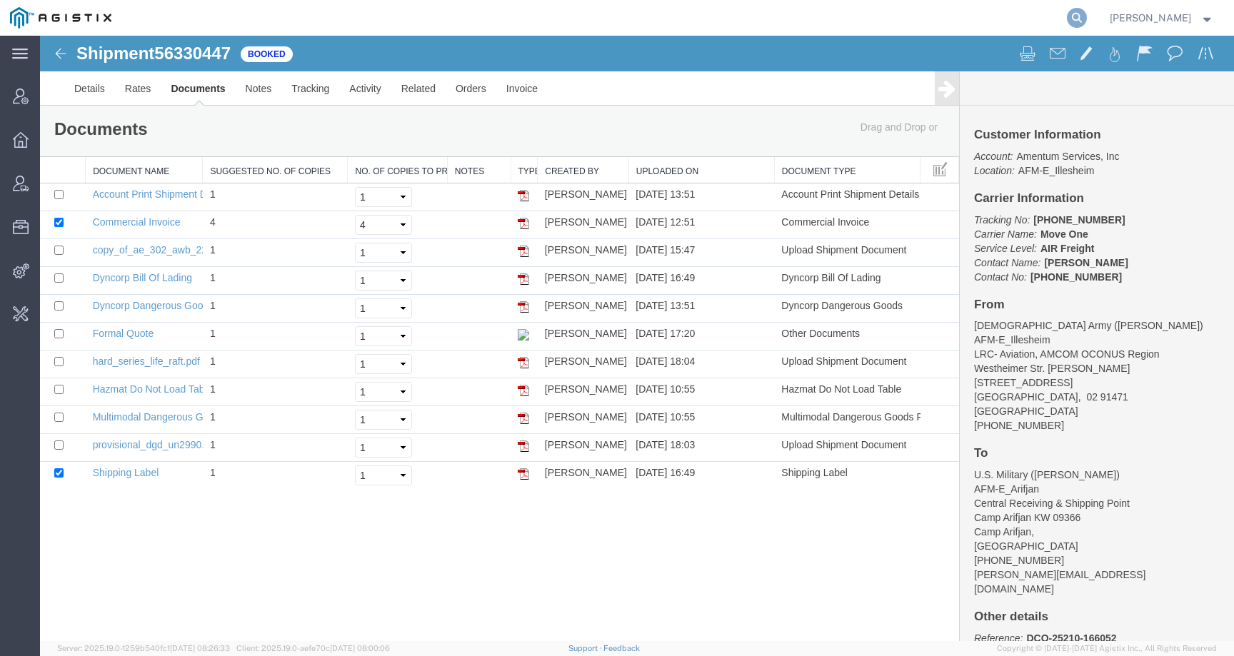
click at [1087, 10] on icon at bounding box center [1077, 18] width 20 height 20
click at [1042, 19] on input "search" at bounding box center [849, 18] width 434 height 34
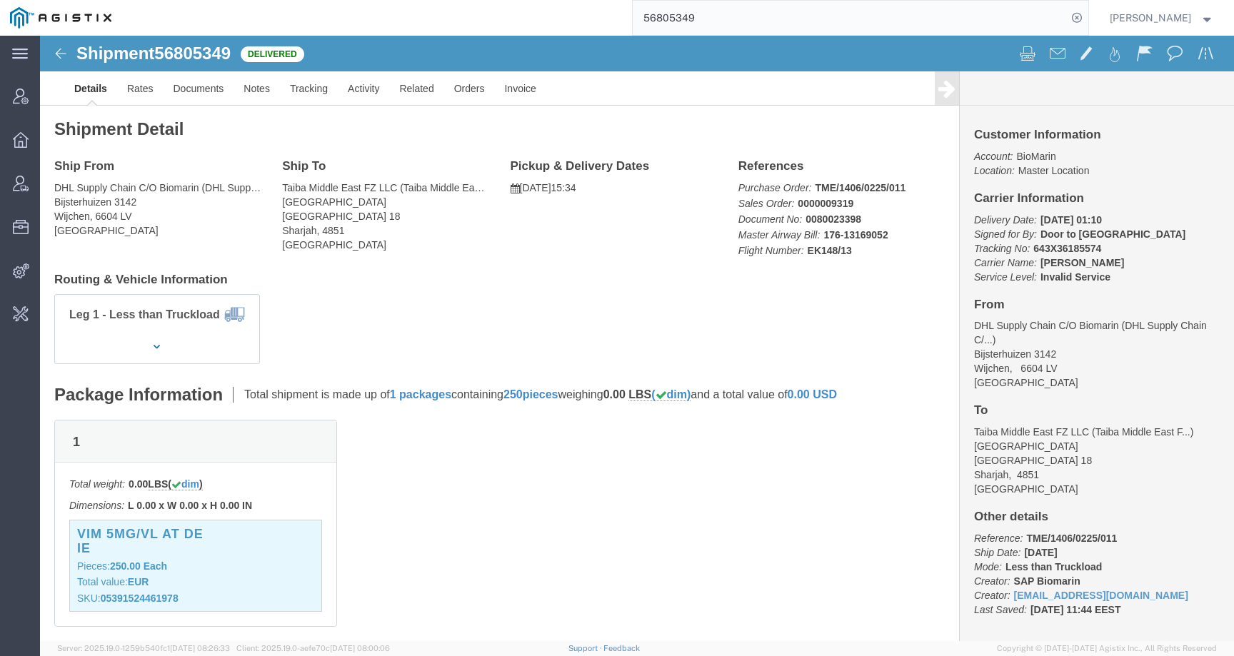
click div "VIM 5MG/VL AT DE IE Pieces: 250.00 Each Total value: EUR SKU: 05391524461978"
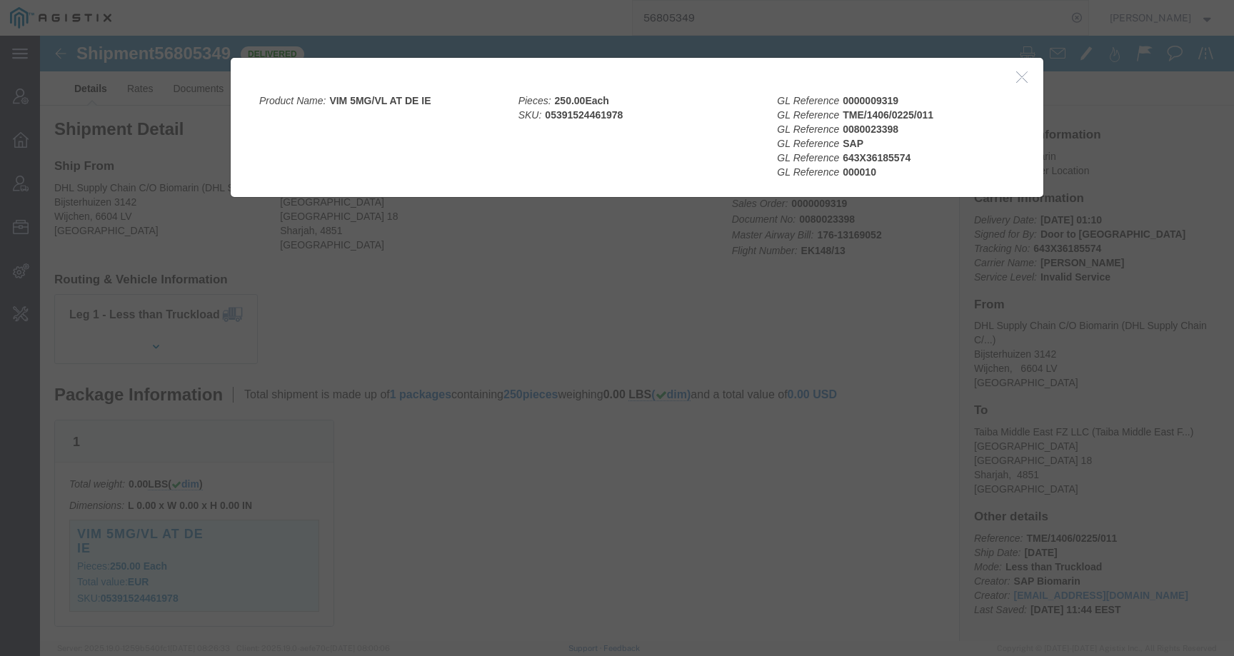
click div
click div "Product Name: VIM 5MG/VL AT DE IE Pieces: 250.00 Each SKU: 05391524461978 GL Re…"
click icon "button"
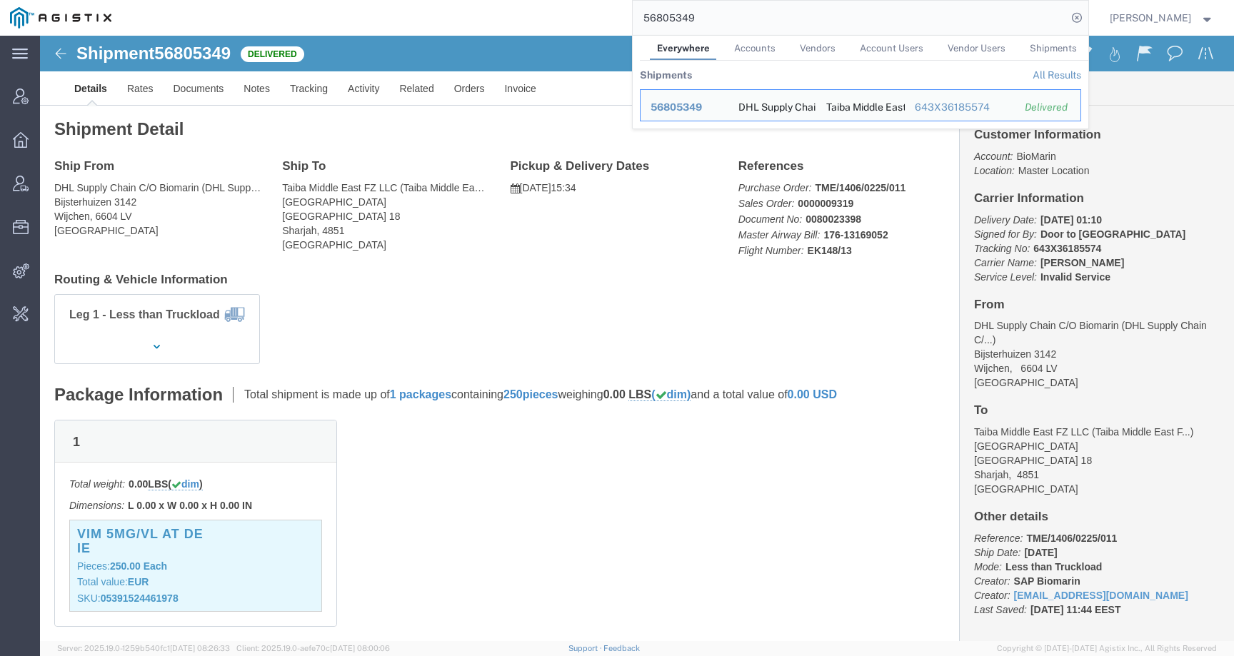
drag, startPoint x: 730, startPoint y: 19, endPoint x: 559, endPoint y: 19, distance: 171.3
click at [559, 19] on div "56805349 Everywhere Accounts Vendors Account Users Vendor Users Shipments Shipm…" at bounding box center [604, 18] width 967 height 36
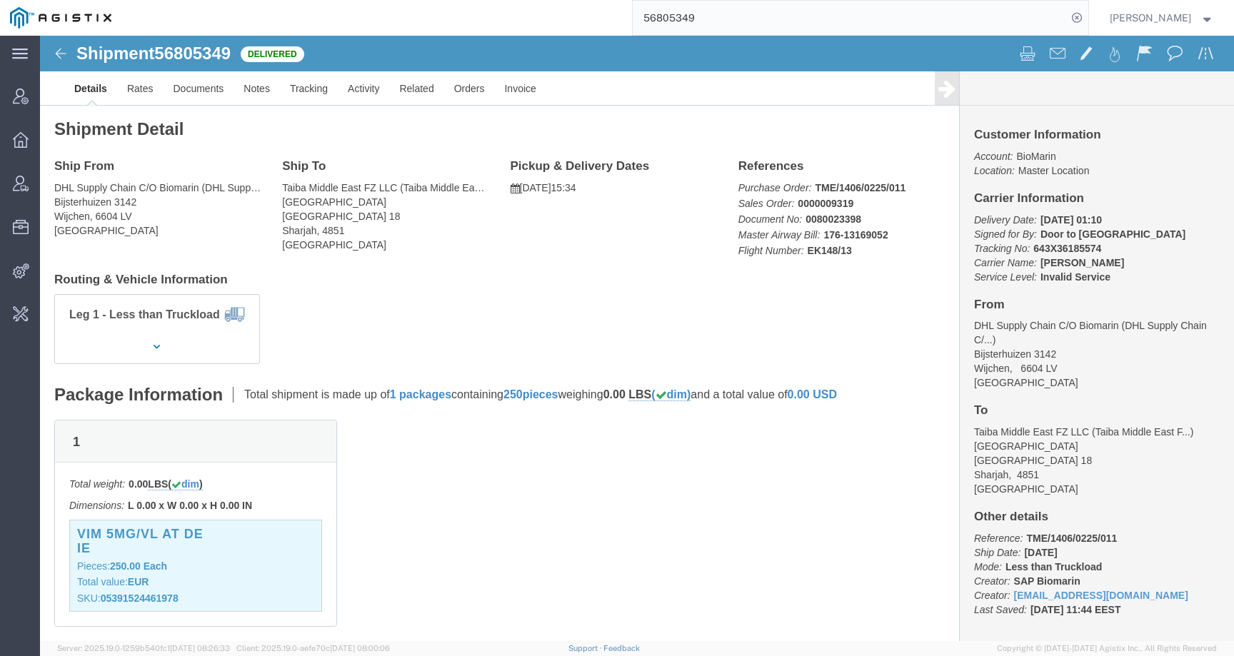
paste input "8"
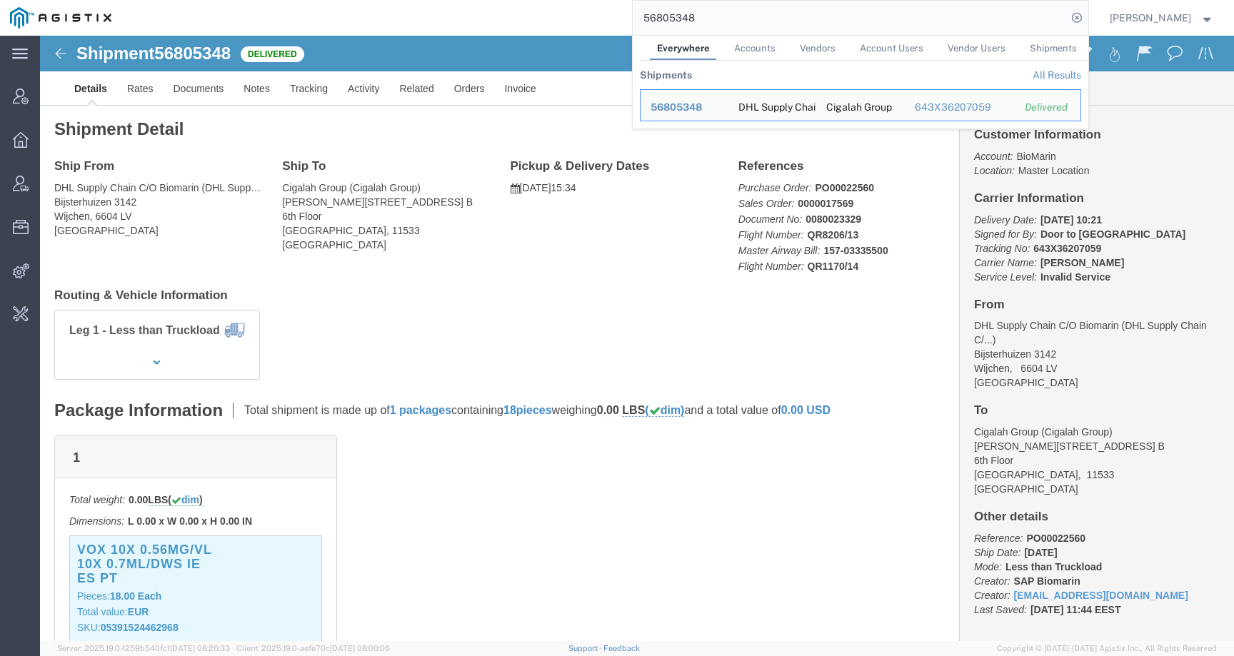
click div "Shipment Detail Ship From DHL Supply Chain C/O Biomarin (DHL Supply Chain C/O B…"
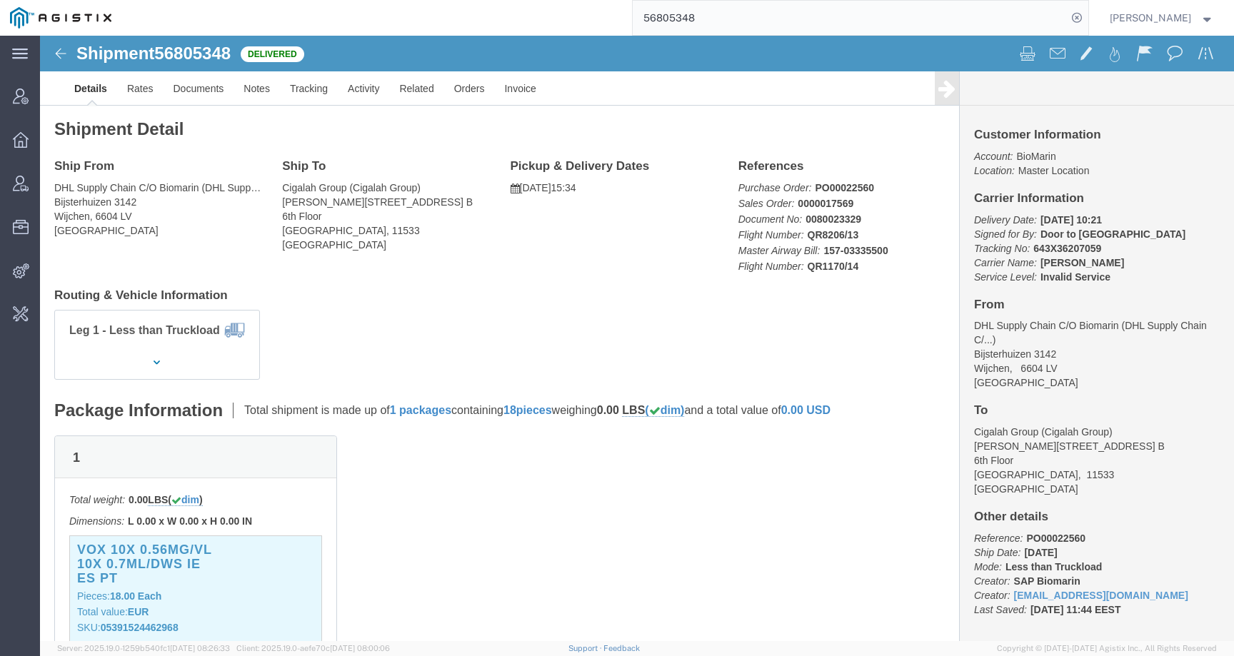
click h3 "VOX 10X 0.56MG/VL 10X 0.7ML/DWS IE ES PT"
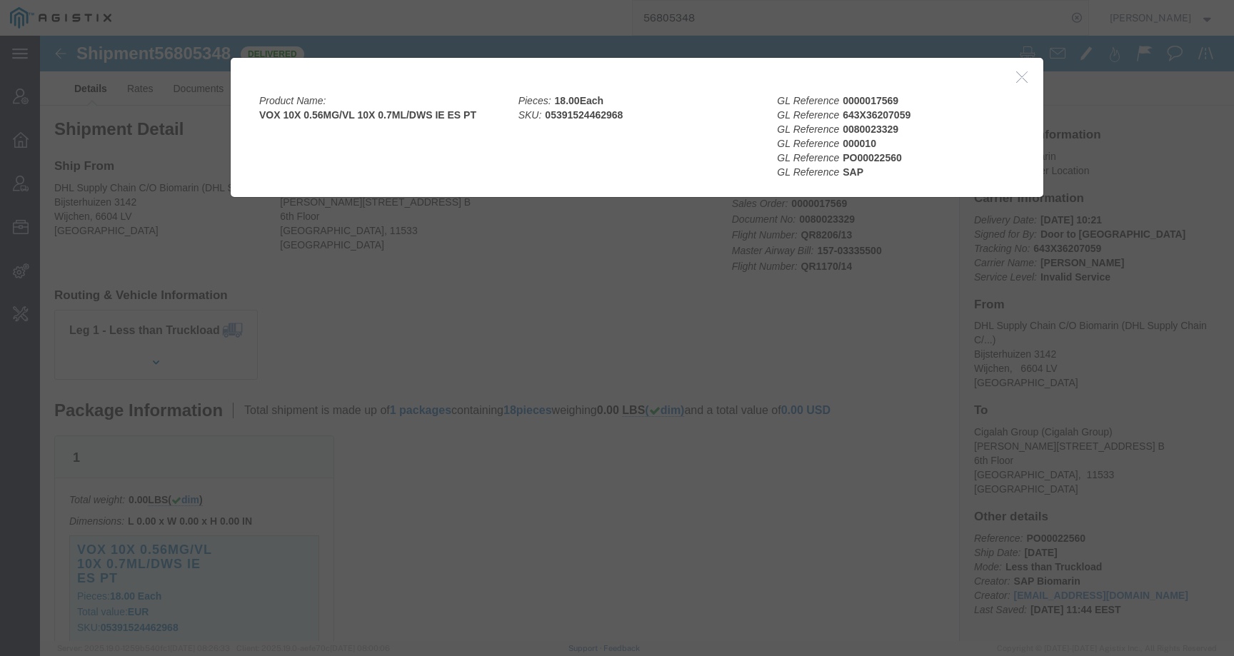
drag, startPoint x: 423, startPoint y: 382, endPoint x: 424, endPoint y: 337, distance: 45.0
click div
click button "button"
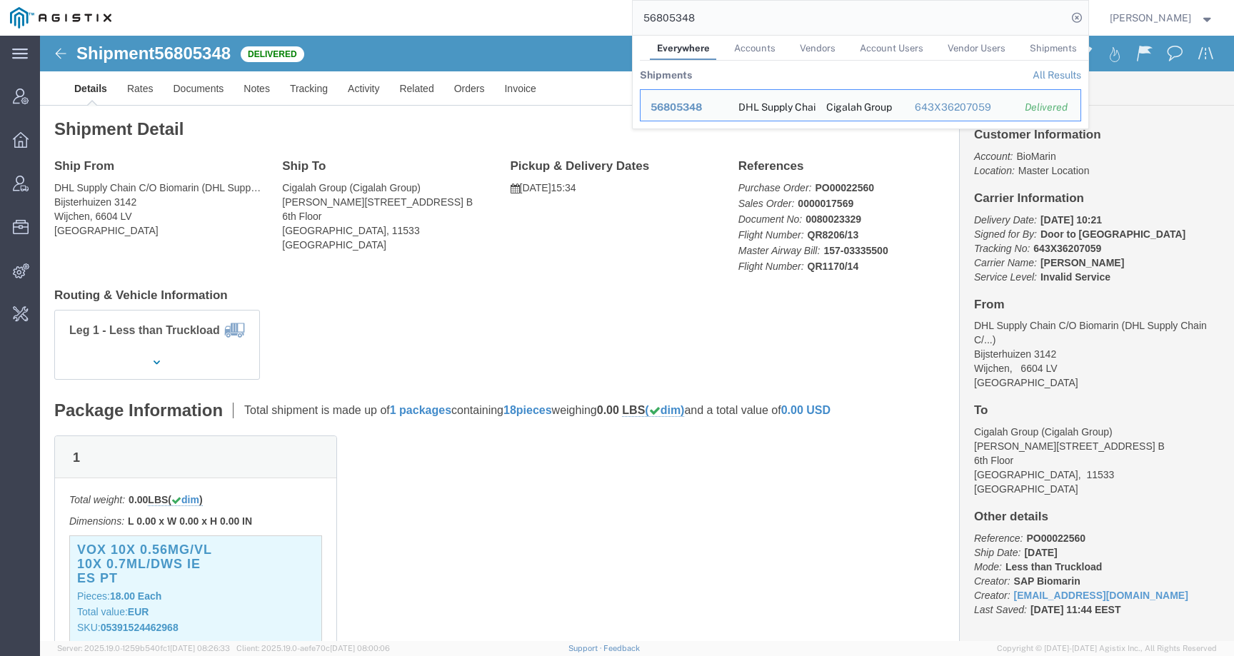
drag, startPoint x: 721, startPoint y: 21, endPoint x: 595, endPoint y: 21, distance: 126.4
click at [595, 21] on div "56805348 Everywhere Accounts Vendors Account Users Vendor Users Shipments Shipm…" at bounding box center [604, 18] width 967 height 36
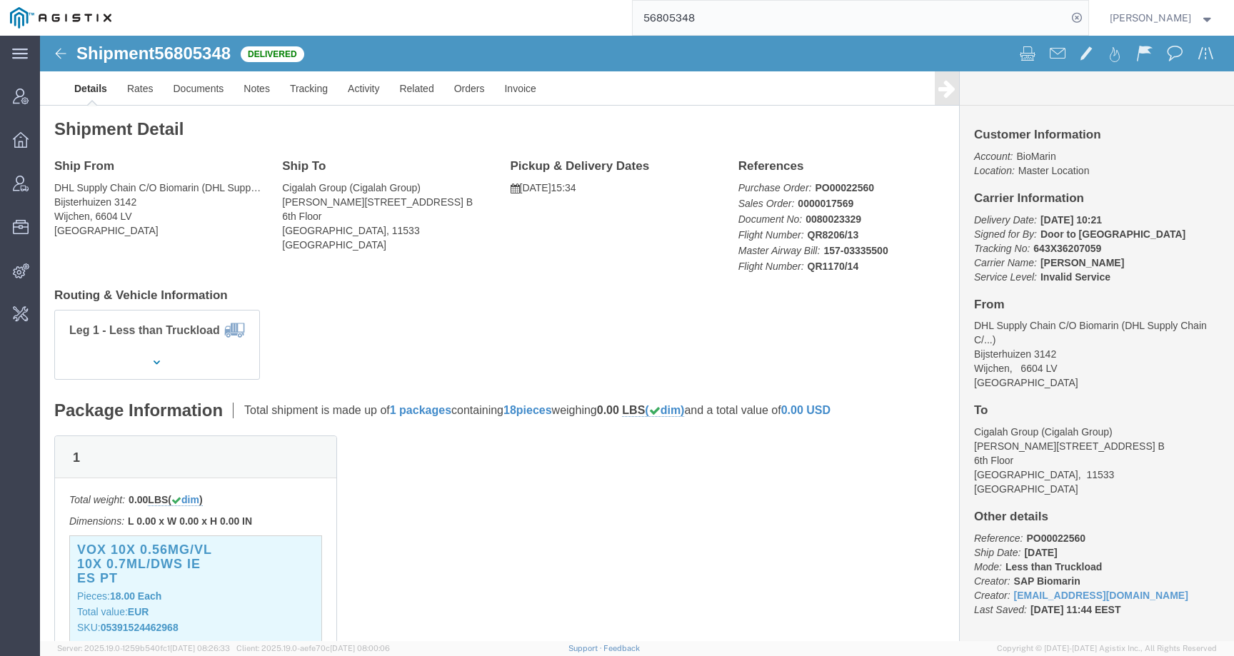
paste input "5"
click div "VIM 5MG/VL AT DE IE Pieces: 288.00 Each Total value: EUR SKU: 05391524461978"
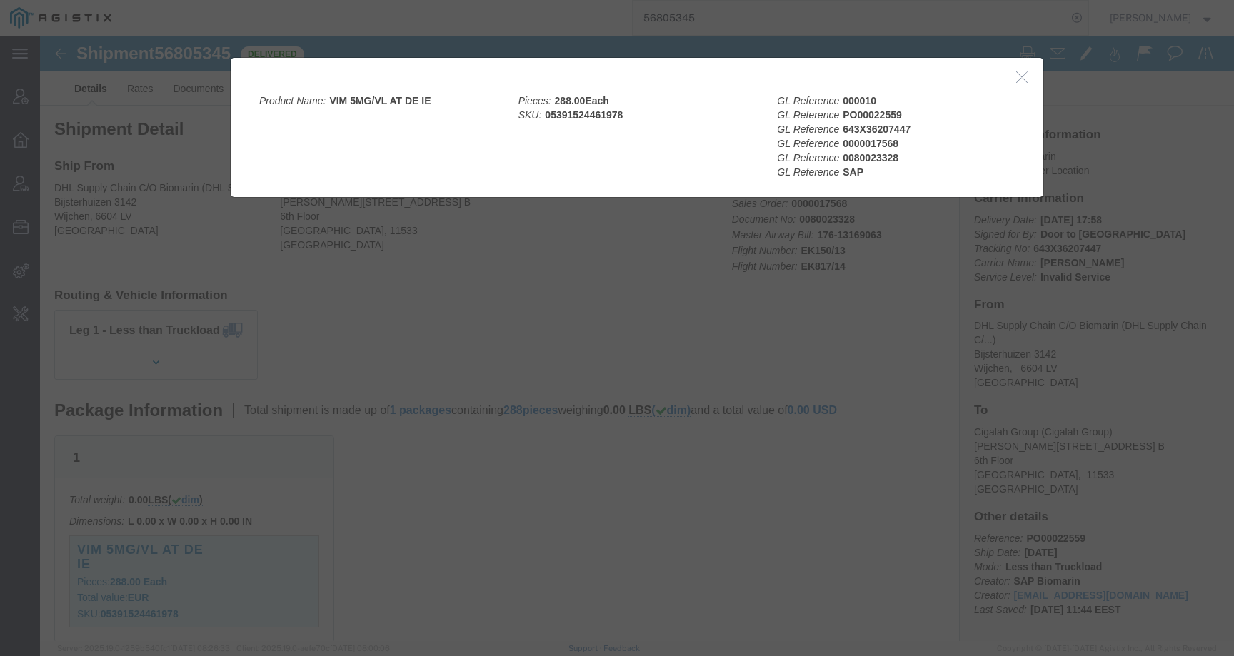
click div
click icon "button"
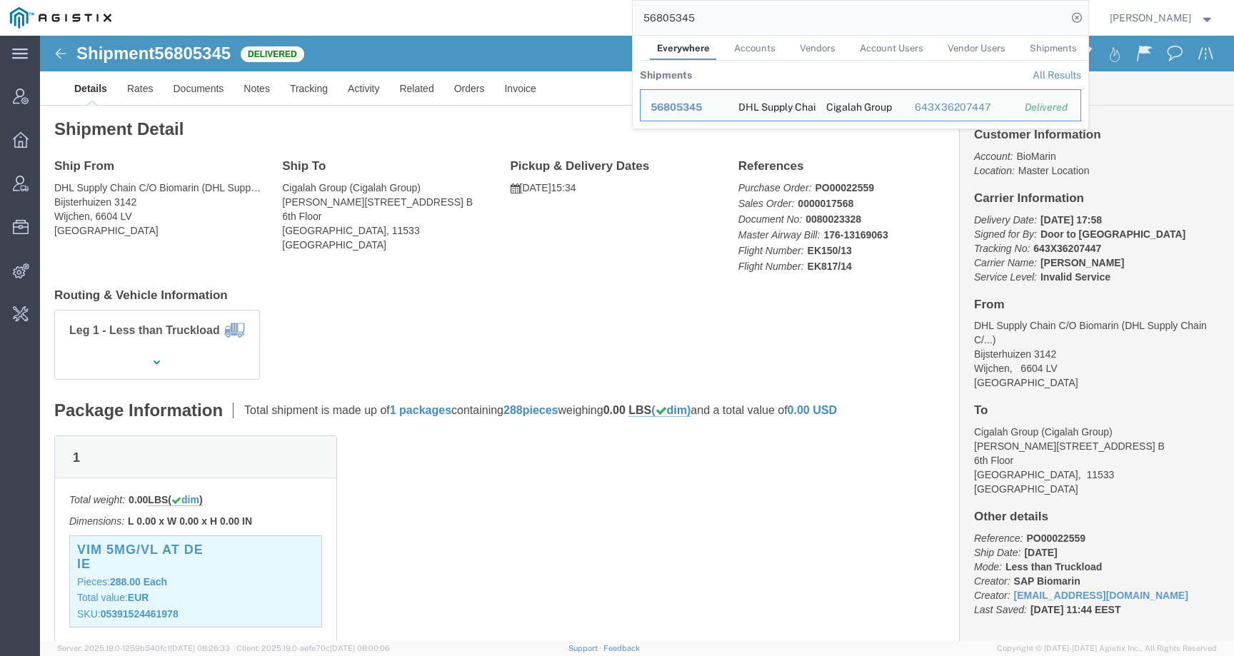
drag, startPoint x: 722, startPoint y: 17, endPoint x: 563, endPoint y: 16, distance: 159.9
click at [563, 17] on div "56805345 Everywhere Accounts Vendors Account Users Vendor Users Shipments Shipm…" at bounding box center [604, 18] width 967 height 36
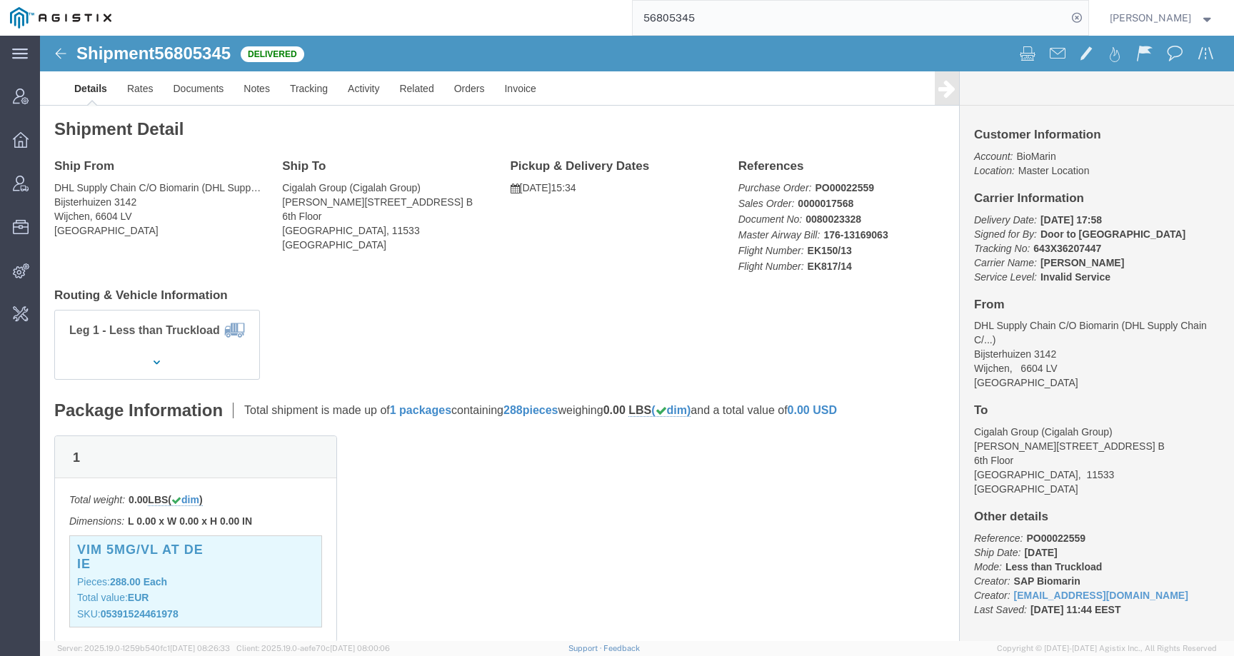
paste input "790766"
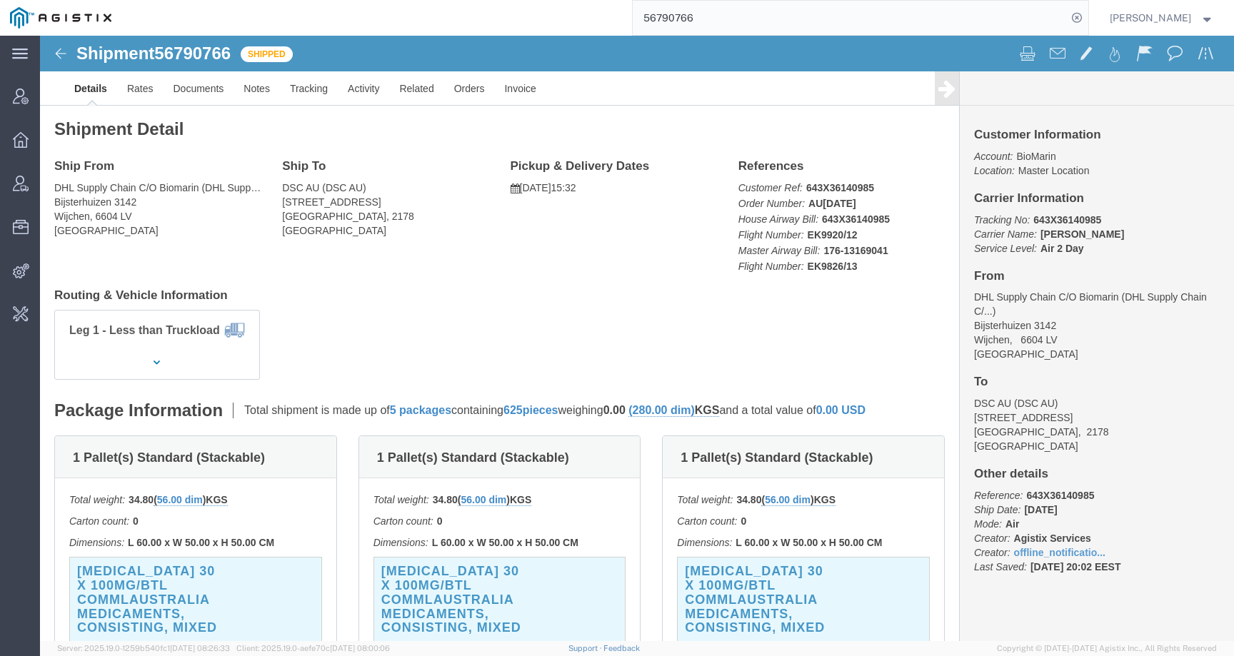
click h3 "KUVAN 30 X 100MG/BTL COMMLAUSTRALIA Medicaments, consisting, mixed"
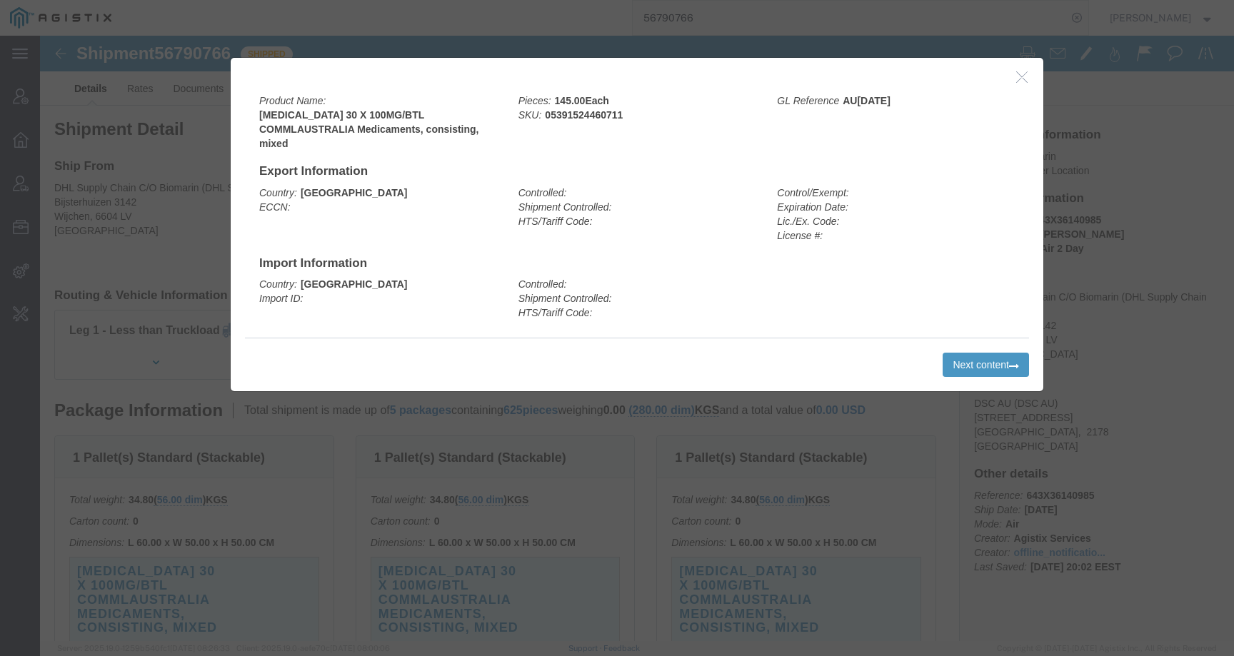
click div
click icon "button"
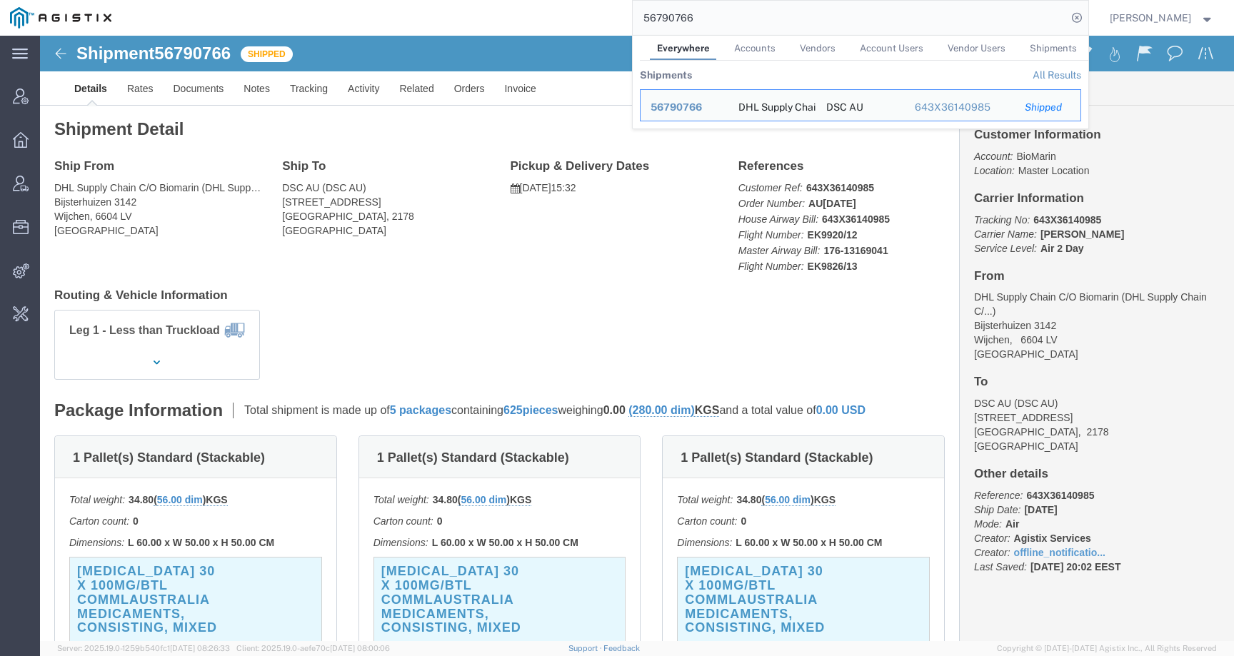
drag, startPoint x: 688, startPoint y: 19, endPoint x: 587, endPoint y: 17, distance: 101.4
click at [587, 17] on div "56790766 Everywhere Accounts Vendors Account Users Vendor Users Shipments Shipm…" at bounding box center [604, 18] width 967 height 36
paste input "43899"
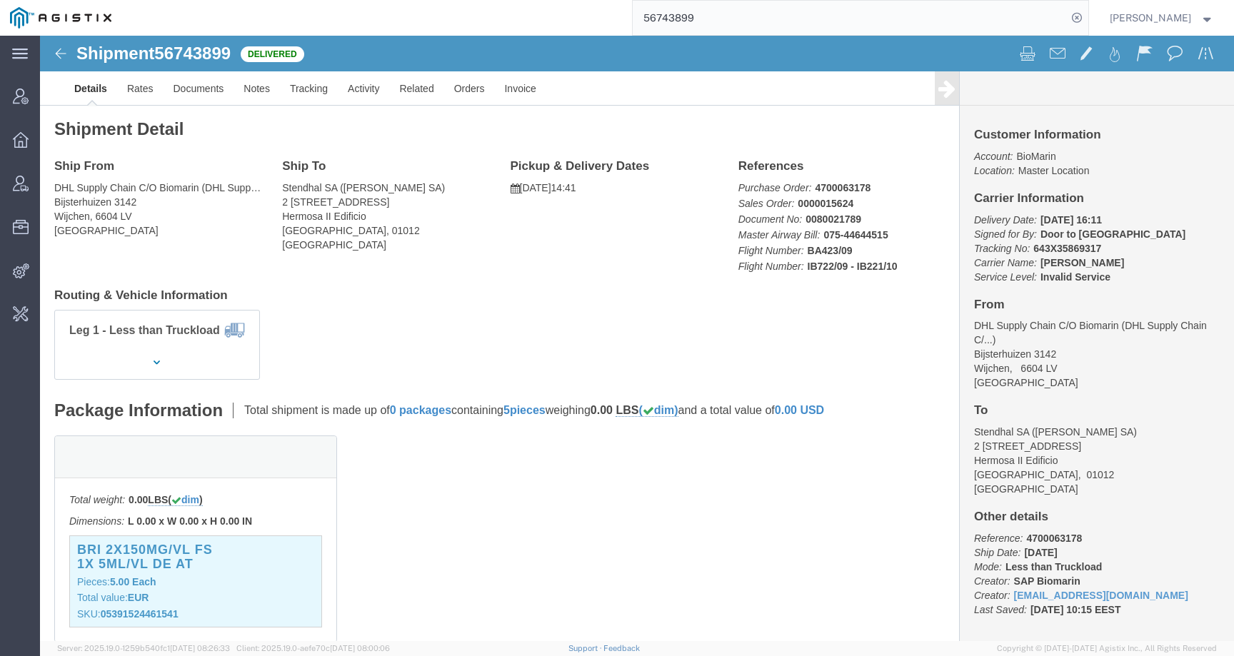
click h3 "BRI 2X150MG/VL FS 1X 5ML/VL DE AT"
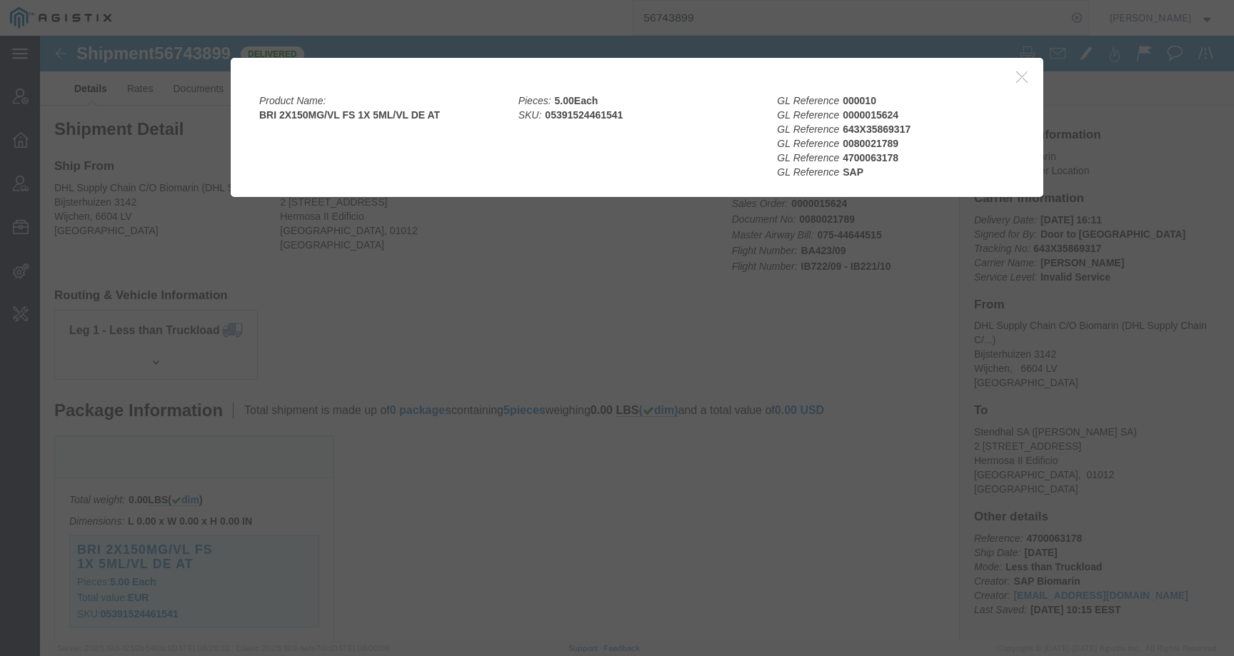
click div
click h2
drag, startPoint x: 519, startPoint y: 9, endPoint x: 554, endPoint y: 1, distance: 36.0
click div
click icon "button"
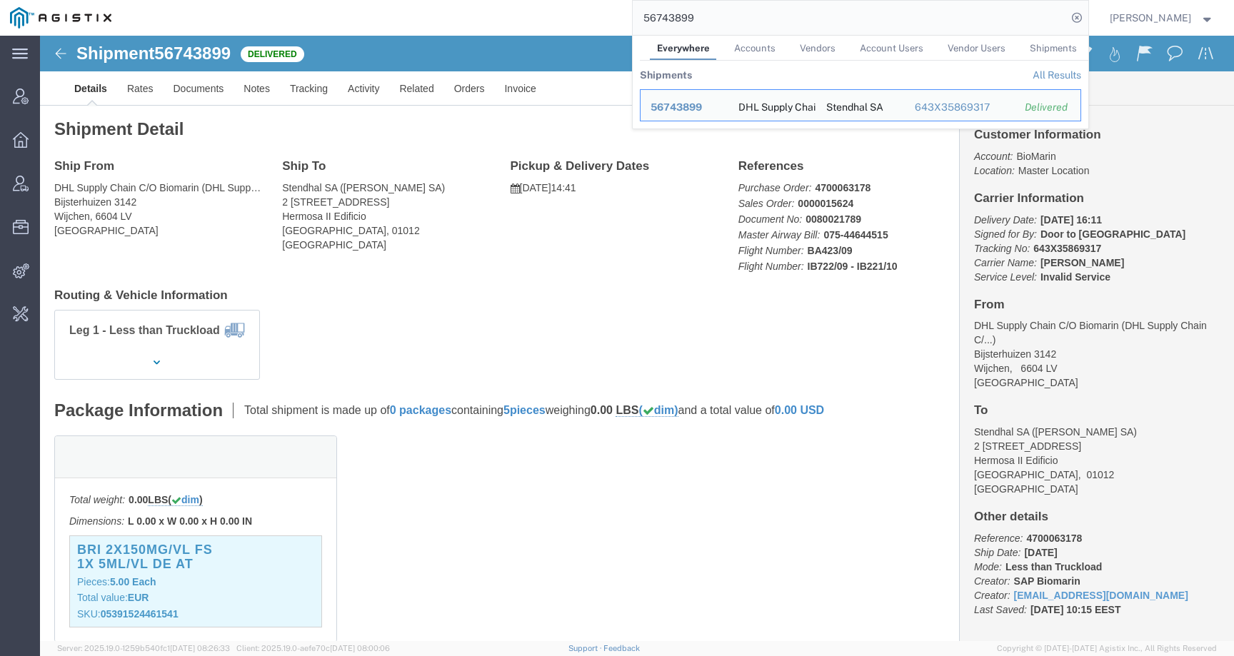
drag, startPoint x: 733, startPoint y: 14, endPoint x: 554, endPoint y: 14, distance: 179.2
click at [554, 14] on div "56743899 Everywhere Accounts Vendors Account Users Vendor Users Shipments Shipm…" at bounding box center [604, 18] width 967 height 36
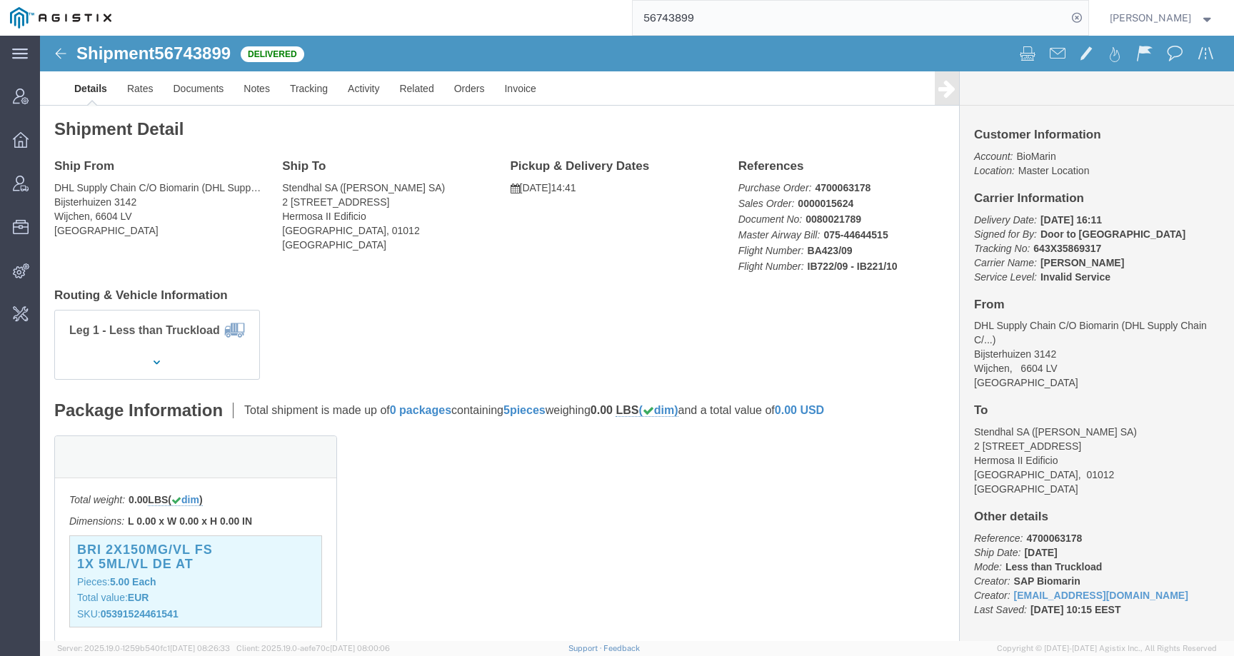
paste input "90766"
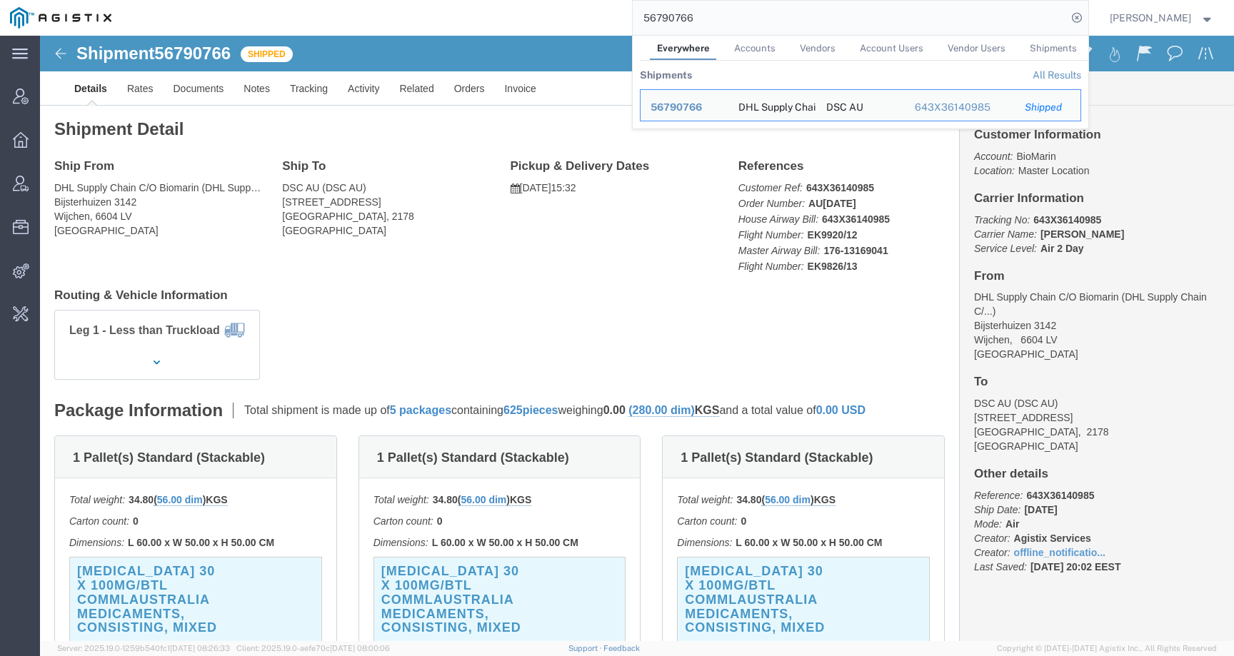
drag, startPoint x: 737, startPoint y: 20, endPoint x: 560, endPoint y: 20, distance: 177.0
click at [560, 20] on div "56790766 Everywhere Accounts Vendors Account Users Vendor Users Shipments Shipm…" at bounding box center [604, 18] width 967 height 36
paste input "3598471684"
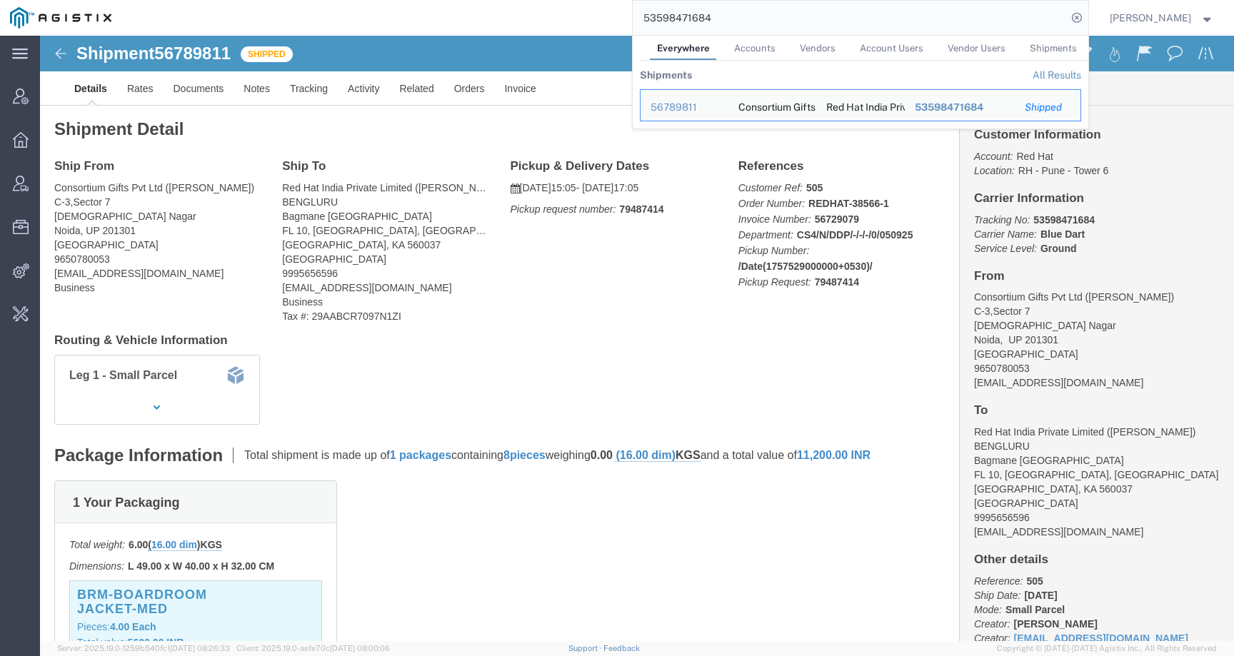
click div "Ship From Consortium Gifts Pvt Ltd (Zeeshan) C-3,Sector 7 Gautam Buddha Nagar N…"
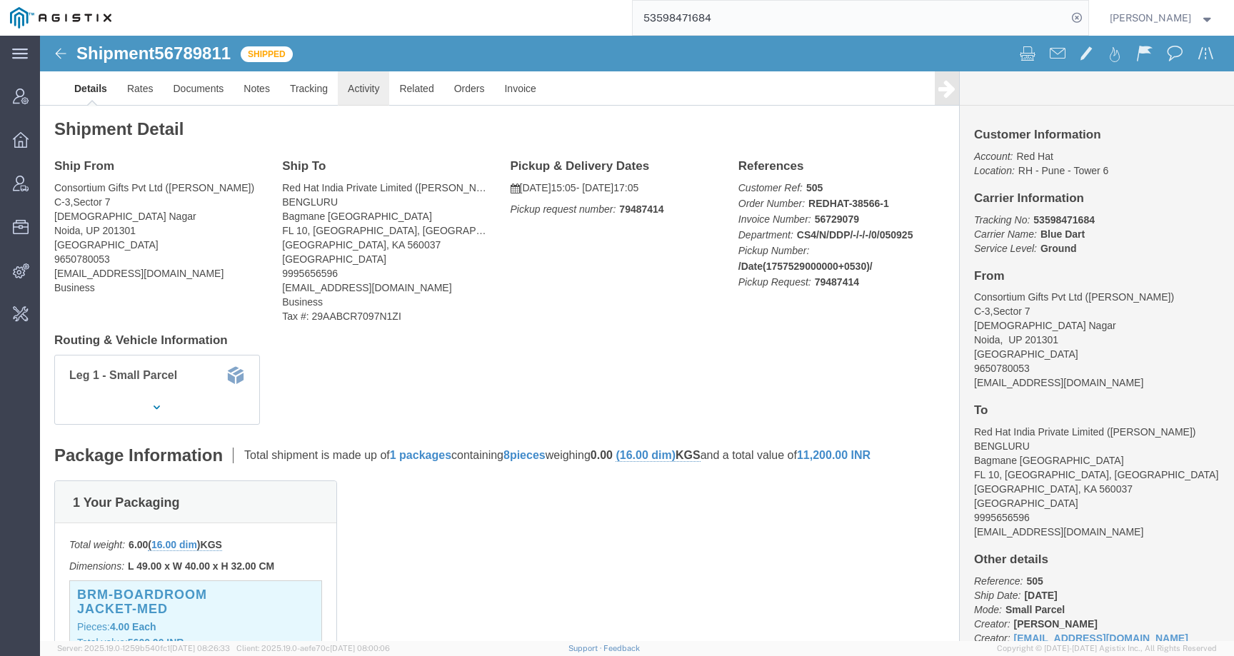
click link "Activity"
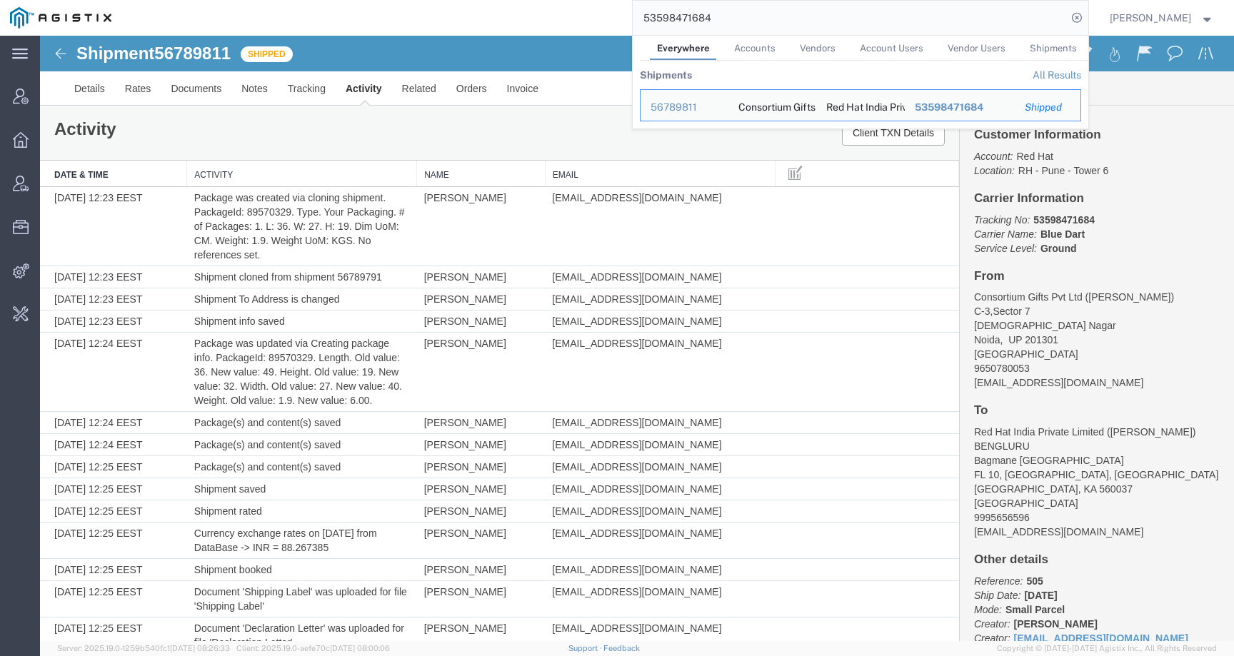
drag, startPoint x: 747, startPoint y: 9, endPoint x: 527, endPoint y: 15, distance: 219.9
click at [527, 15] on div "53598471684 Everywhere Accounts Vendors Account Users Vendor Users Shipments Sh…" at bounding box center [604, 18] width 967 height 36
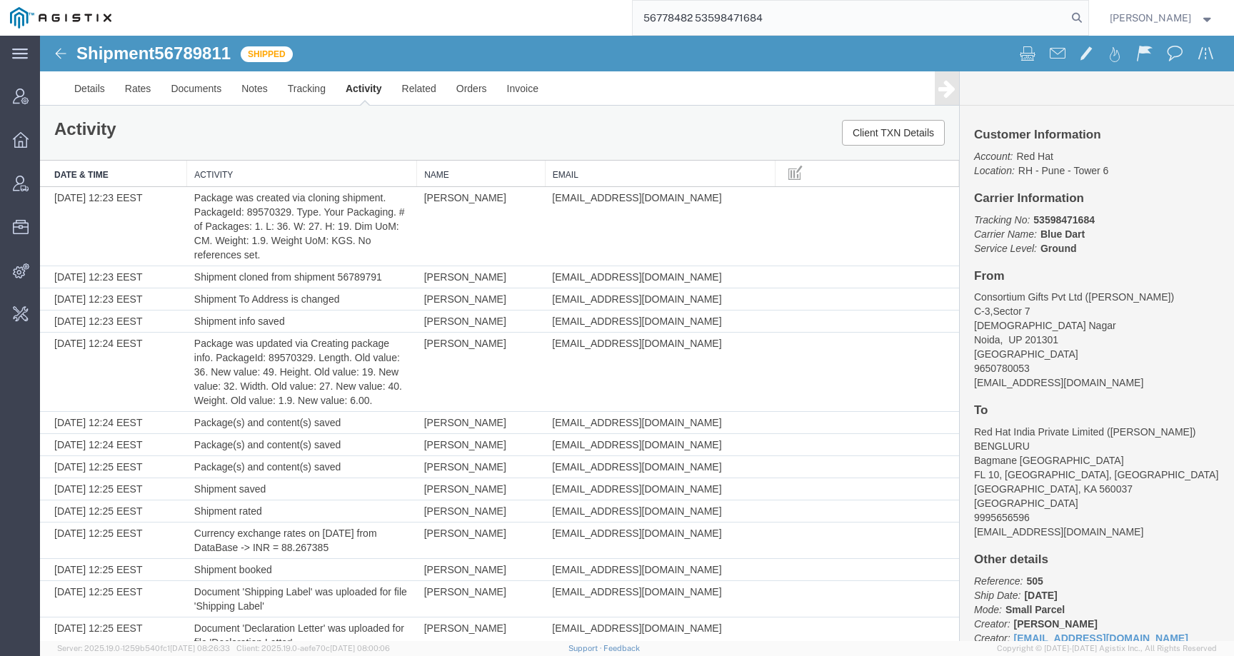
drag, startPoint x: 785, startPoint y: 24, endPoint x: 476, endPoint y: 21, distance: 308.4
click at [476, 21] on div "56778482 53598471684" at bounding box center [604, 18] width 967 height 36
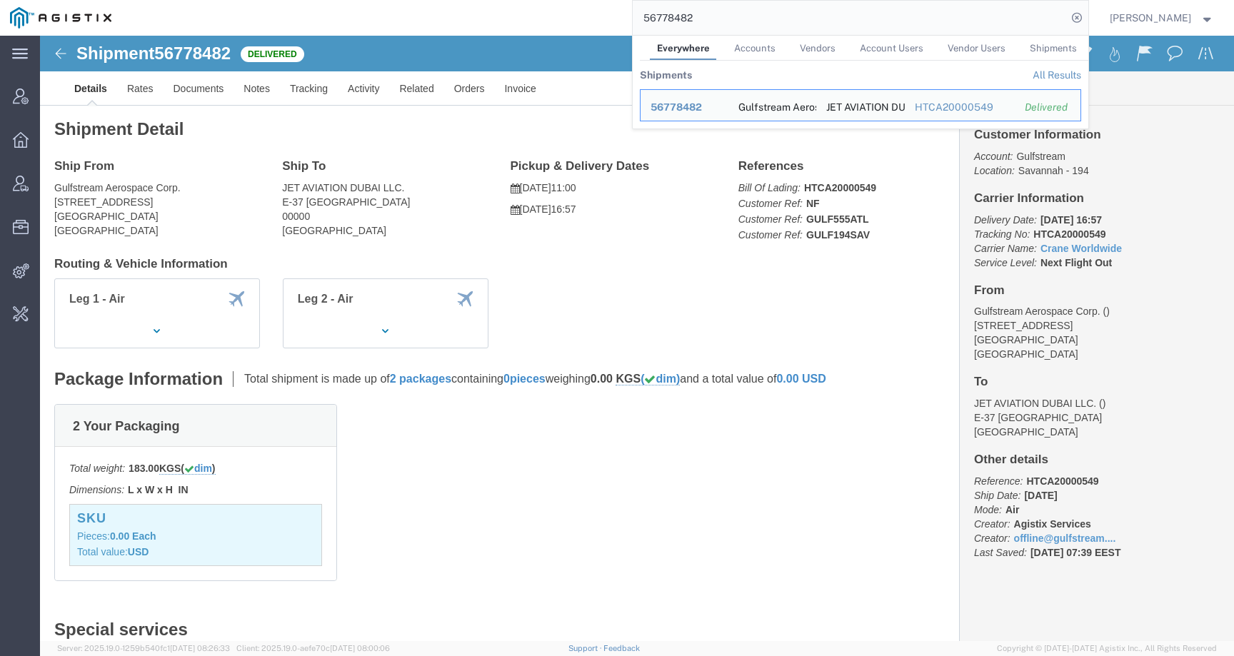
click div "Leg 1 - Air Leg 2 - Air"
drag, startPoint x: 717, startPoint y: 11, endPoint x: 753, endPoint y: 29, distance: 40.9
click at [753, 29] on input "56778482" at bounding box center [849, 18] width 434 height 34
paste input "20250913030213"
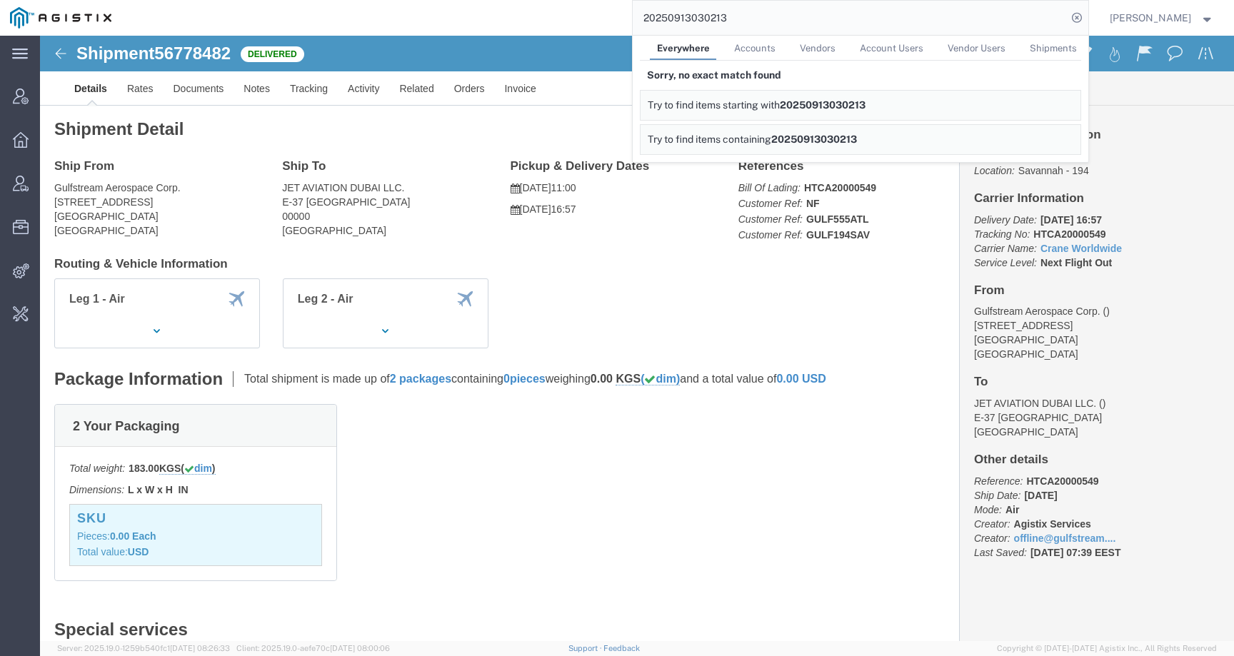
drag, startPoint x: 755, startPoint y: 17, endPoint x: 539, endPoint y: 14, distance: 216.3
click at [539, 14] on div "20250913030213 Everywhere Accounts Vendors Account Users Vendor Users Shipments…" at bounding box center [604, 18] width 967 height 36
paste input "0059886"
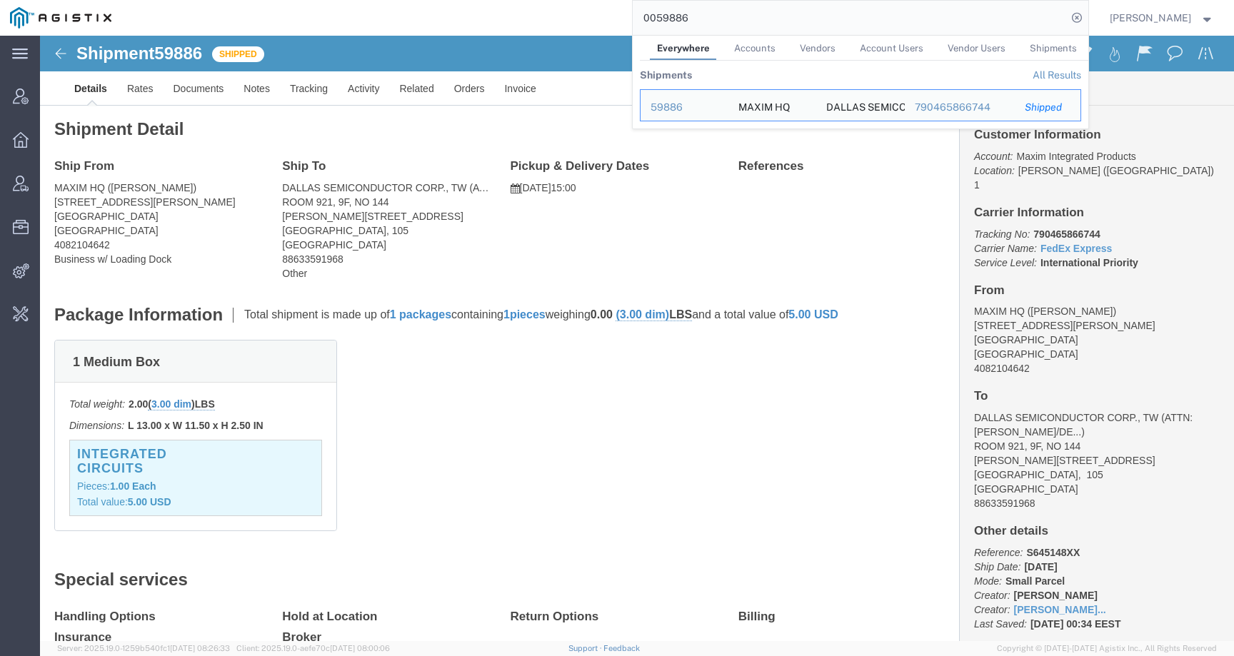
drag, startPoint x: 726, startPoint y: 21, endPoint x: 566, endPoint y: 8, distance: 160.4
click at [566, 8] on div "0059886 Everywhere Accounts Vendors Account Users Vendor Users Shipments Shipme…" at bounding box center [604, 18] width 967 height 36
paste input "5776377401"
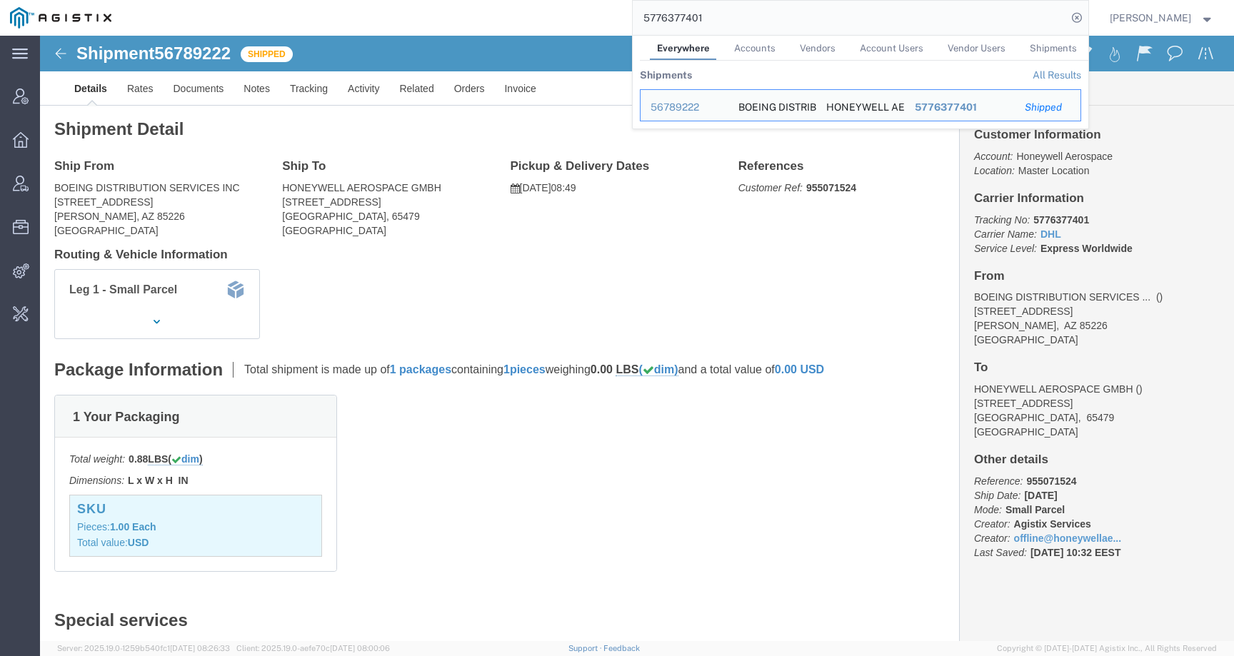
click div "Leg 1 - Small Parcel"
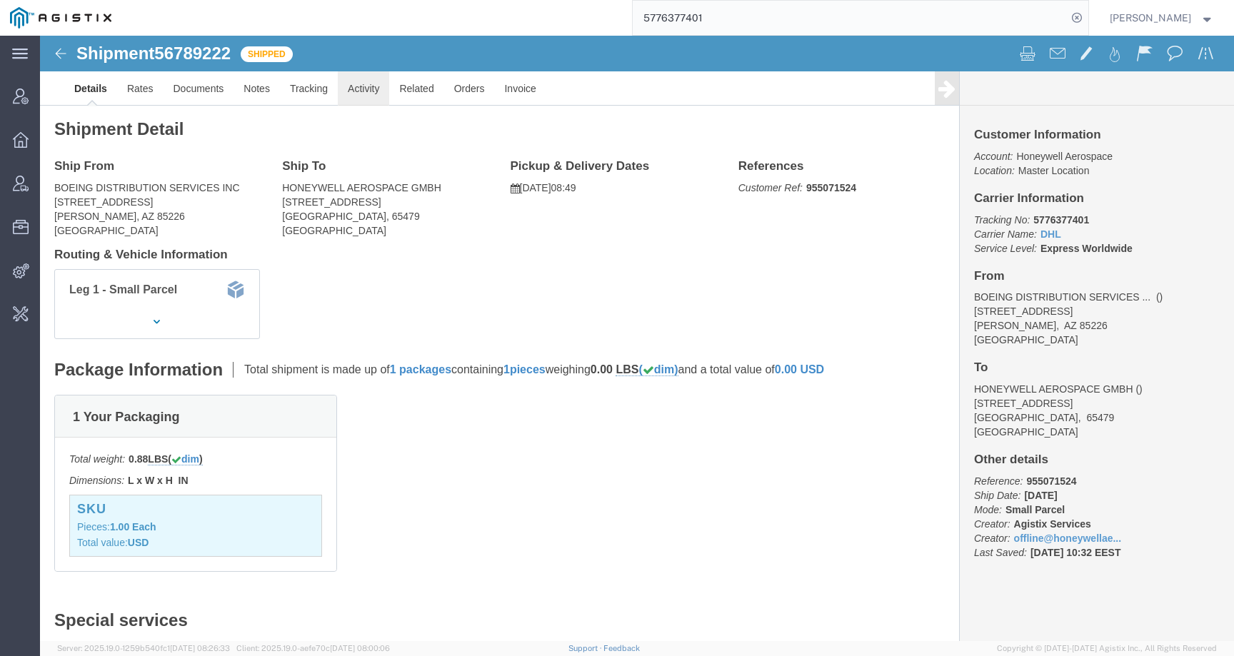
click link "Activity"
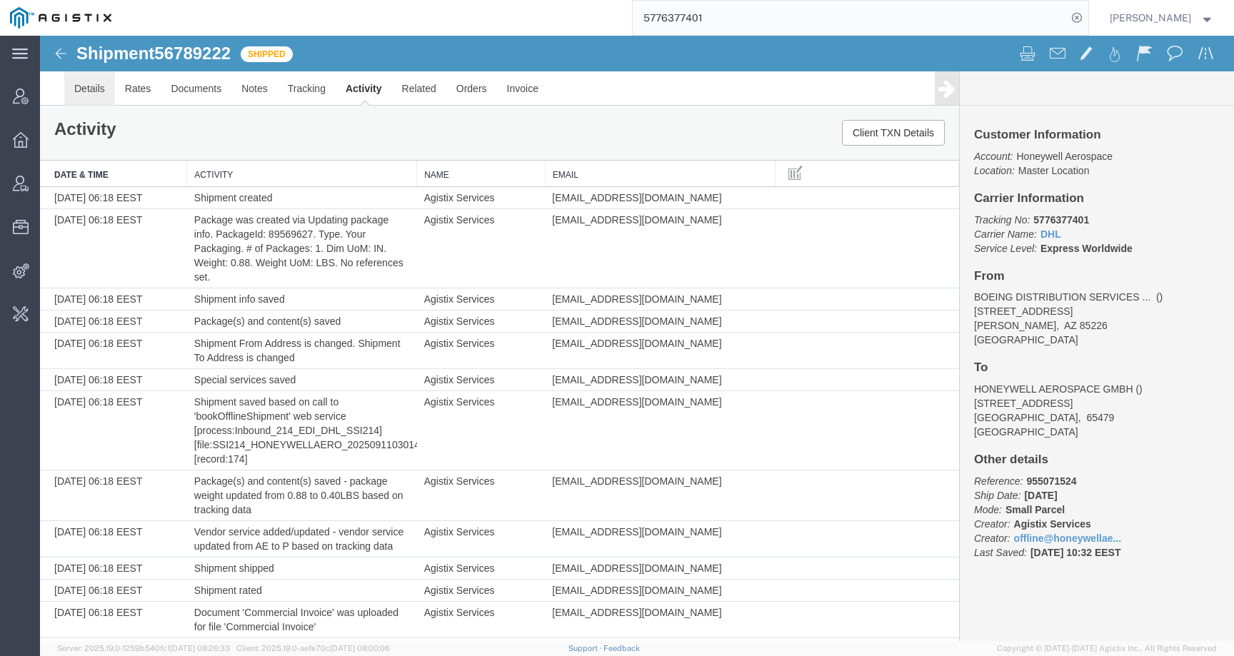
click at [92, 93] on link "Details" at bounding box center [89, 88] width 51 height 34
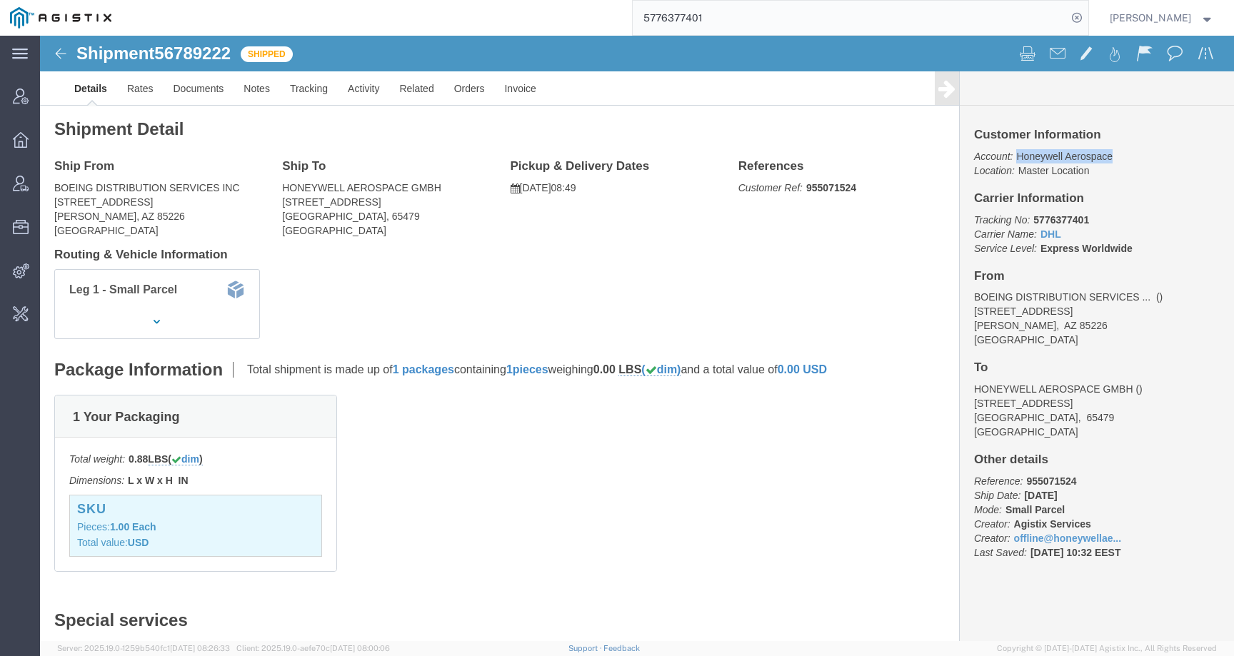
drag, startPoint x: 967, startPoint y: 116, endPoint x: 1080, endPoint y: 116, distance: 112.8
click p "Account: Honeywell Aerospace Location: Master Location"
copy span "Honeywell Aerospace"
click div "Shipment 56789222 41 of 41 Shipped Details Rates Documents Notes Tracking Activ…"
click span "56789222"
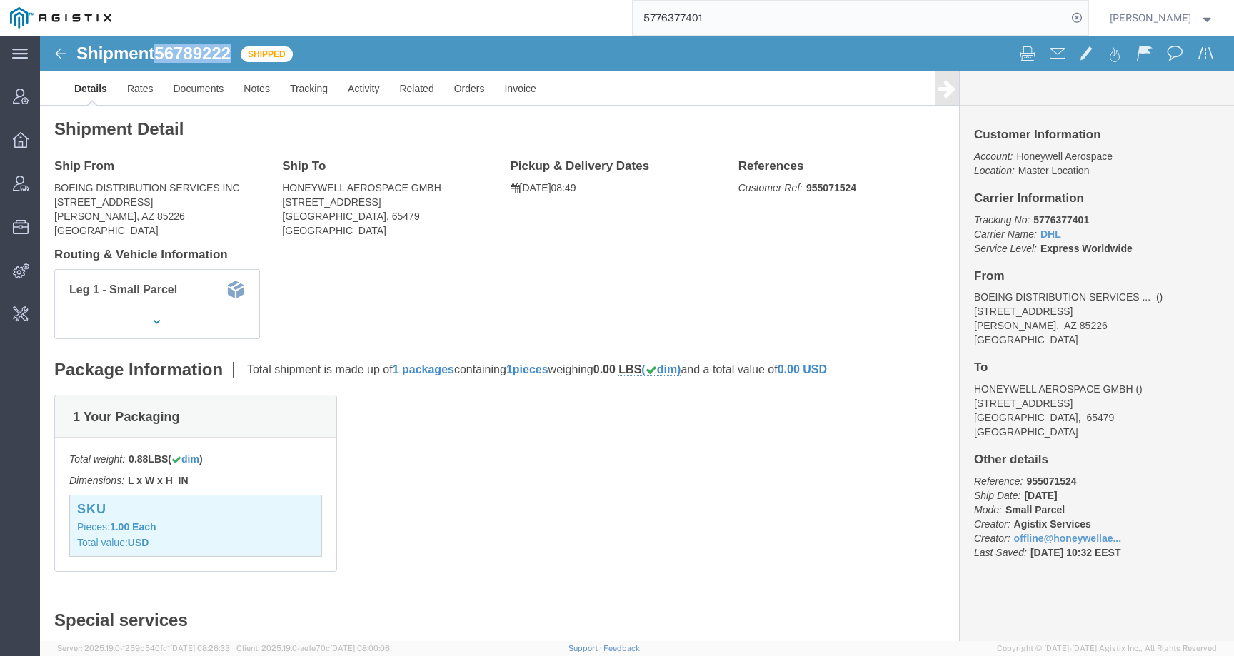
click span "56789222"
copy span "56789222"
drag, startPoint x: 738, startPoint y: 20, endPoint x: 595, endPoint y: 20, distance: 143.5
click at [596, 20] on div "5776377401" at bounding box center [604, 18] width 967 height 36
paste input "6818042"
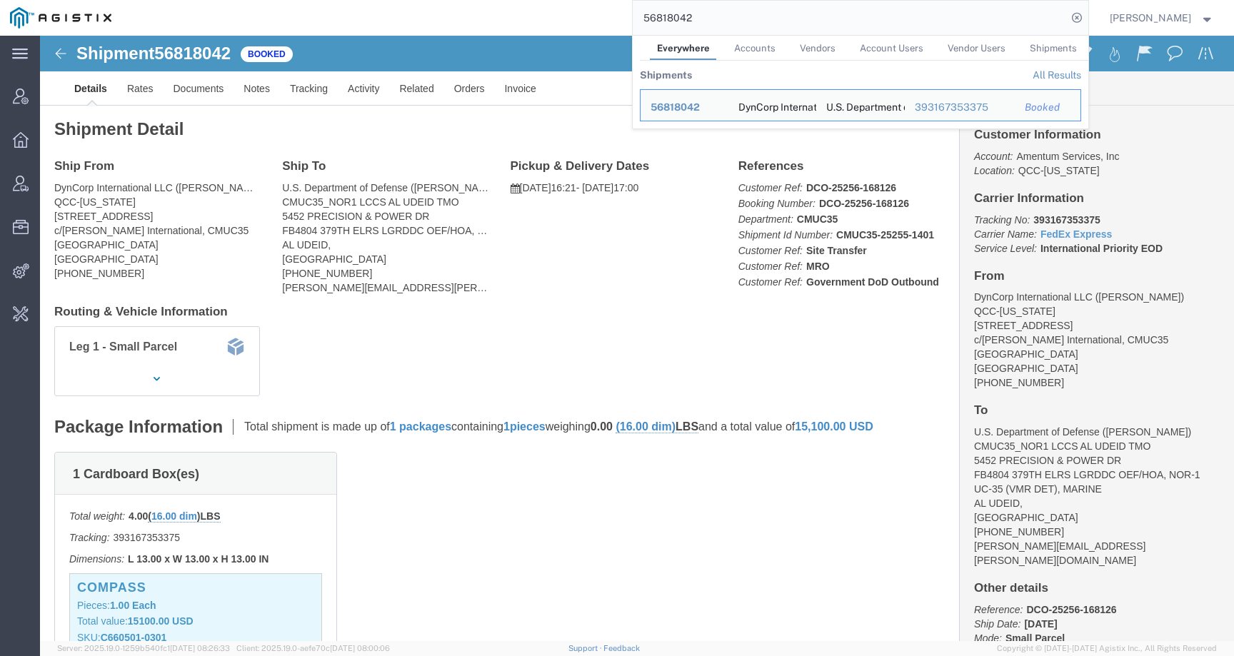
drag, startPoint x: 728, startPoint y: 16, endPoint x: 560, endPoint y: 14, distance: 167.8
click at [560, 14] on div "56818042 Everywhere Accounts Vendors Account Users Vendor Users Shipments Shipm…" at bounding box center [604, 18] width 967 height 36
paste input "071134"
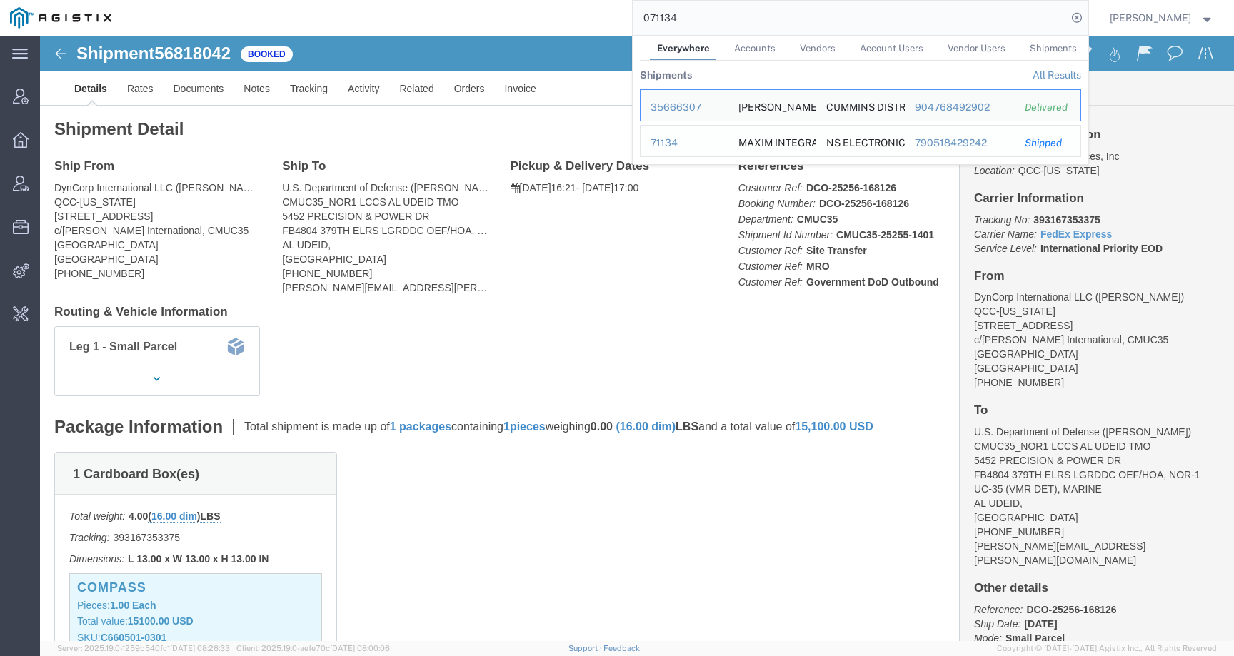
click at [683, 138] on div "71134" at bounding box center [684, 143] width 68 height 15
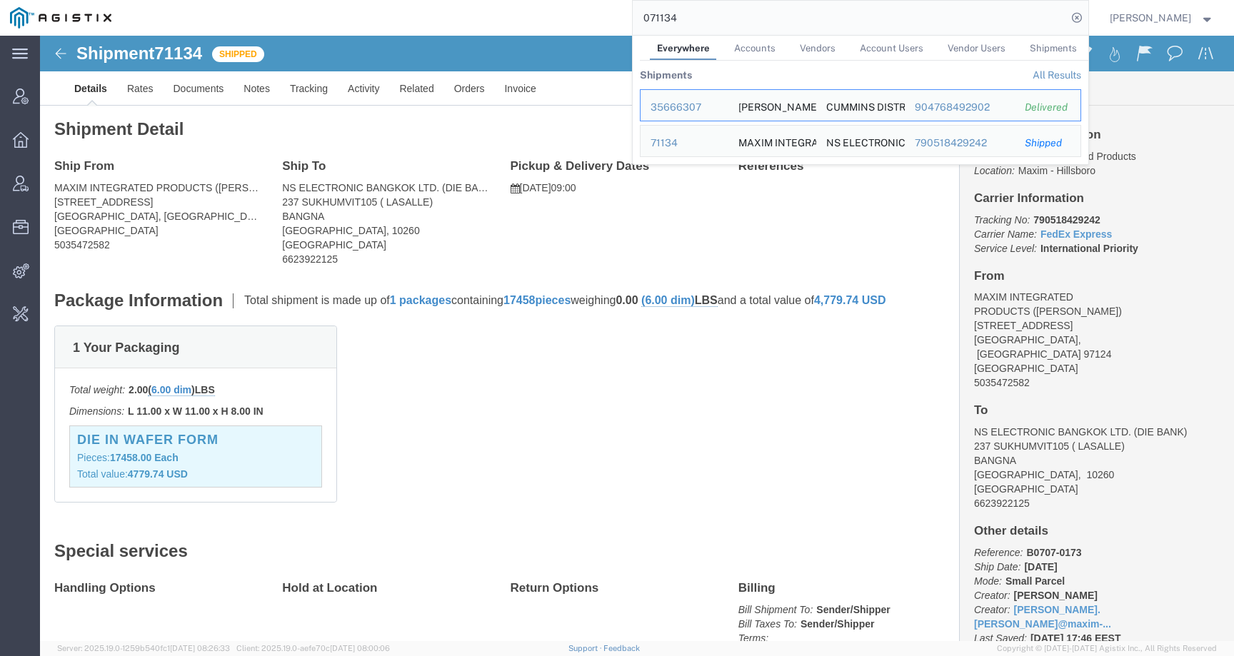
drag, startPoint x: 698, startPoint y: 14, endPoint x: 553, endPoint y: 14, distance: 144.9
click at [553, 14] on div "071134 Everywhere Accounts Vendors Account Users Vendor Users Shipments Shipmen…" at bounding box center [604, 18] width 967 height 36
paste input "DCI-25255-200715"
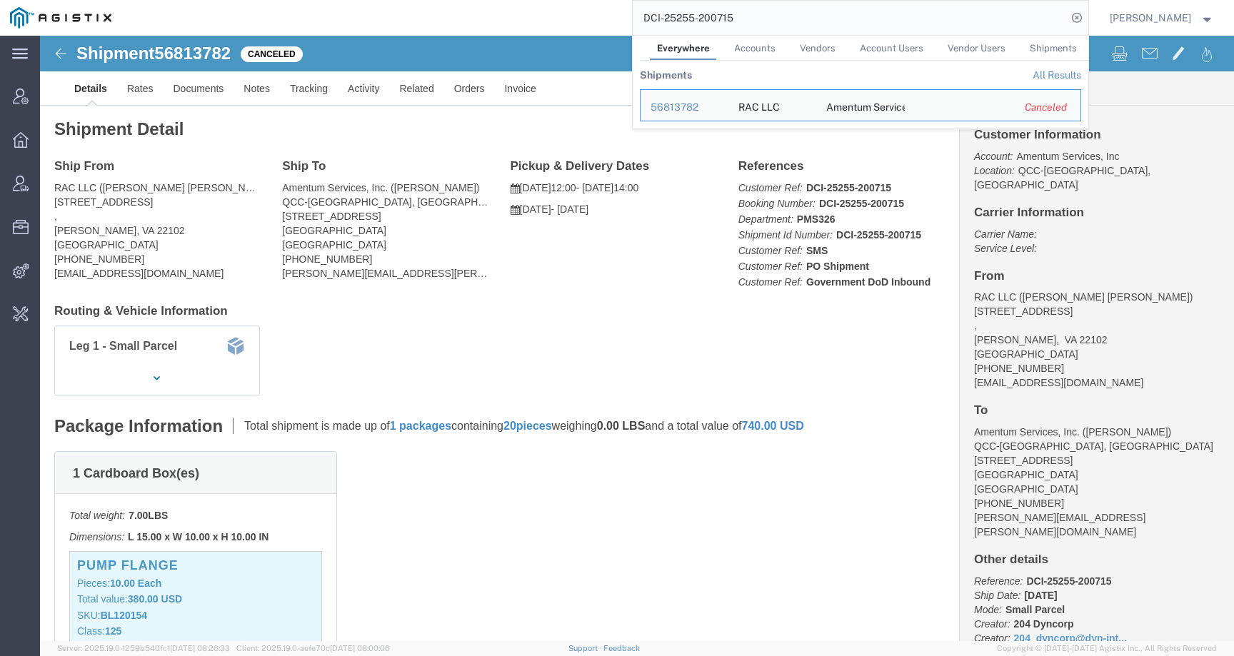
drag, startPoint x: 779, startPoint y: 9, endPoint x: 539, endPoint y: 11, distance: 239.9
click at [539, 11] on div "DCI-25255-200715 Everywhere Accounts Vendors Account Users Vendor Users Shipmen…" at bounding box center [604, 18] width 967 height 36
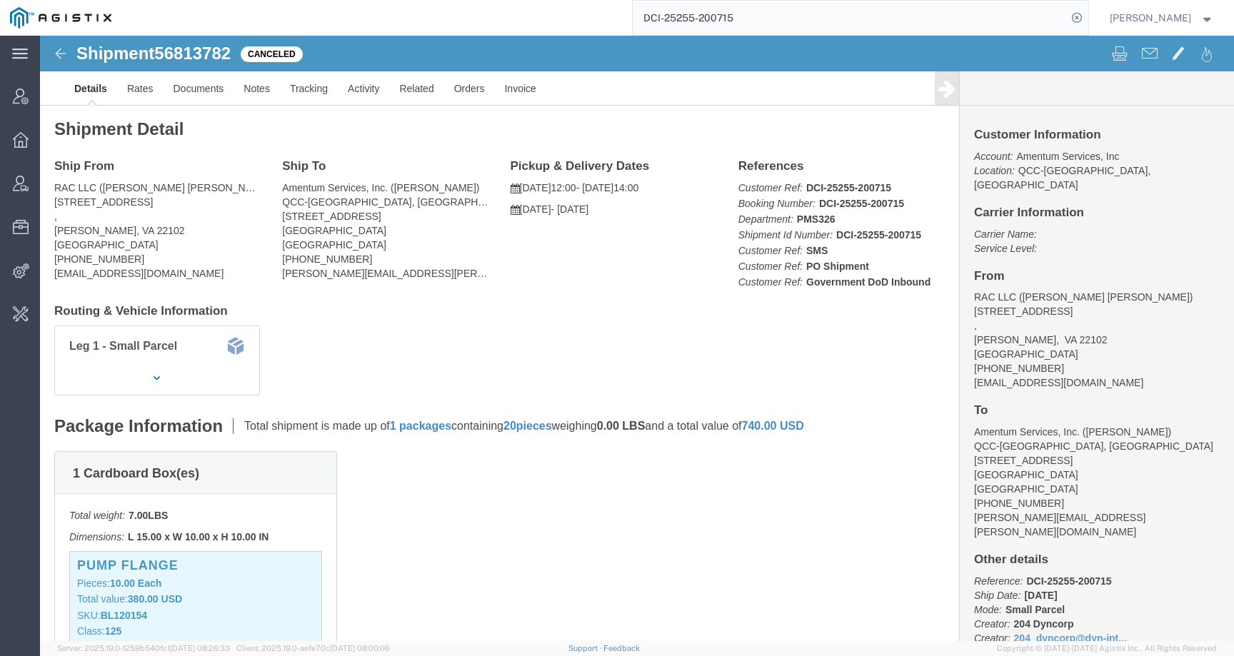
paste input "56813782"
drag, startPoint x: 815, startPoint y: 19, endPoint x: 567, endPoint y: 17, distance: 247.7
click at [567, 17] on div "56813782 DCI-25255-200715" at bounding box center [604, 18] width 967 height 36
paste input "search"
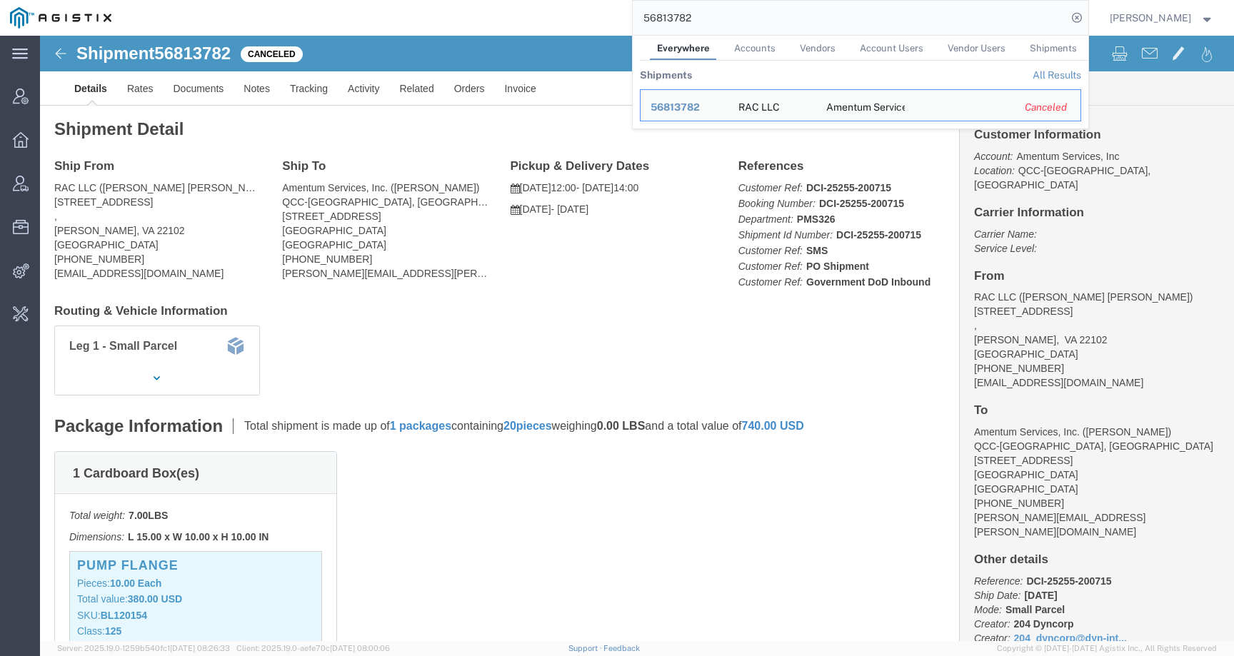
drag, startPoint x: 728, startPoint y: 16, endPoint x: 581, endPoint y: 15, distance: 147.1
click at [582, 16] on div "56813782 Everywhere Accounts Vendors Account Users Vendor Users Shipments Shipm…" at bounding box center [604, 18] width 967 height 36
paste input "113761"
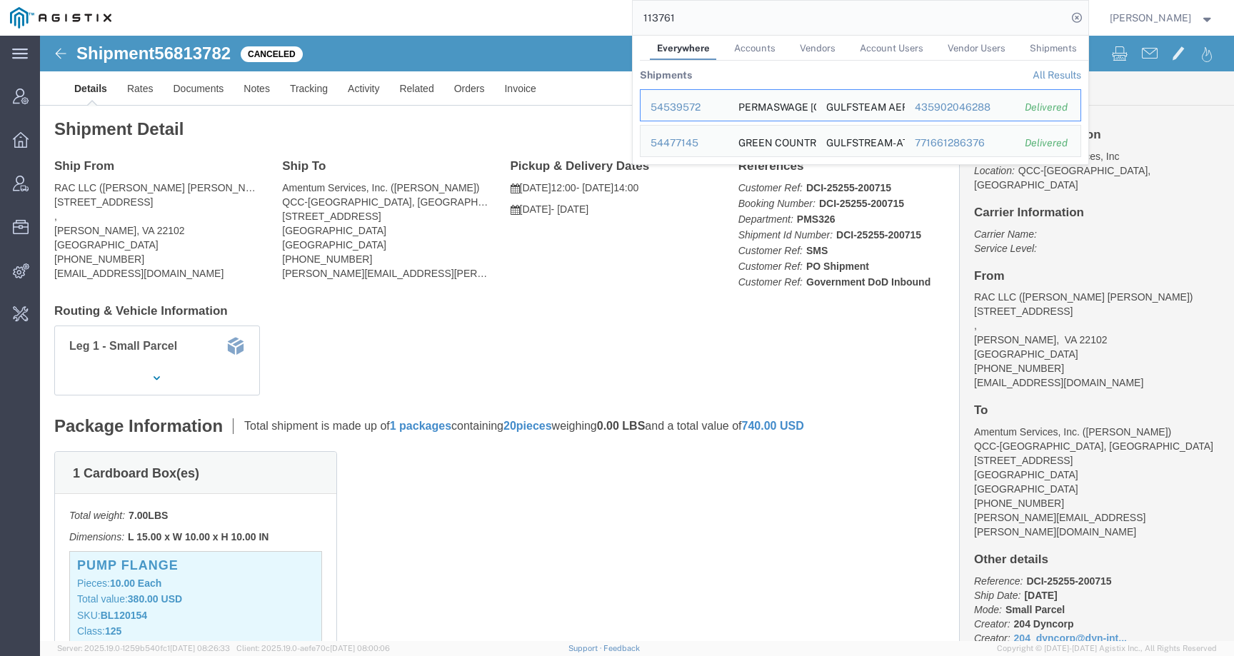
drag, startPoint x: 717, startPoint y: 13, endPoint x: 590, endPoint y: 12, distance: 127.1
click at [590, 12] on div "113761 Everywhere Accounts Vendors Account Users Vendor Users Shipments Shipmen…" at bounding box center [604, 18] width 967 height 36
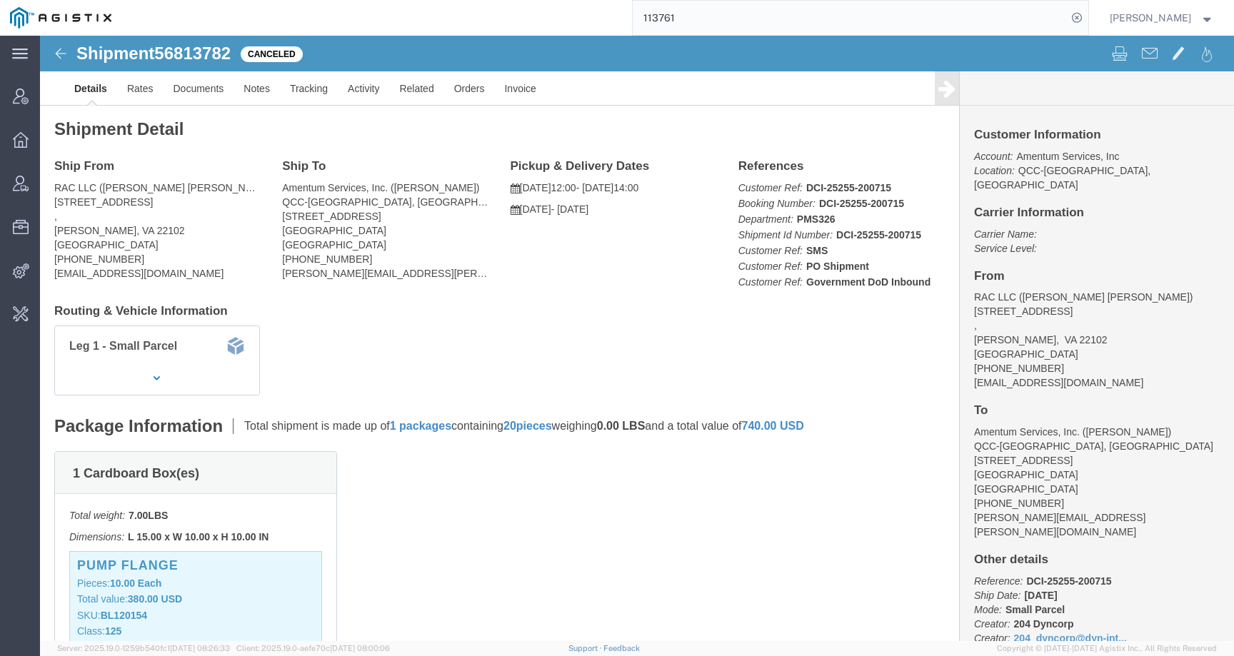
paste input "20250913"
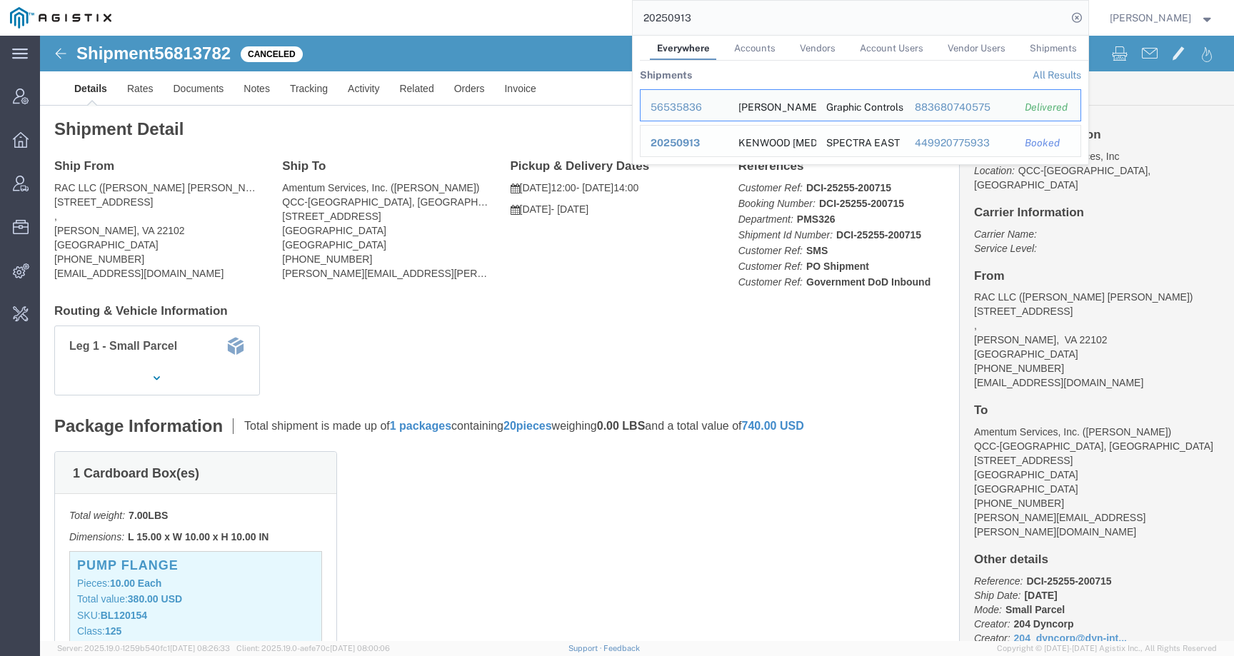
click at [700, 146] on span "20250913" at bounding box center [674, 142] width 49 height 11
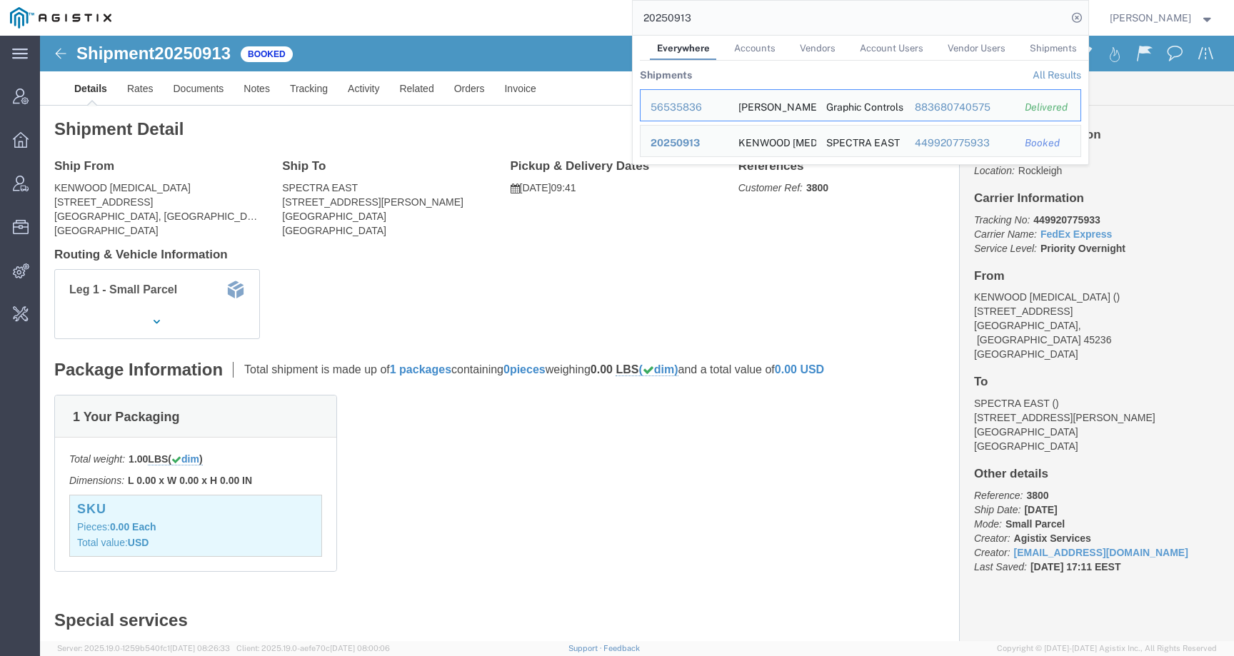
drag, startPoint x: 719, startPoint y: 18, endPoint x: 542, endPoint y: 18, distance: 177.0
click at [542, 18] on div "20250913 Everywhere Accounts Vendors Account Users Vendor Users Shipments Shipm…" at bounding box center [604, 18] width 967 height 36
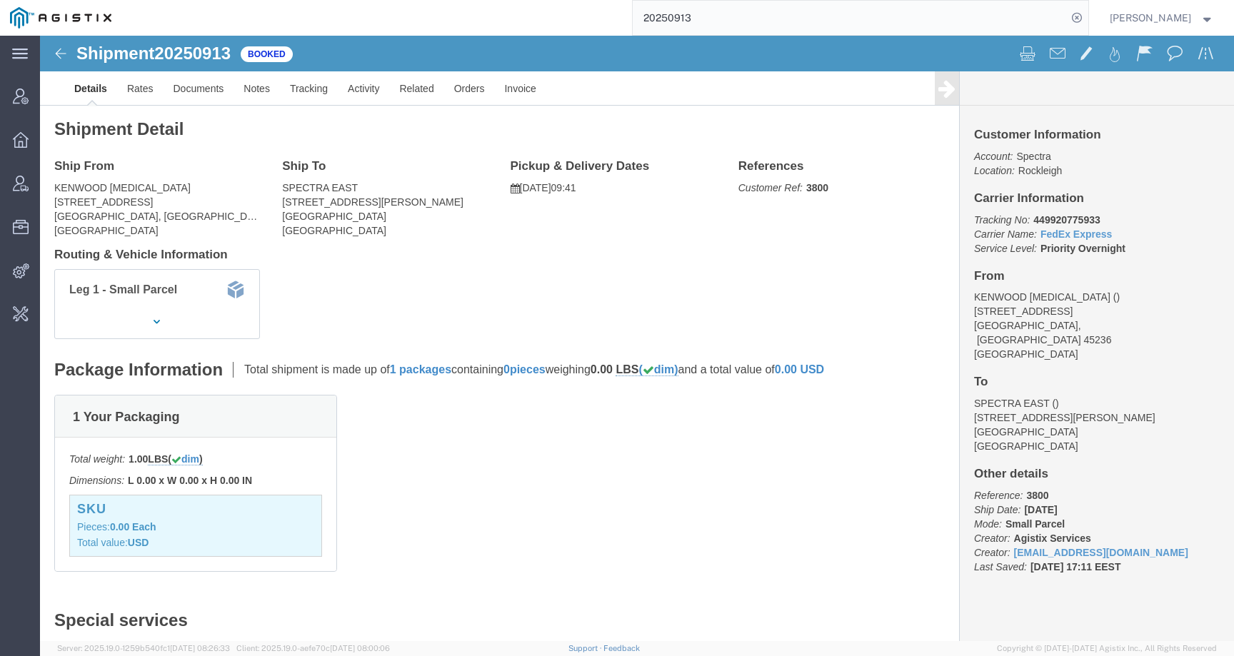
paste input "113761"
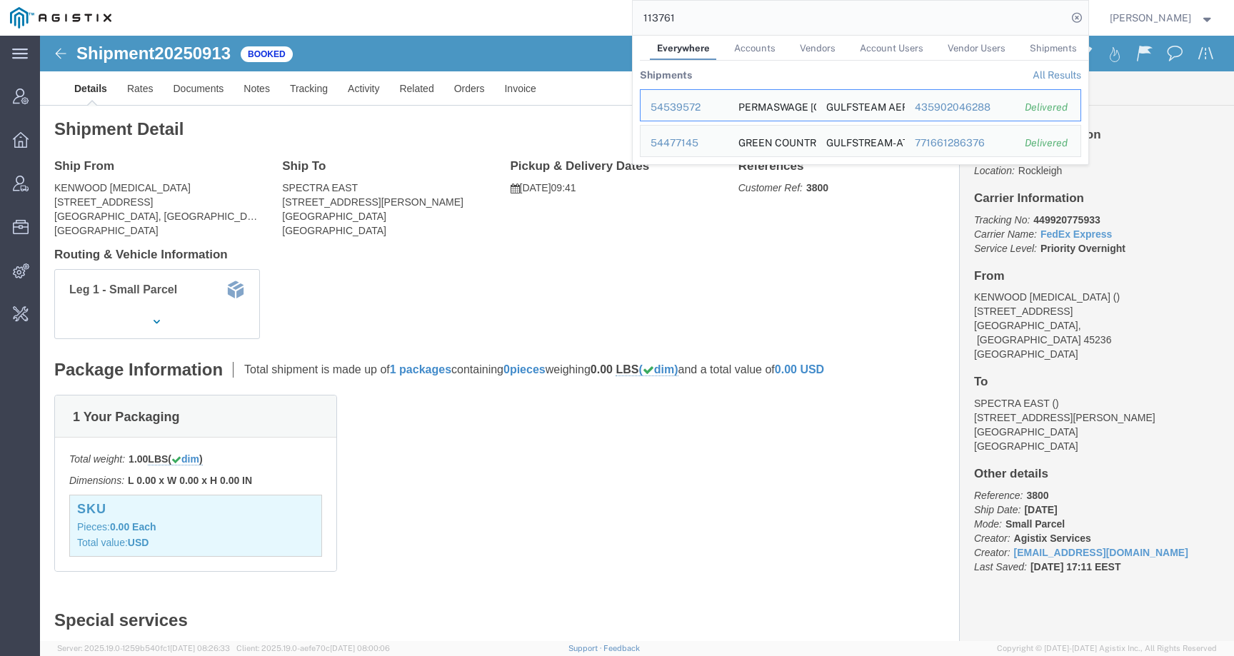
click div "Leg 1 - Small Parcel"
click at [728, 11] on input "113761" at bounding box center [849, 18] width 434 height 34
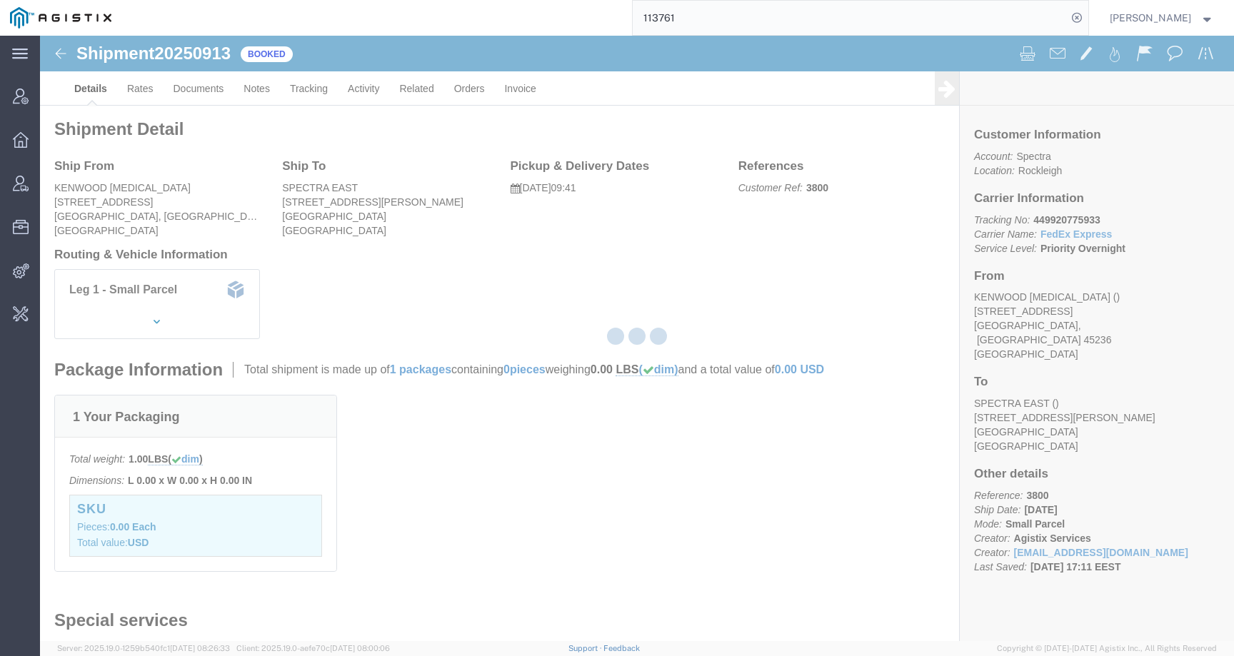
click at [716, 20] on input "113761" at bounding box center [849, 18] width 434 height 34
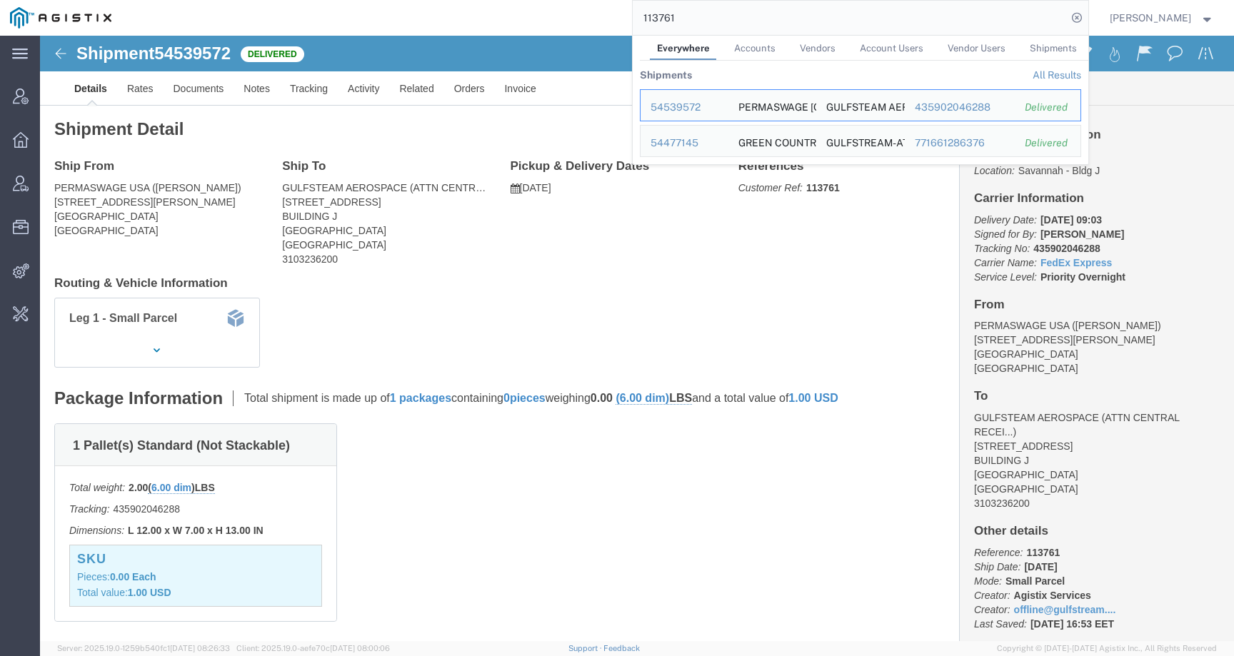
click at [1069, 45] on span "Shipments" at bounding box center [1052, 48] width 47 height 11
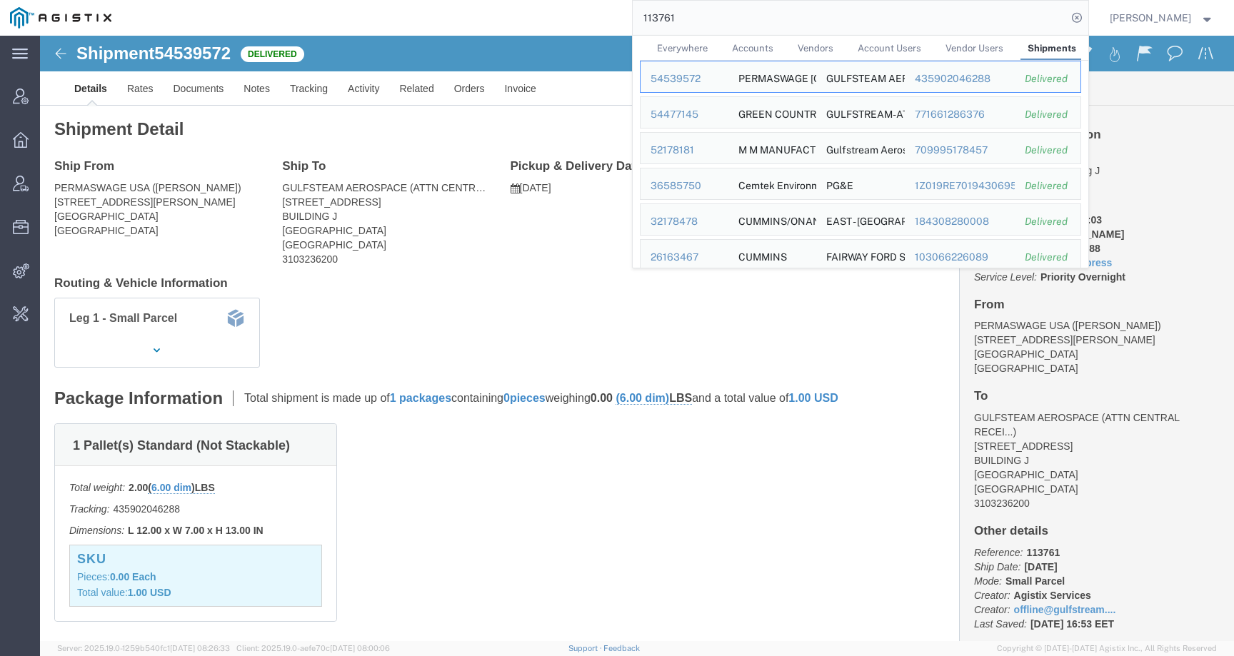
click div "Ship From PERMASWAGE USA (G. MENDEZ) 14800 S.FIGUEROA STREET Gardena, CA 90248 …"
drag, startPoint x: 738, startPoint y: 13, endPoint x: 607, endPoint y: 14, distance: 131.4
click at [607, 14] on div "113761 Everywhere Accounts Vendors Account Users Vendor Users Shipments Ship ID…" at bounding box center [604, 18] width 967 height 36
paste input "56743472"
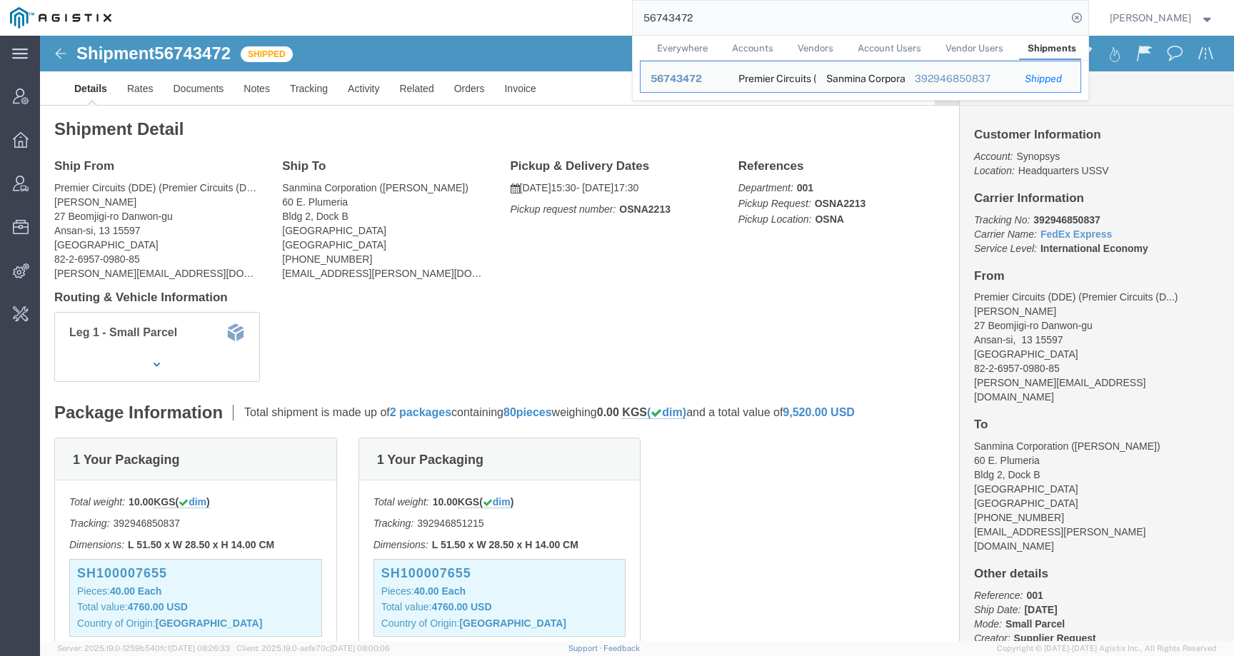
drag, startPoint x: 729, startPoint y: 13, endPoint x: 586, endPoint y: 13, distance: 142.8
click at [586, 13] on div "56743472 Everywhere Accounts Vendors Account Users Vendor Users Shipments Ship …" at bounding box center [604, 18] width 967 height 36
paste input "70"
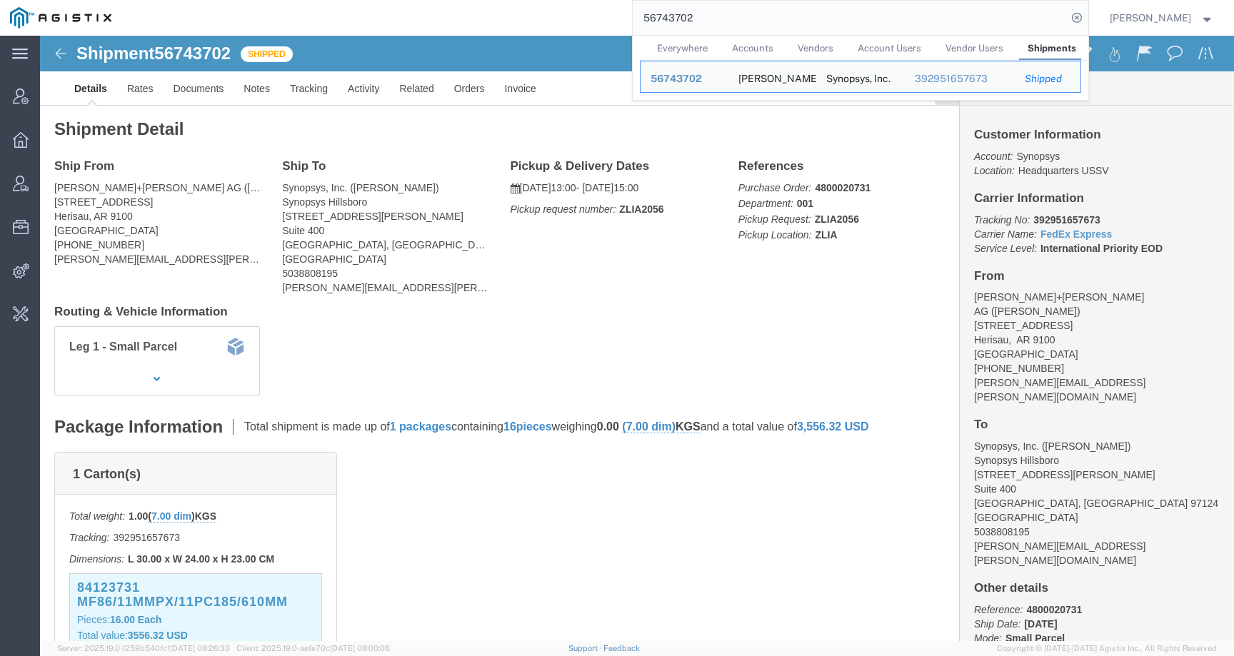
drag, startPoint x: 664, startPoint y: 13, endPoint x: 554, endPoint y: 14, distance: 109.9
click at [554, 14] on div "56743702 Everywhere Accounts Vendors Account Users Vendor Users Shipments Ship …" at bounding box center [604, 18] width 967 height 36
drag, startPoint x: 720, startPoint y: 19, endPoint x: 516, endPoint y: 19, distance: 204.2
click at [516, 19] on div "56743702 Everywhere Accounts Vendors Account Users Vendor Users Shipments Ship …" at bounding box center [604, 18] width 967 height 36
paste input "47"
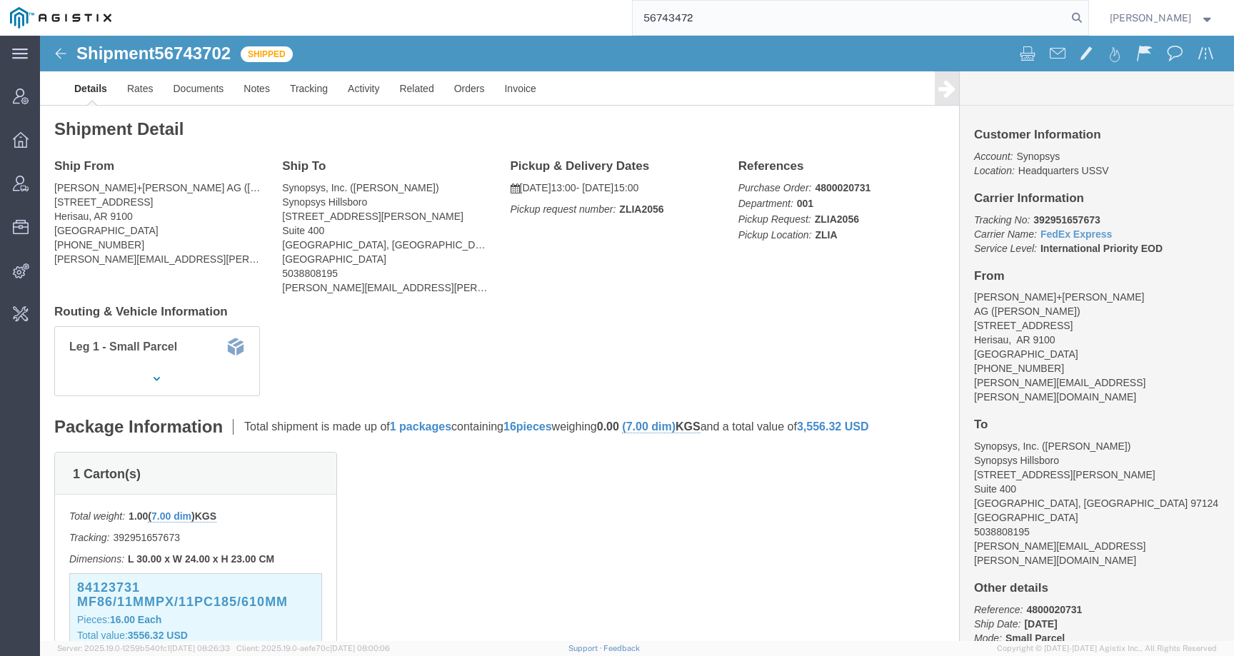
type input "56743472"
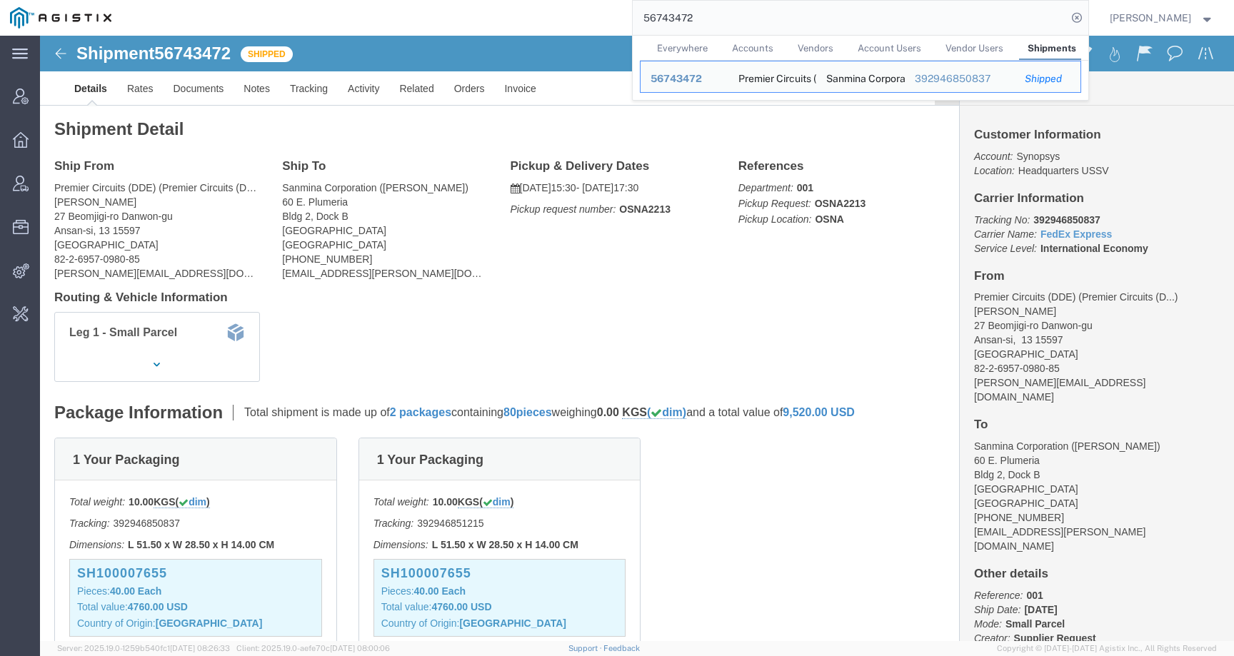
click div "Leg 1 - Small Parcel"
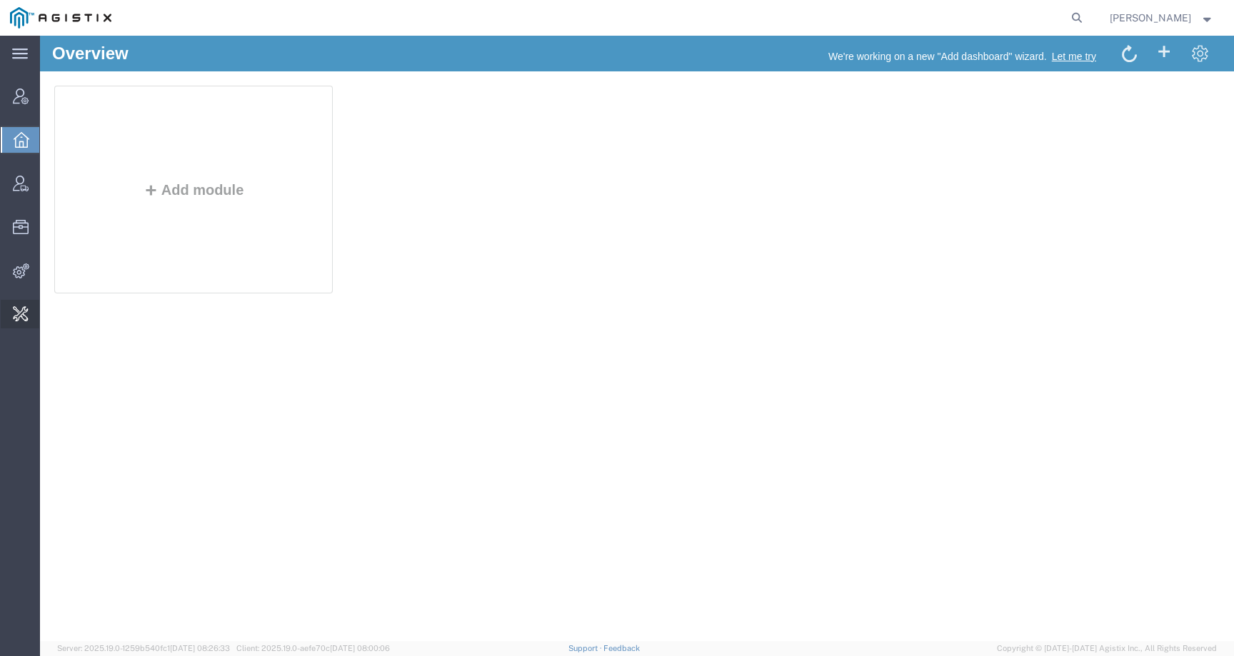
click at [0, 0] on span "Change Carrier" at bounding box center [0, 0] width 0 height 0
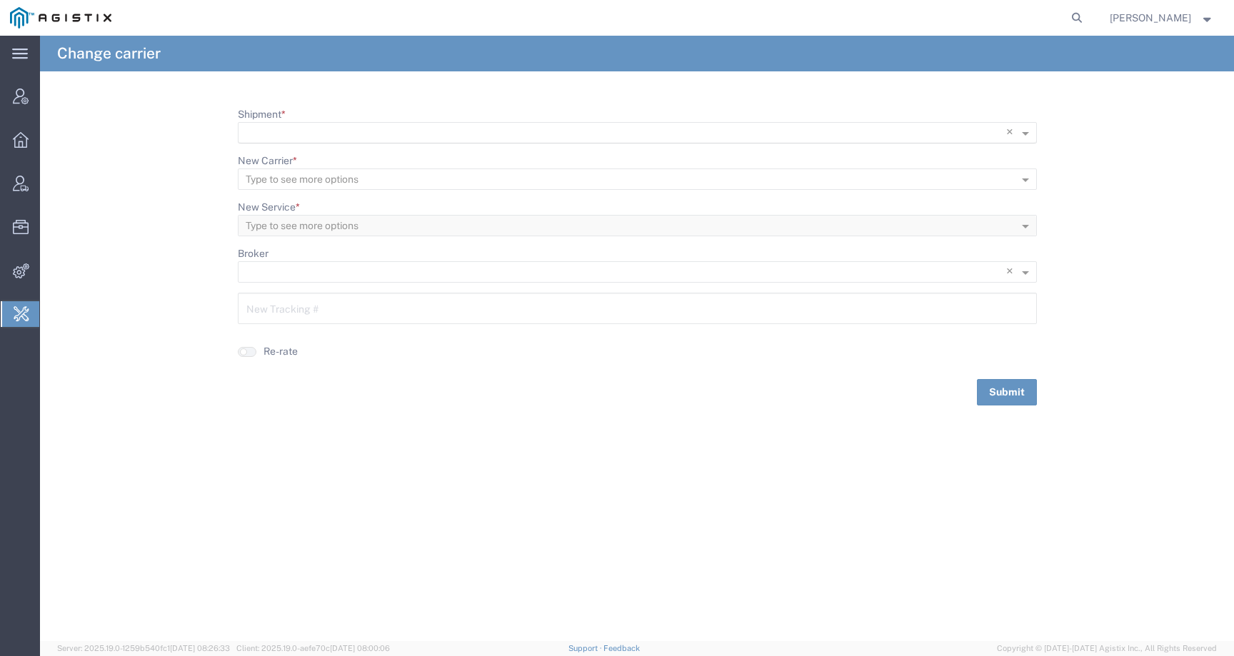
scroll to position [1, 0]
click at [447, 132] on input "Shipment *" at bounding box center [608, 133] width 725 height 20
paste input "56330447"
type input "56330447"
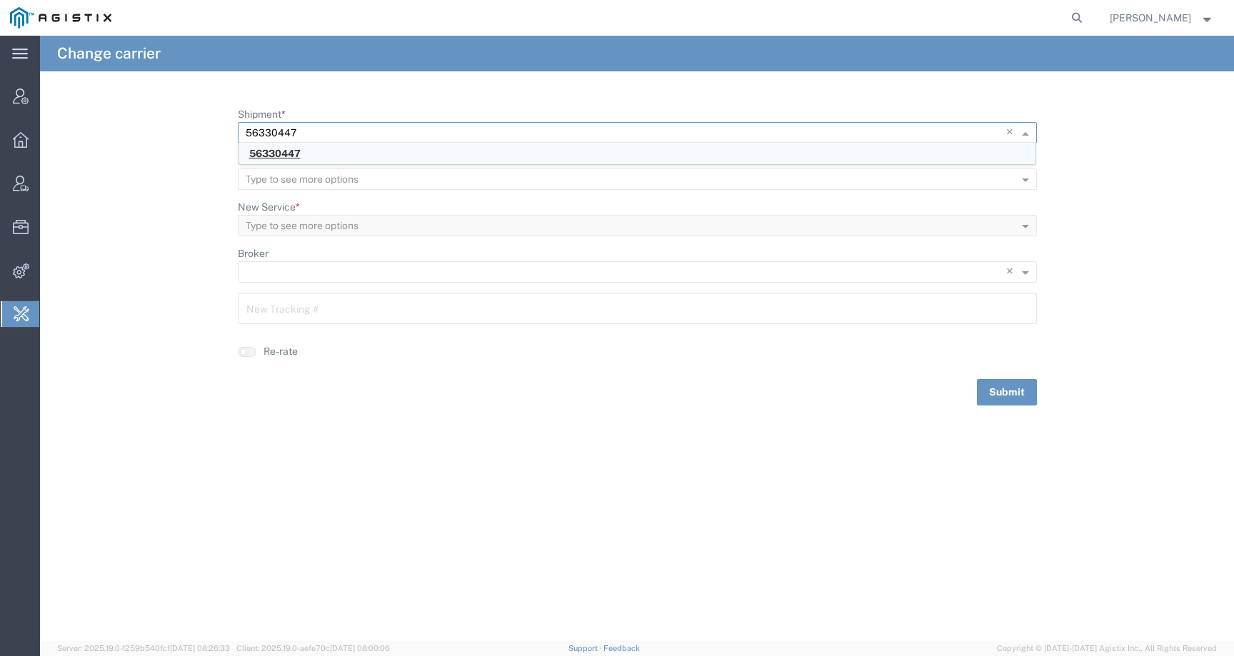
click at [280, 153] on span "56330447" at bounding box center [274, 153] width 51 height 11
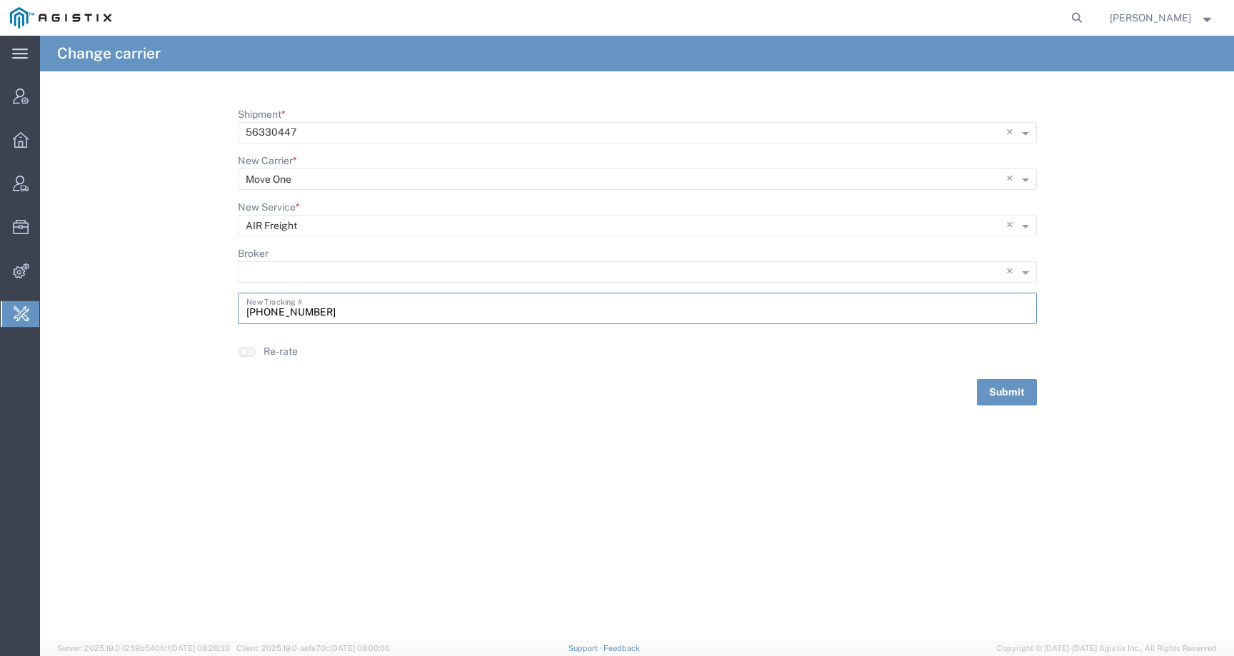
drag, startPoint x: 275, startPoint y: 313, endPoint x: 163, endPoint y: 313, distance: 111.4
click at [163, 313] on form "Shipment * × 56330447 × New Carrier * Type to see more options × Move One × New…" at bounding box center [637, 256] width 1194 height 298
paste input "077-90900740"
click at [246, 314] on input "077-90900740" at bounding box center [637, 307] width 782 height 25
type input "077-90900740"
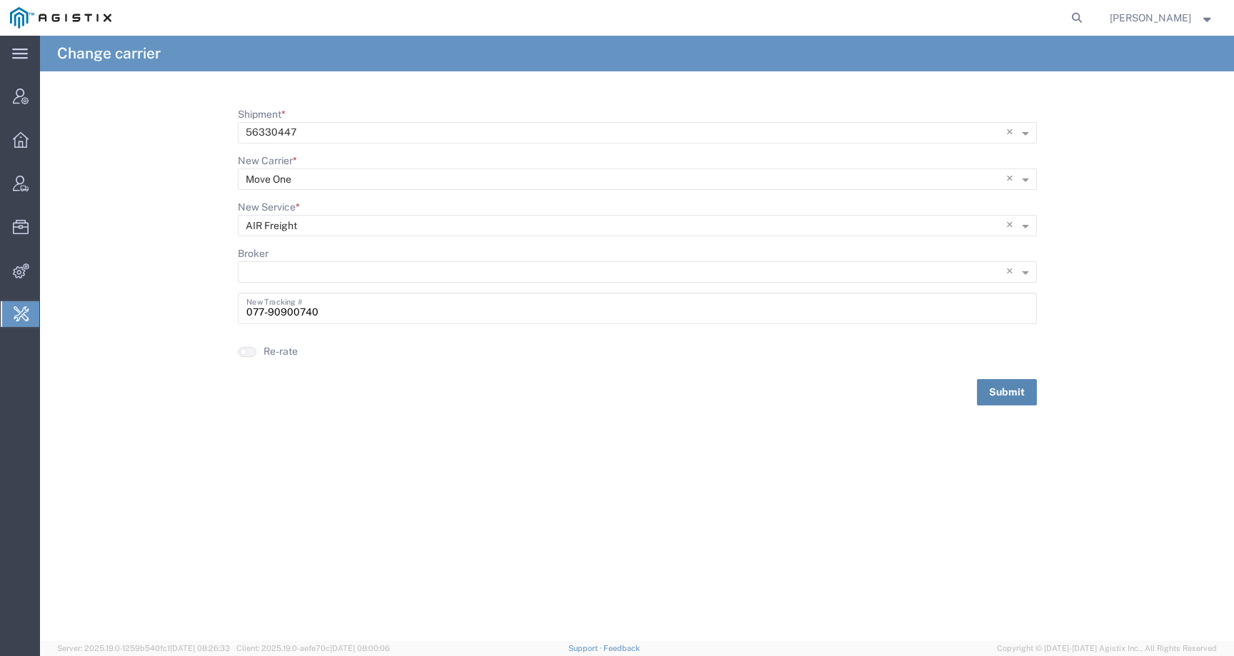
click at [987, 390] on button "Submit" at bounding box center [1007, 392] width 60 height 26
click at [0, 0] on span "Shipments Operations" at bounding box center [0, 0] width 0 height 0
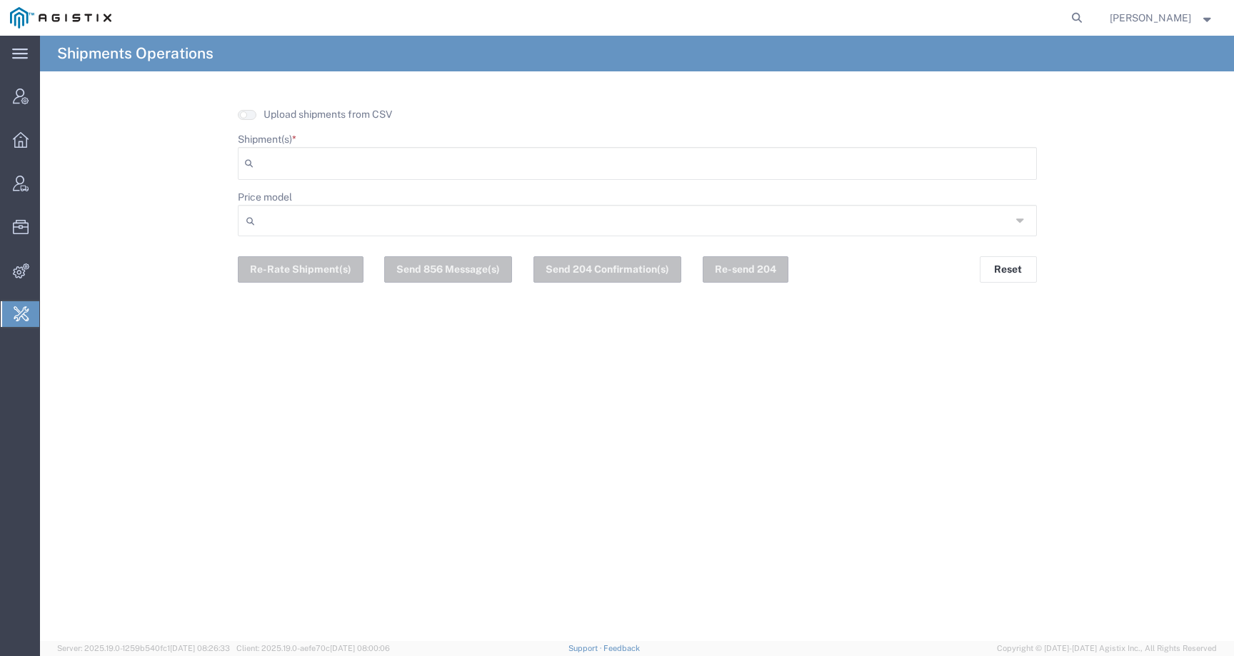
click at [326, 176] on div at bounding box center [637, 163] width 799 height 33
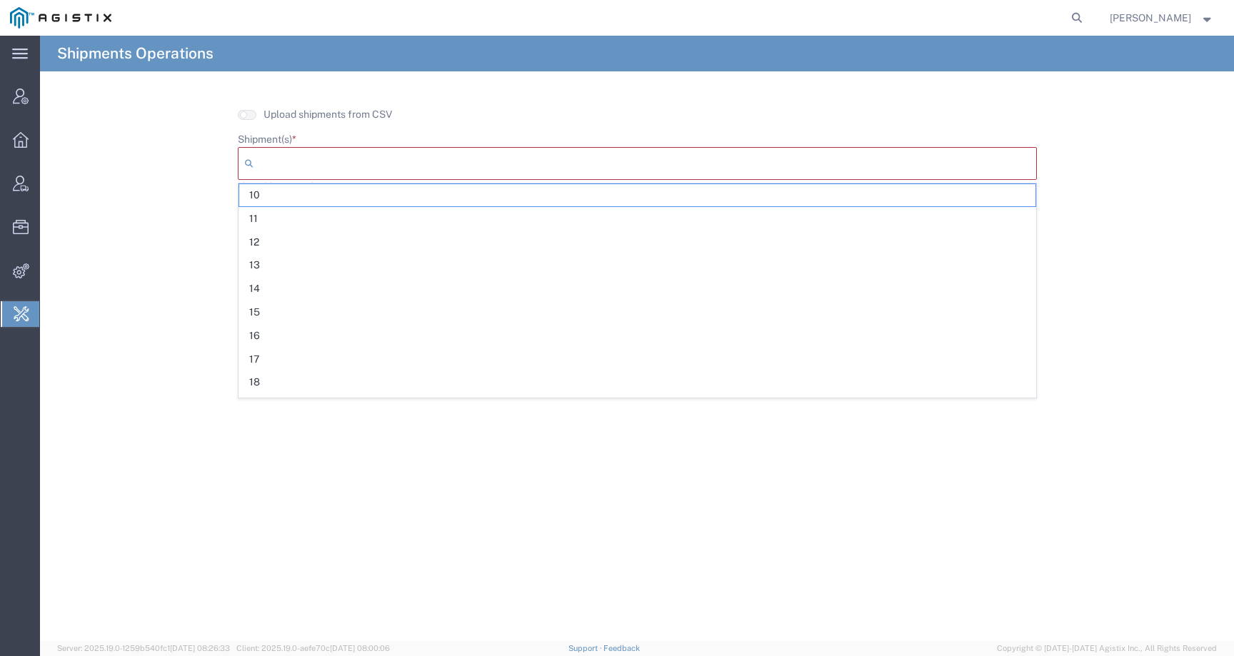
paste input "077-90900740"
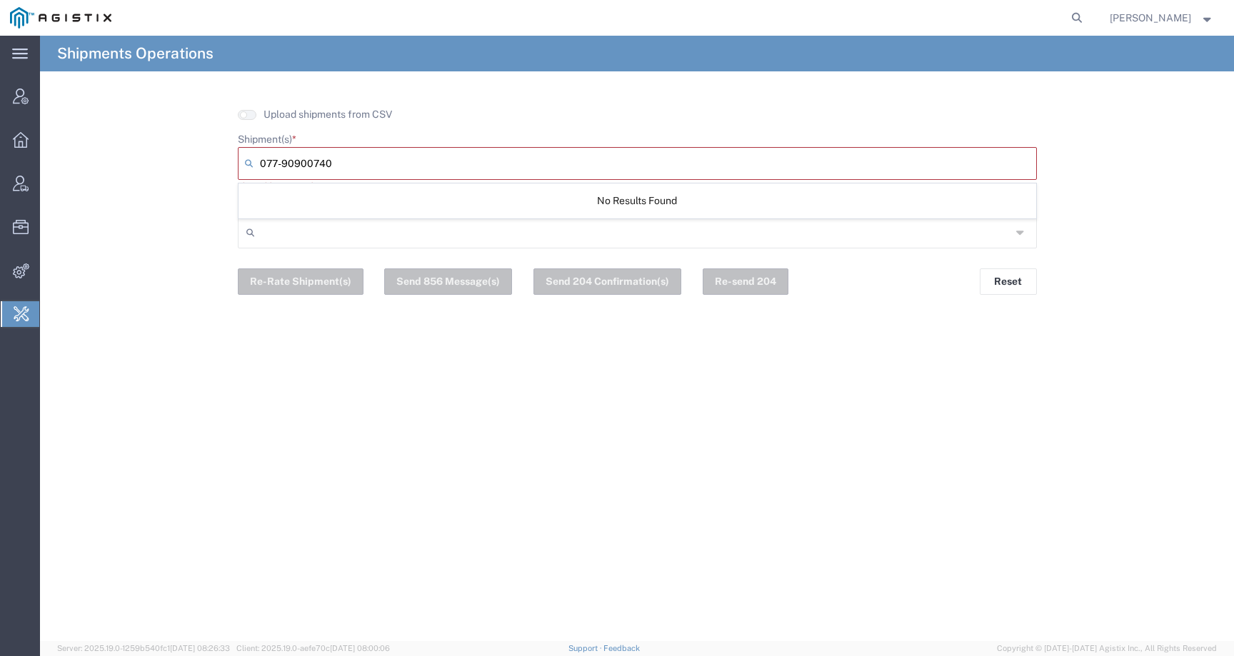
type input "077-90900740"
drag, startPoint x: 356, startPoint y: 158, endPoint x: 71, endPoint y: 158, distance: 284.1
click at [71, 158] on form "Upload shipments from CSV Shipment(s) * 077-90900740 077-90900740 No Results Fo…" at bounding box center [637, 201] width 1194 height 188
click at [314, 163] on input "Shipment(s) *" at bounding box center [302, 163] width 74 height 20
paste input "56330447"
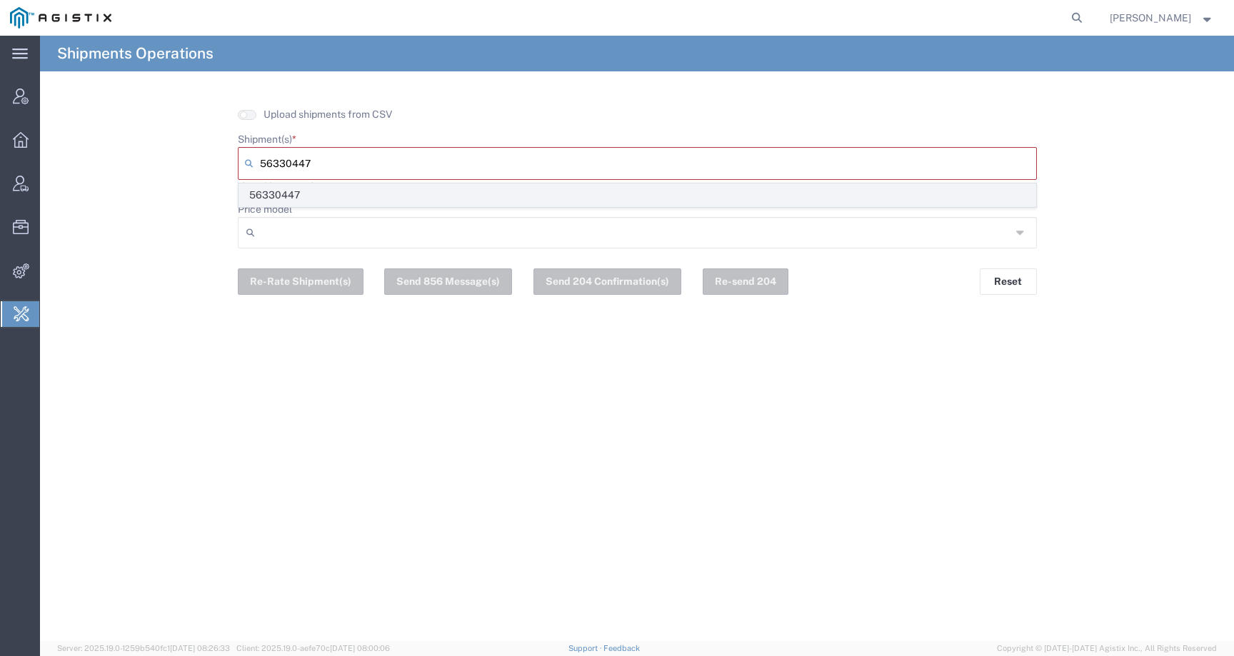
type input "56330447"
click at [285, 201] on span "56330447" at bounding box center [637, 195] width 796 height 22
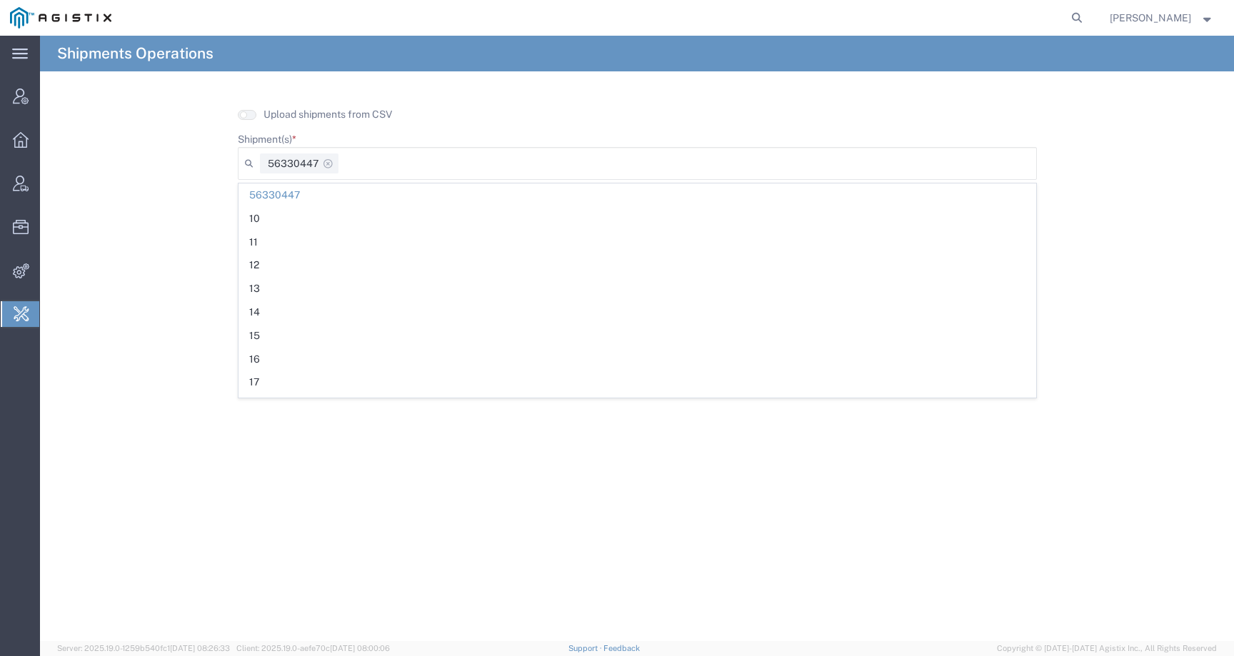
click at [1078, 287] on div "Shipments Operations Upload shipments from CSV Shipment(s) * 56330447 56330447 …" at bounding box center [637, 338] width 1194 height 605
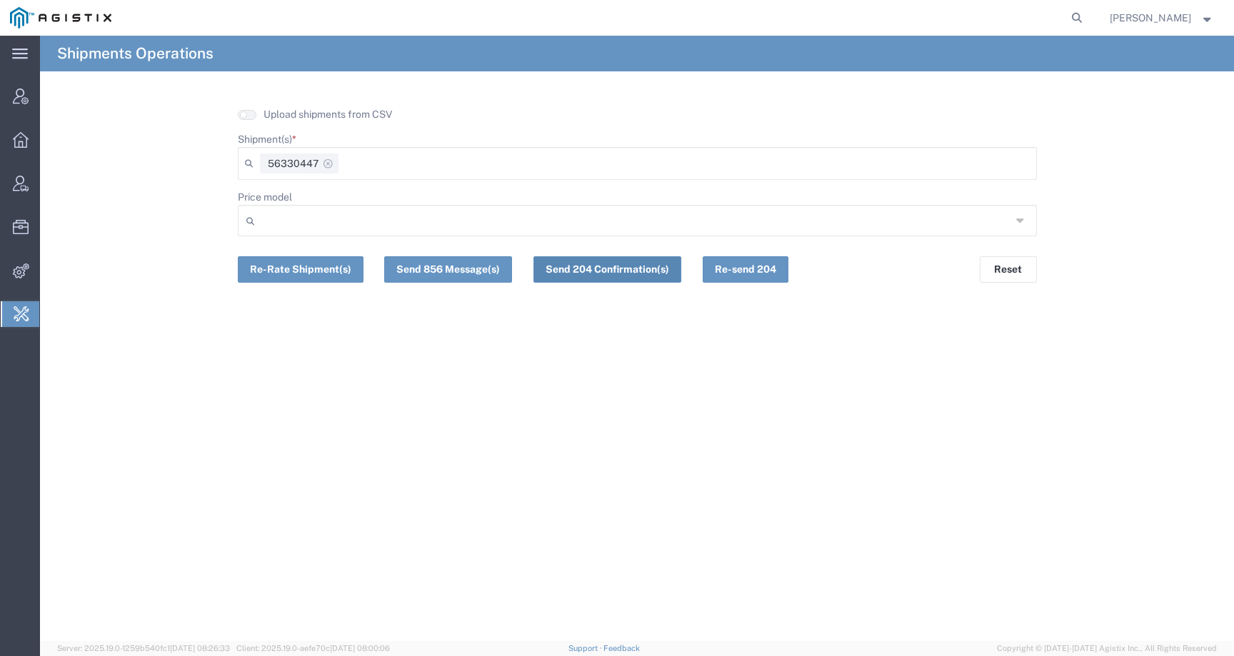
click at [594, 271] on button "Send 204 Confirmation(s)" at bounding box center [607, 269] width 148 height 26
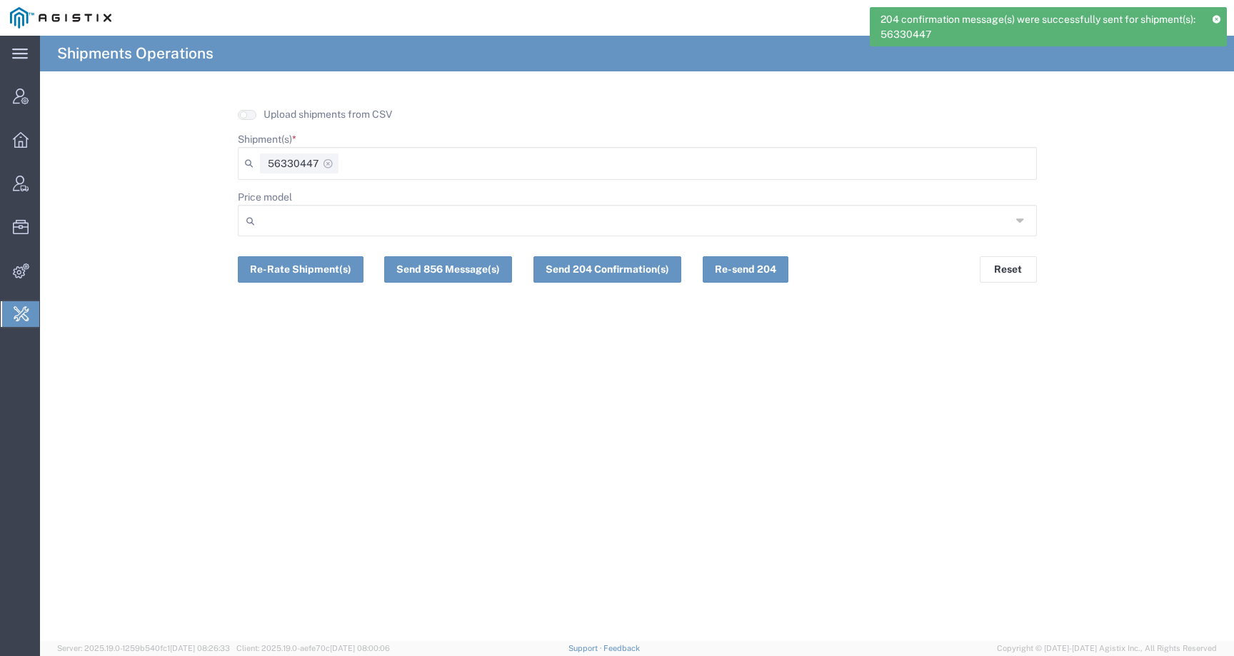
click at [1214, 20] on icon at bounding box center [1216, 19] width 9 height 8
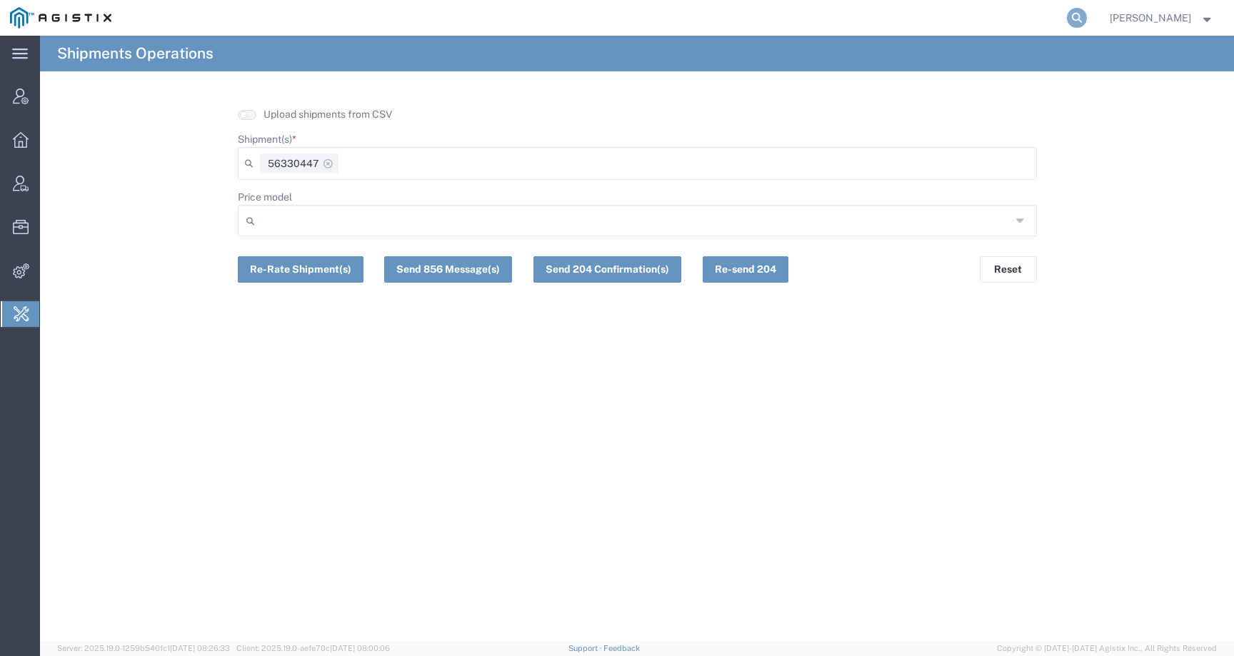
click at [1087, 18] on icon at bounding box center [1077, 18] width 20 height 20
click at [1044, 21] on input "search" at bounding box center [849, 18] width 434 height 34
paste input "56330447"
type input "56330447"
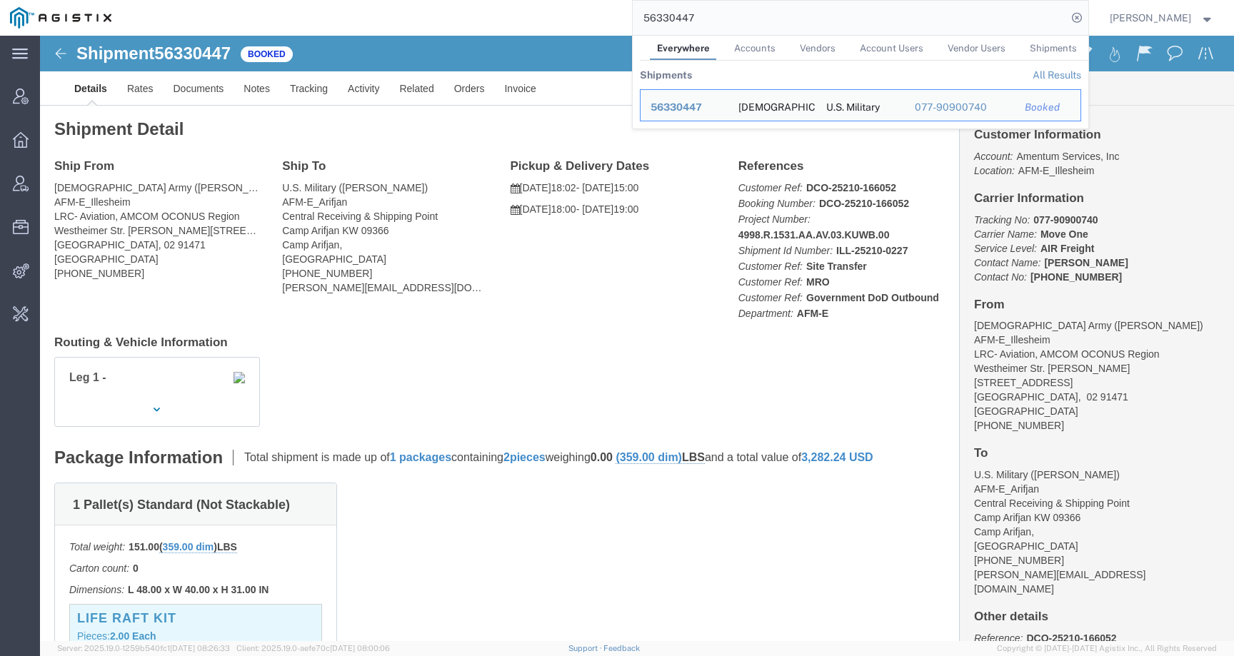
click div "Ship From [DEMOGRAPHIC_DATA] Army ([PERSON_NAME]) AFM-E_Illesheim LRC- Aviation…"
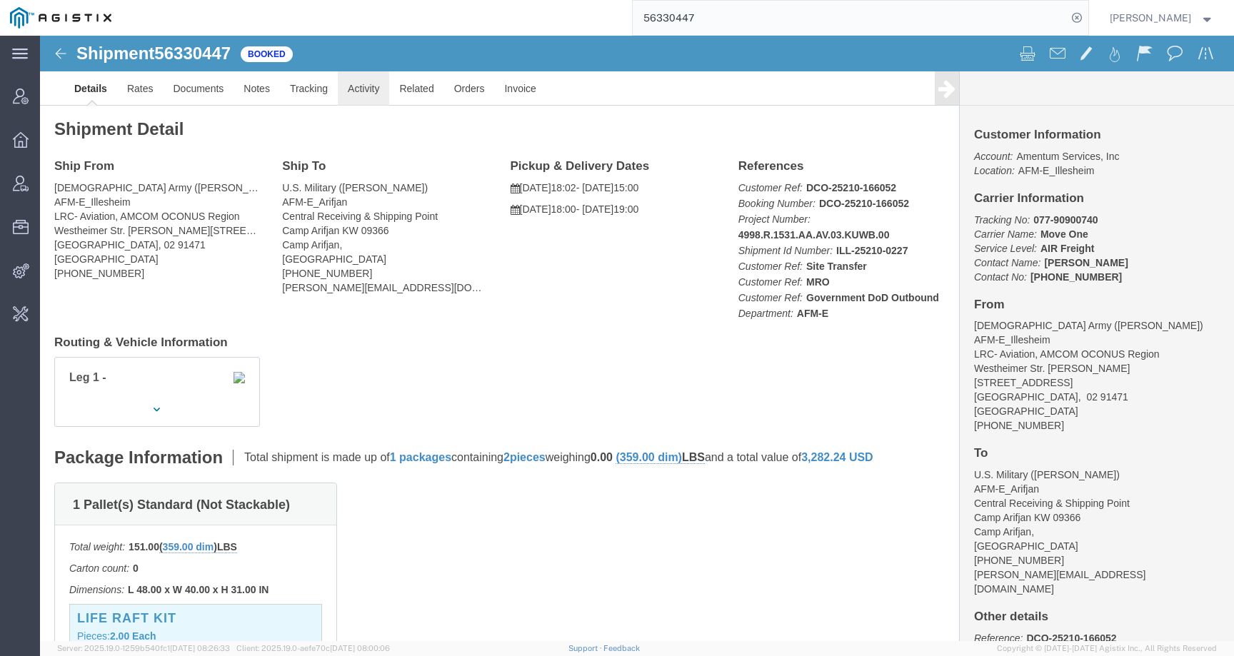
click link "Activity"
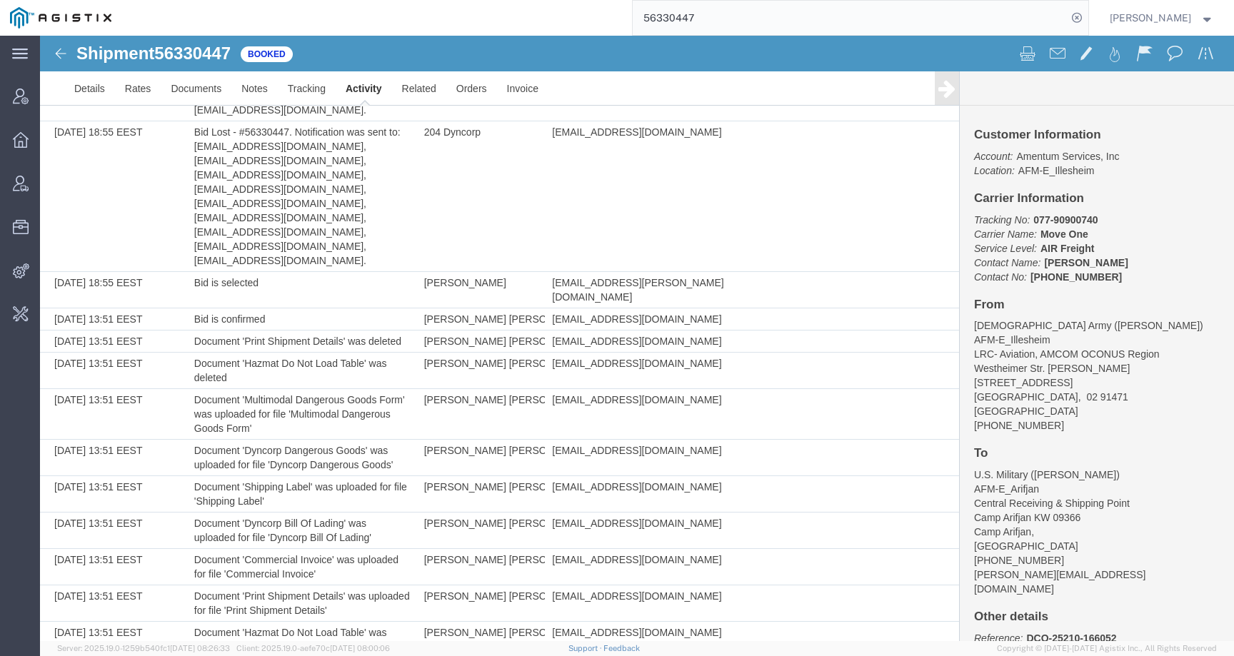
scroll to position [3860, 0]
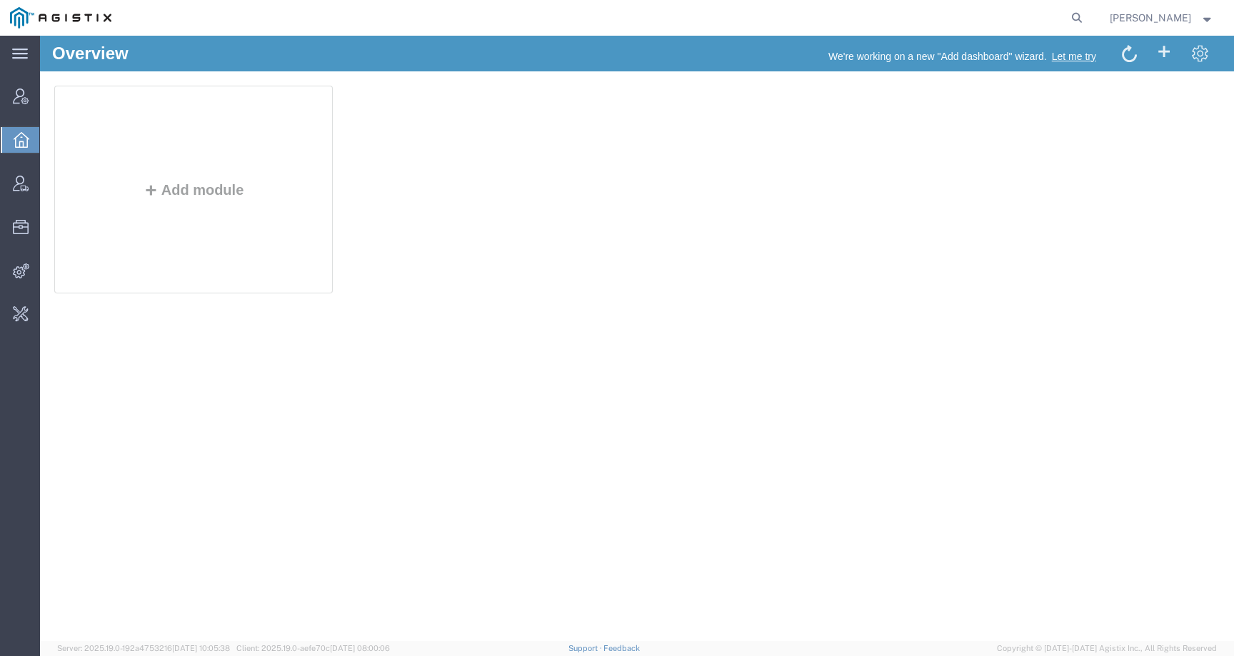
click at [1108, 24] on nav "[PERSON_NAME]" at bounding box center [622, 18] width 1224 height 36
click at [1087, 23] on icon at bounding box center [1077, 18] width 20 height 20
paste input "54106287"
type input "54106287"
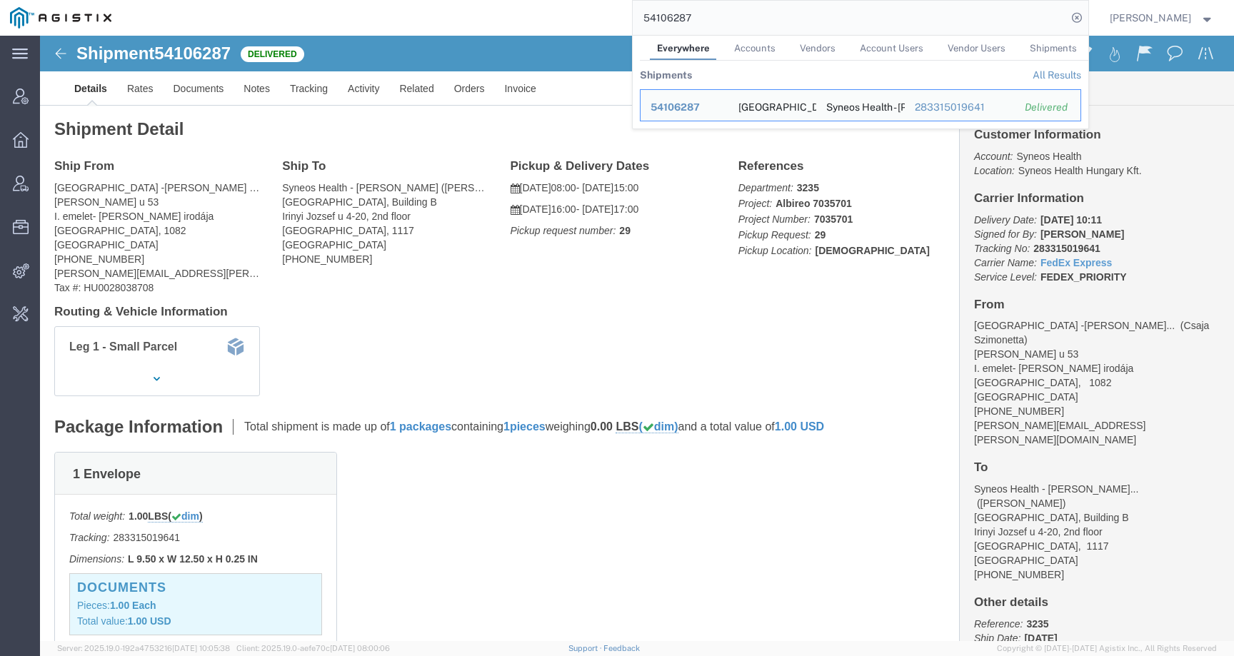
click div "Leg 1 - Small Parcel"
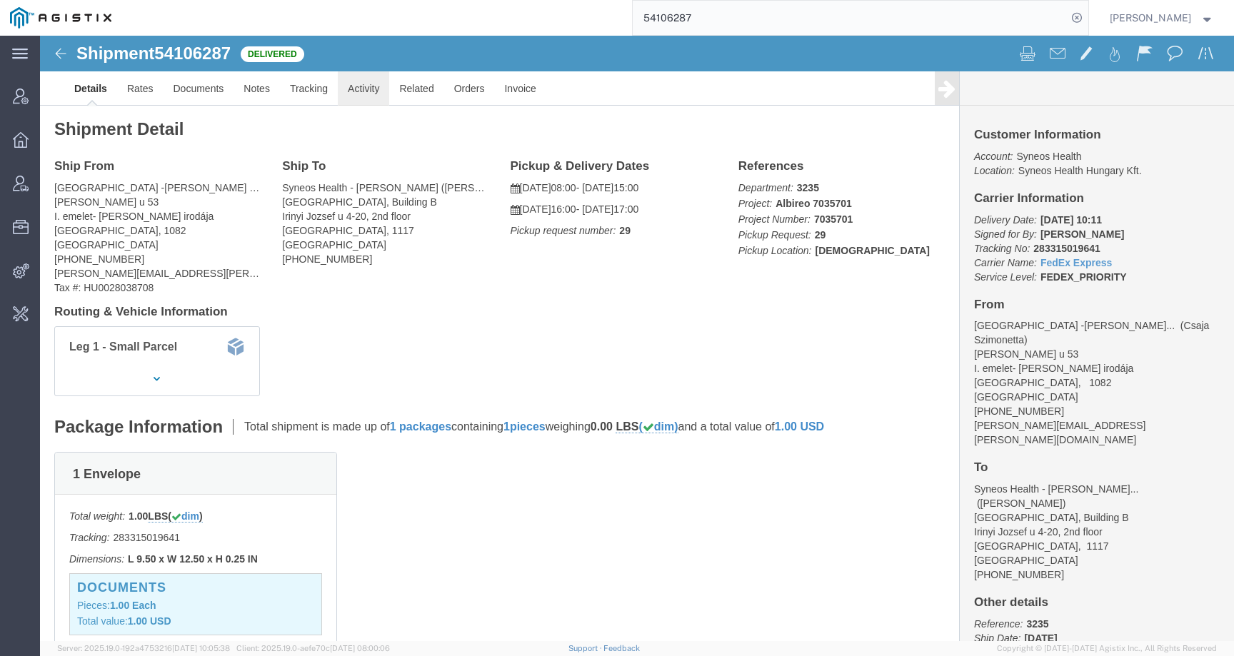
click link "Activity"
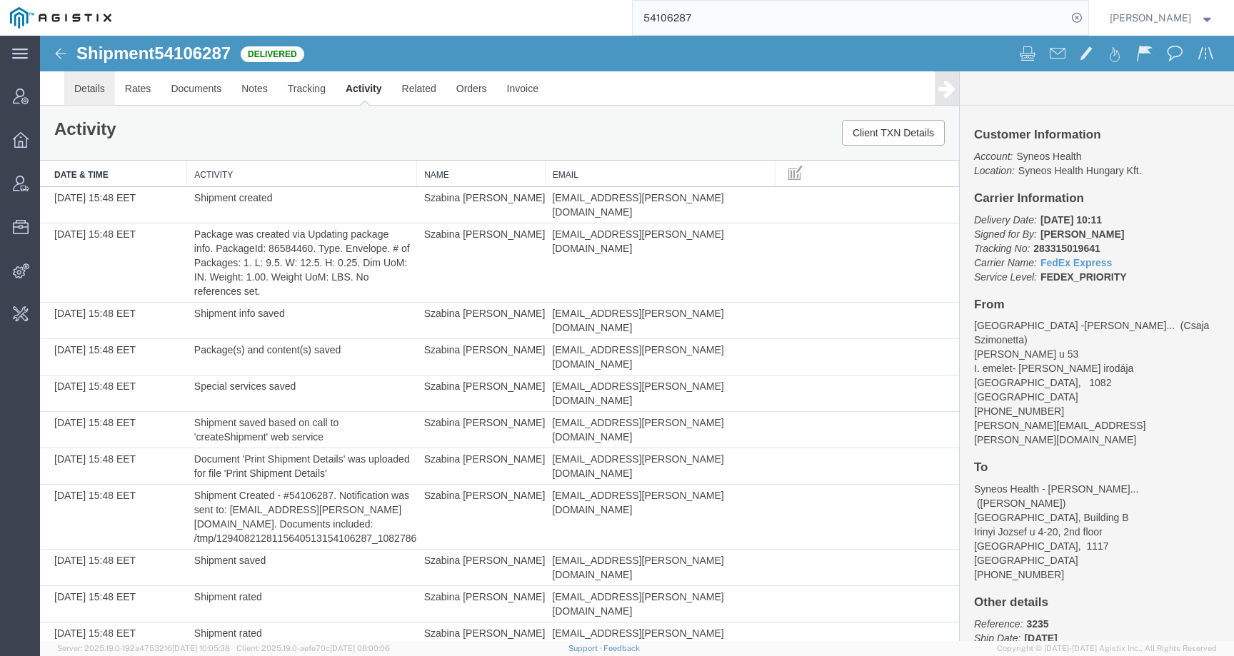
drag, startPoint x: 69, startPoint y: 89, endPoint x: 238, endPoint y: 61, distance: 171.5
click at [69, 89] on link "Details" at bounding box center [89, 88] width 51 height 34
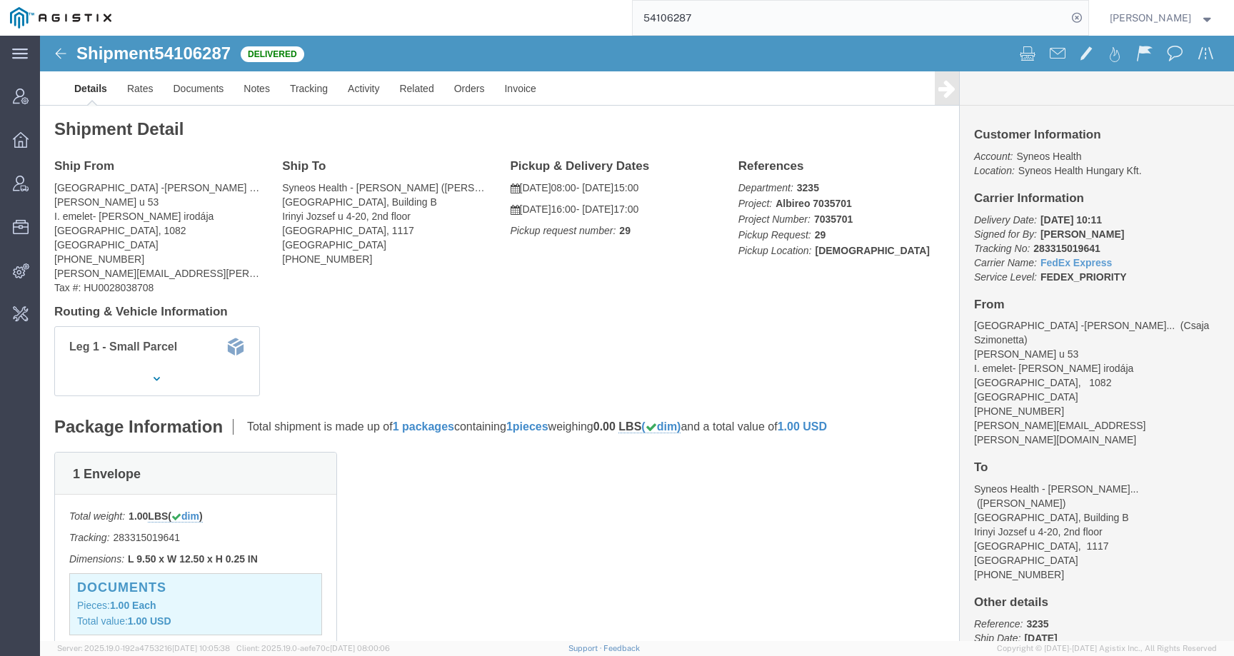
click span "54106287"
copy span "54106287"
click link "Documents"
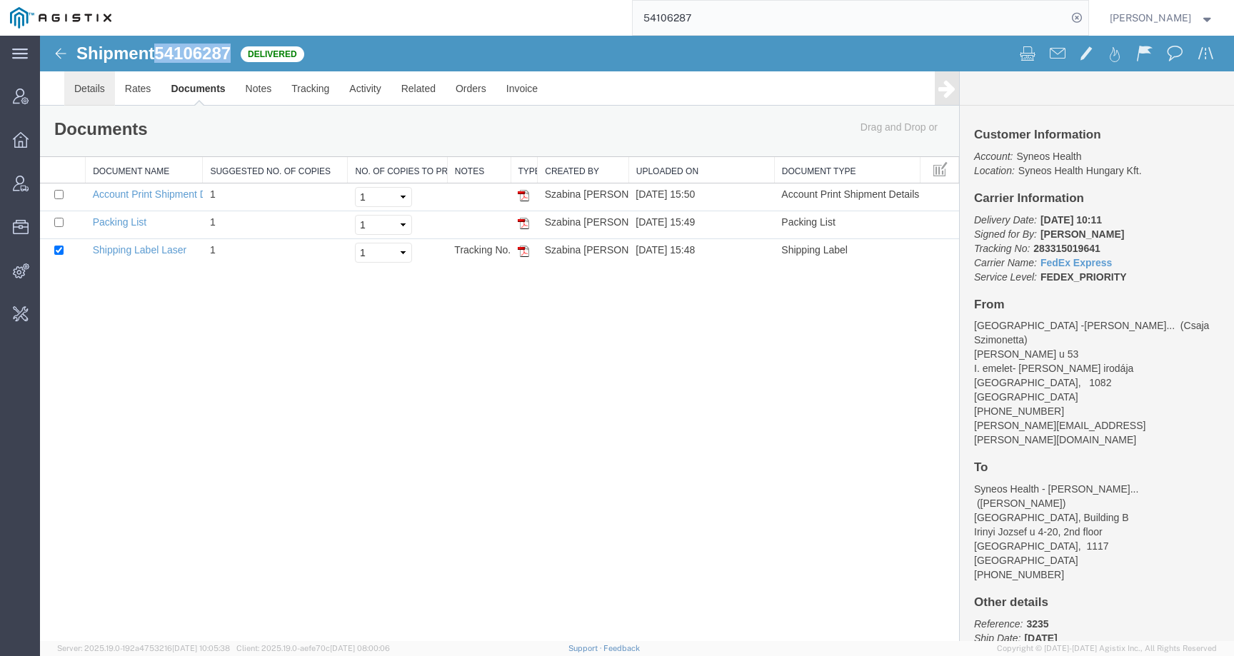
click at [89, 94] on link "Details" at bounding box center [89, 88] width 51 height 34
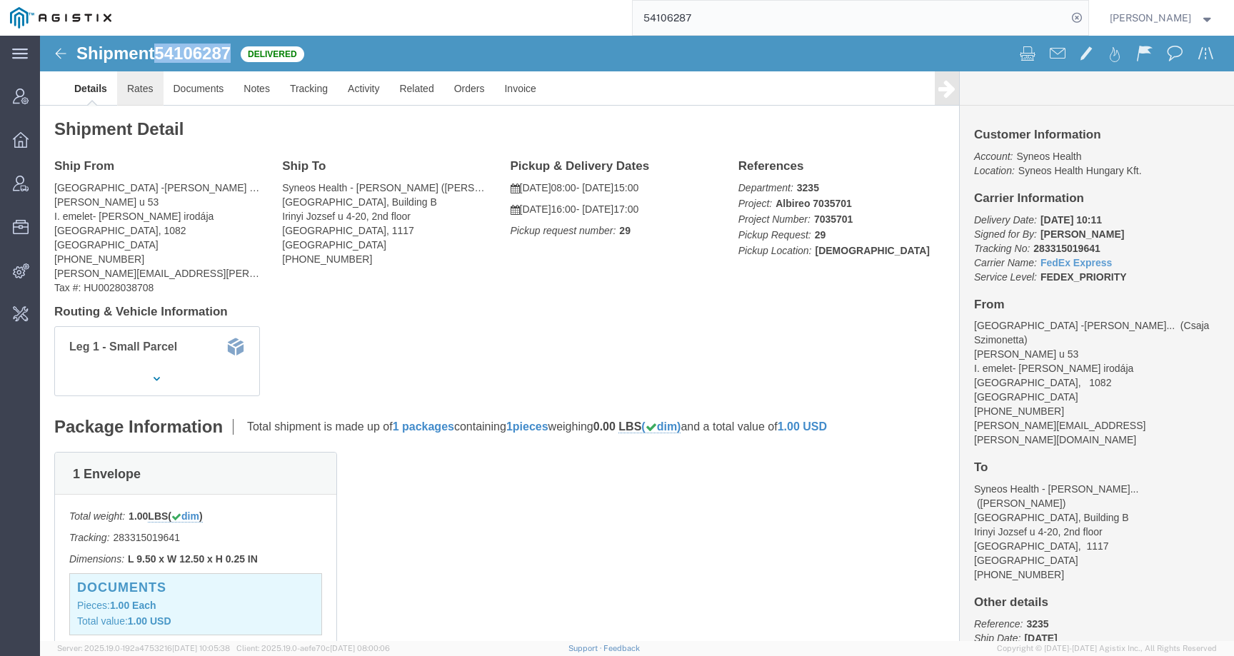
click link "Rates"
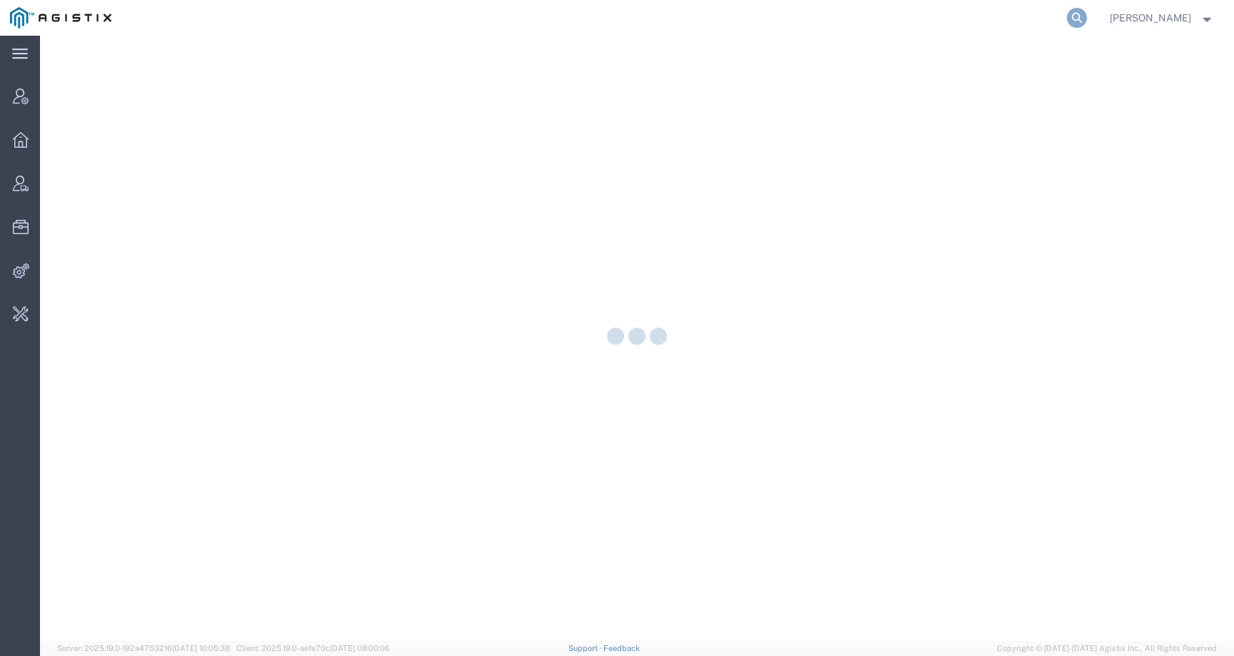
click at [1087, 21] on icon at bounding box center [1077, 18] width 20 height 20
click at [1003, 21] on input "search" at bounding box center [849, 18] width 434 height 34
type input "ç"
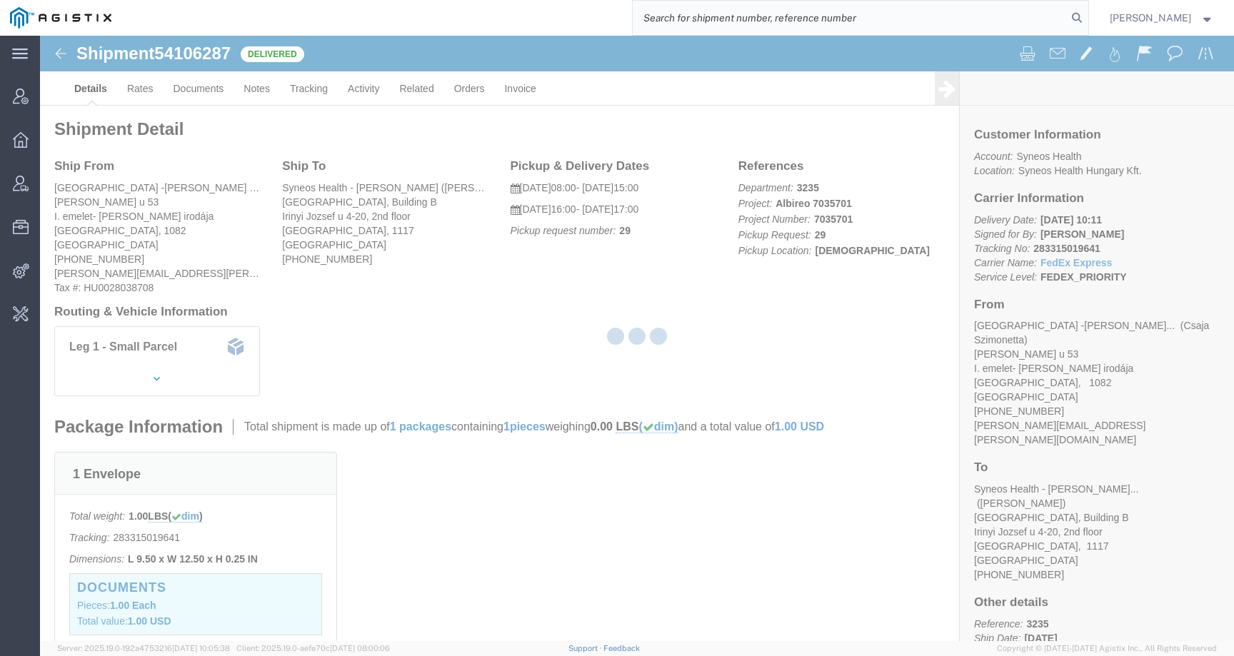
paste input "56791234"
type input "56791234"
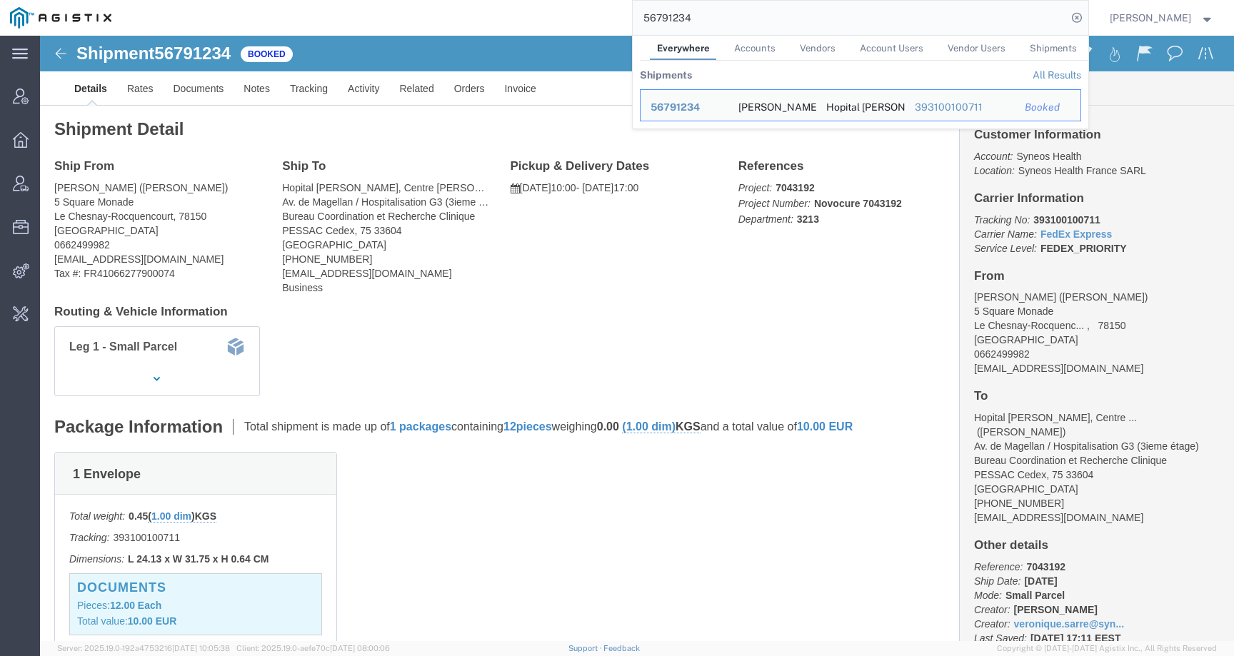
click div "Ship From [PERSON_NAME] ([PERSON_NAME]) [STREET_ADDRESS] 0662499982 [EMAIL_ADDR…"
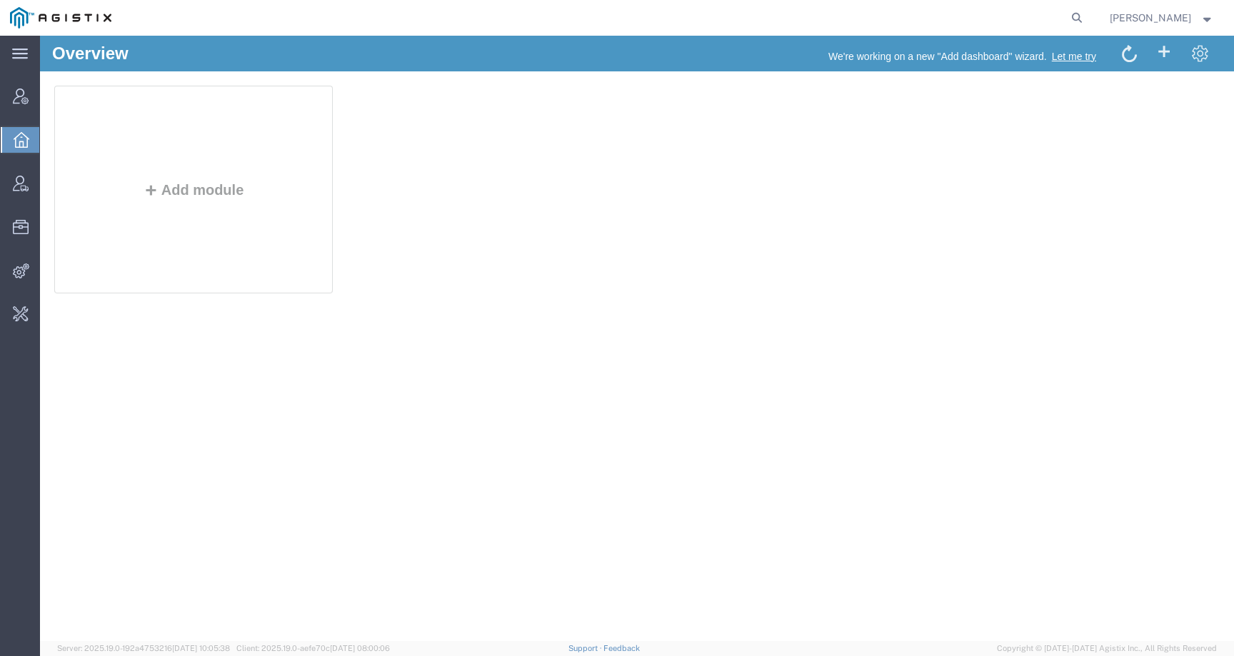
click at [1080, 15] on agx-global-search at bounding box center [860, 18] width 457 height 36
click at [1083, 16] on icon at bounding box center [1077, 18] width 20 height 20
click at [1046, 16] on input "search" at bounding box center [849, 18] width 434 height 34
paste input "56791234"
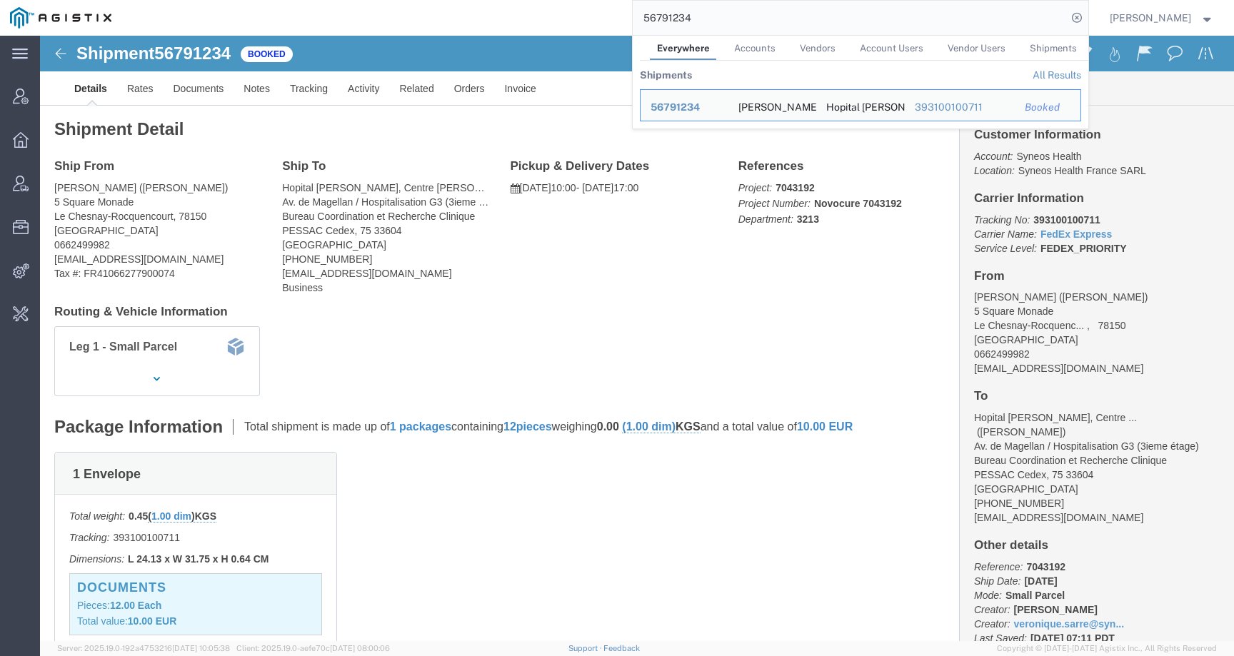
click h4 "Routing & Vehicle Information"
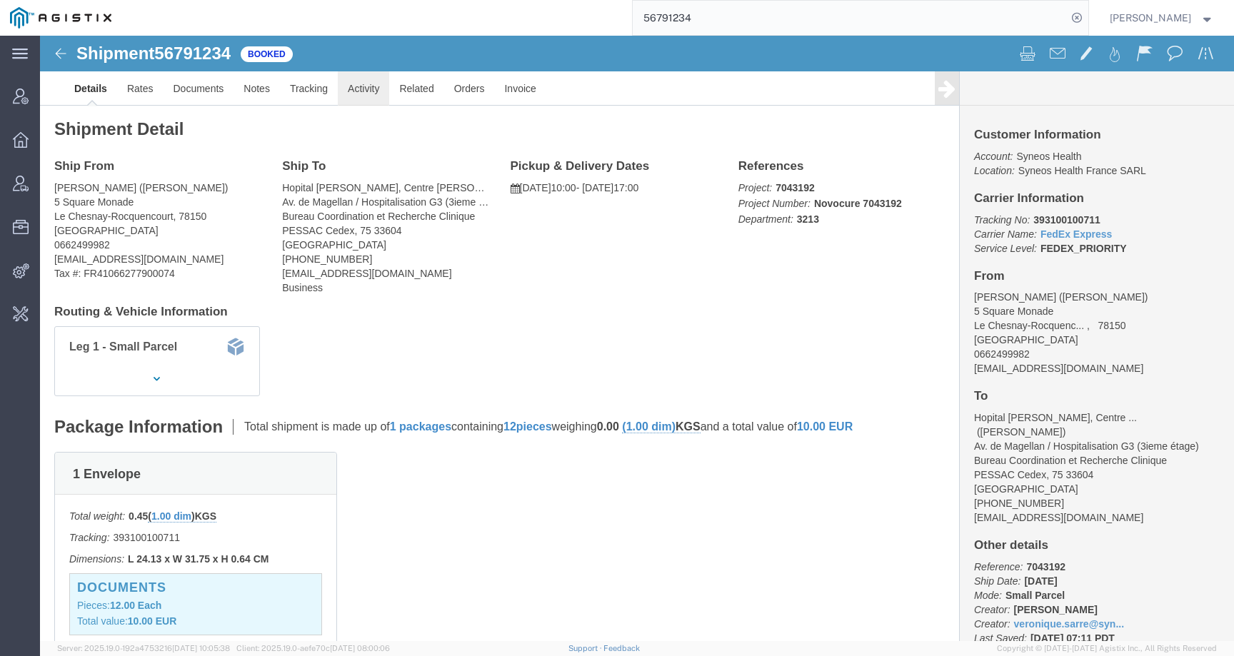
click link "Activity"
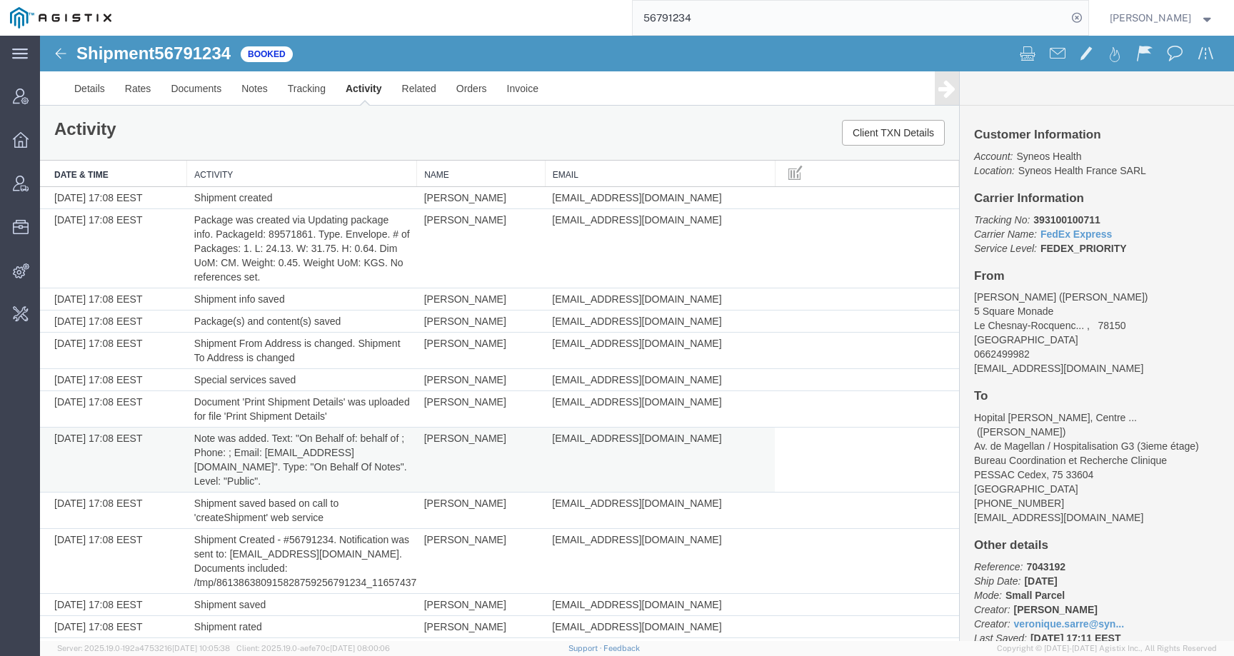
scroll to position [1022, 0]
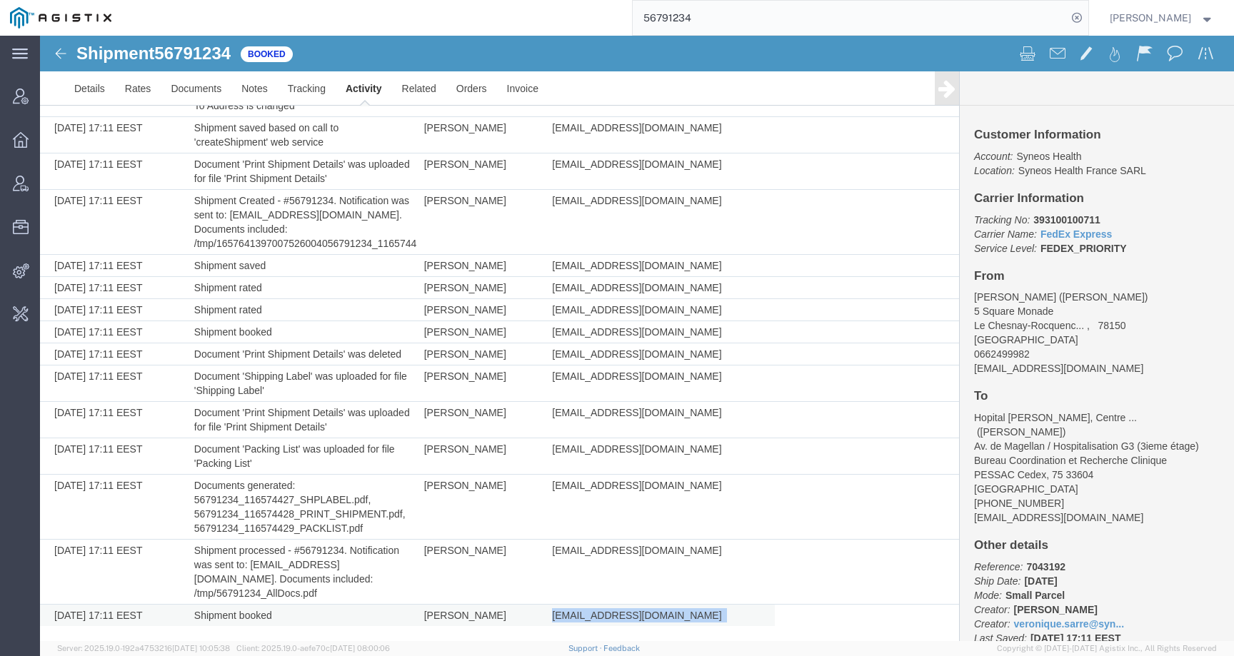
drag, startPoint x: 544, startPoint y: 615, endPoint x: 749, endPoint y: 615, distance: 204.9
click at [750, 615] on td "[EMAIL_ADDRESS][DOMAIN_NAME]" at bounding box center [660, 616] width 230 height 22
copy td "[EMAIL_ADDRESS][DOMAIN_NAME]"
click at [222, 59] on span "56791234" at bounding box center [192, 53] width 76 height 19
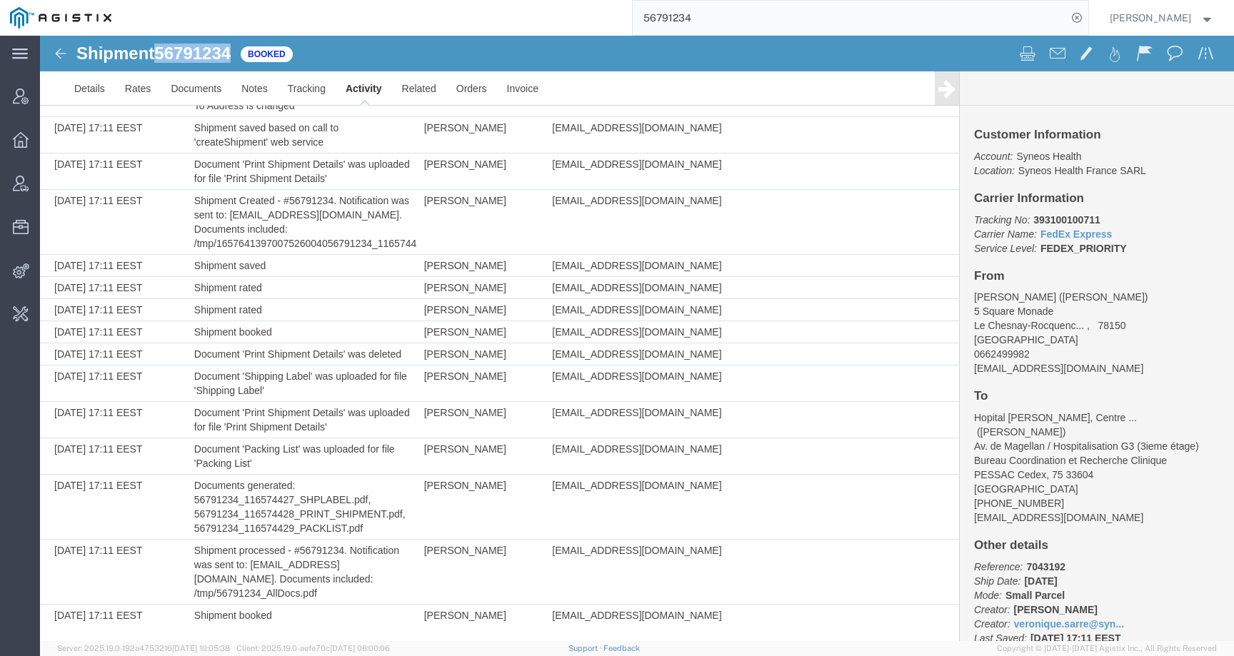
copy span "56791234"
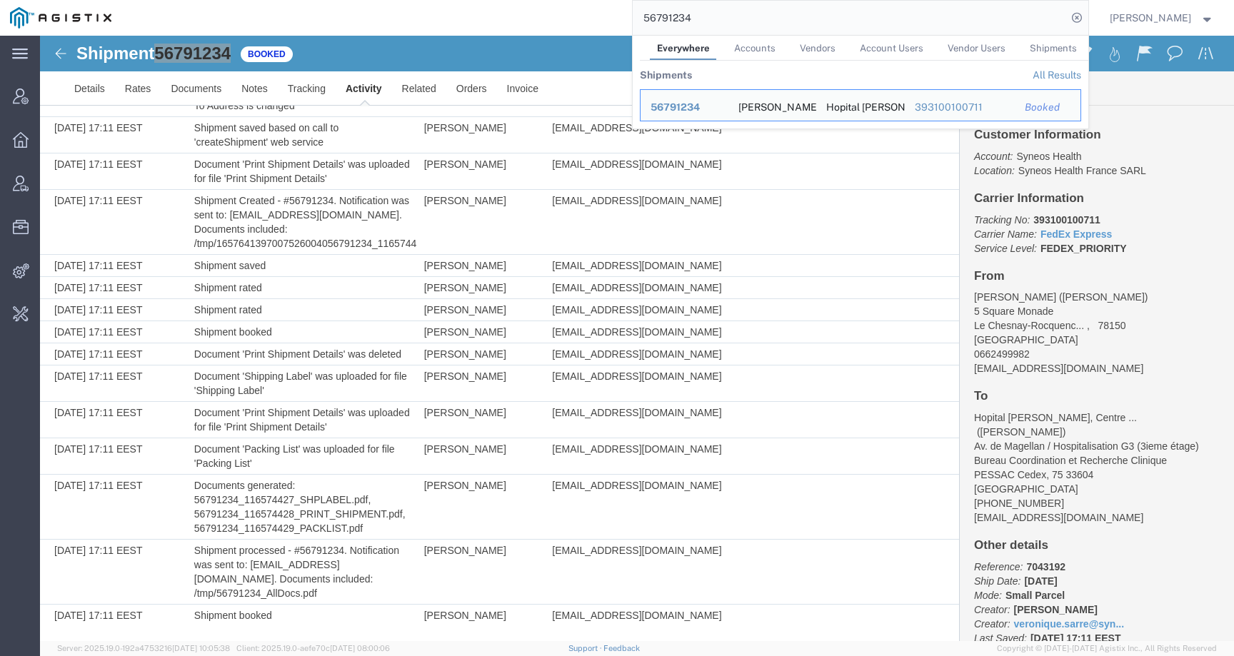
drag, startPoint x: 772, startPoint y: 21, endPoint x: 600, endPoint y: 14, distance: 172.2
click at [600, 14] on div "56791234 Everywhere Accounts Vendors Account Users Vendor Users Shipments Shipm…" at bounding box center [604, 18] width 967 height 36
paste input "805348"
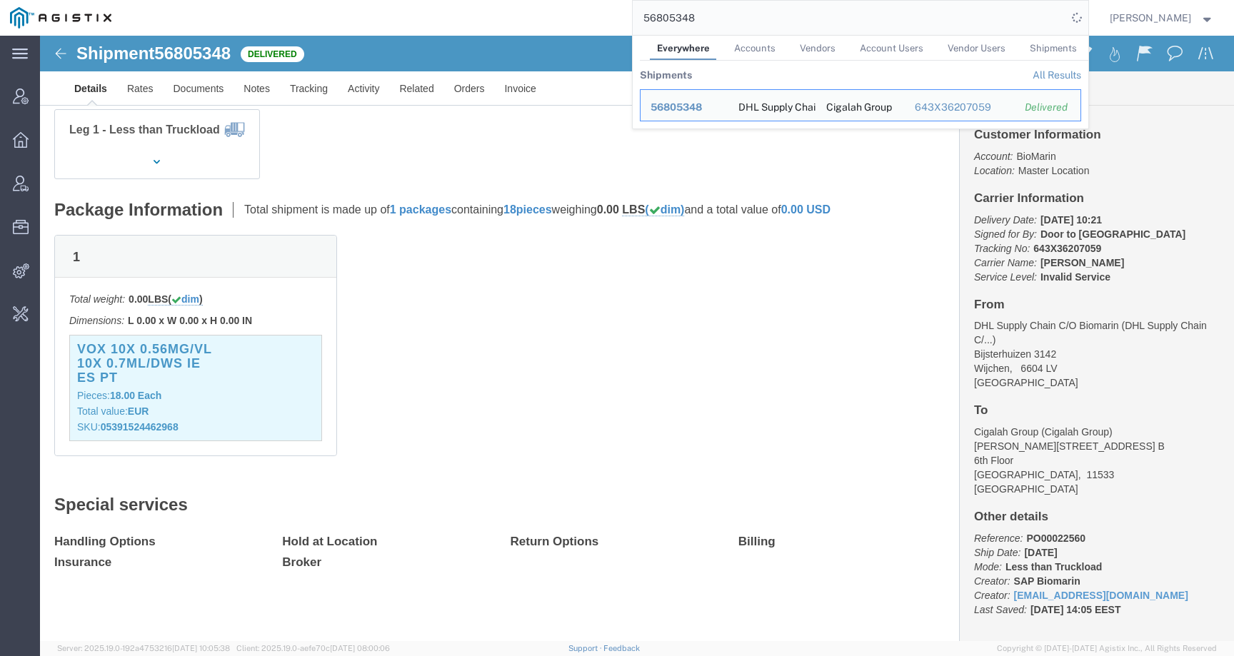
scroll to position [201, 0]
click p "SKU: 05391524462968"
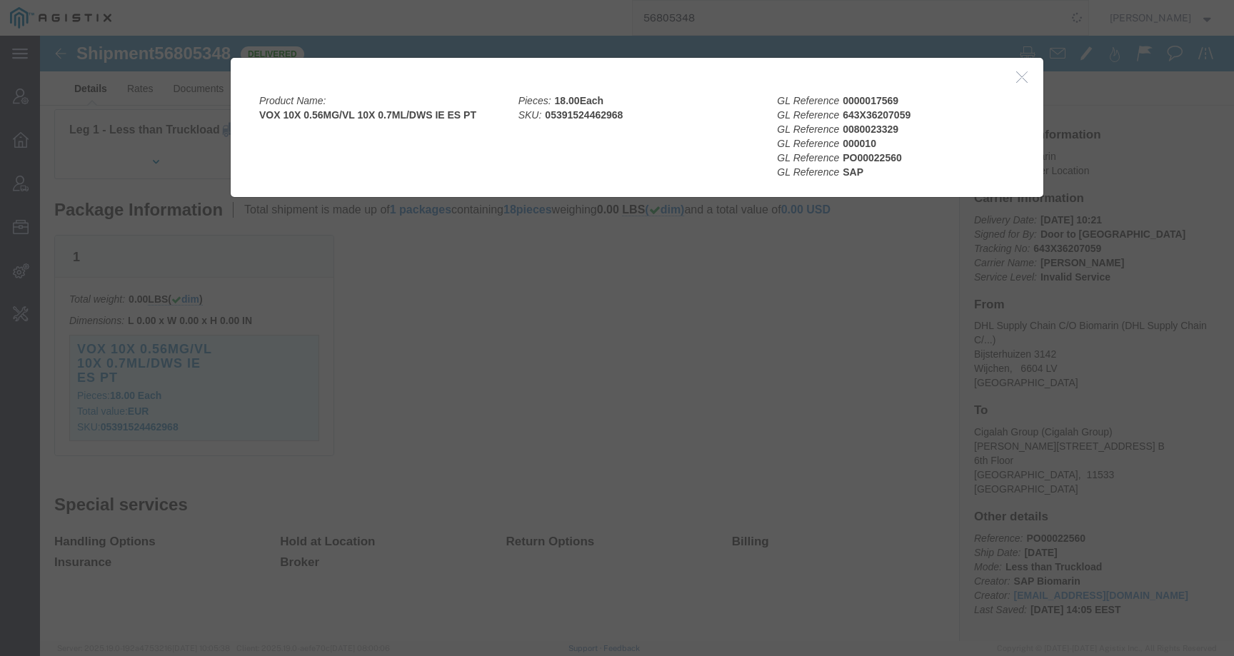
click div
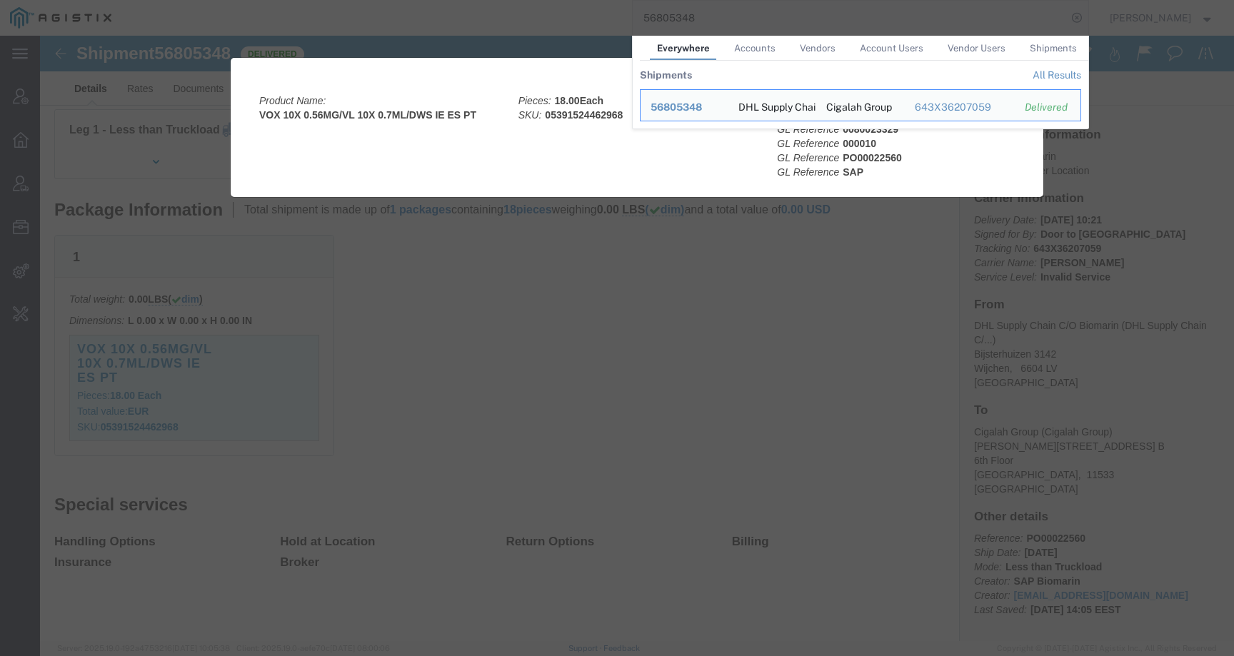
click div
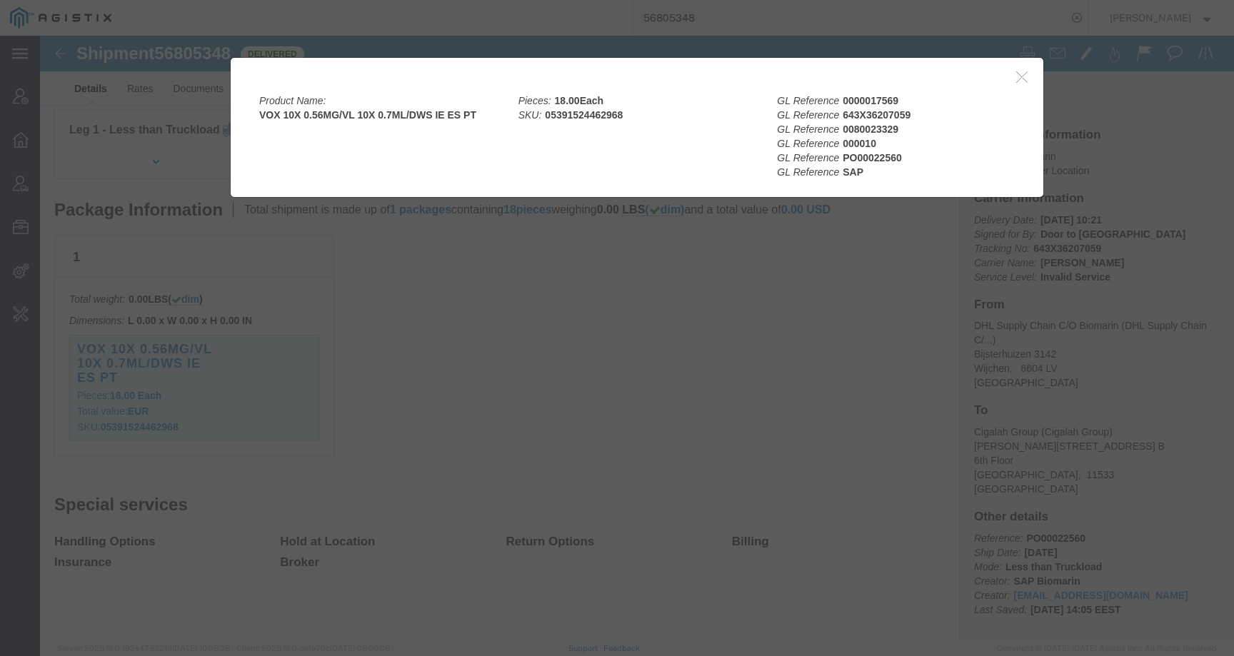
click div
click button "button"
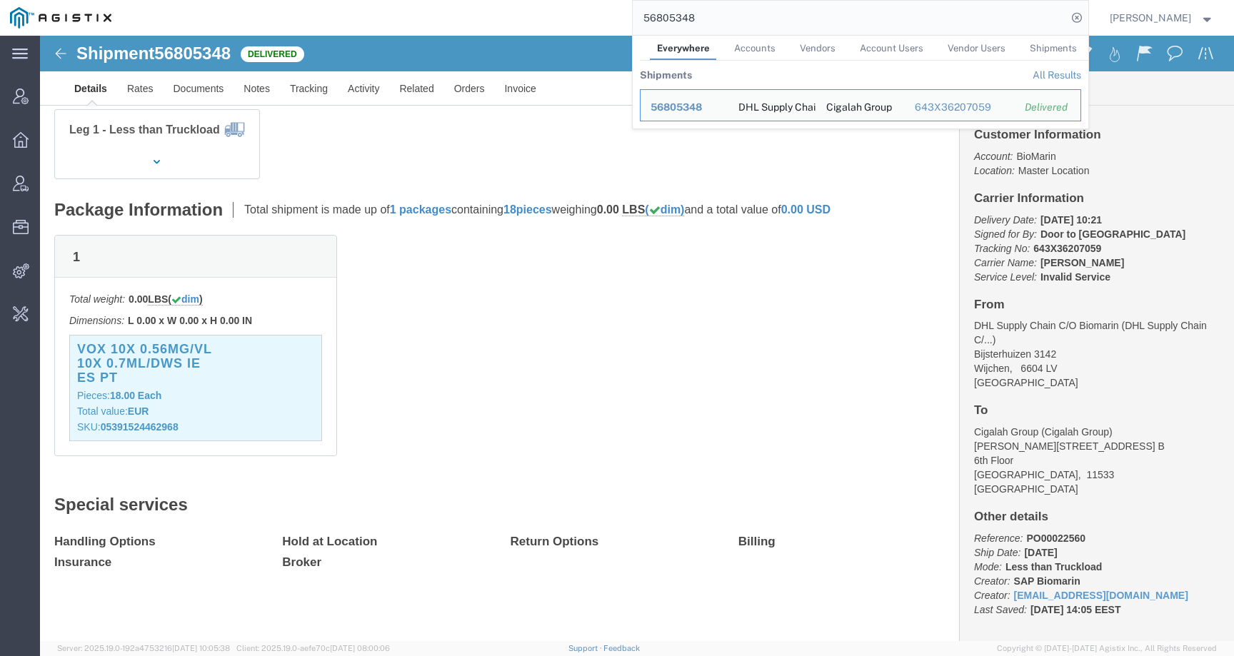
drag, startPoint x: 730, startPoint y: 18, endPoint x: 515, endPoint y: 14, distance: 214.9
click at [515, 14] on div "56805348 Everywhere Accounts Vendors Account Users Vendor Users Shipments Shipm…" at bounding box center [604, 18] width 967 height 36
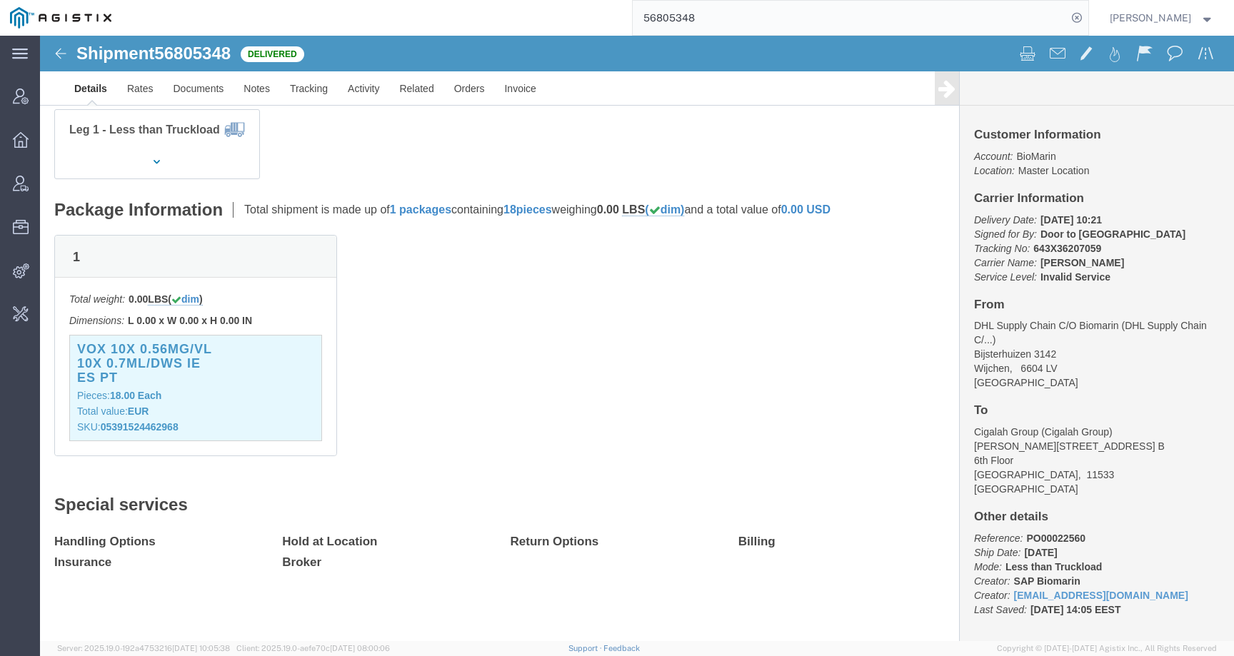
paste input "5"
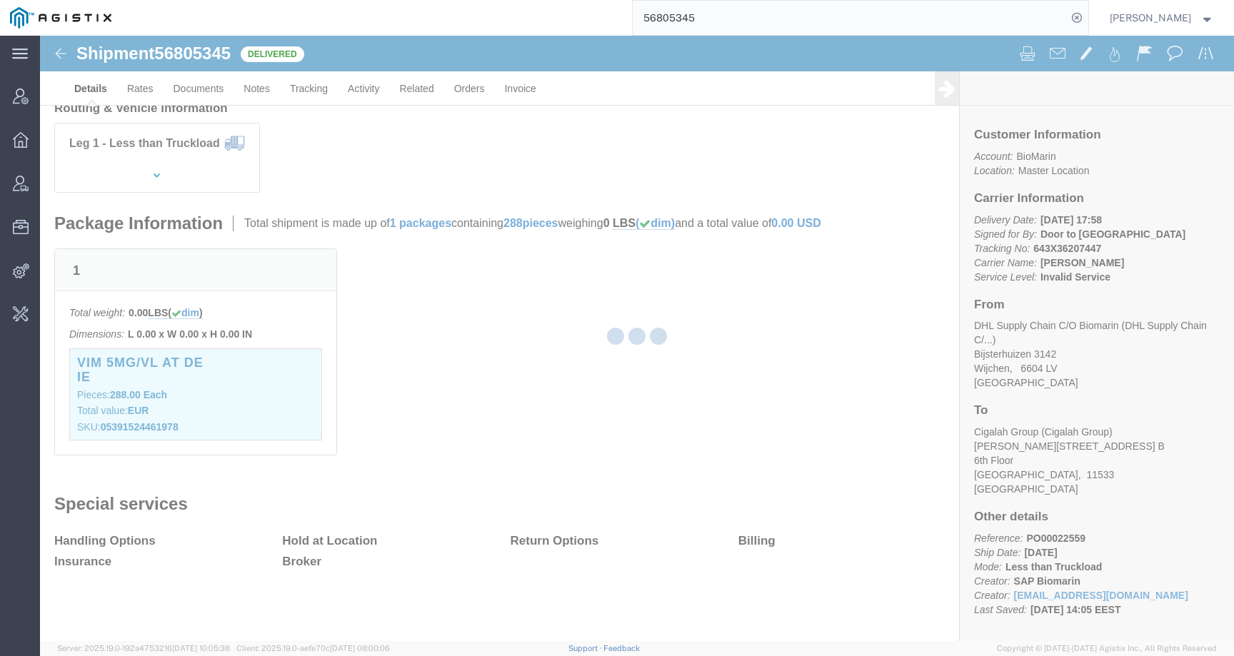
scroll to position [187, 0]
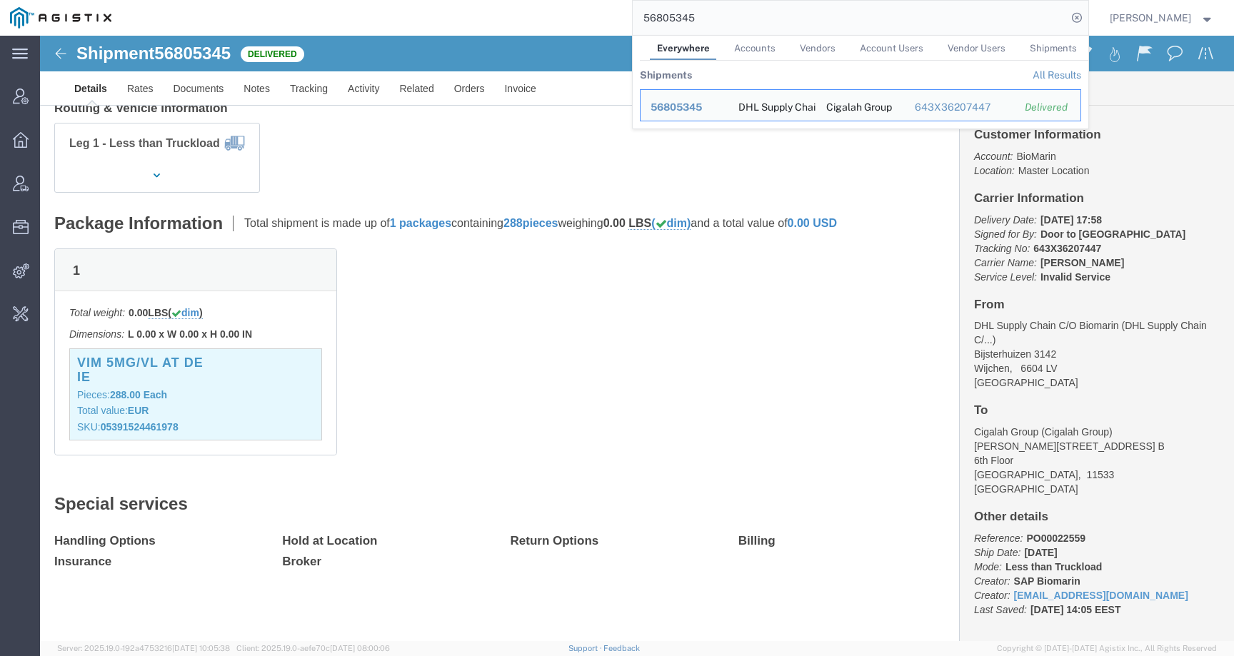
drag, startPoint x: 721, startPoint y: 21, endPoint x: 572, endPoint y: 21, distance: 149.2
click at [572, 21] on div "56805345 Everywhere Accounts Vendors Account Users Vendor Users Shipments Shipm…" at bounding box center [604, 18] width 967 height 36
paste input "9"
click h3 "VIM 5MG/VL AT DE IE"
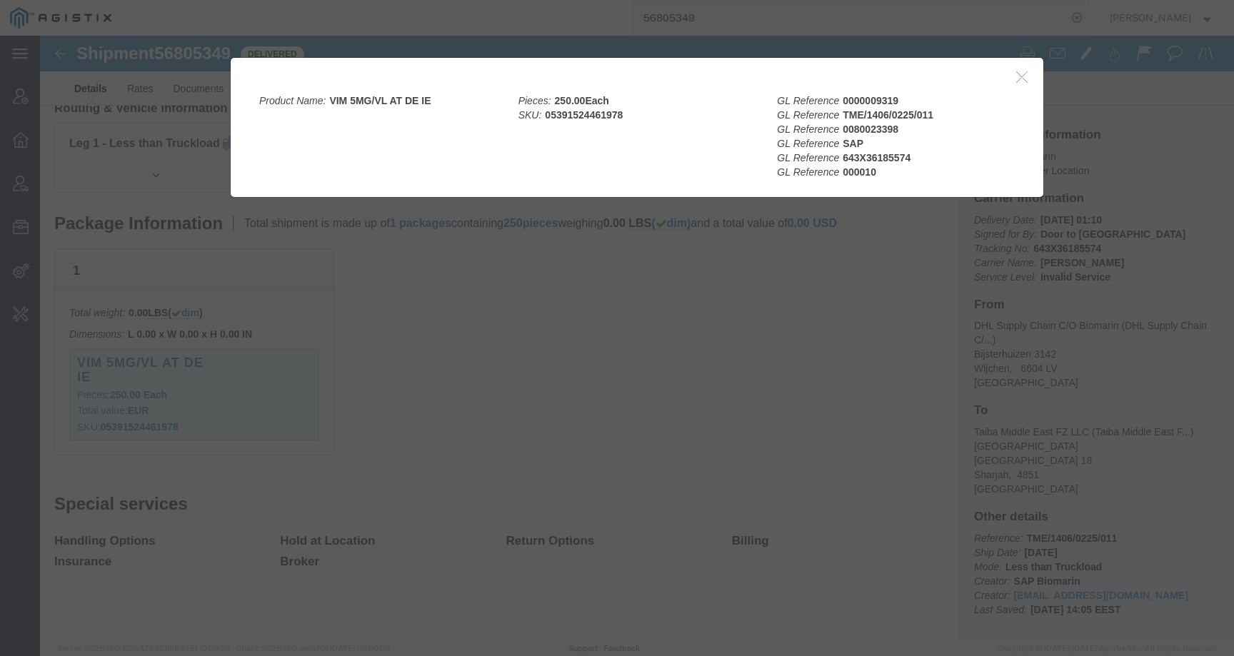
drag, startPoint x: 345, startPoint y: 301, endPoint x: 343, endPoint y: 54, distance: 247.7
click div
click h2
click div
click icon "button"
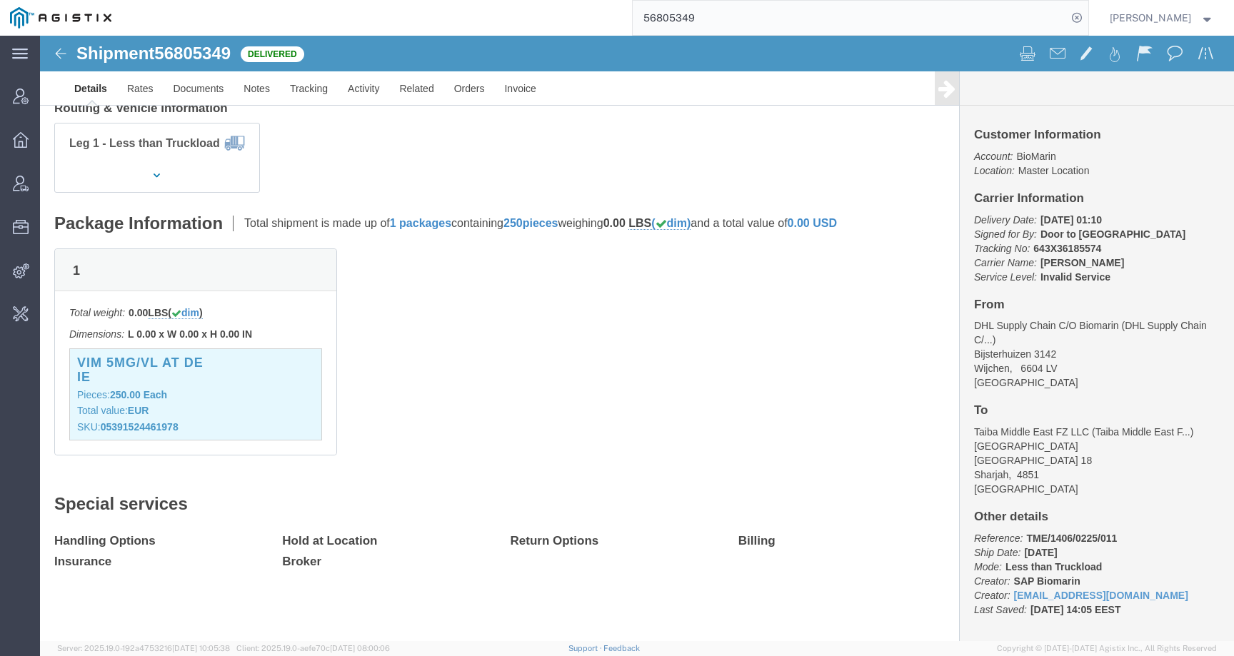
click at [767, 1] on input "56805349" at bounding box center [849, 18] width 434 height 34
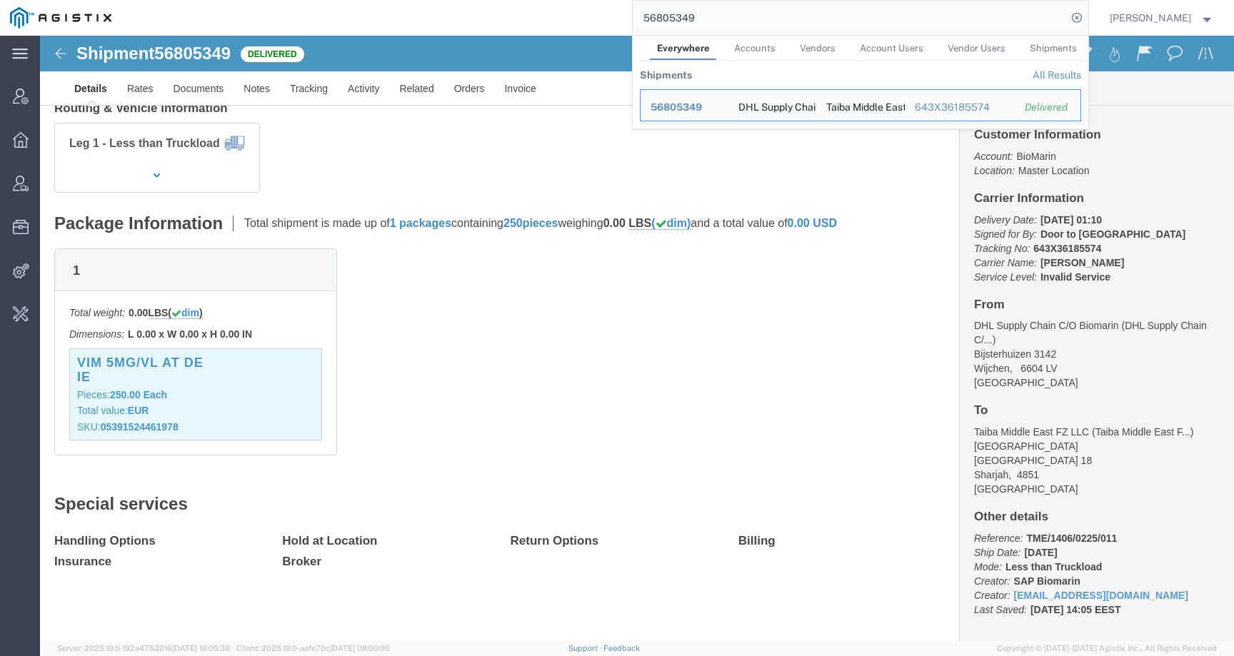
drag, startPoint x: 750, startPoint y: 21, endPoint x: 526, endPoint y: 21, distance: 223.4
click at [526, 21] on div "56805349 Everywhere Accounts Vendors Account Users Vendor Users Shipments Shipm…" at bounding box center [604, 18] width 967 height 36
paste input "74389"
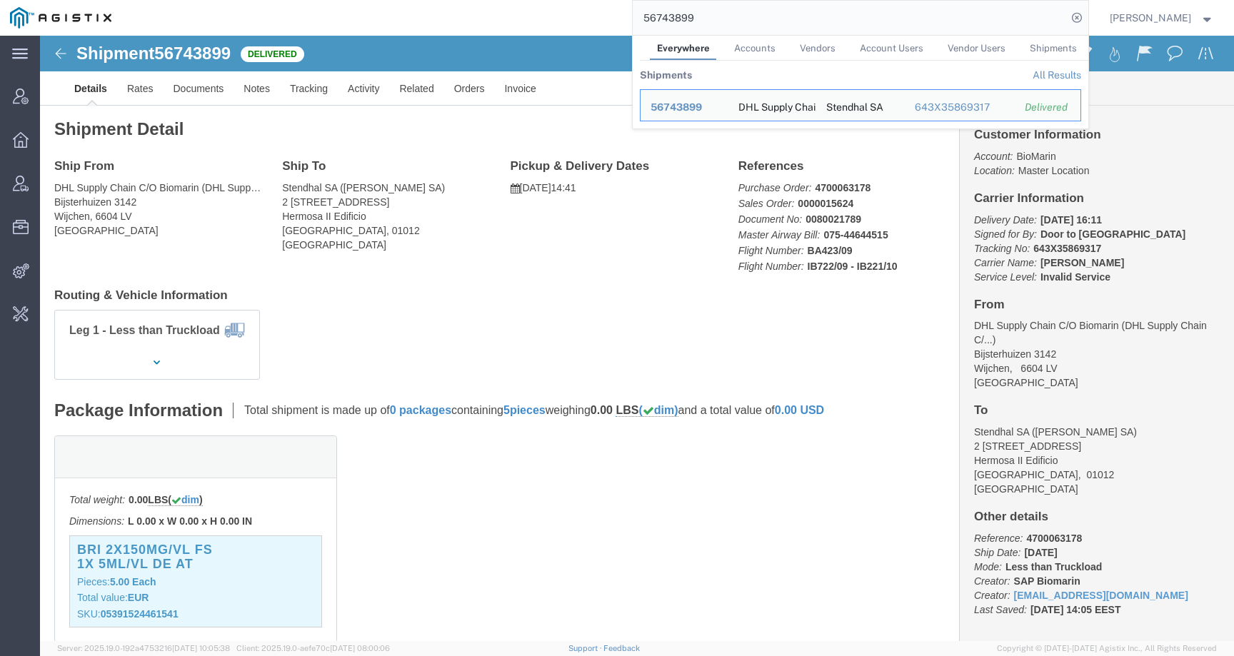
drag, startPoint x: 739, startPoint y: 22, endPoint x: 571, endPoint y: 22, distance: 167.8
click at [571, 22] on div "56743899 Everywhere Accounts Vendors Account Users Vendor Users Shipments Shipm…" at bounding box center [604, 18] width 967 height 36
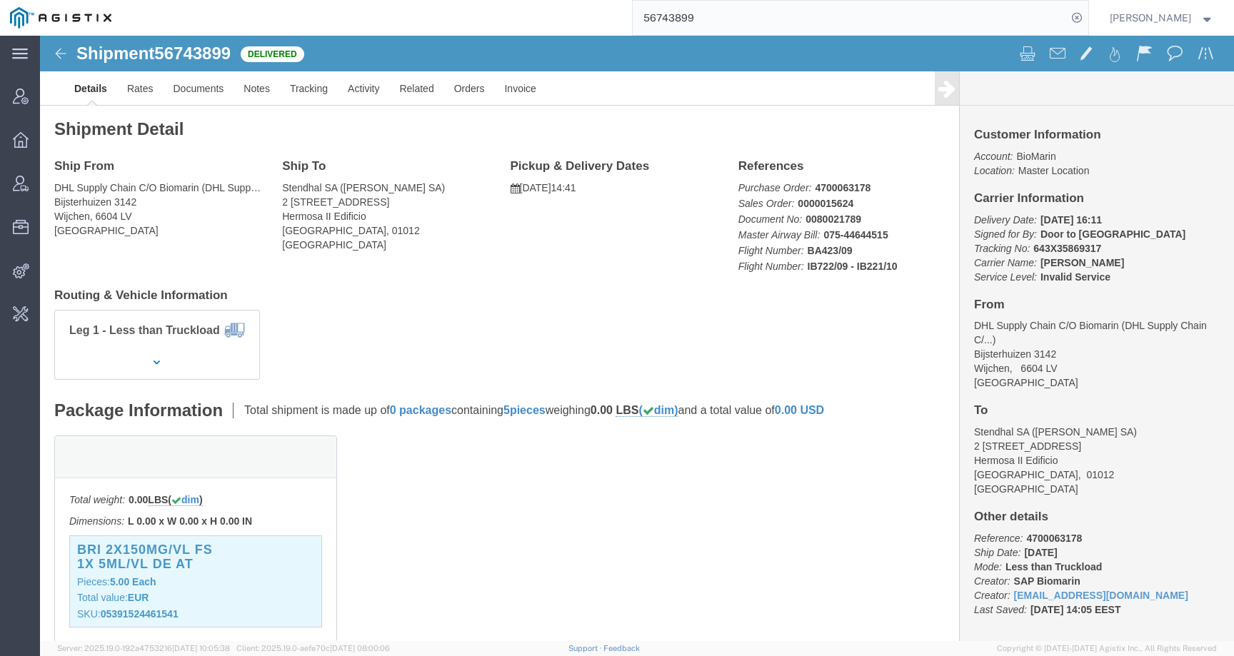
paste input "818994"
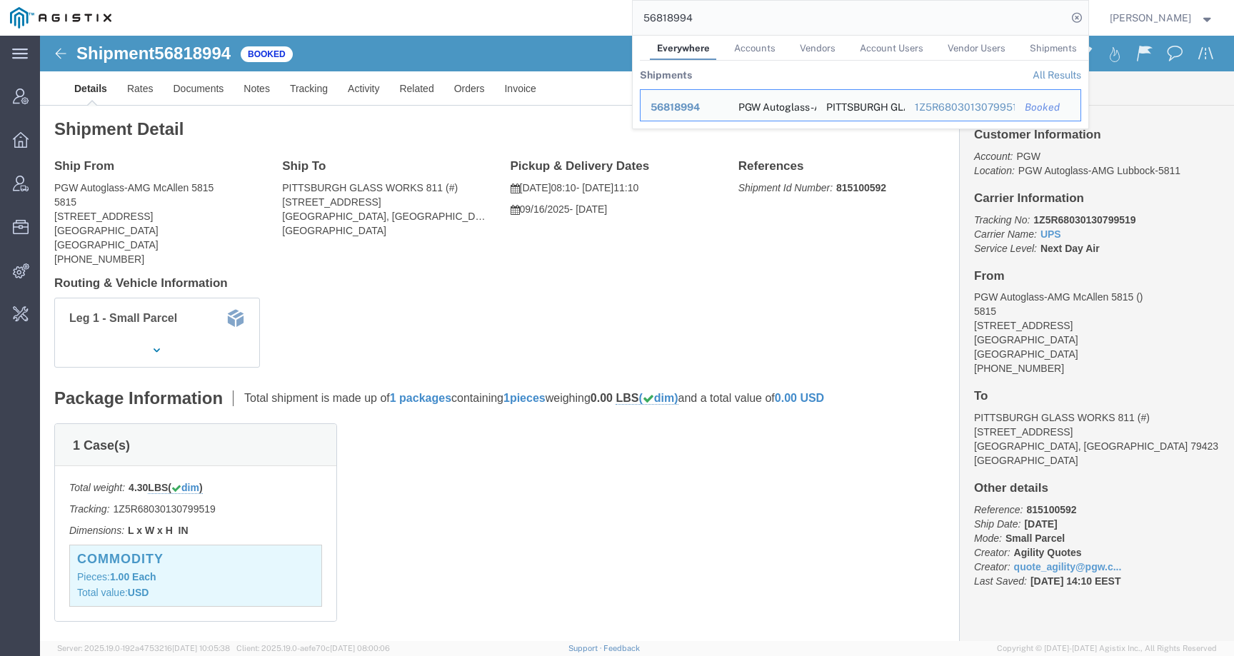
click div "Ship From PGW Autoglass-AMG McAllen 5815 5815 6613 S 27th Street McAllen, TX 78…"
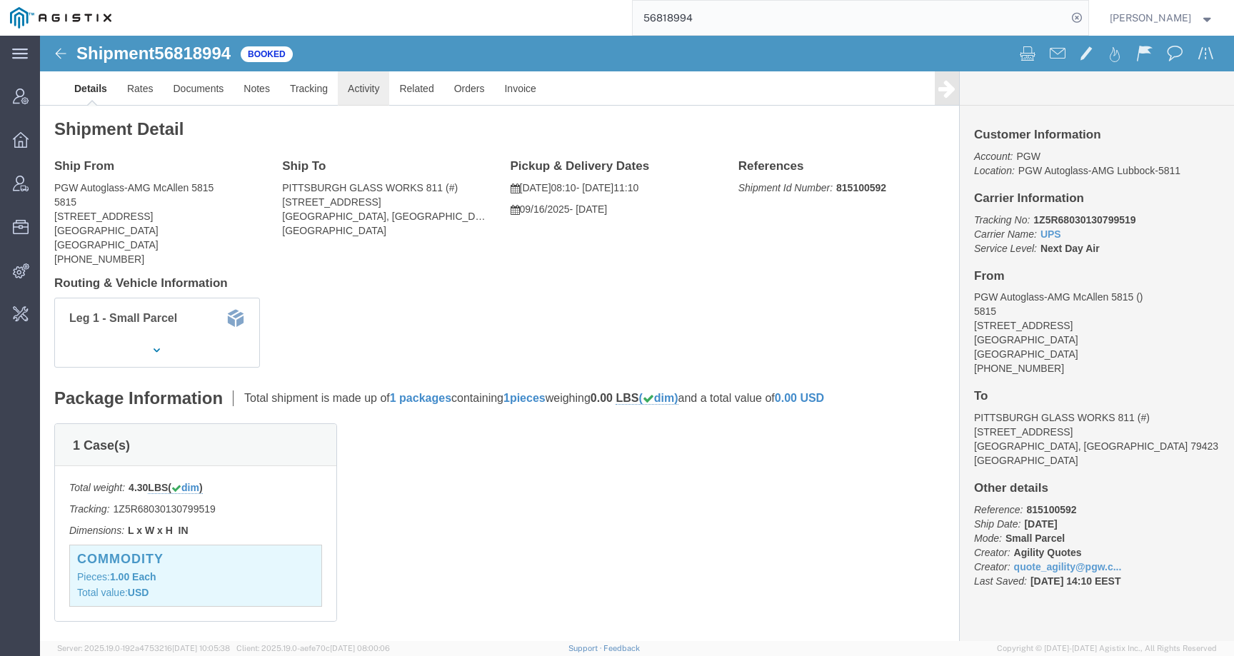
click link "Activity"
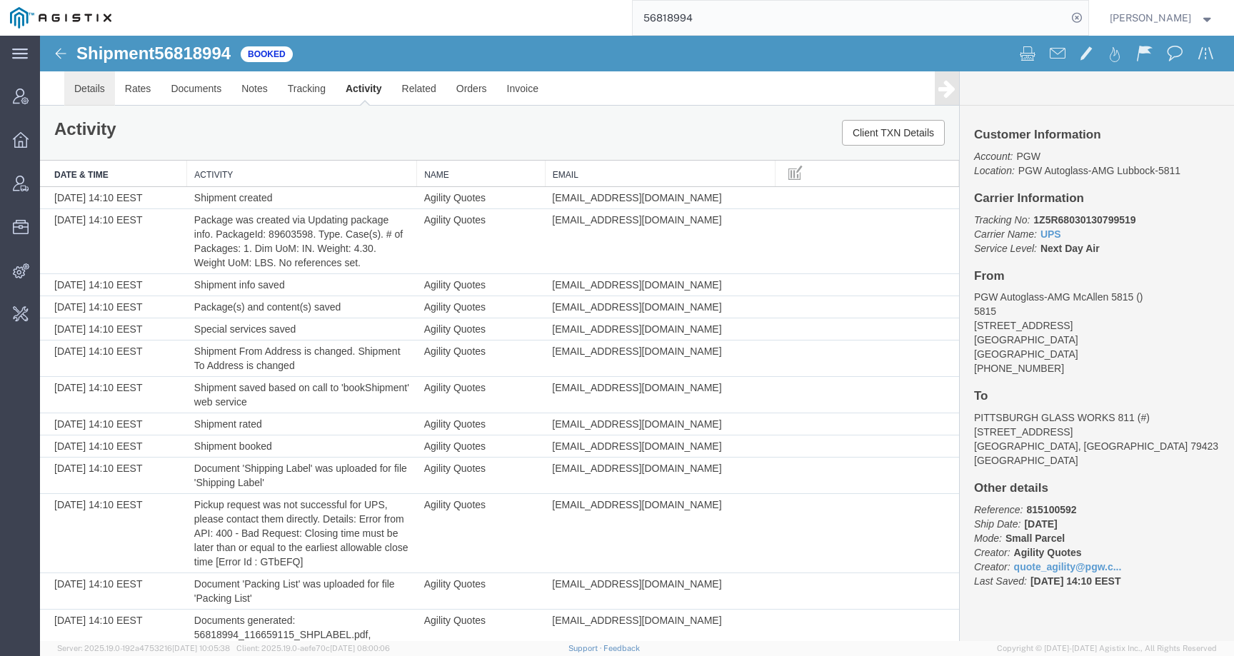
click at [104, 94] on link "Details" at bounding box center [89, 88] width 51 height 34
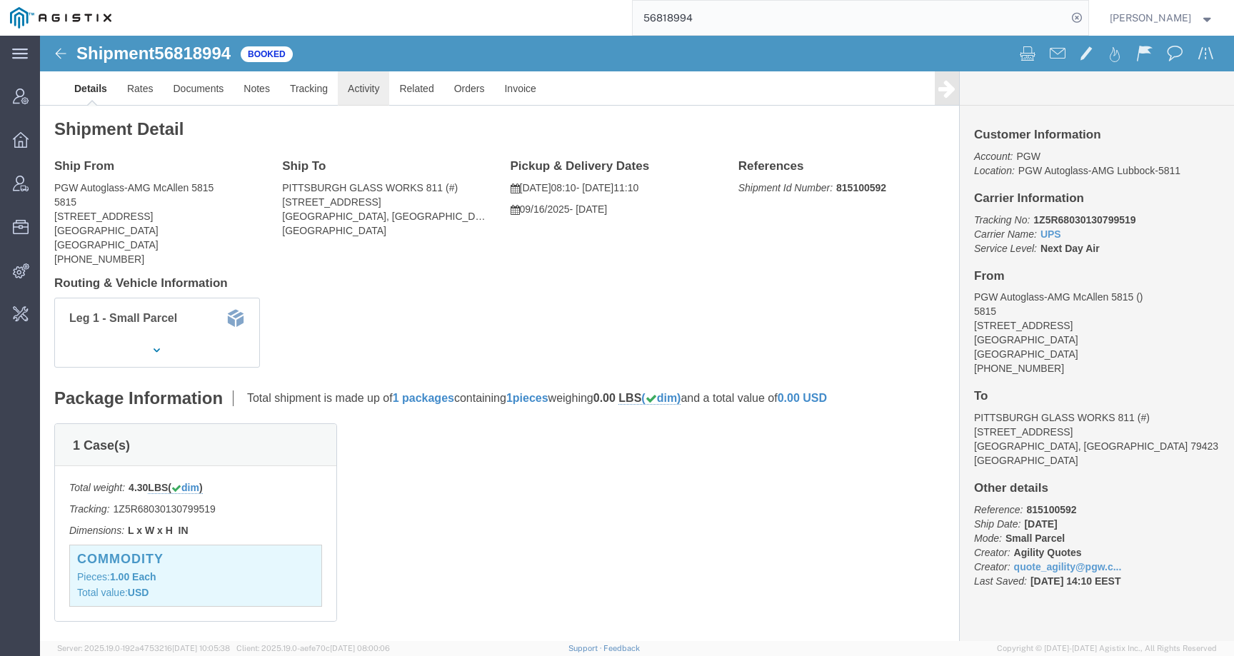
click link "Activity"
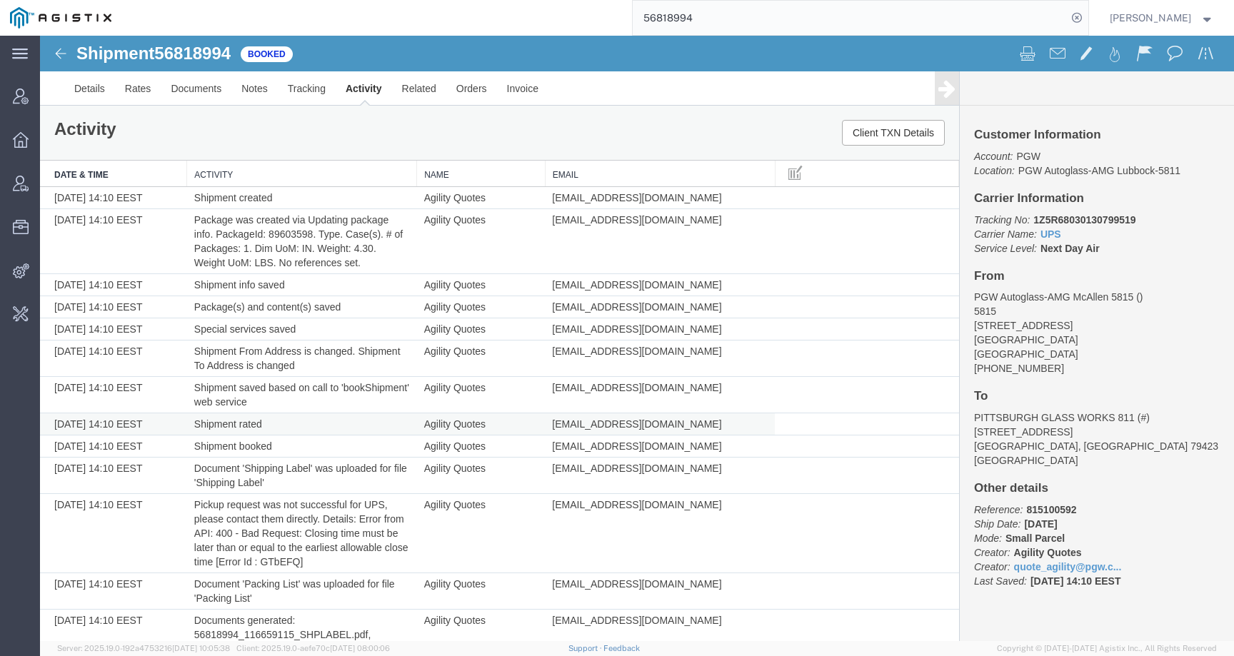
scroll to position [113, 0]
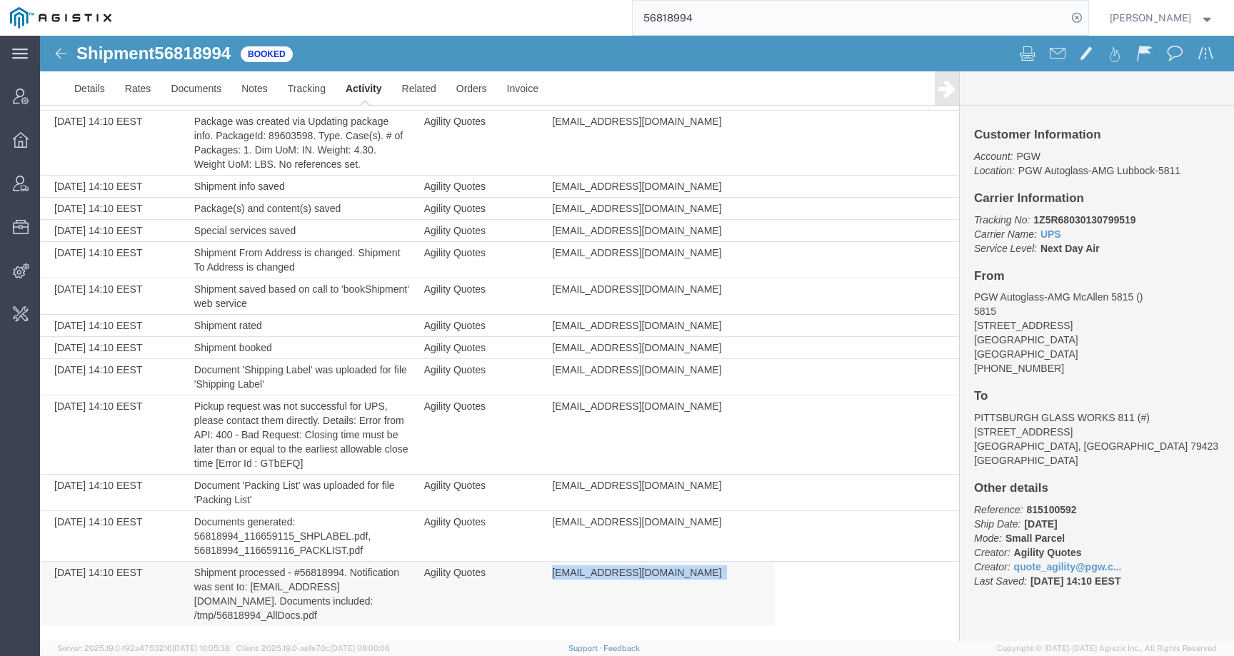
drag, startPoint x: 540, startPoint y: 558, endPoint x: 676, endPoint y: 559, distance: 135.6
click at [676, 562] on td "quote_agility@pgw.com" at bounding box center [660, 594] width 230 height 65
copy td "quote_agility@pgw.com"
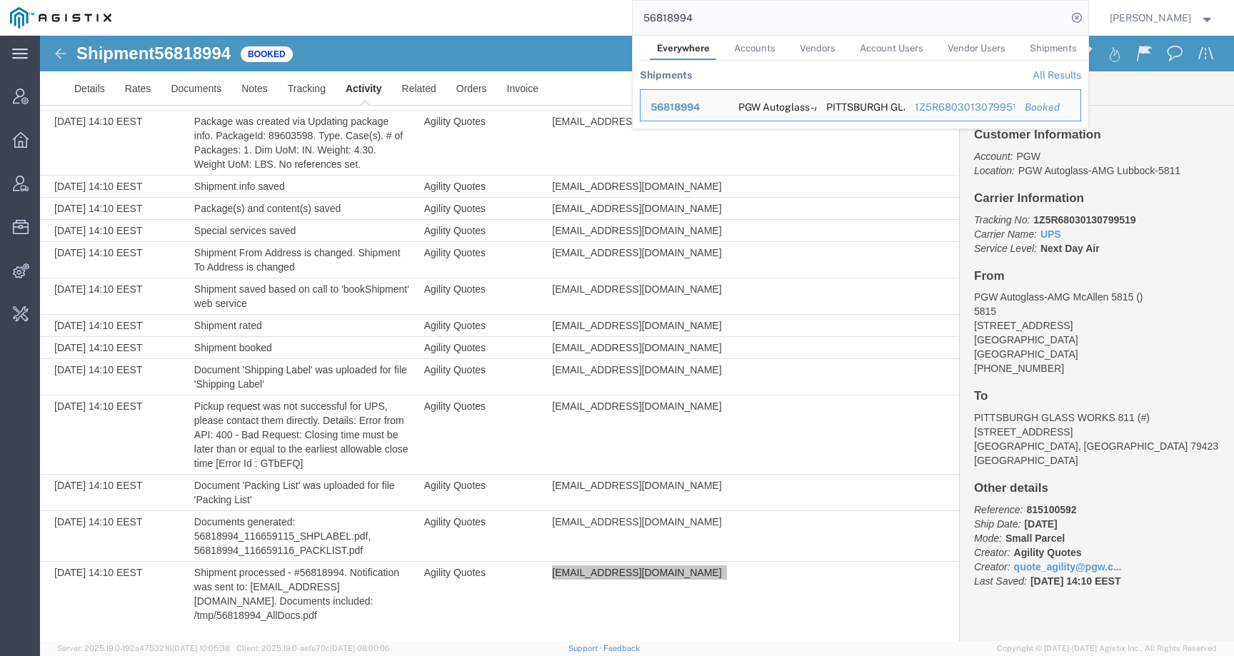
drag, startPoint x: 730, startPoint y: 21, endPoint x: 603, endPoint y: 16, distance: 127.1
click at [603, 17] on div "56818994 Everywhere Accounts Vendors Account Users Vendor Users Shipments Shipm…" at bounding box center [604, 18] width 967 height 36
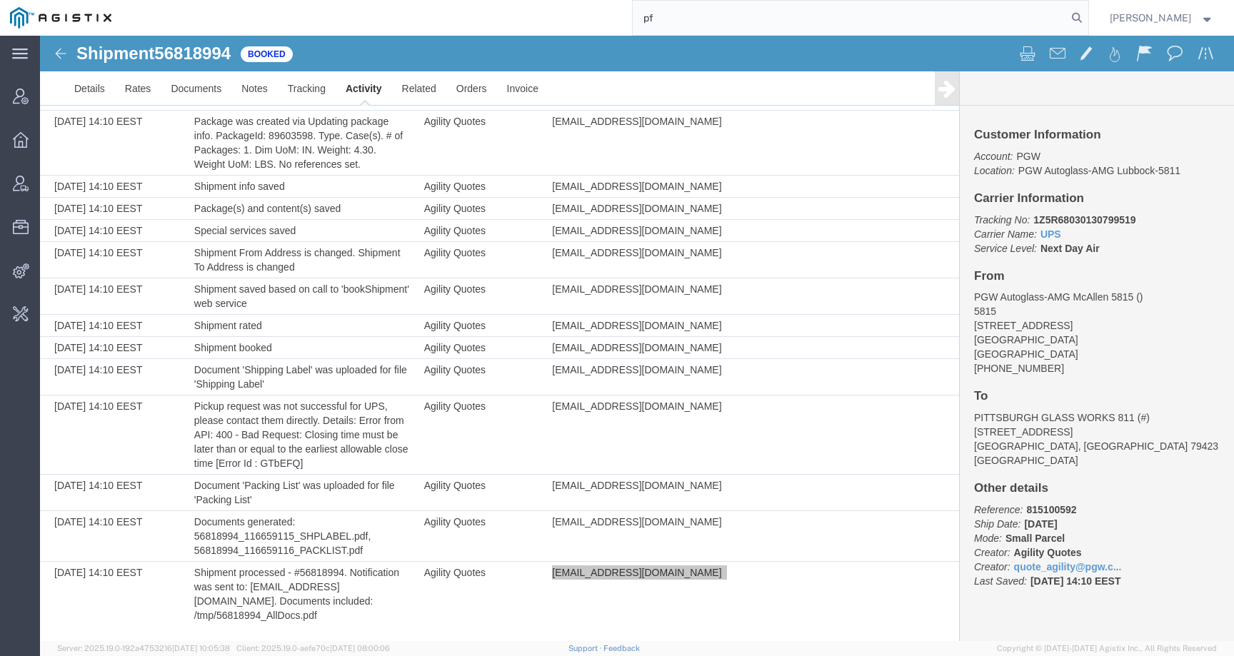
type input "p"
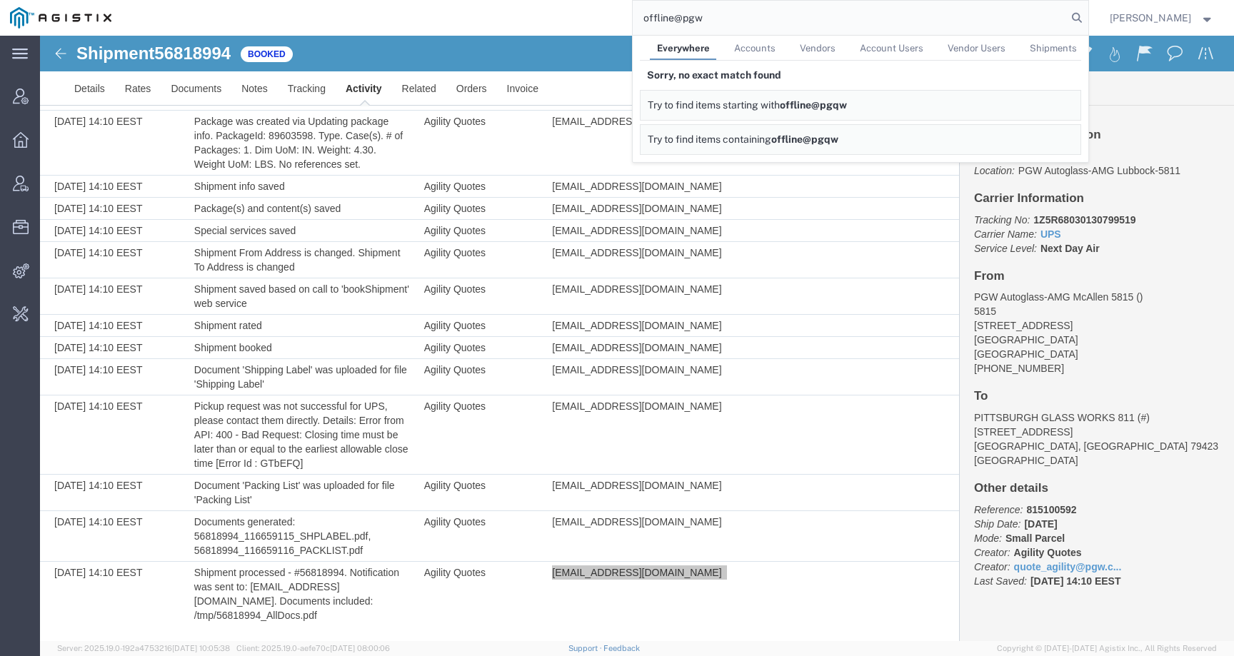
type input "offline@pgw"
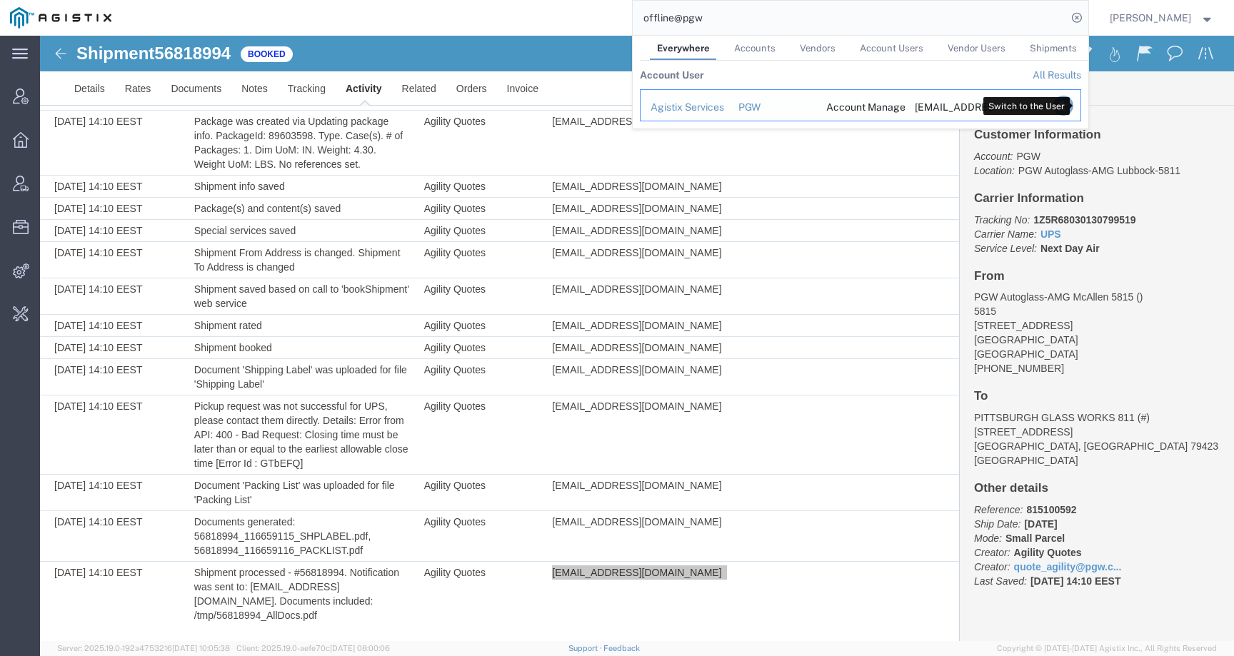
click at [1072, 112] on icon "Search Results" at bounding box center [1062, 106] width 20 height 20
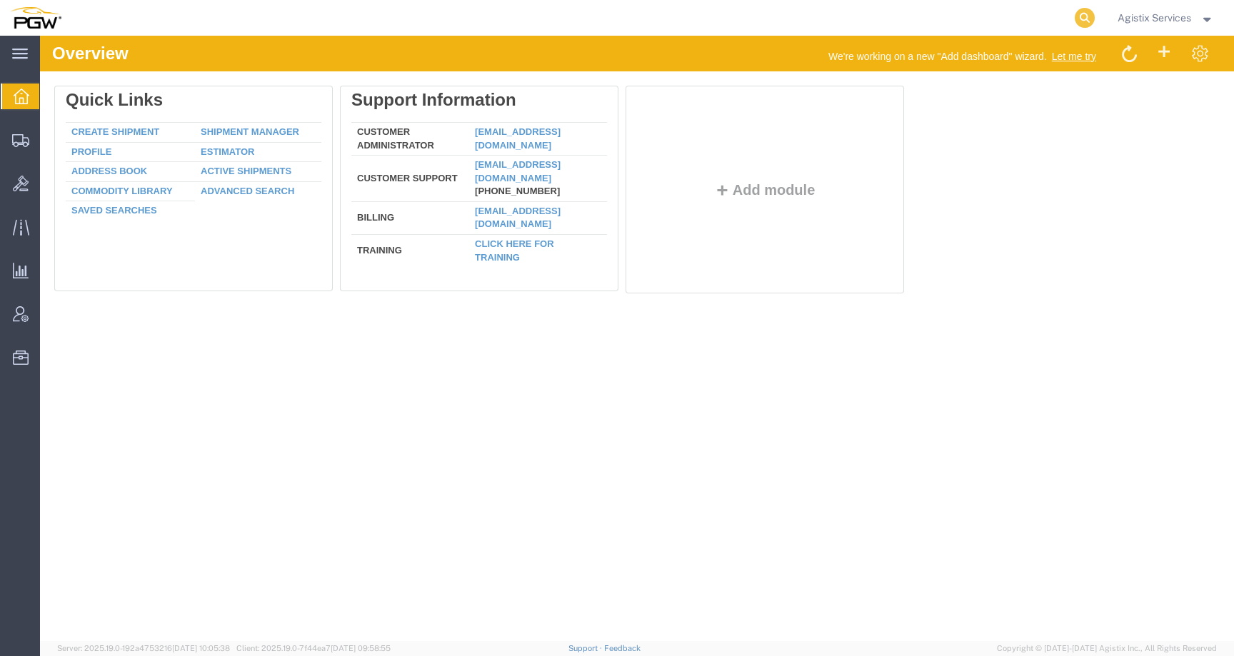
click at [1079, 14] on icon at bounding box center [1084, 18] width 20 height 20
click at [1036, 16] on input "search" at bounding box center [857, 18] width 434 height 34
paste input "56818994"
type input "56818994"
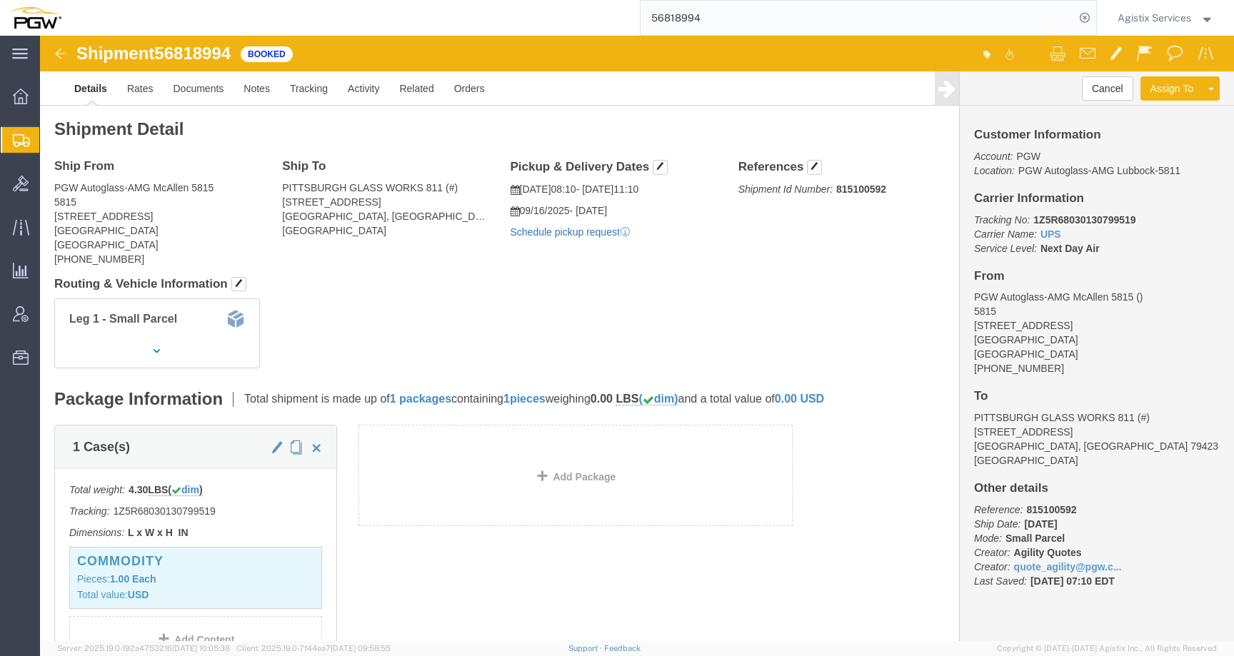
click link "Schedule pickup request"
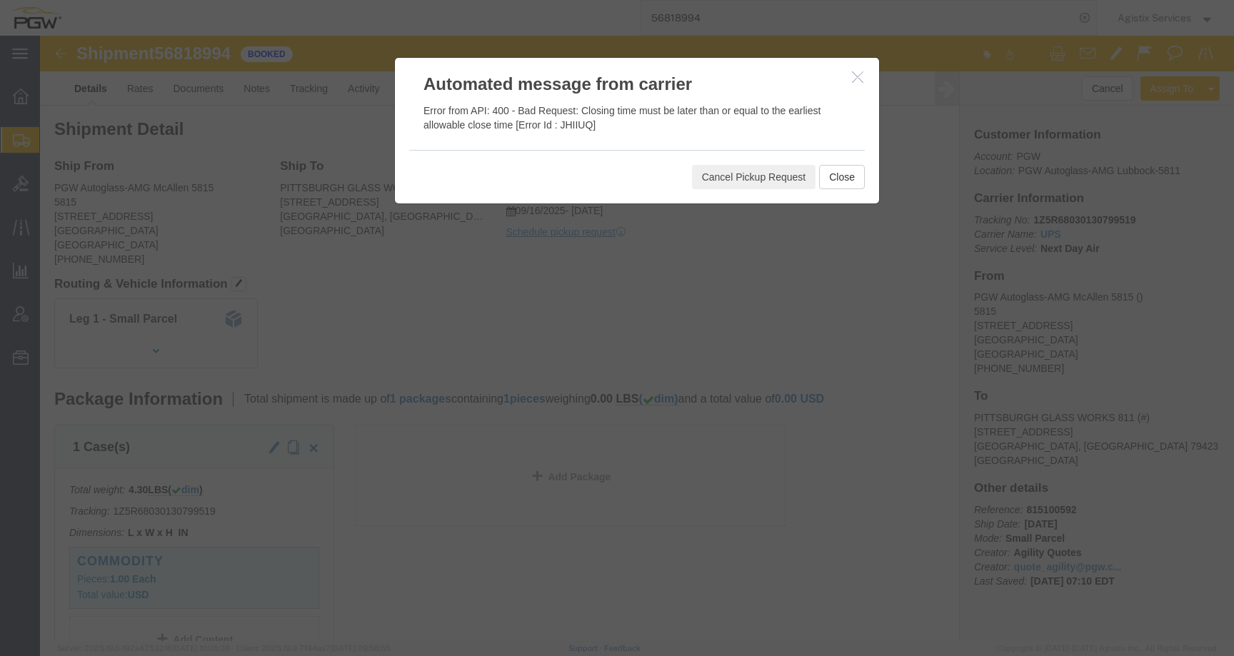
click icon "button"
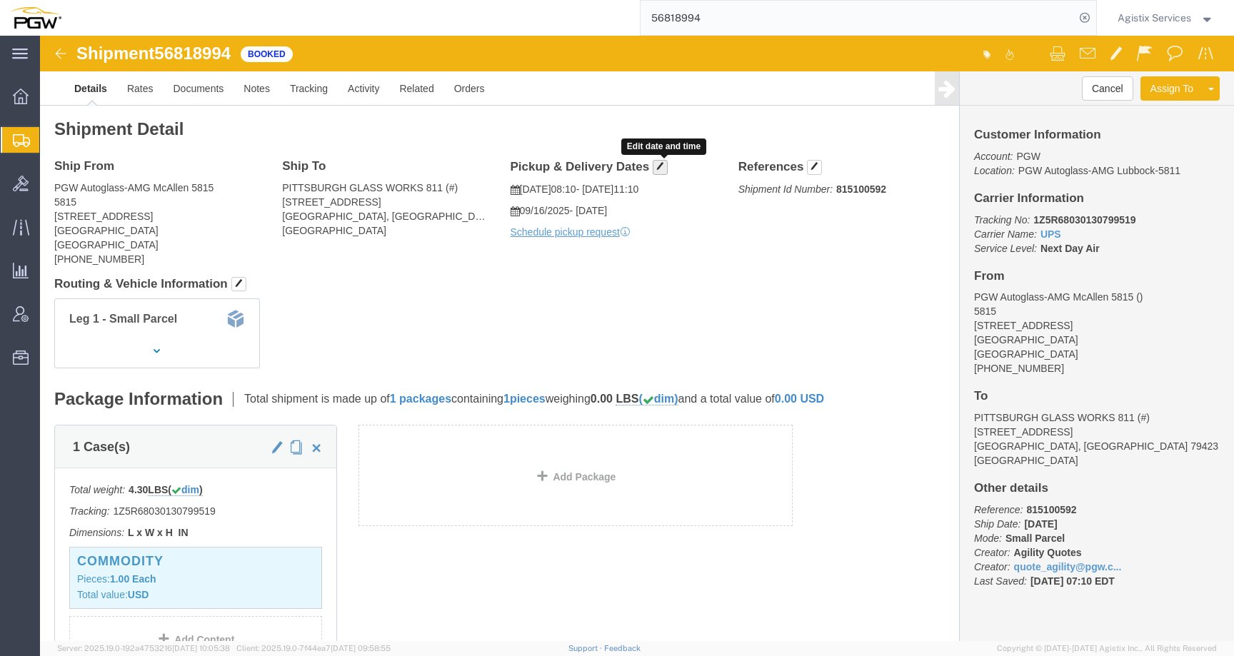
click span "button"
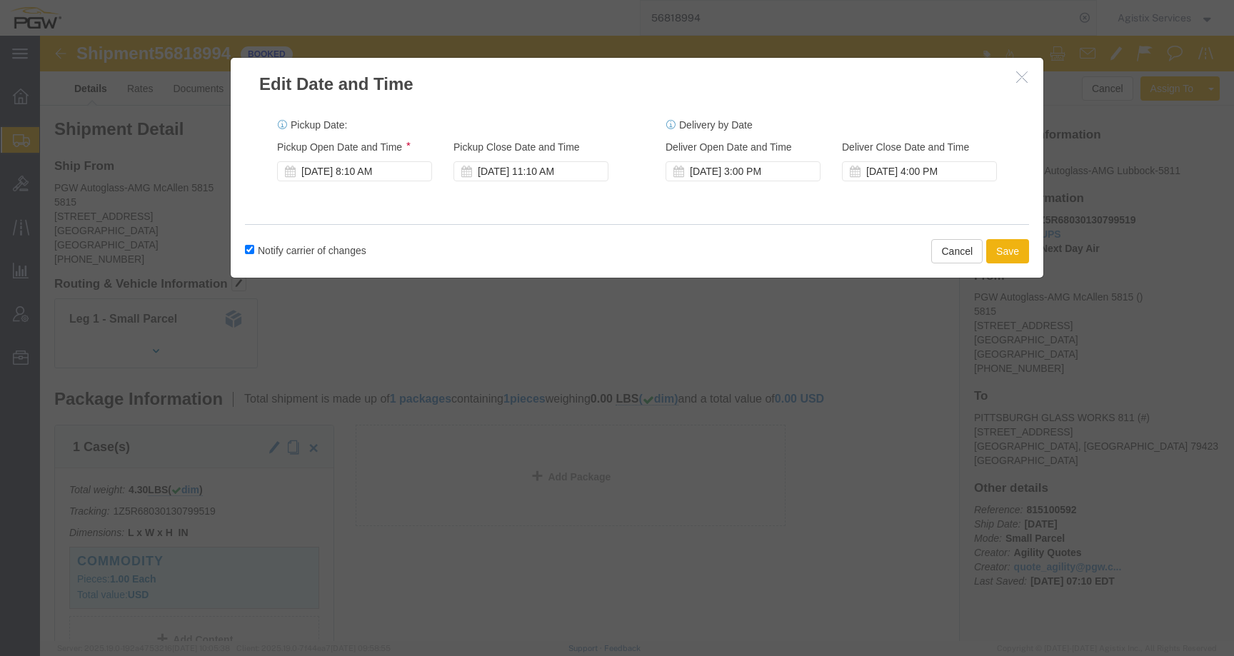
click icon "button"
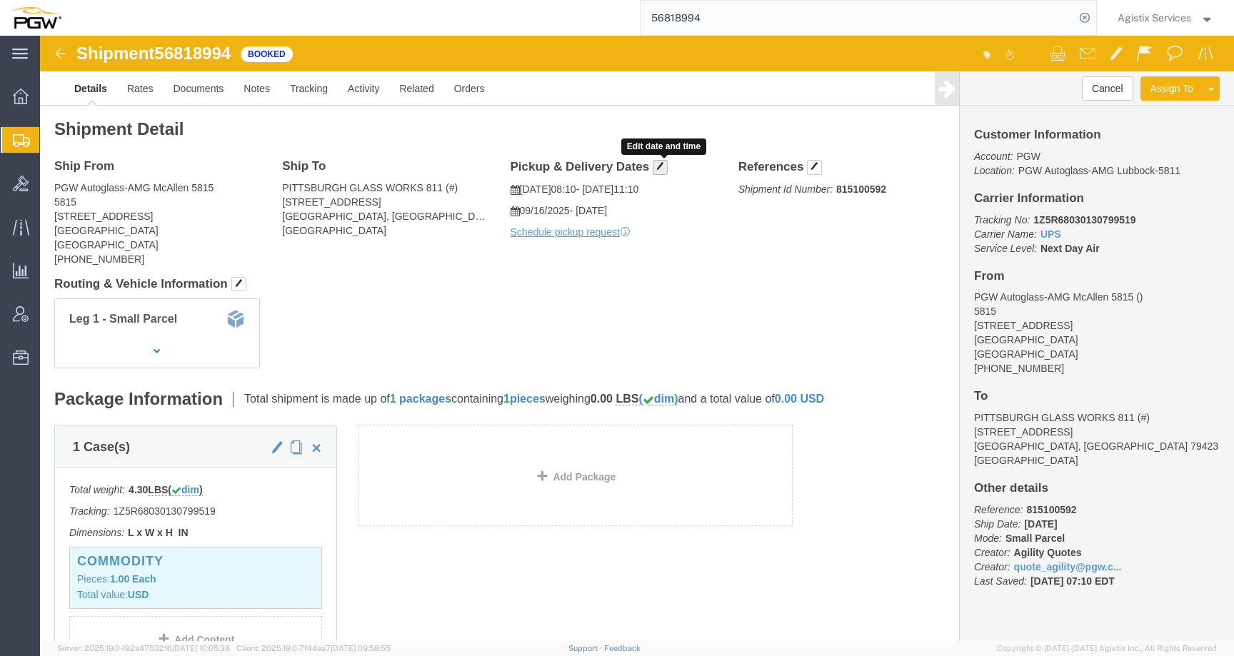
click button "button"
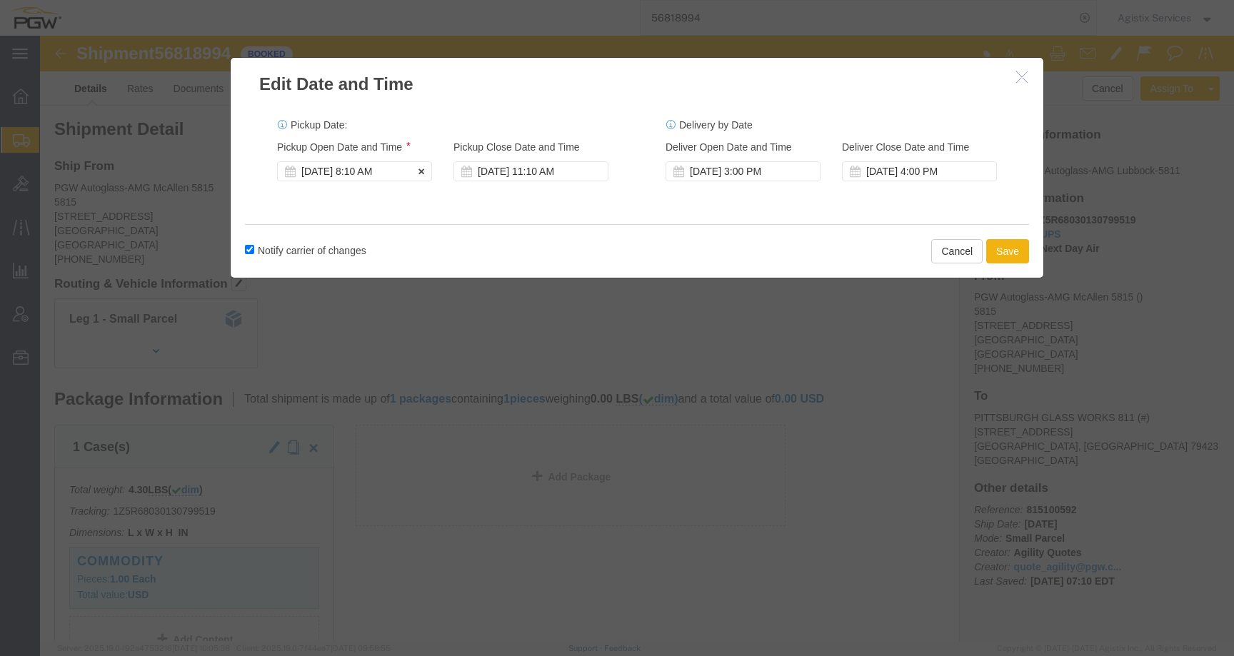
click div "Sep 15 2025 8:10 AM"
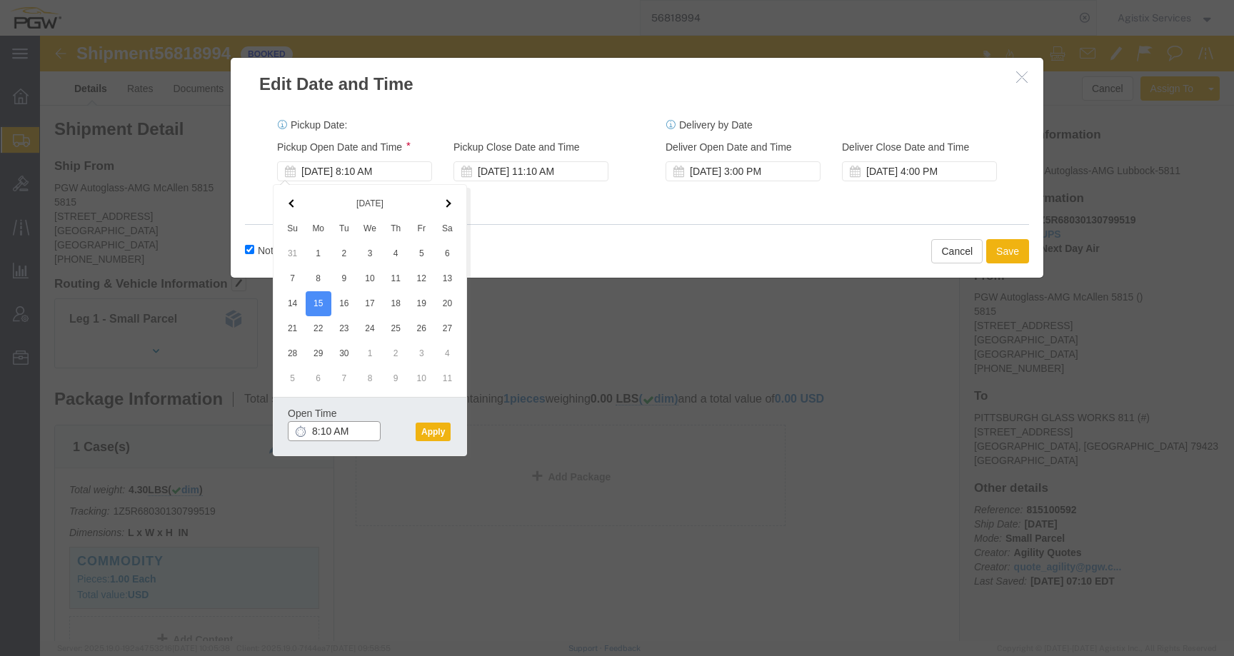
click input "8:10 AM"
type input "8:00 AM"
click button "Apply"
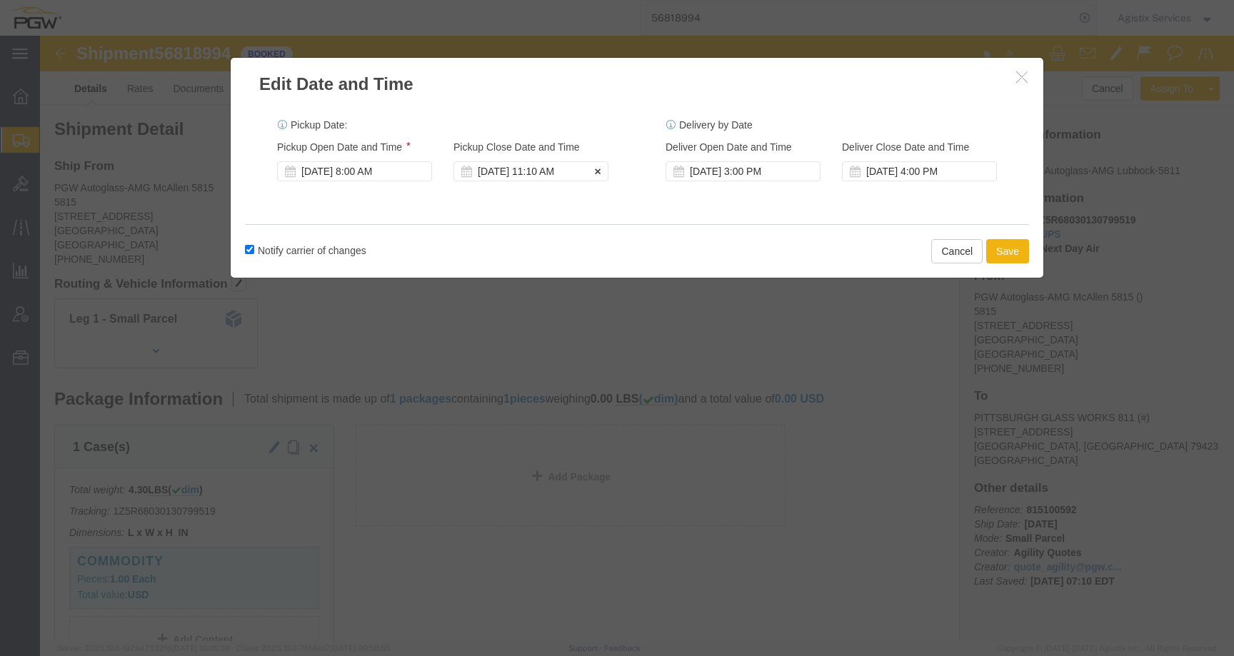
click div "Sep 15 2025 11:10 AM"
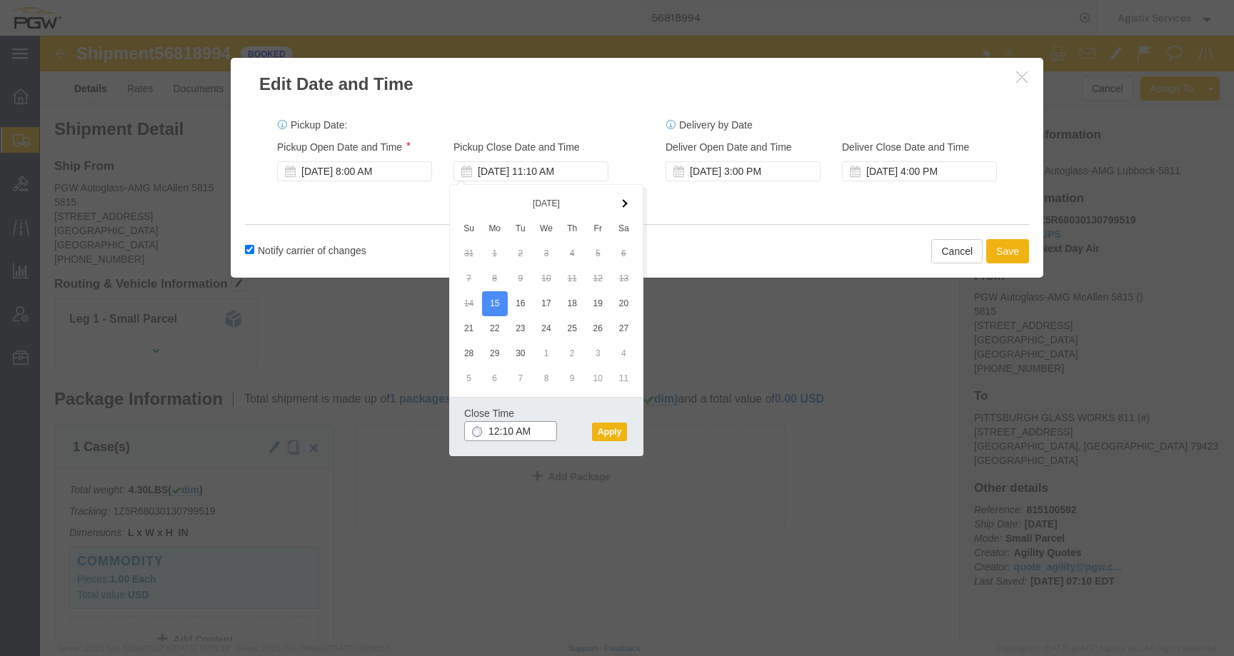
click input "12:10 AM"
type input "12:10 PM"
click button "Apply"
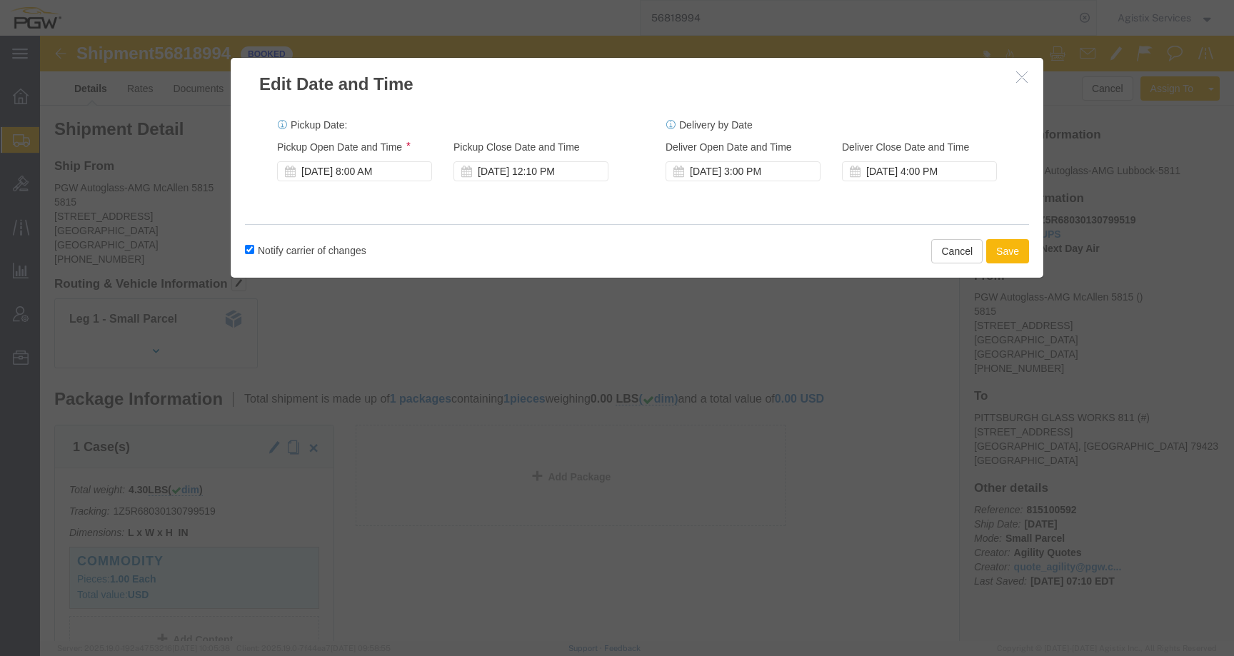
click button "Save"
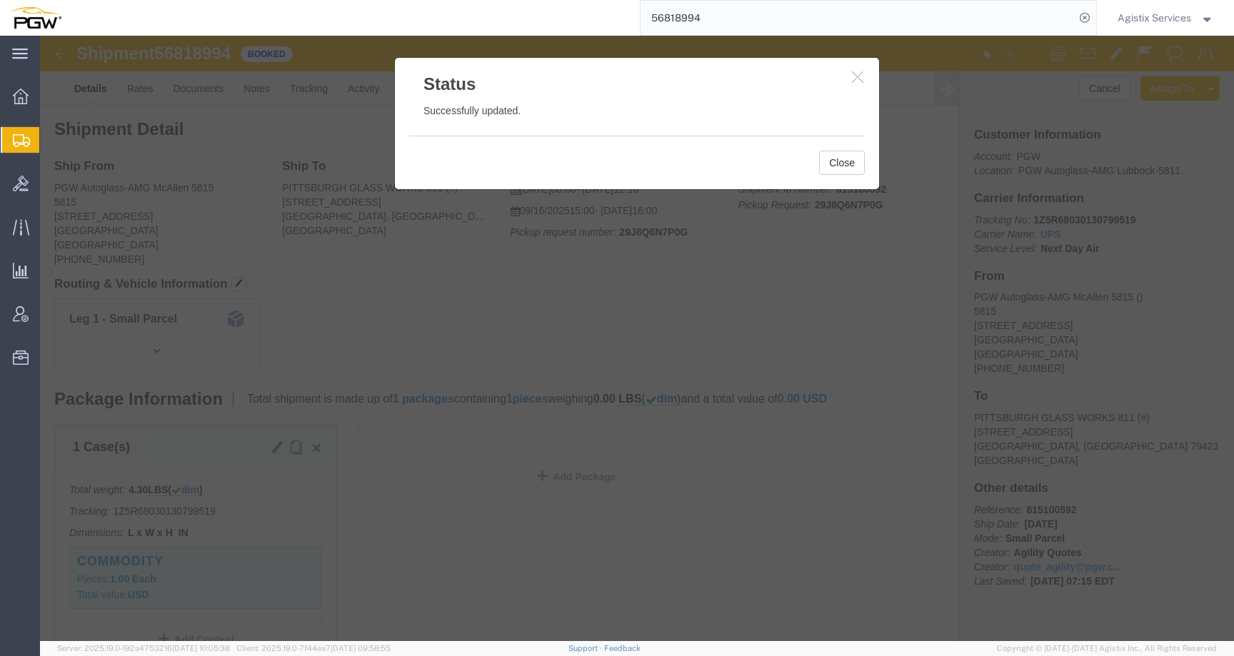
click button "button"
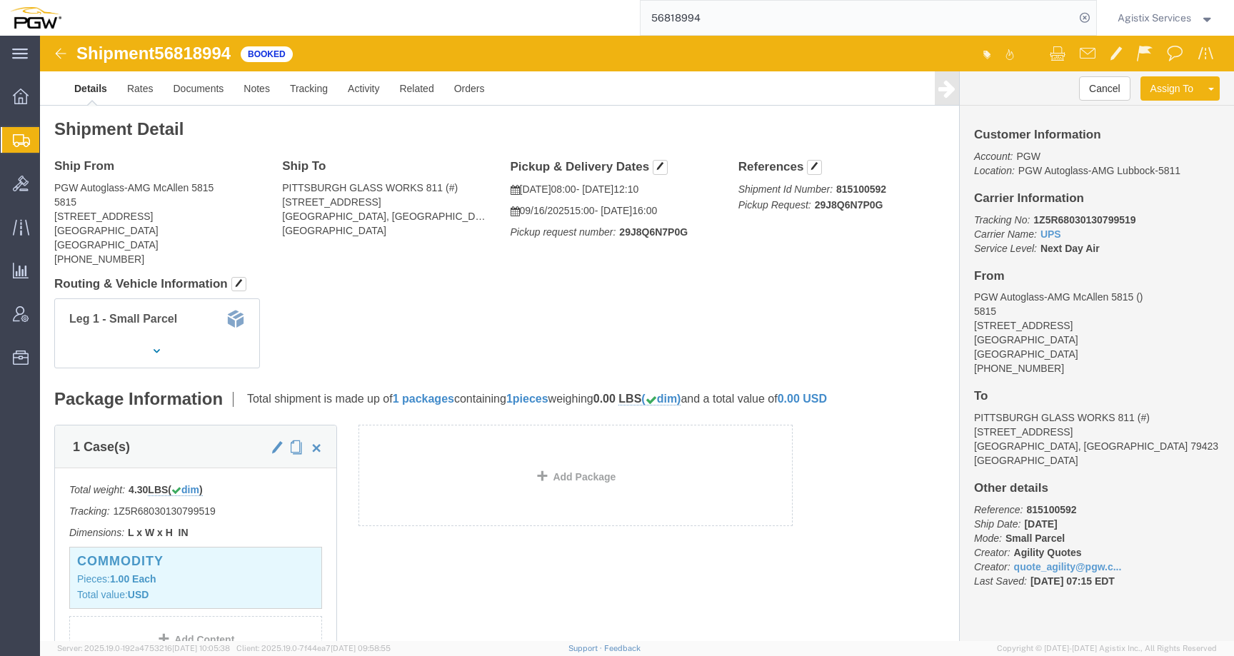
click at [1134, 19] on span "Agistix Services" at bounding box center [1154, 18] width 74 height 16
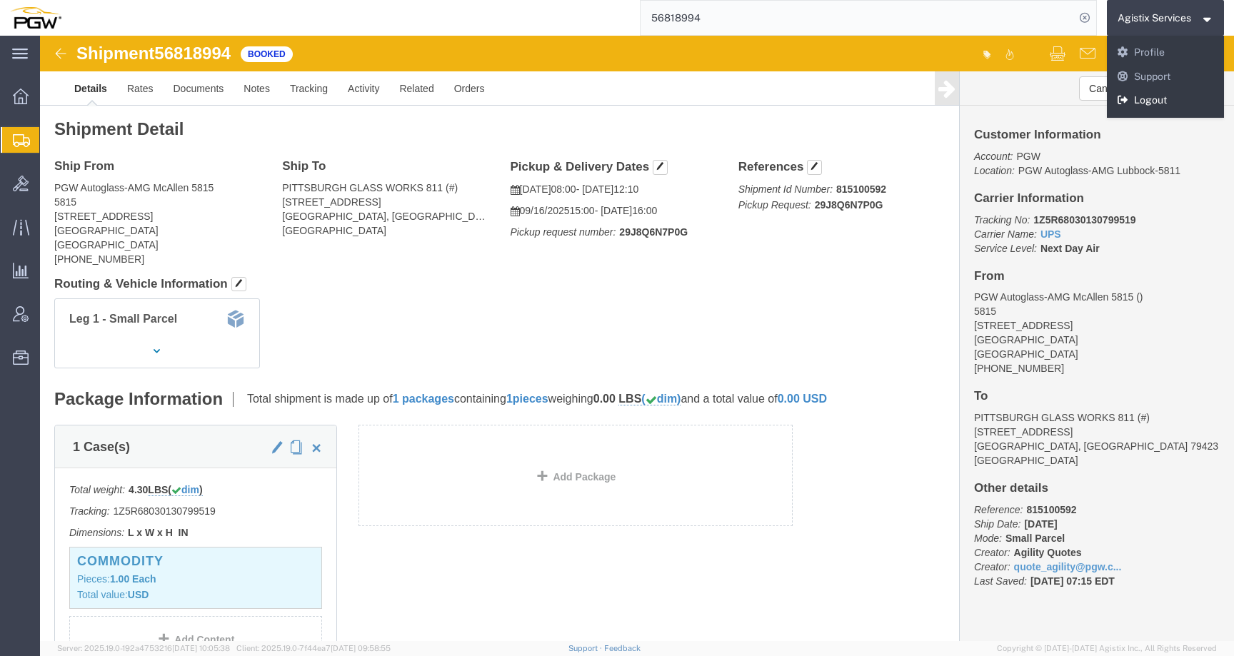
click at [1127, 107] on link "Logout" at bounding box center [1166, 101] width 118 height 24
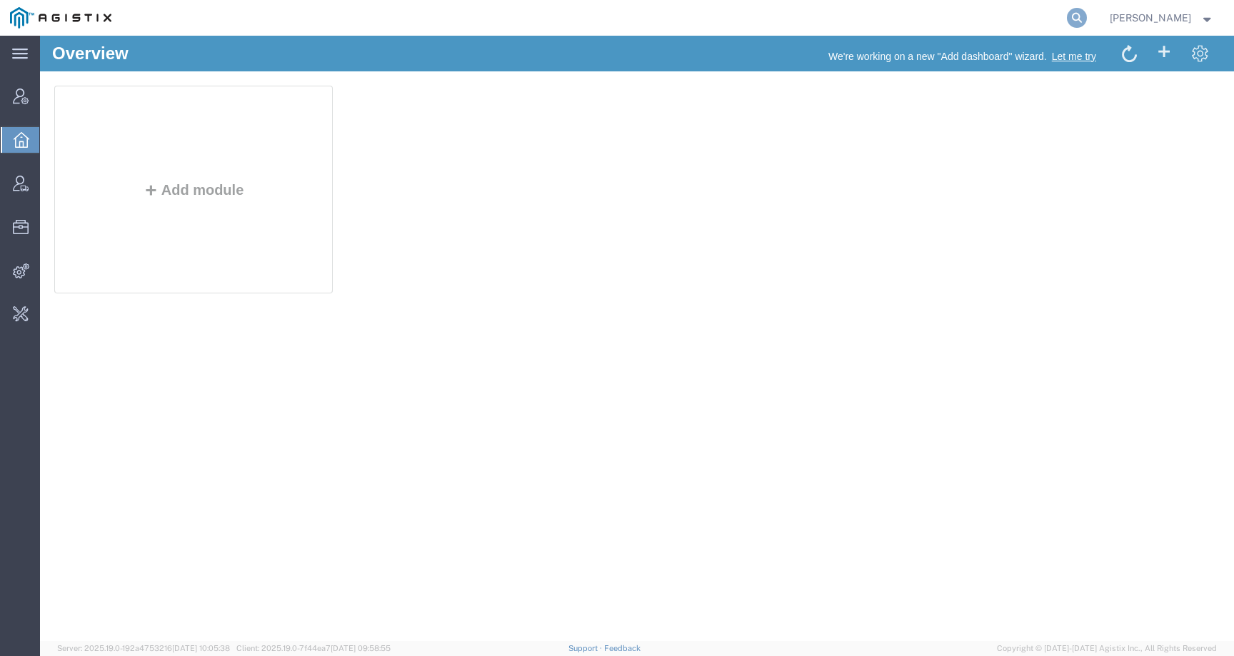
click at [1087, 9] on icon at bounding box center [1077, 18] width 20 height 20
click at [1059, 15] on input "search" at bounding box center [849, 18] width 434 height 34
paste input "56818994"
type input "56818994"
